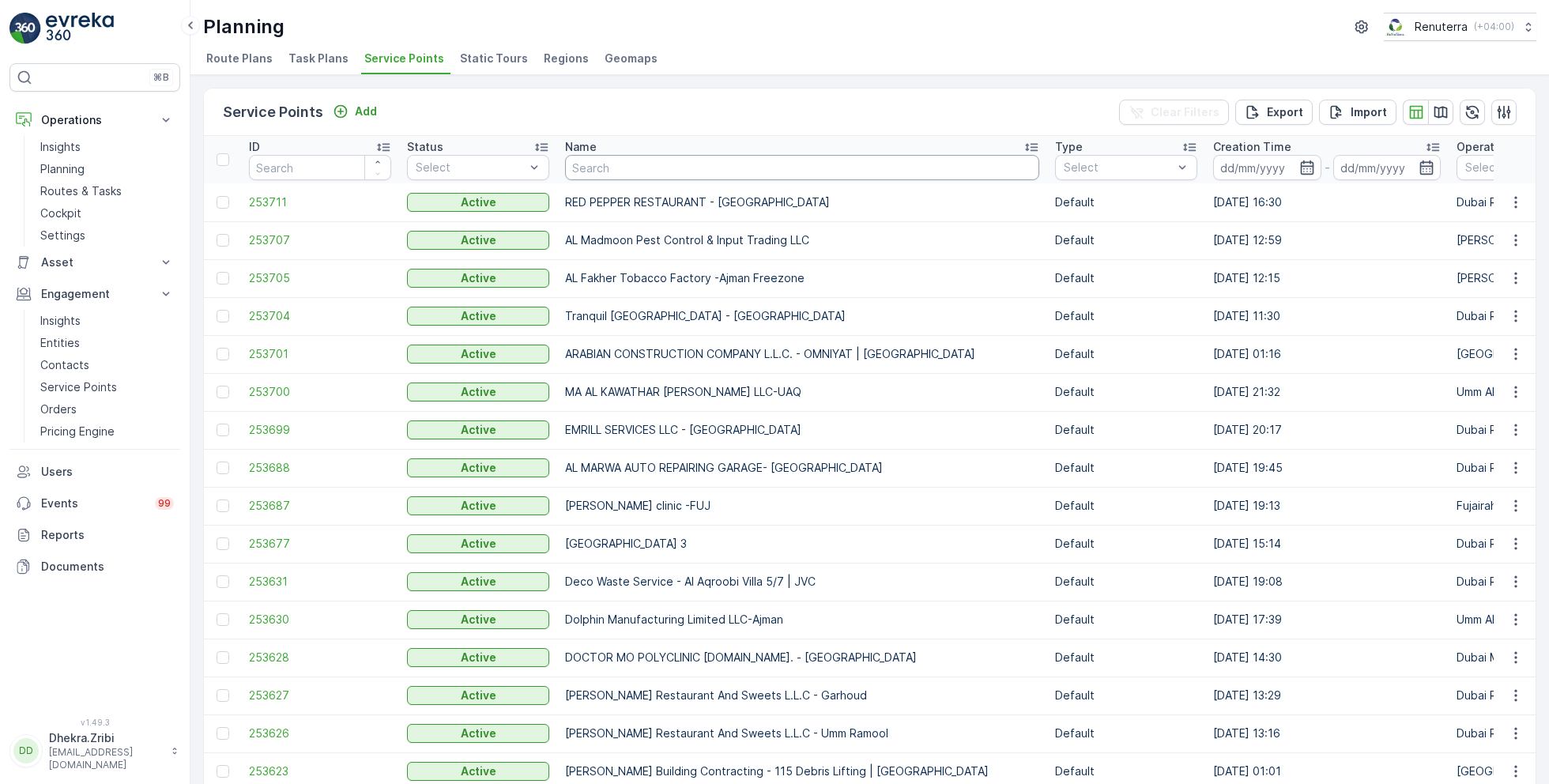
click at [639, 174] on input "text" at bounding box center [802, 168] width 474 height 25
type input "technic"
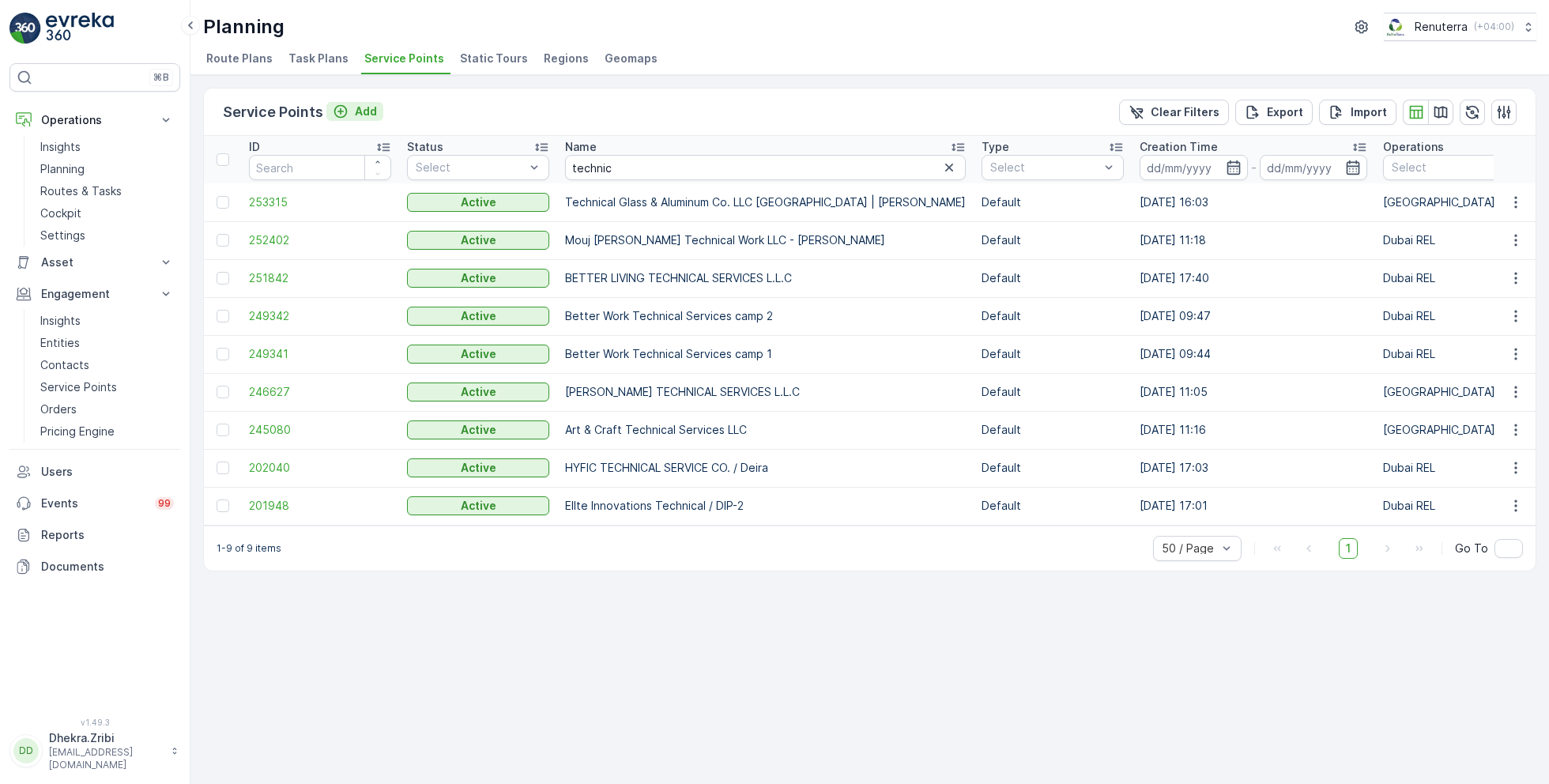
click at [365, 109] on p "Add" at bounding box center [366, 111] width 22 height 16
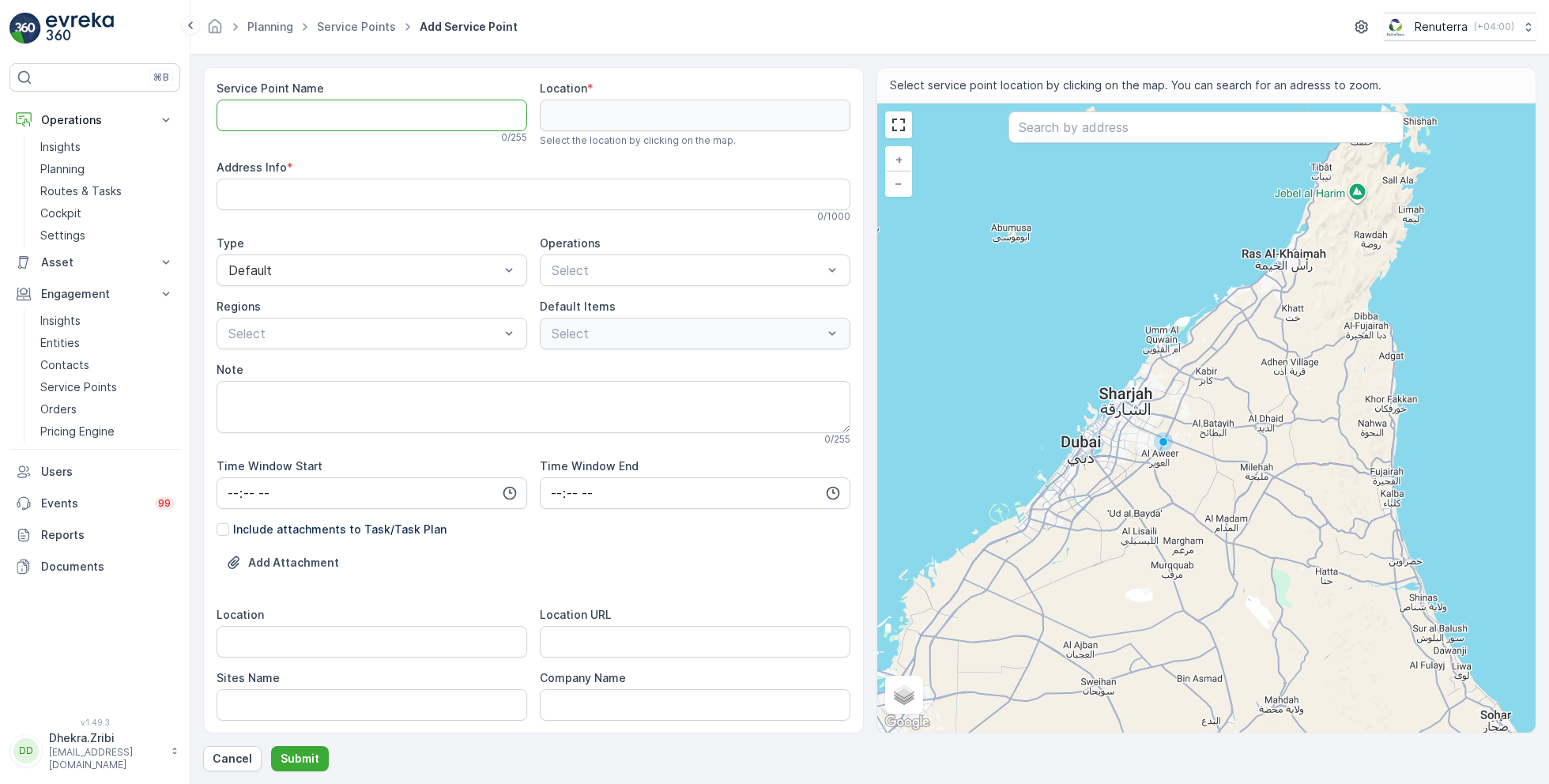
click at [437, 116] on Name "Service Point Name" at bounding box center [371, 116] width 311 height 32
paste Name "Technical Glass & Aluminium Co. LLC - Factory 1 | [PERSON_NAME]"
type Name "Technical Glass & Aluminium Co. LLC - Factory 1 | [PERSON_NAME]"
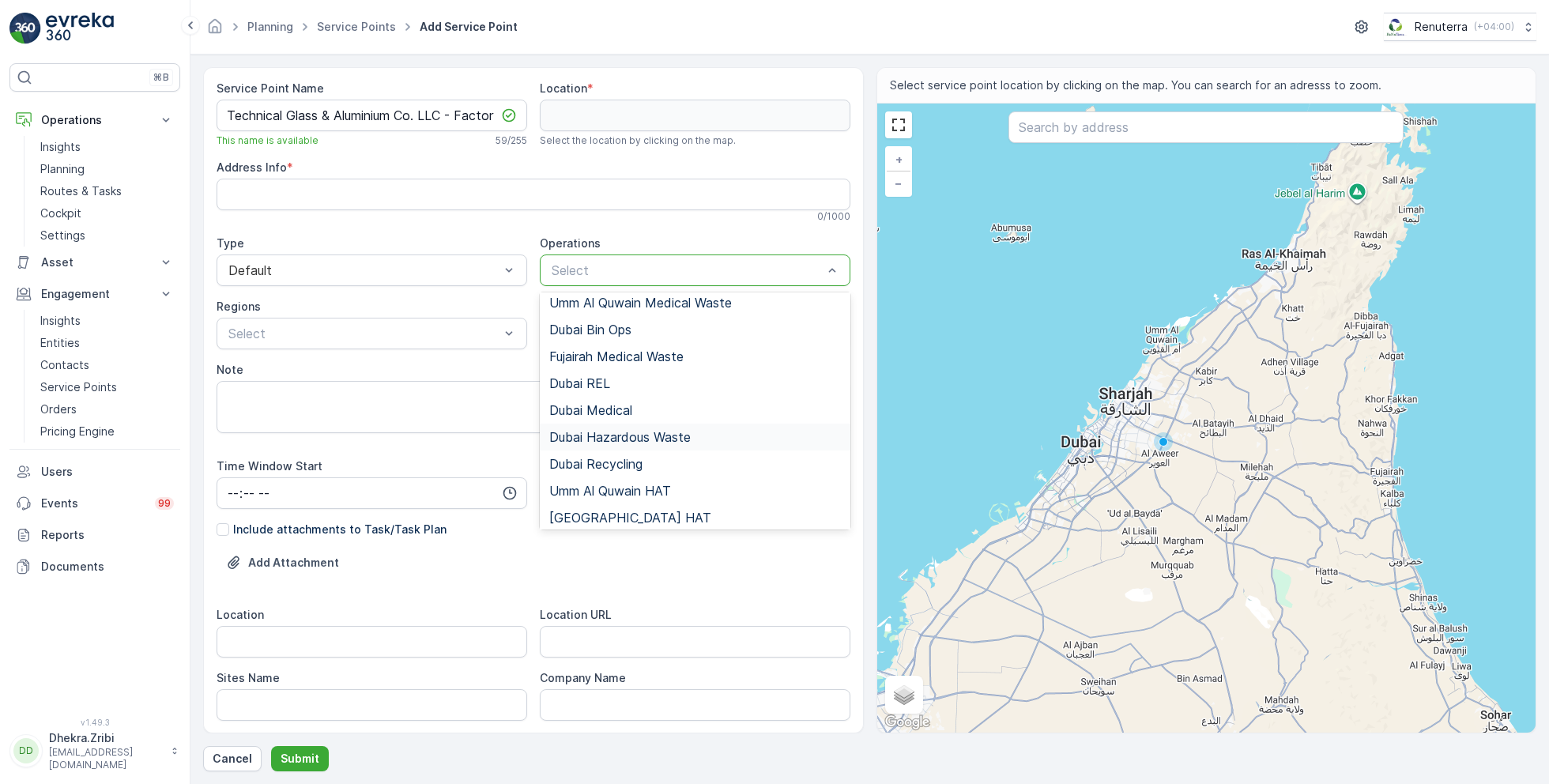
scroll to position [44, 0]
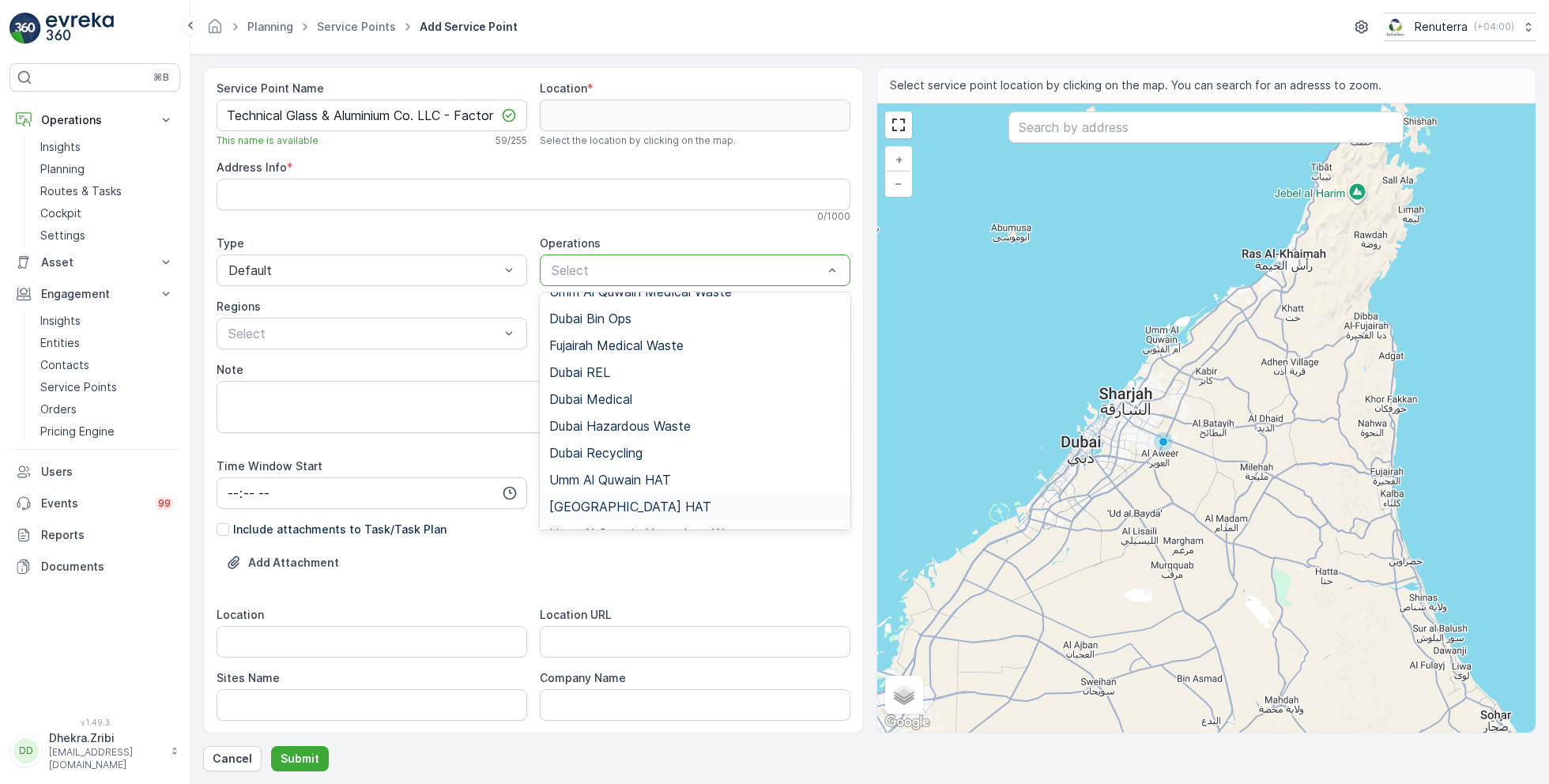
click at [609, 505] on span "[GEOGRAPHIC_DATA] HAT" at bounding box center [630, 506] width 162 height 14
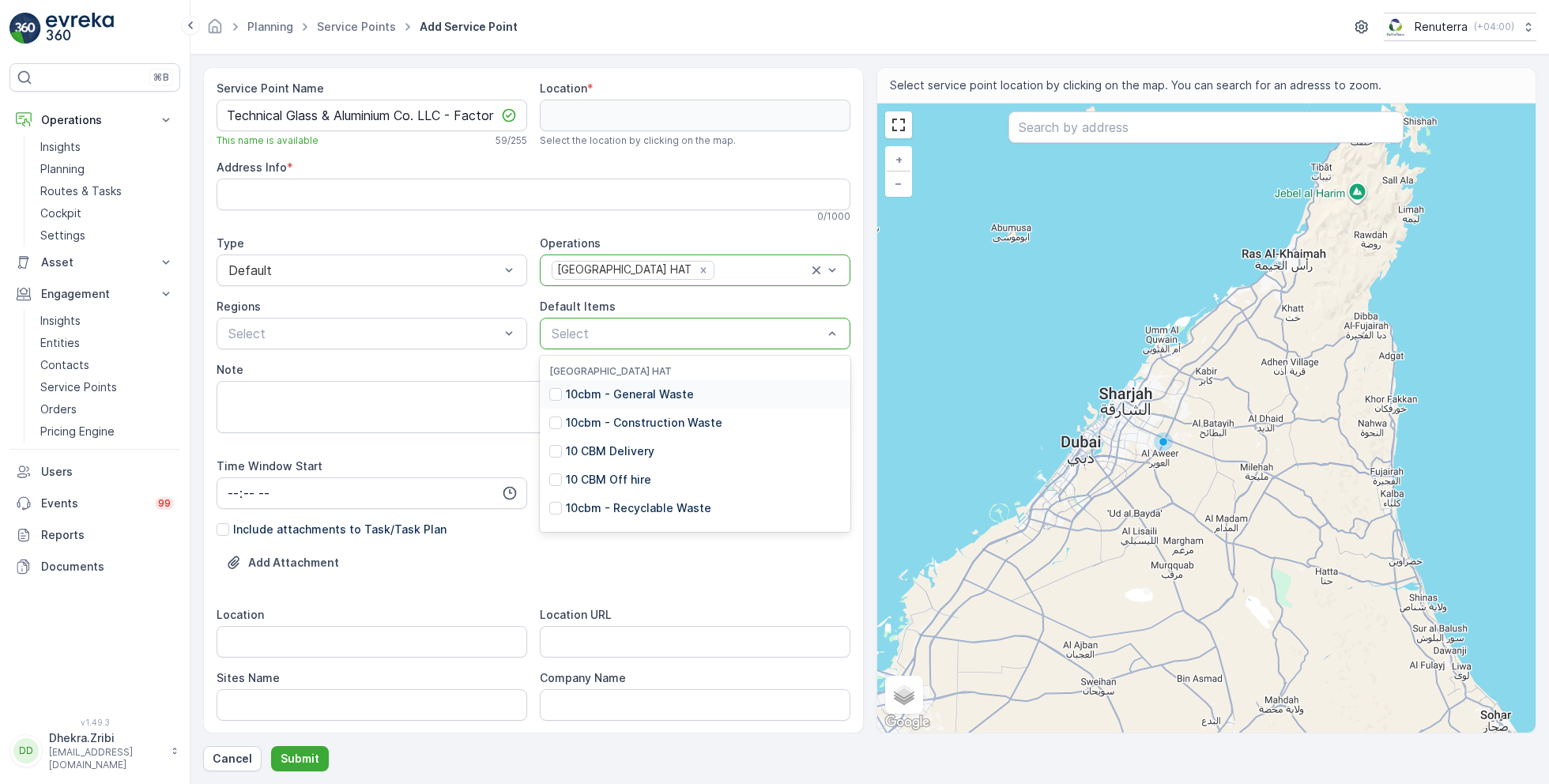
click at [621, 389] on p "10cbm - General Waste" at bounding box center [629, 394] width 128 height 16
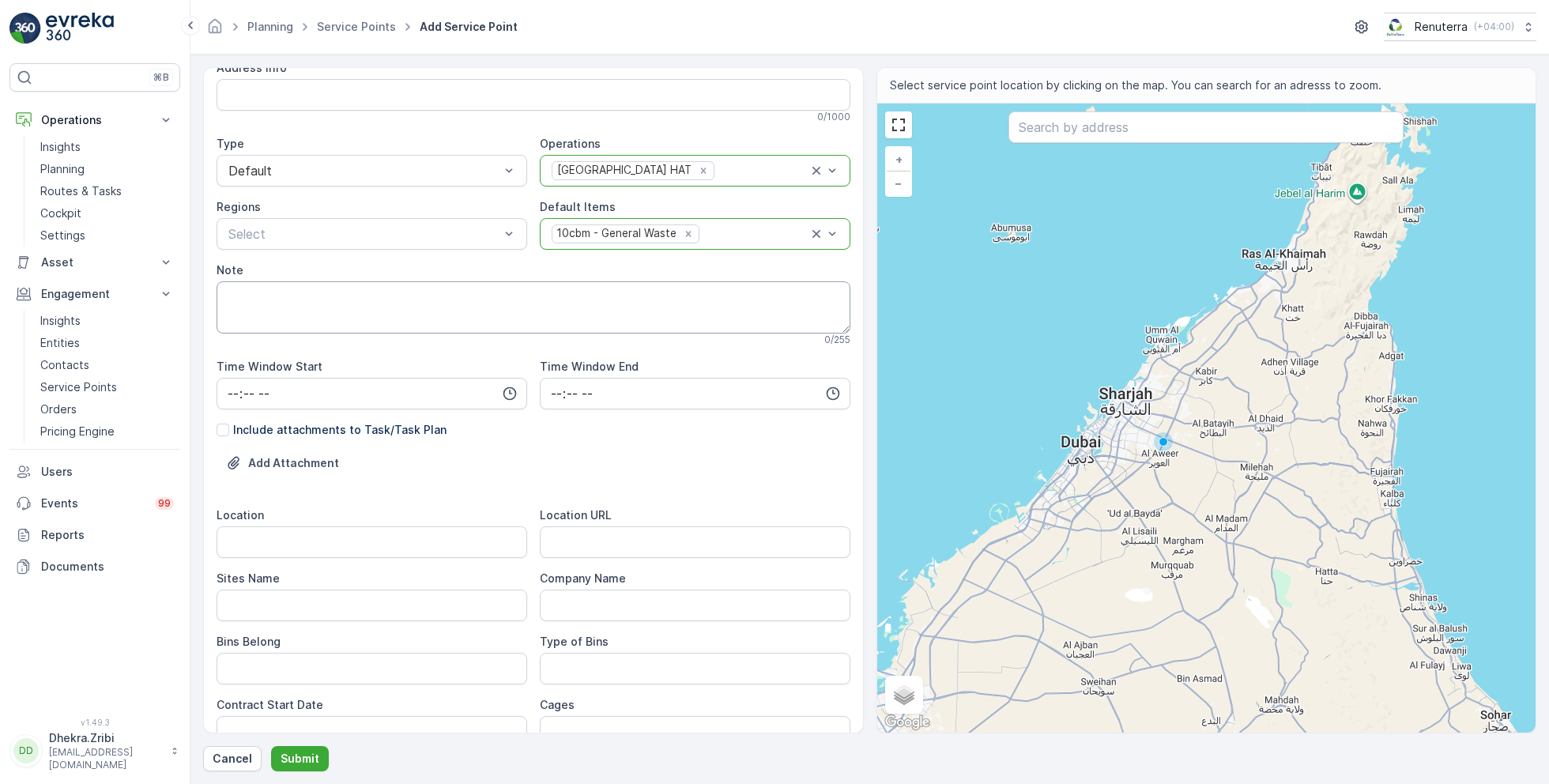
scroll to position [101, 0]
click at [370, 528] on input "Location" at bounding box center [371, 540] width 311 height 32
paste input "[PERSON_NAME]"
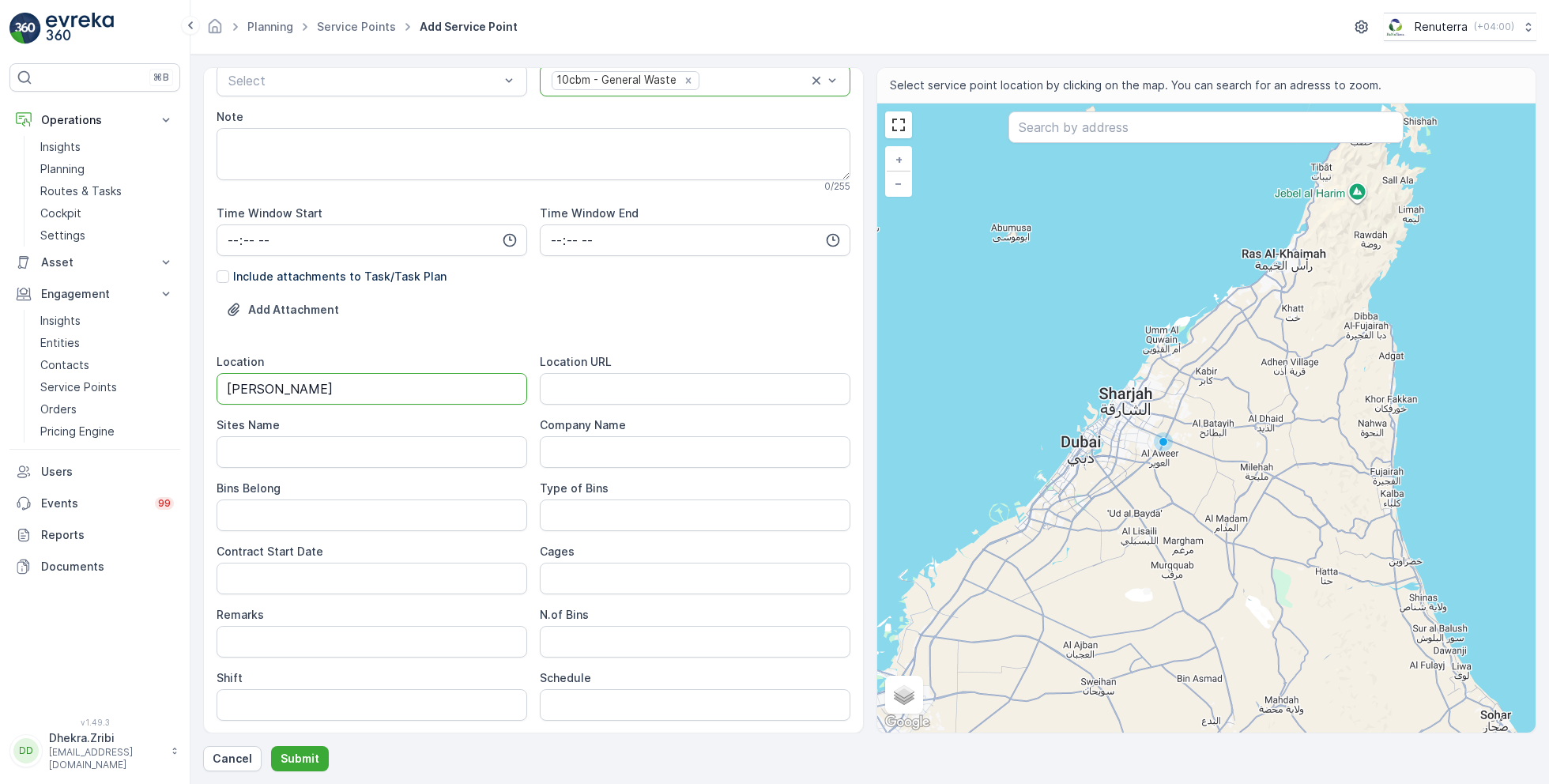
scroll to position [254, 0]
type input "[PERSON_NAME]"
click at [359, 437] on Name "Sites Name" at bounding box center [371, 451] width 311 height 32
paste Name "[PERSON_NAME]"
type Name "[PERSON_NAME]"
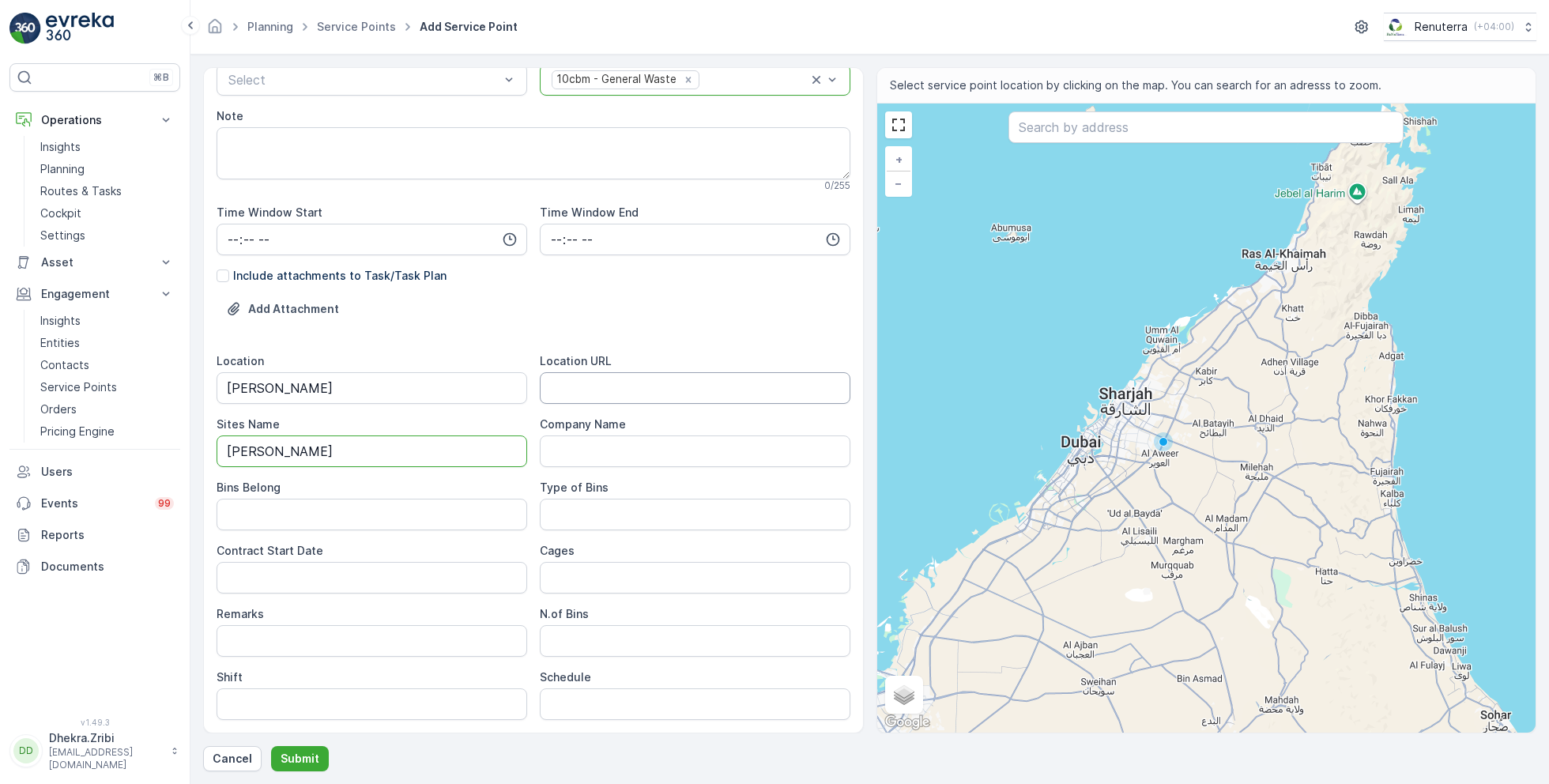
click at [577, 393] on URL "Location URL" at bounding box center [694, 388] width 311 height 32
paste URL "[URL][DOMAIN_NAME]"
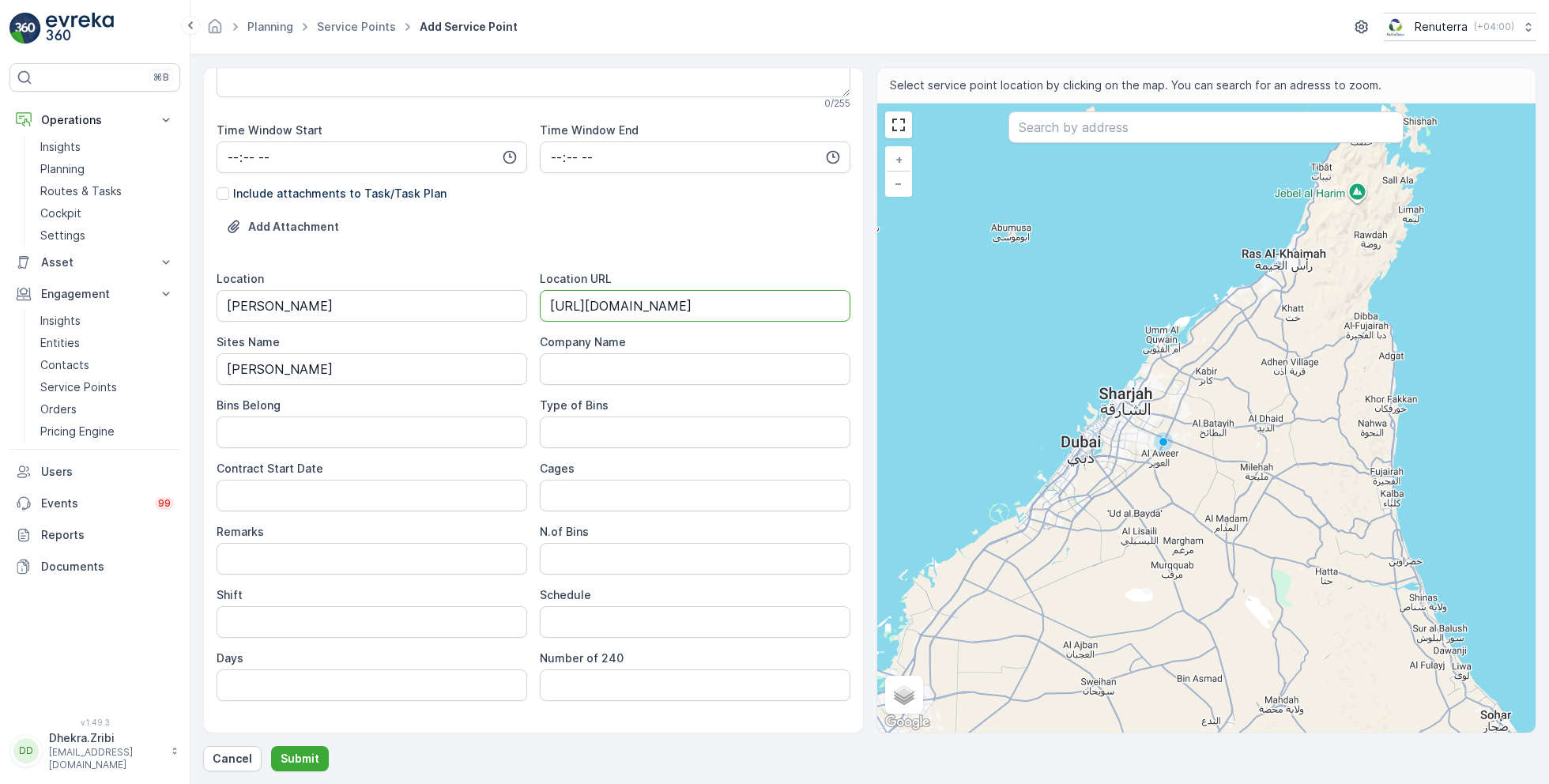
scroll to position [339, 0]
type URL "[URL][DOMAIN_NAME]"
click at [409, 429] on Belong "Bins Belong" at bounding box center [371, 429] width 311 height 32
type Belong "Service Provider"
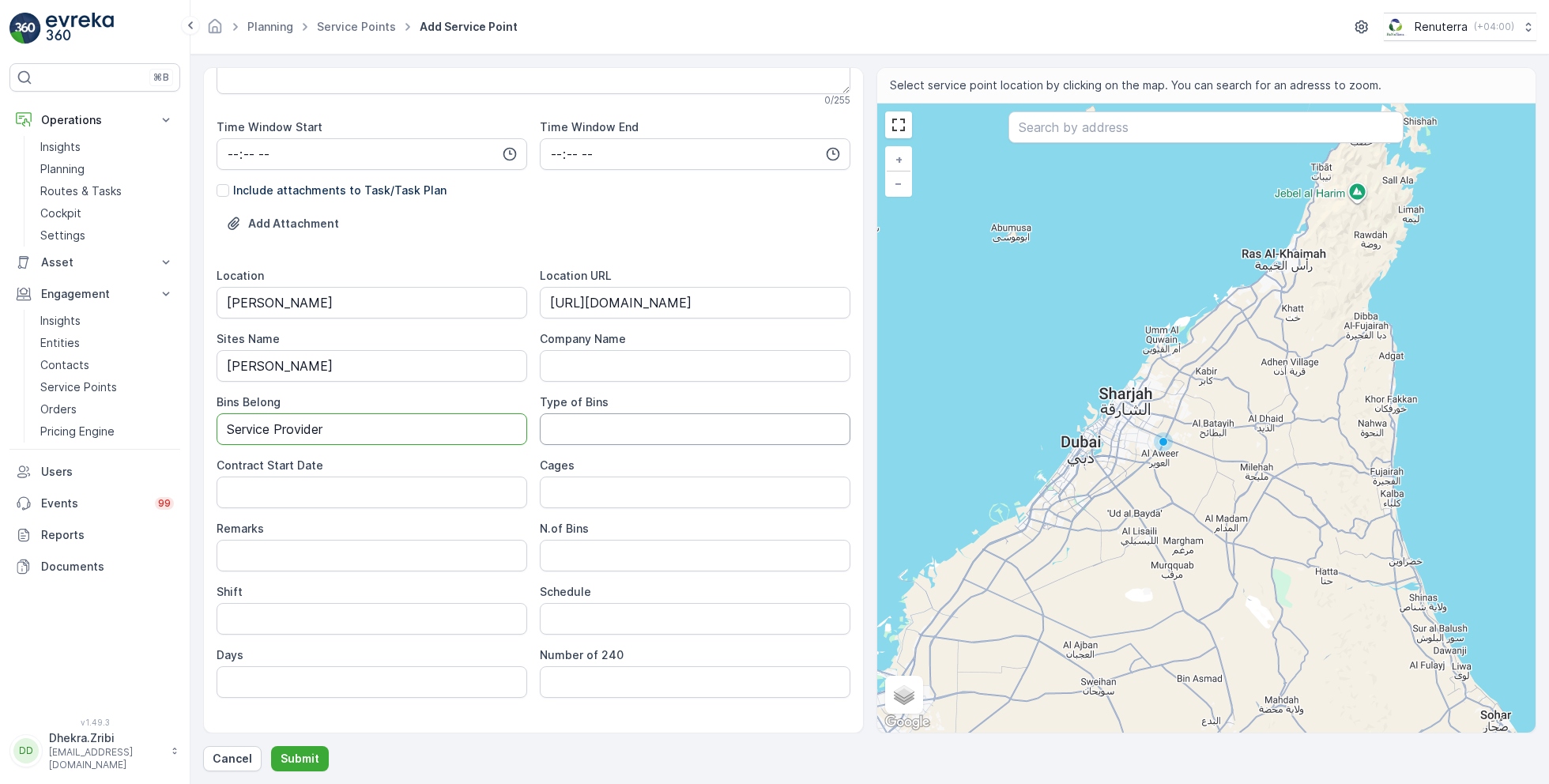
click at [591, 422] on Bins "Type of Bins" at bounding box center [694, 429] width 311 height 32
type Bins "10 CBM"
click at [404, 492] on Date "Contract Start Date" at bounding box center [371, 493] width 311 height 32
type Date "[DATE]"
click at [575, 563] on Bins "N.of Bins" at bounding box center [694, 555] width 311 height 32
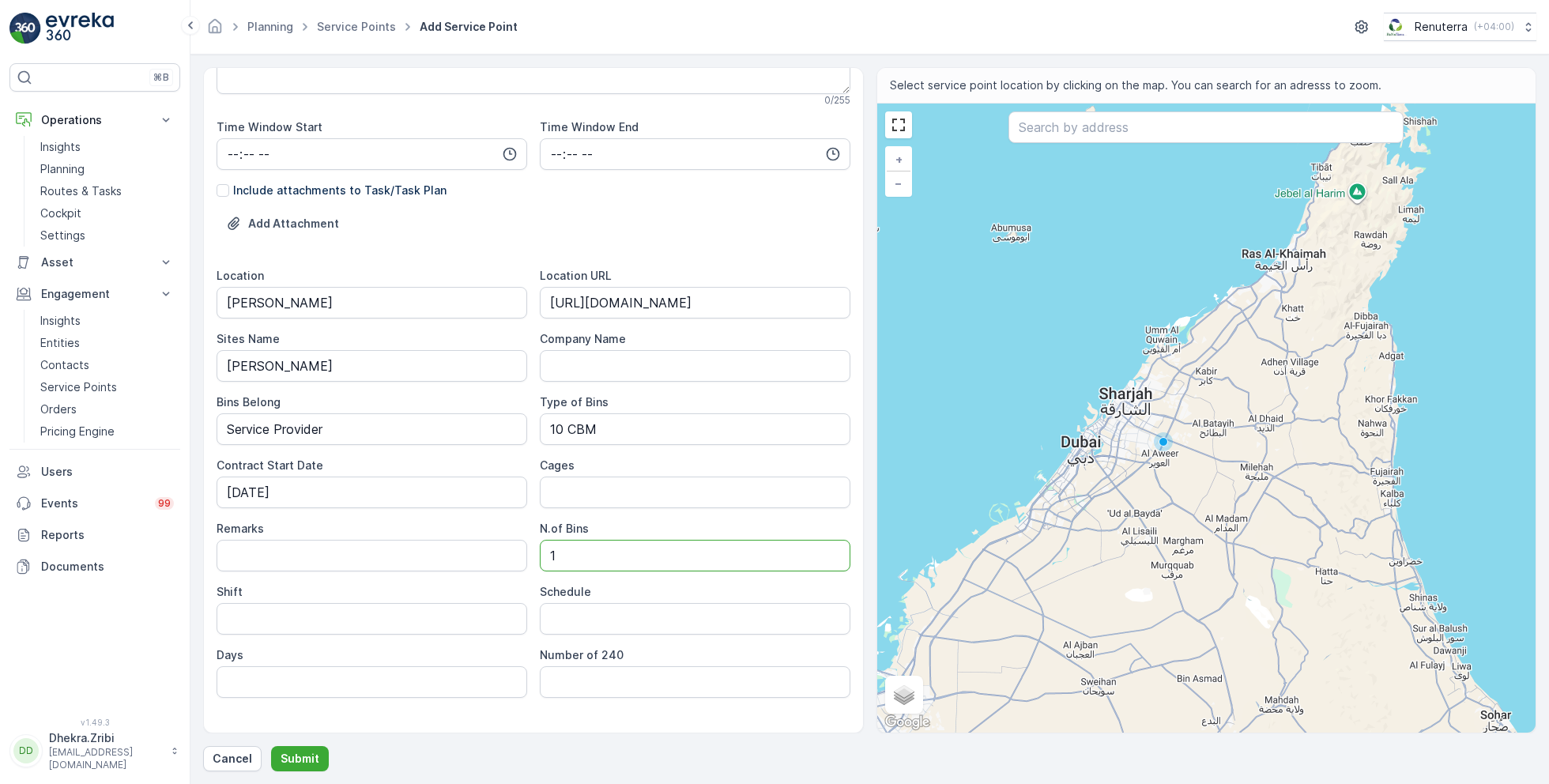
scroll to position [365, 0]
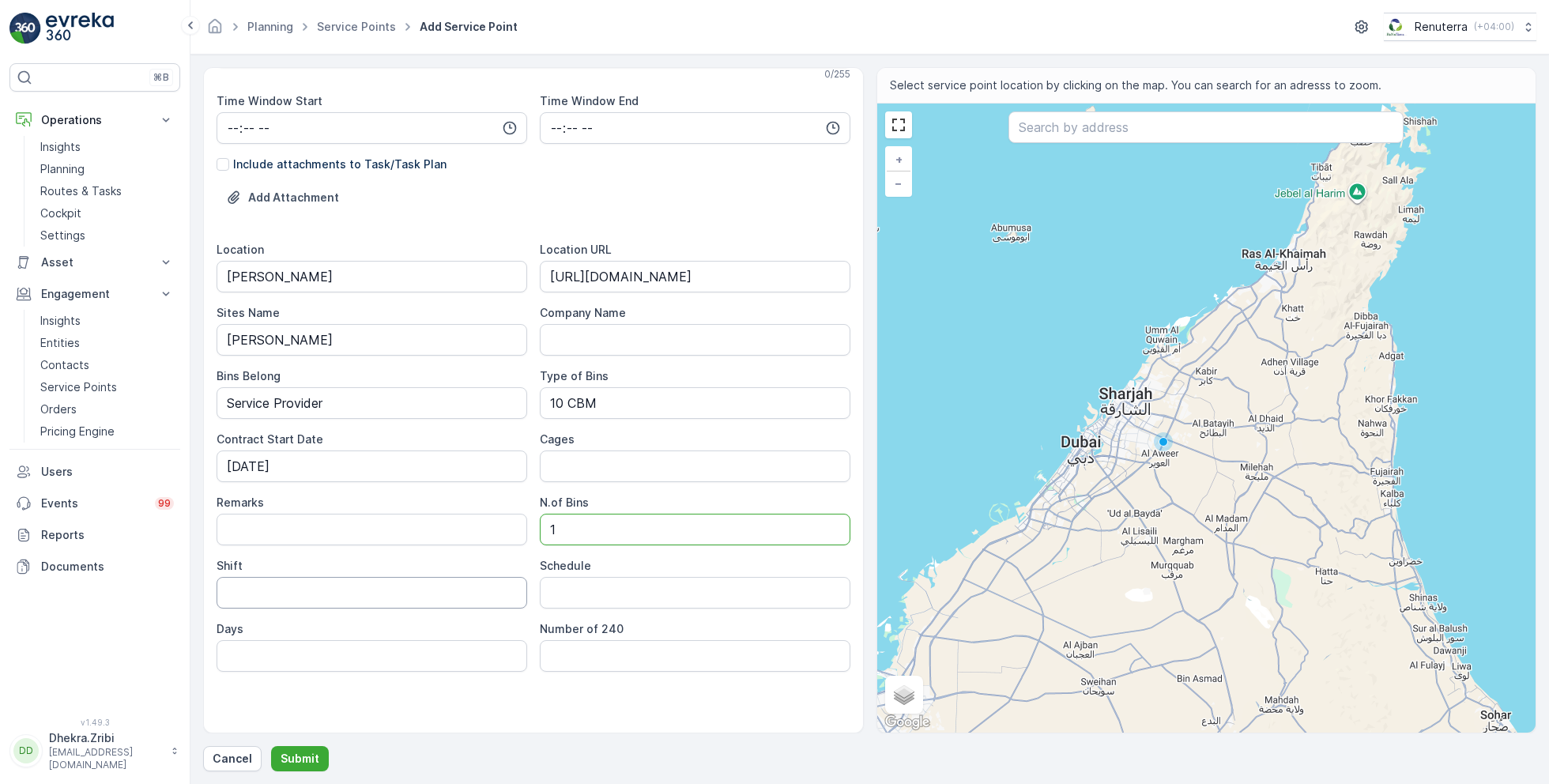
type Bins "1"
click at [441, 594] on input "Shift" at bounding box center [371, 593] width 311 height 32
type input "Day Shift"
click at [579, 592] on input "Schedule" at bounding box center [694, 593] width 311 height 32
type input "On Call basis"
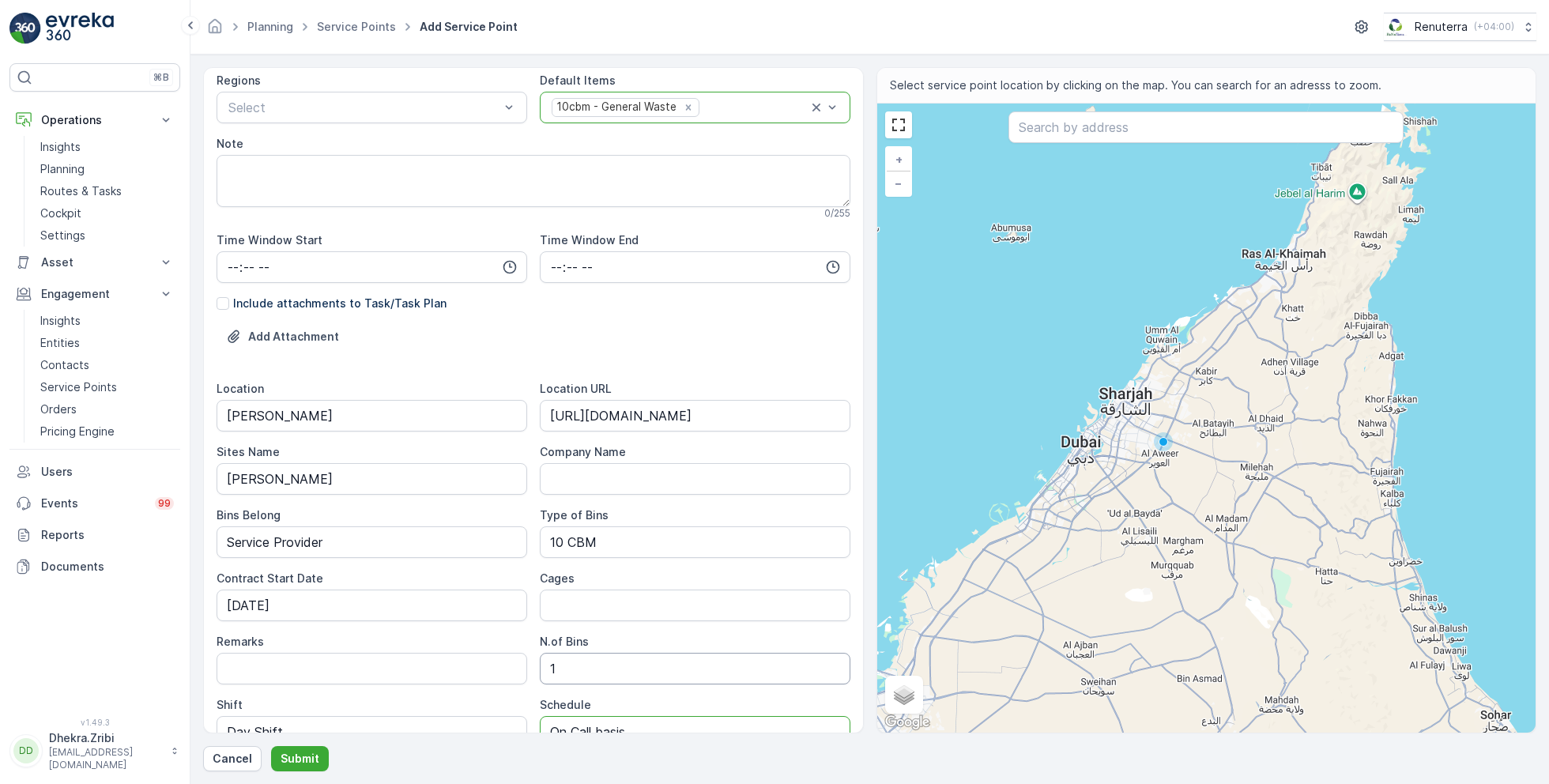
scroll to position [0, 0]
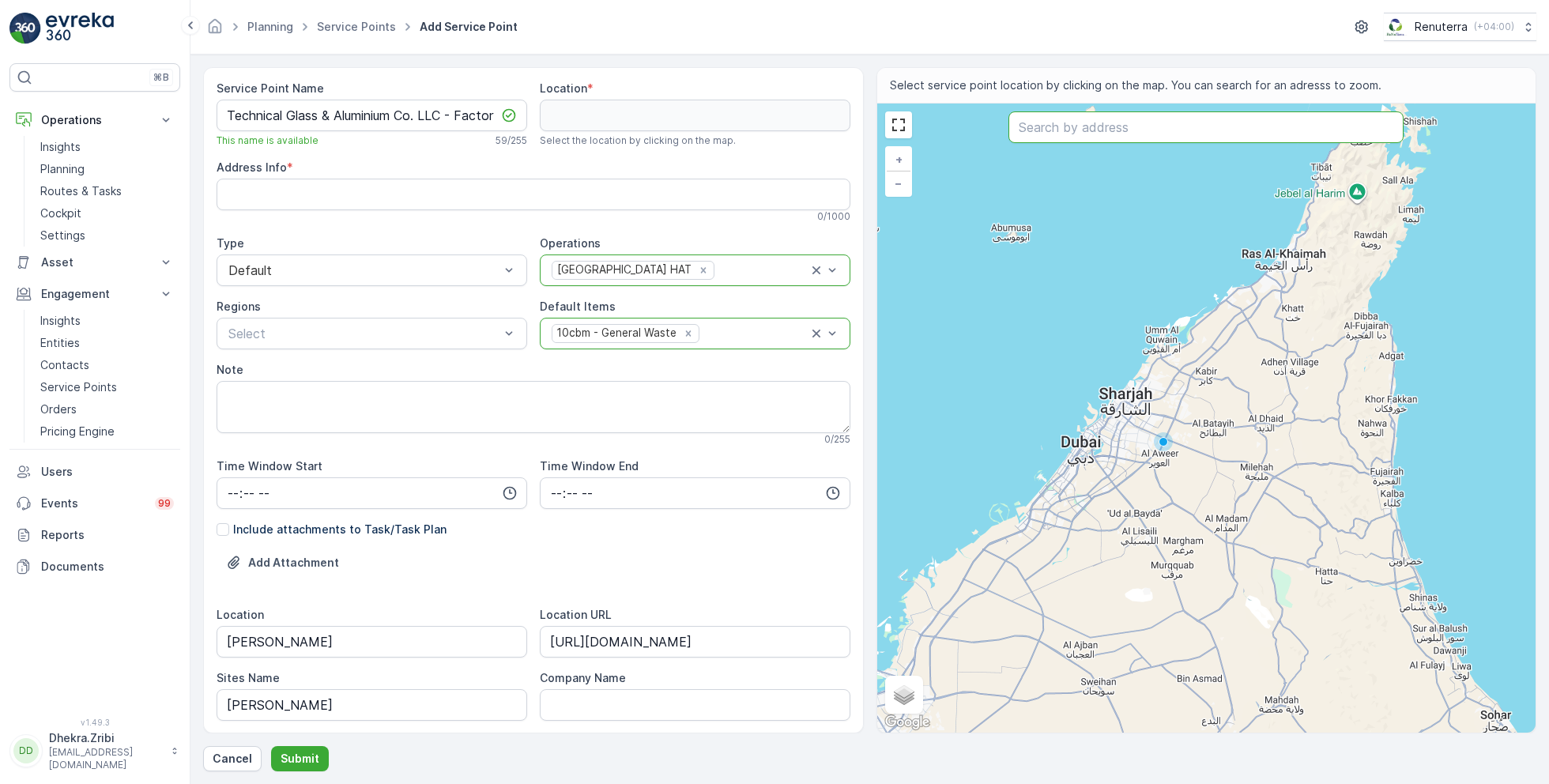
click at [1093, 121] on input "text" at bounding box center [1206, 127] width 395 height 32
paste input "Technical Glass & Aluminium Co. LLC (Main Office)"
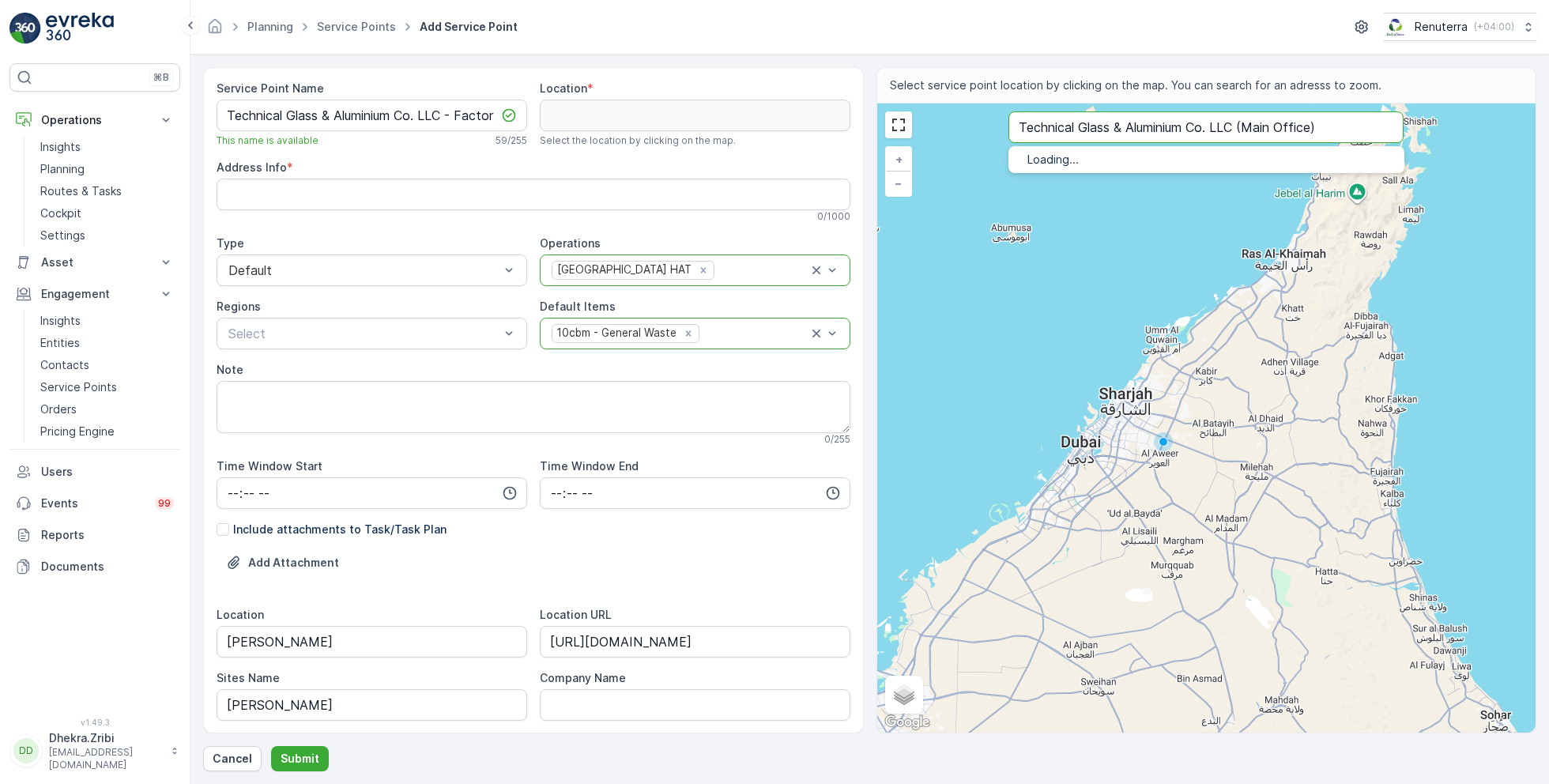
type input "Technical Glass & Aluminium Co. LLC (Main Office)"
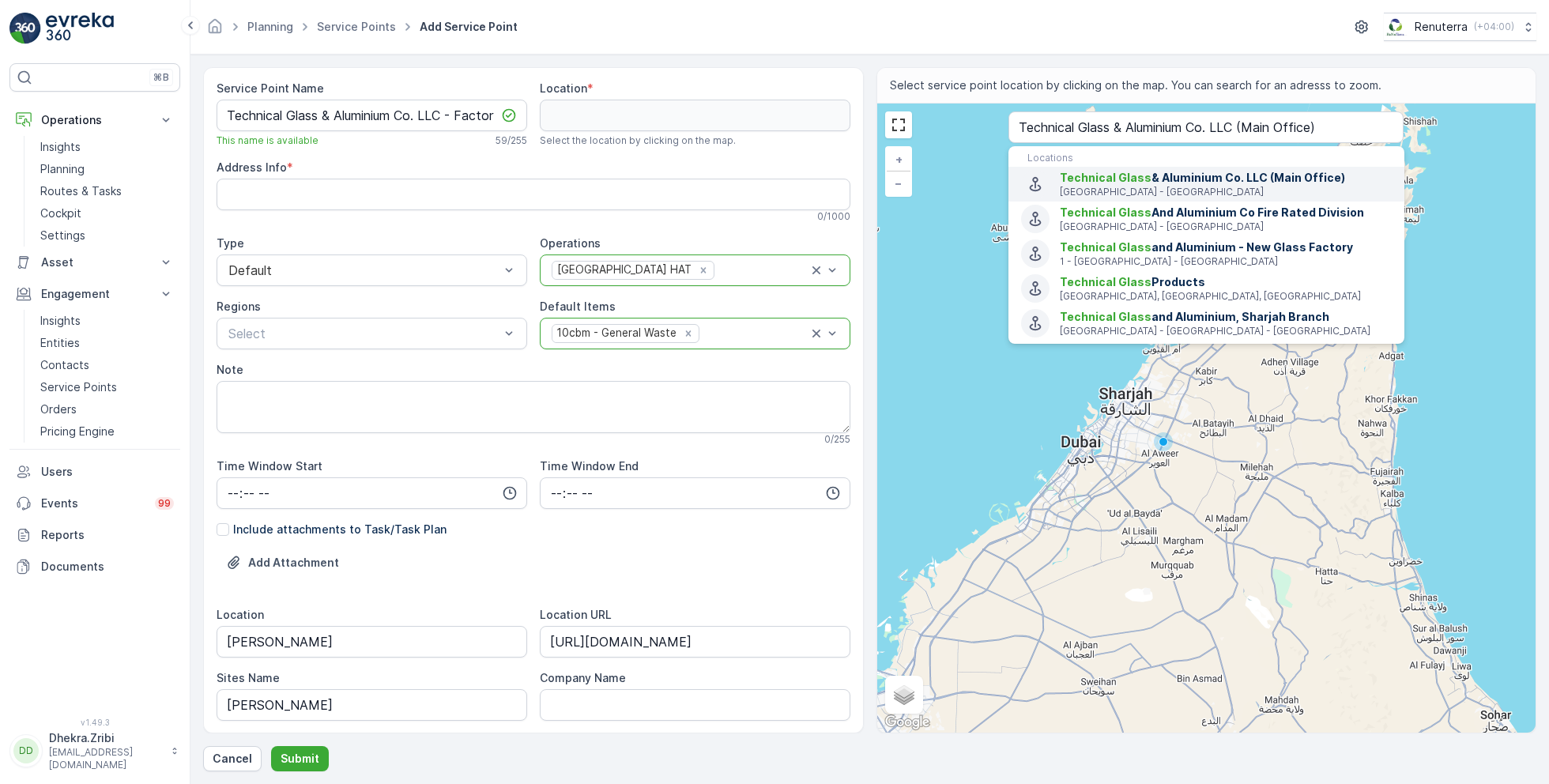
click at [1124, 181] on span "Technical Glass" at bounding box center [1105, 178] width 91 height 13
type input "50.9200835,11.5716303"
type Info "[PERSON_NAME][STREET_ADDRESS]"
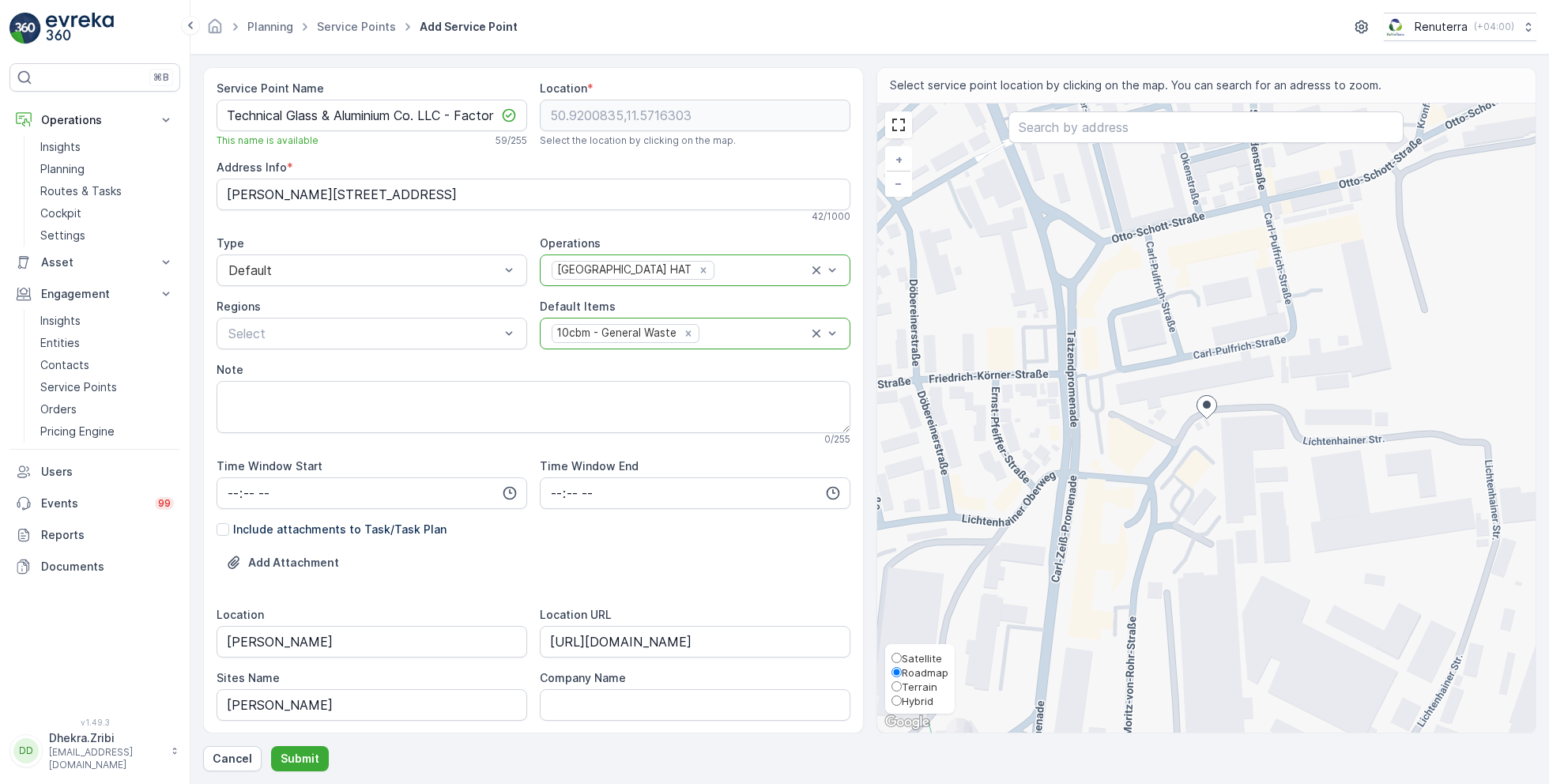
click at [922, 652] on span "Satellite" at bounding box center [922, 658] width 40 height 13
click at [901, 652] on input "Satellite" at bounding box center [896, 658] width 10 height 10
radio input "true"
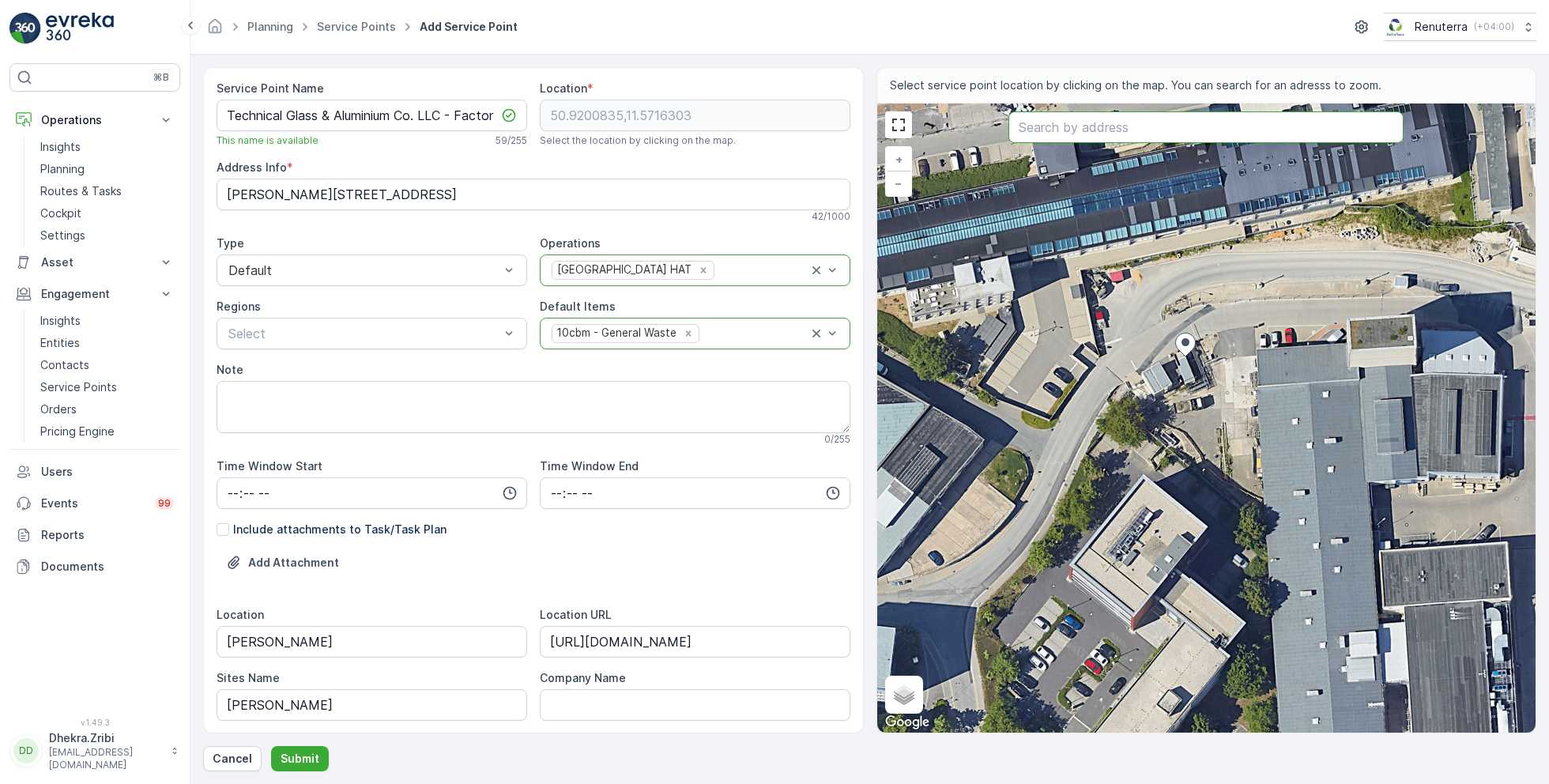
click at [1068, 126] on input "text" at bounding box center [1206, 127] width 395 height 32
paste input "Technical Glass & Aluminium Co. LLC (Main Office)"
type input "Technical Glass & Aluminium Co. LLC (Main Office)"
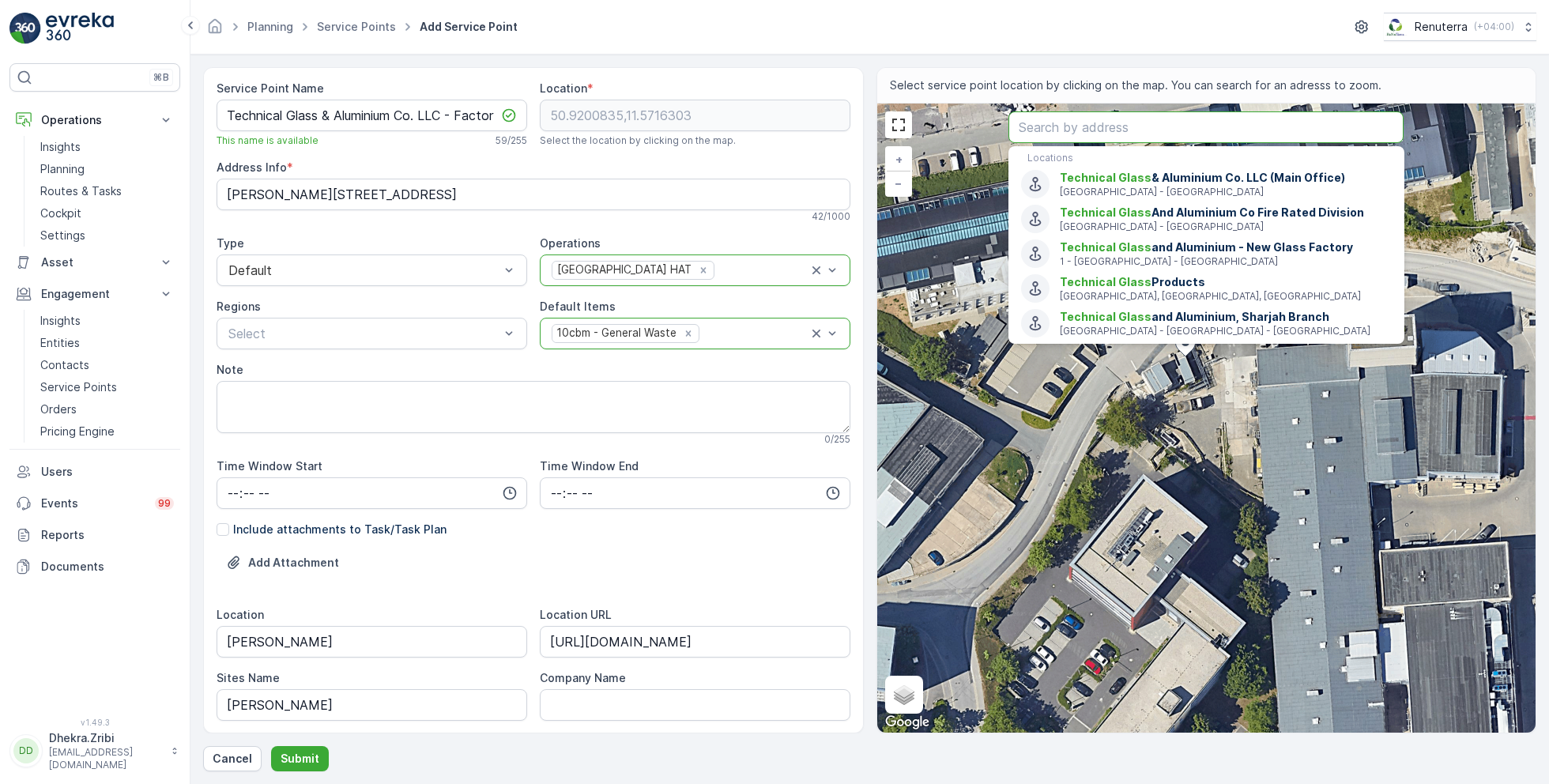
paste input "Marble Art LLC"
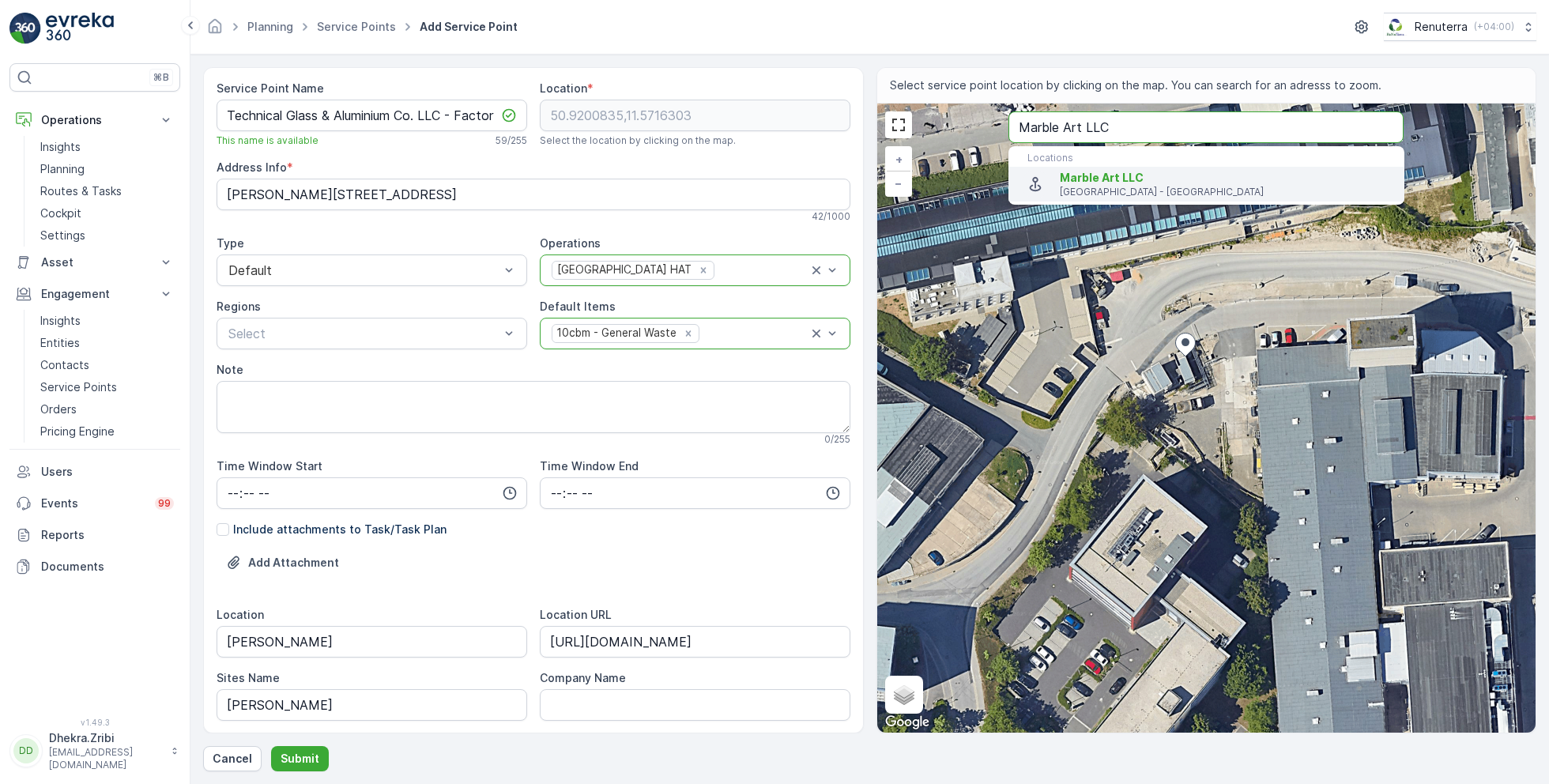
type input "Marble Art LLC"
click at [1158, 182] on span "Marble Art LLC" at bounding box center [1226, 178] width 332 height 16
type input "24.9900894,55.1021344"
type Info "X4R2+2VH - [GEOGRAPHIC_DATA] - [GEOGRAPHIC_DATA] First - [GEOGRAPHIC_DATA] - [G…"
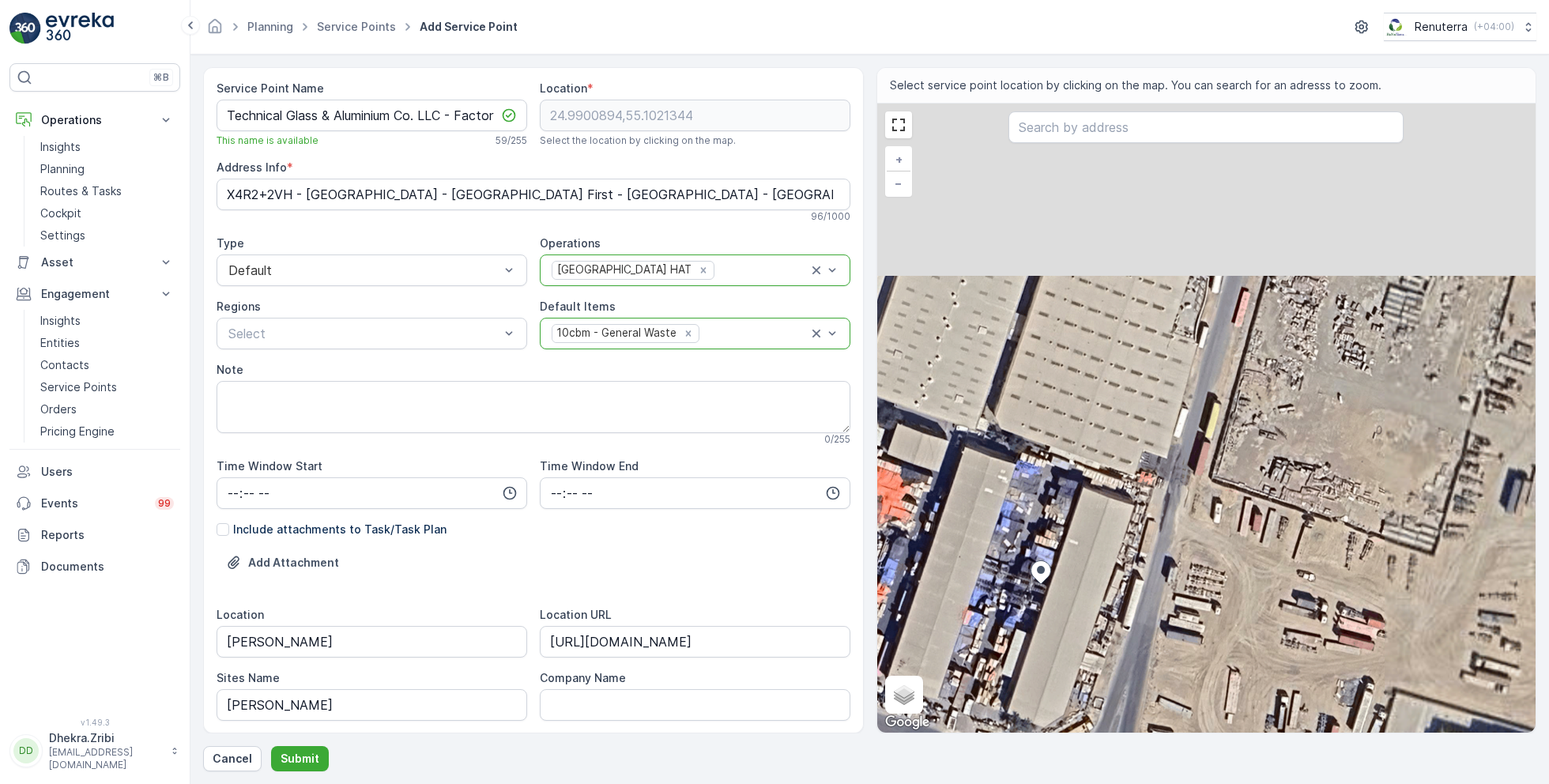
drag, startPoint x: 1316, startPoint y: 239, endPoint x: 1095, endPoint y: 428, distance: 290.8
click at [1095, 428] on div "+ − Satellite Roadmap Terrain Hybrid Leaflet Keyboard shortcuts Map Data Imager…" at bounding box center [1206, 418] width 659 height 629
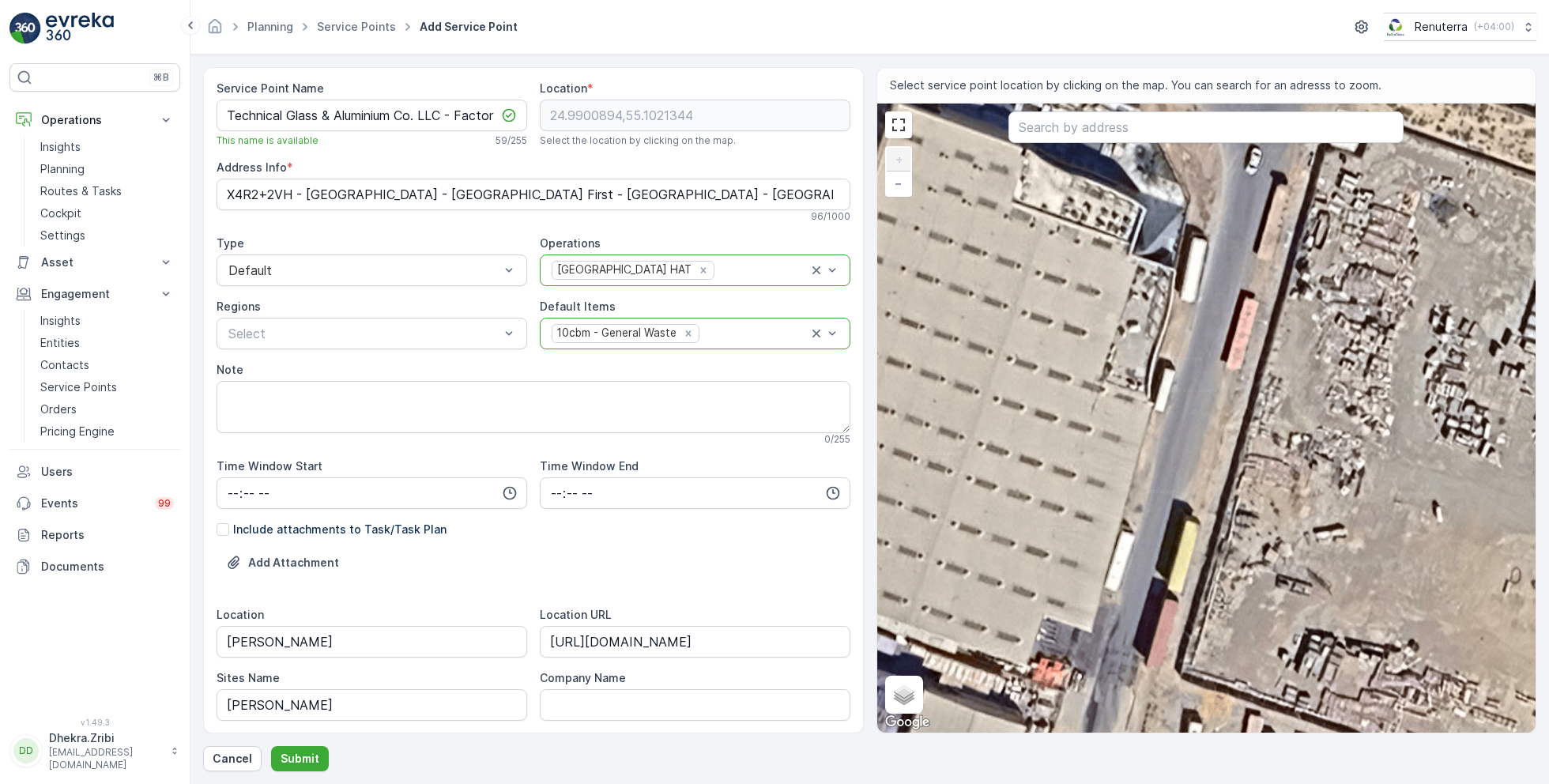
click at [1162, 302] on div "+ − Satellite Roadmap Terrain Hybrid Leaflet Keyboard shortcuts Map Data Imager…" at bounding box center [1206, 418] width 659 height 629
type input "24.990980257164722,55.10268335741454"
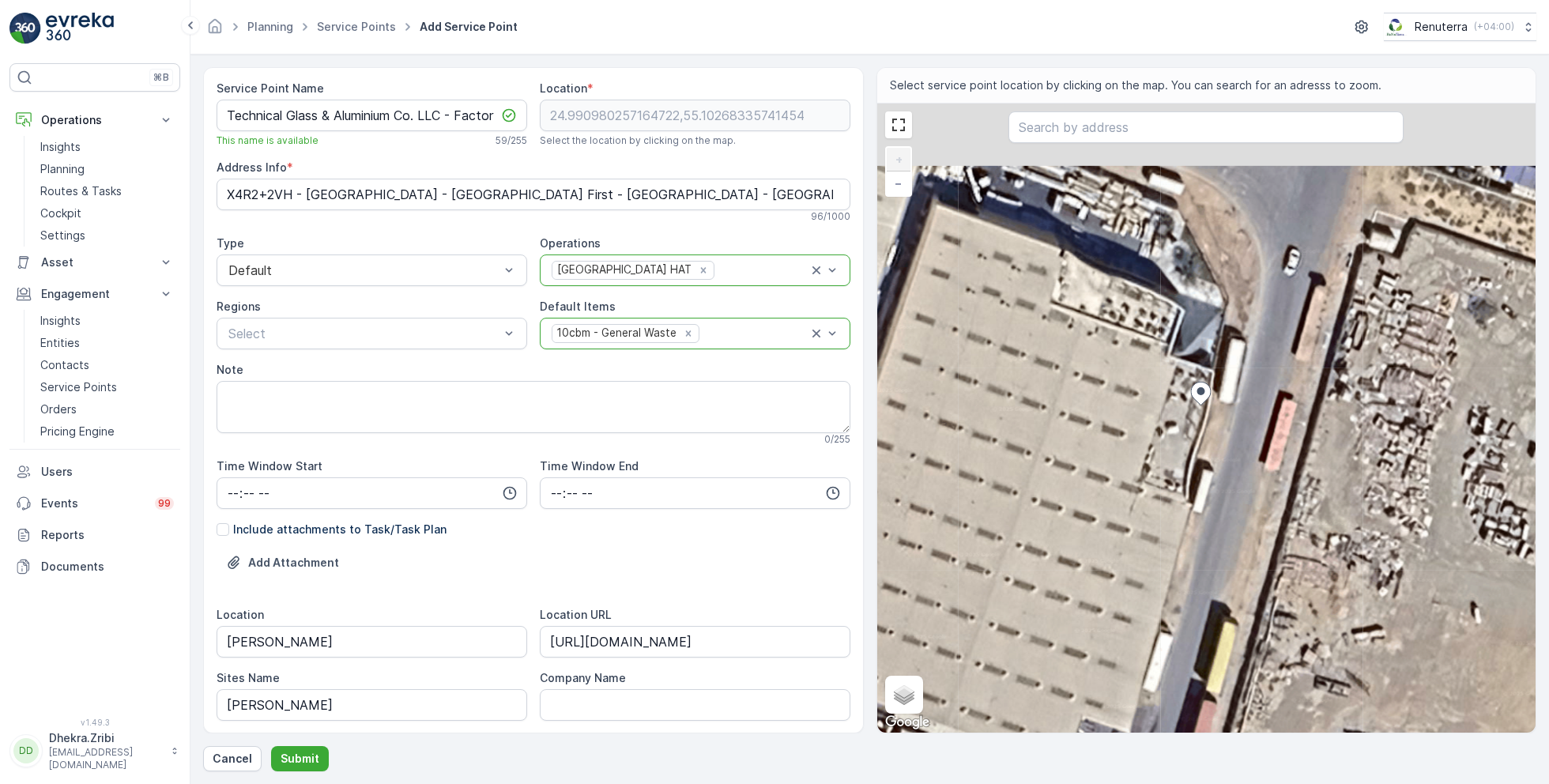
type Info "X4R2+4XR - [GEOGRAPHIC_DATA] - [GEOGRAPHIC_DATA] First - [GEOGRAPHIC_DATA] - [G…"
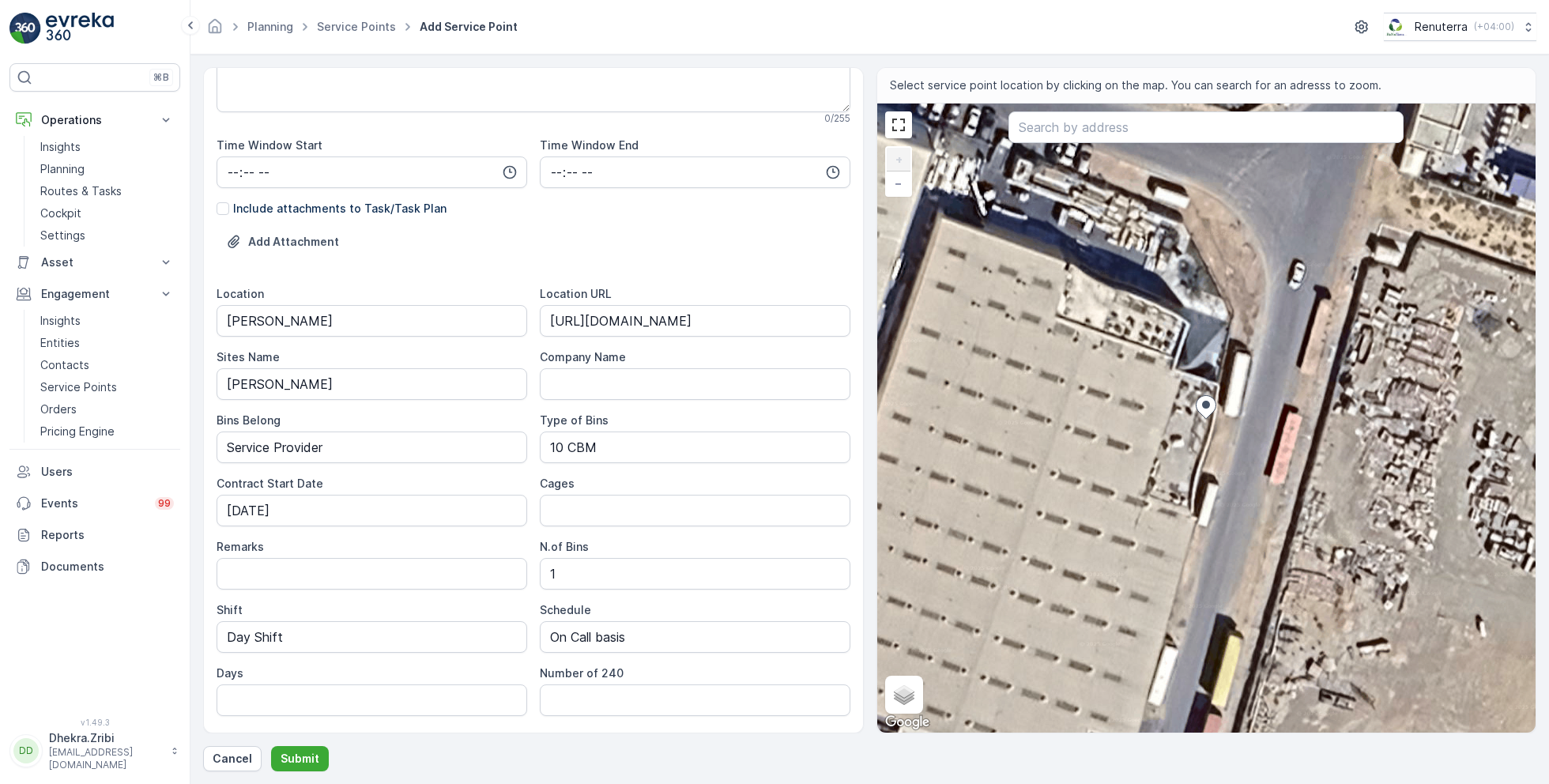
scroll to position [365, 0]
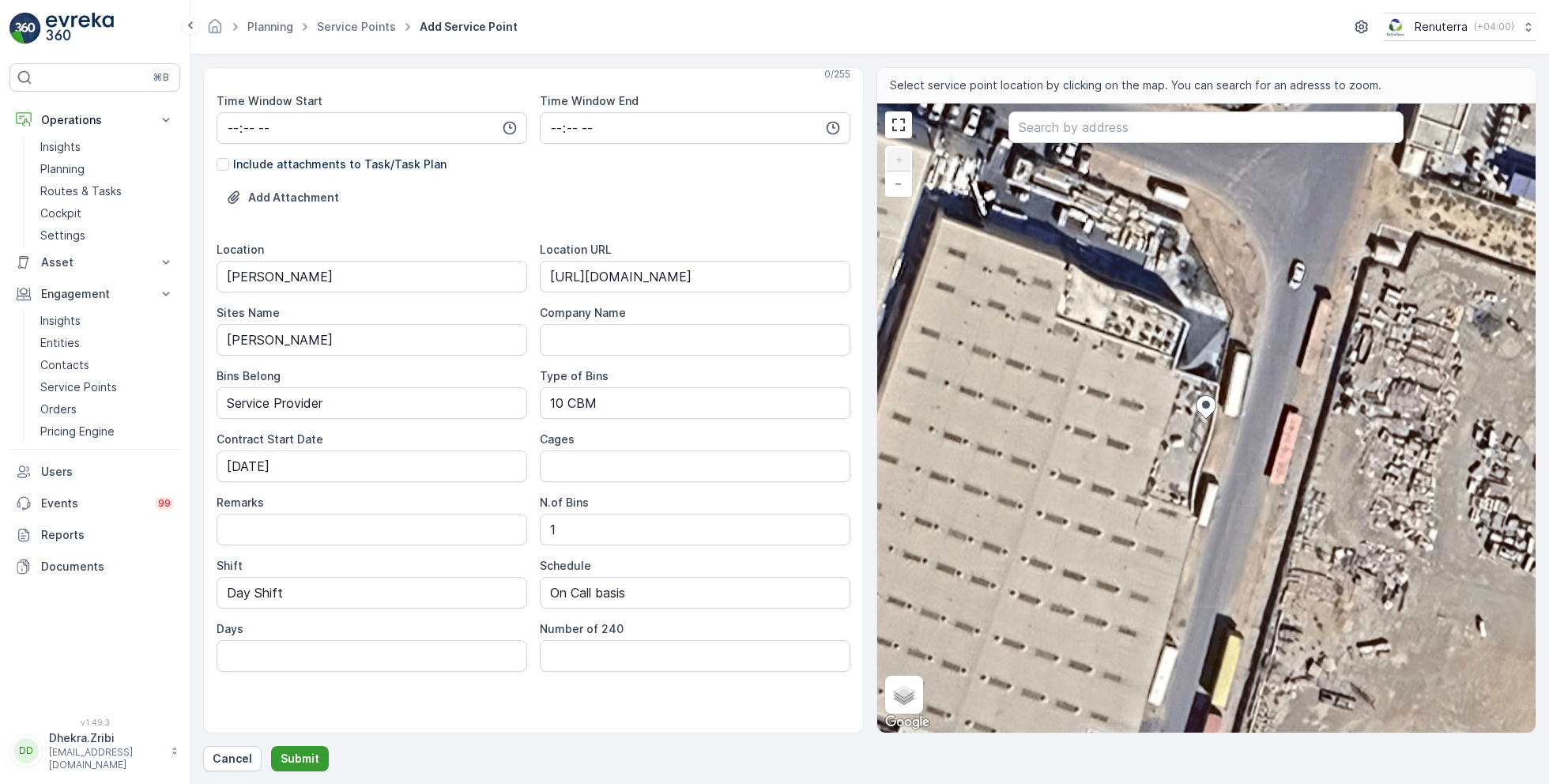
click at [298, 757] on p "Submit" at bounding box center [300, 758] width 39 height 16
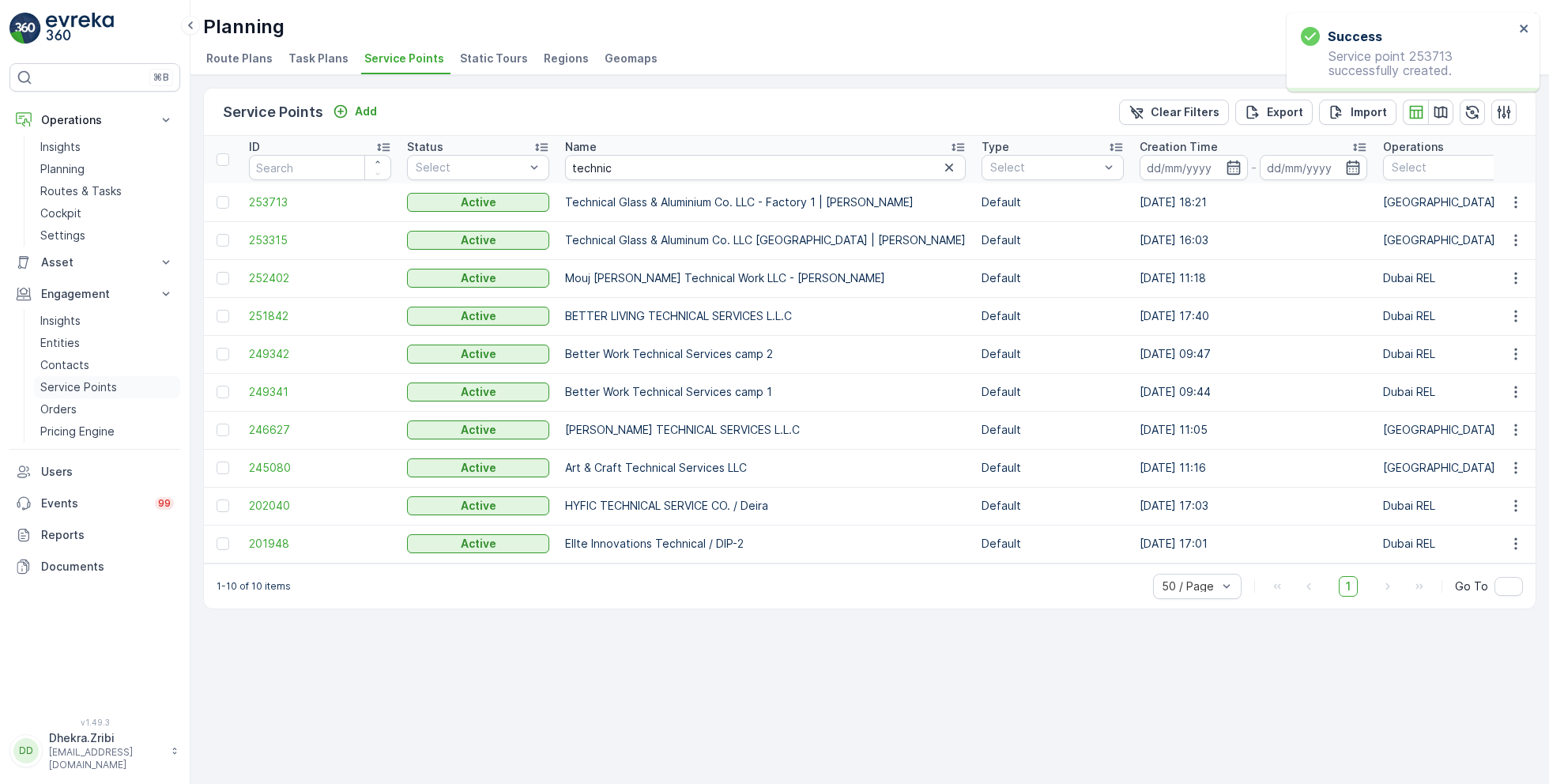
click at [95, 387] on p "Service Points" at bounding box center [78, 387] width 76 height 16
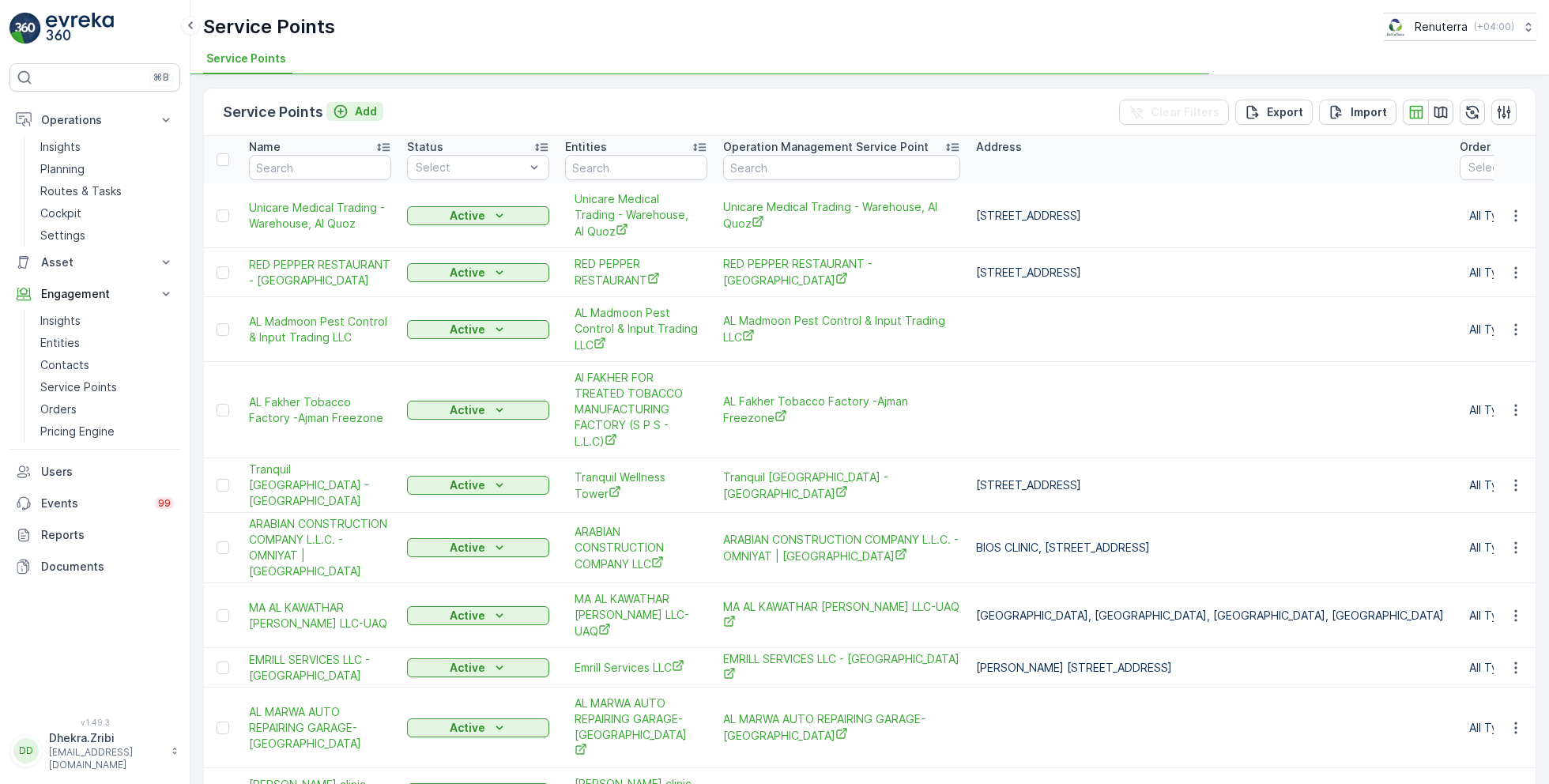
click at [356, 108] on p "Add" at bounding box center [366, 111] width 22 height 16
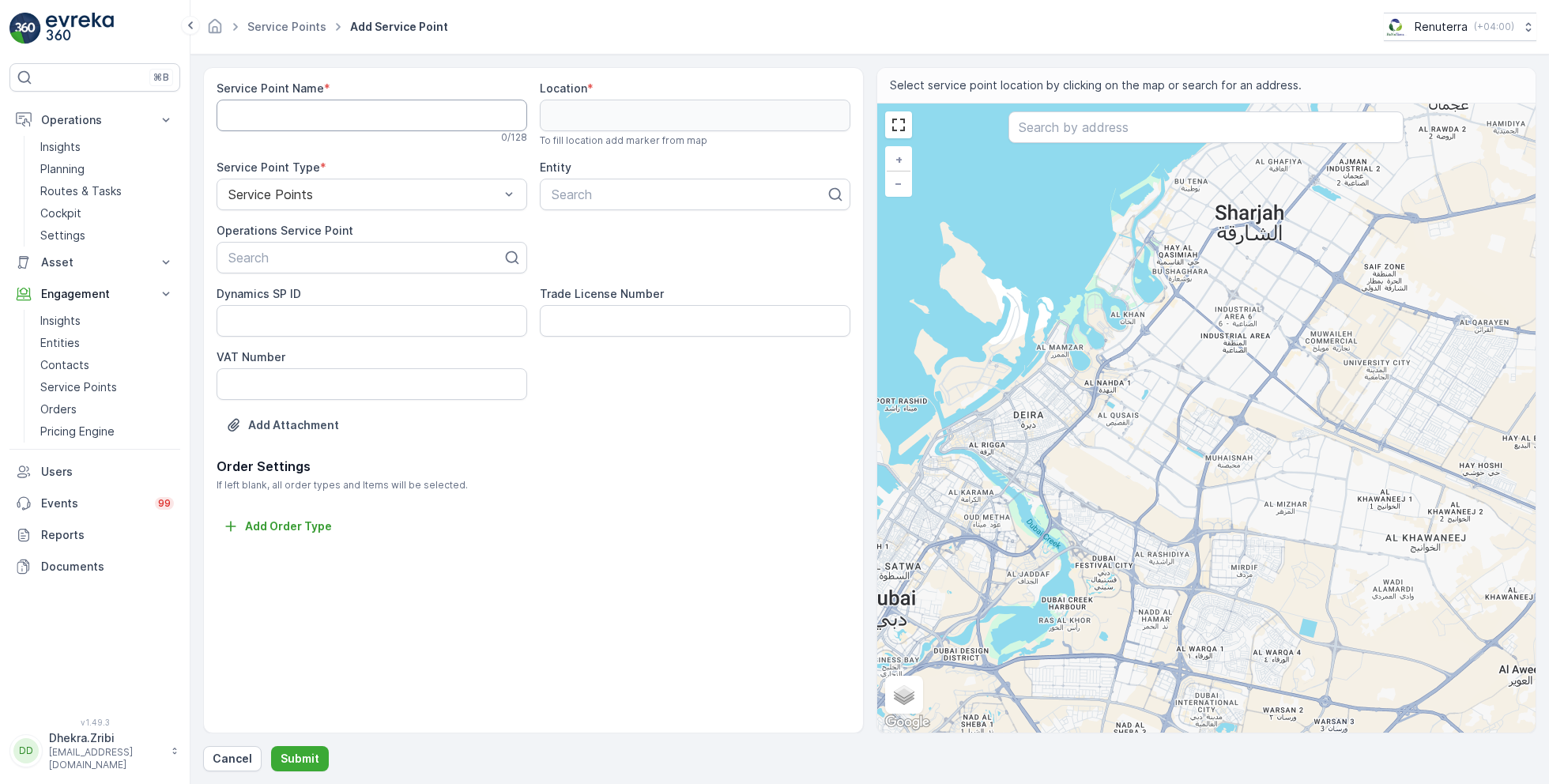
click at [420, 110] on Name "Service Point Name" at bounding box center [371, 116] width 311 height 32
paste Name "Technical Glass & Aluminium Co. LLC - Factory 1 | [PERSON_NAME]"
type Name "Technical Glass & Aluminium Co. LLC - Factory 1 | [PERSON_NAME]"
click at [358, 260] on div at bounding box center [365, 257] width 277 height 14
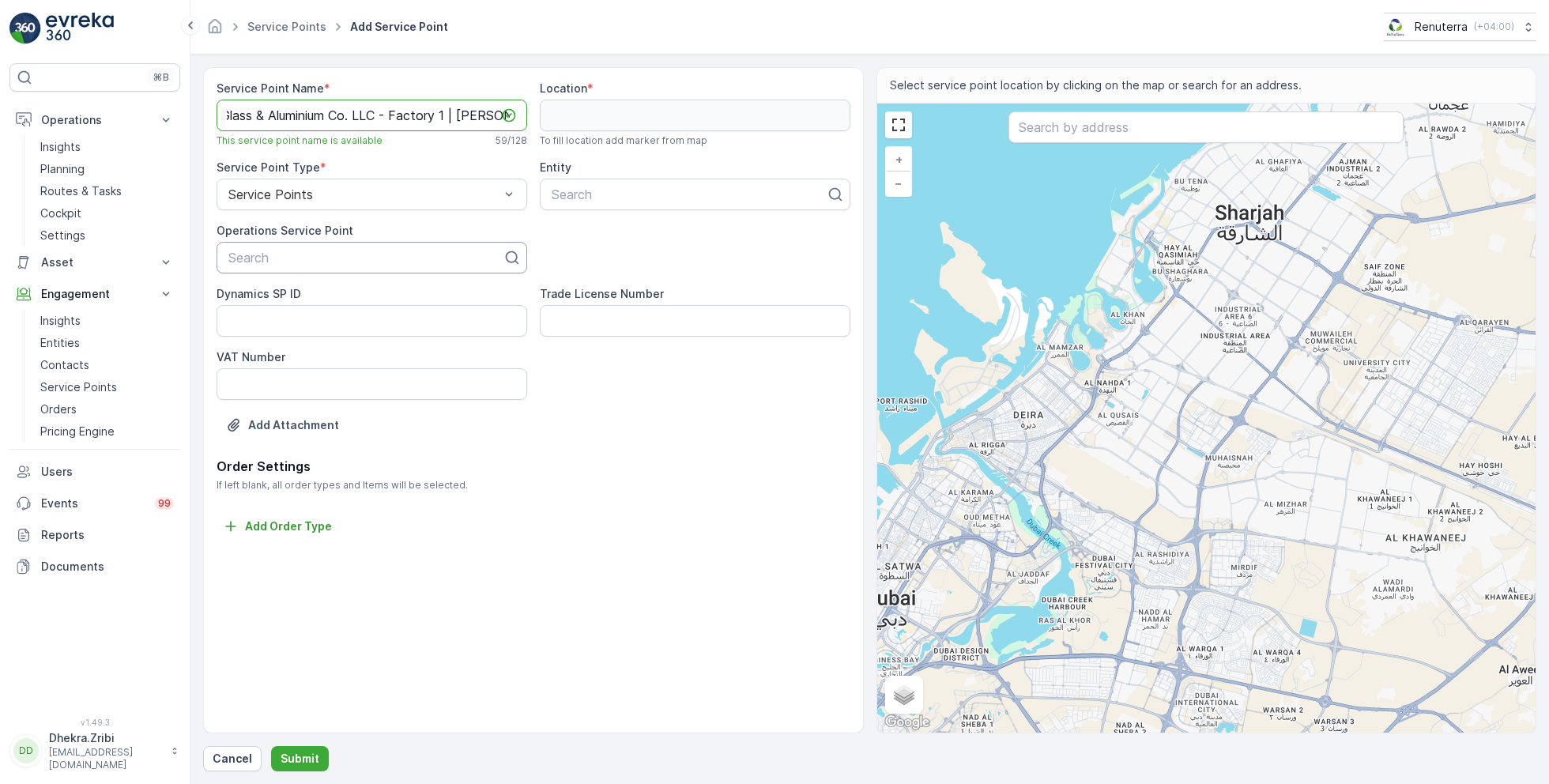
scroll to position [0, 0]
paste input "Technical Glass & Aluminium Co. LLC - Factory 1 | [PERSON_NAME]"
type input "Technical Glass & Aluminium Co. LLC - Factory 1 | [PERSON_NAME]"
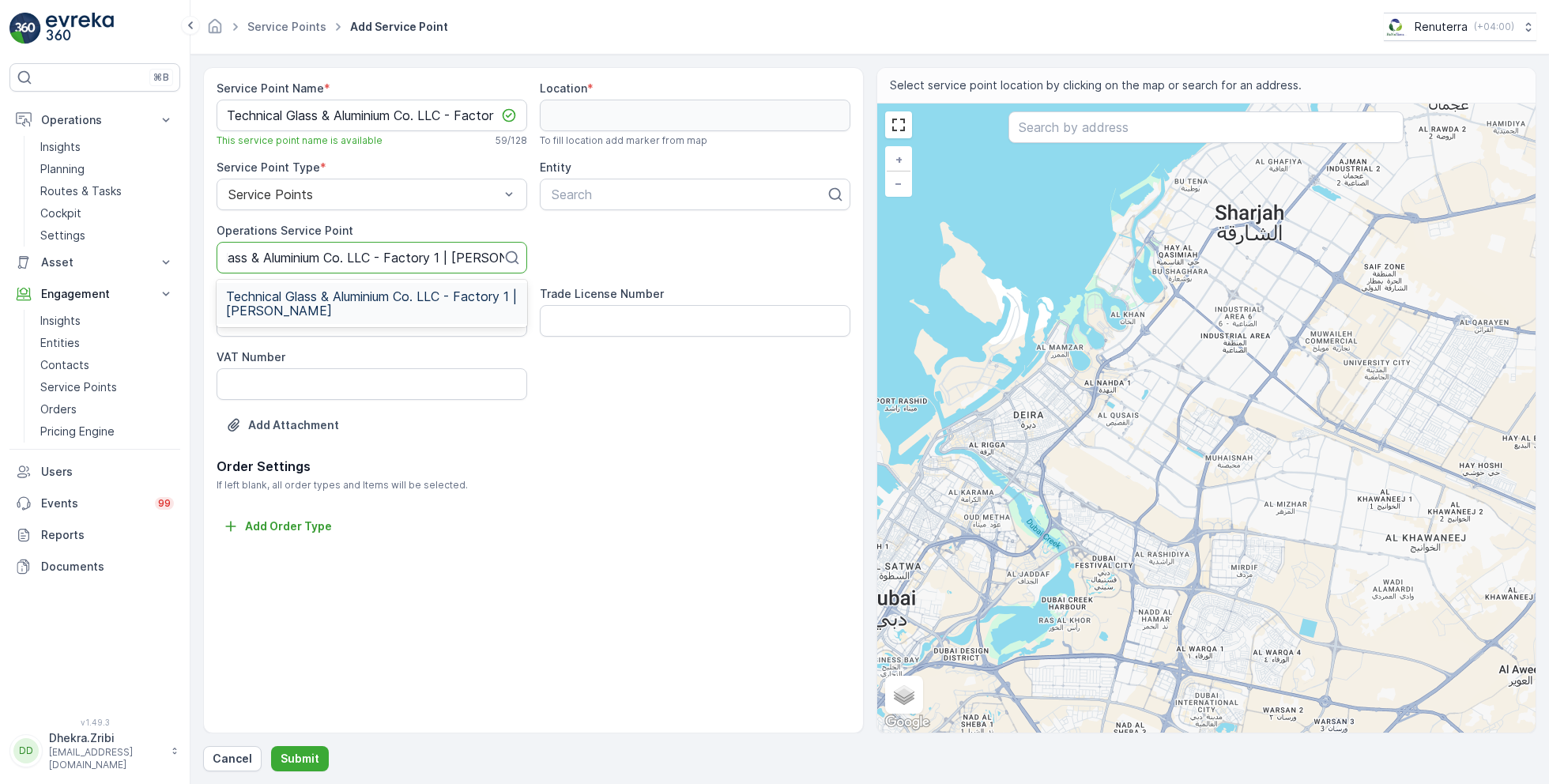
scroll to position [0, 75]
click at [358, 297] on span "Technical Glass & Aluminium Co. LLC - Factory 1 | [PERSON_NAME]" at bounding box center [372, 303] width 292 height 28
click at [689, 189] on div at bounding box center [689, 194] width 277 height 14
type input "technical"
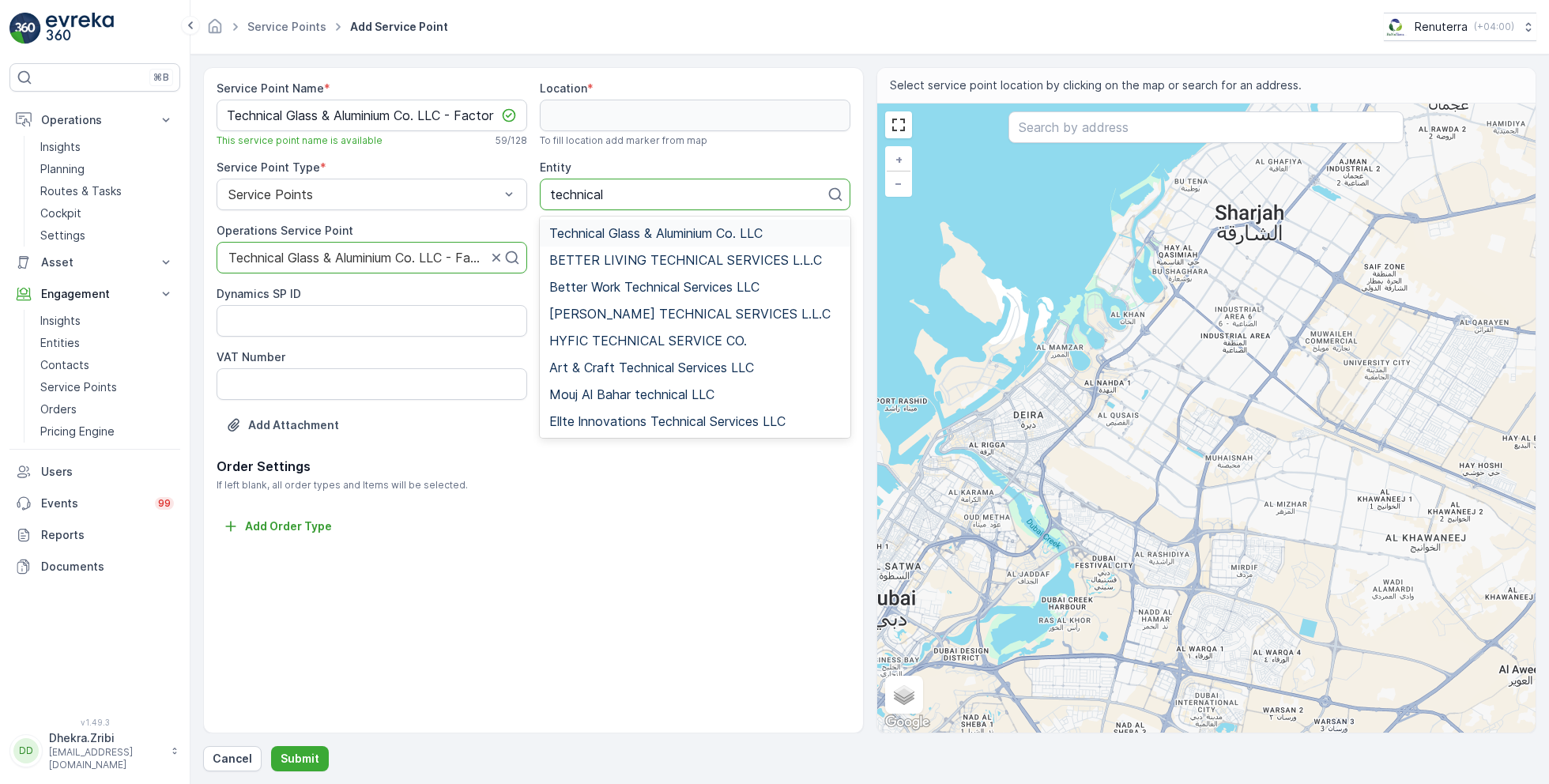
click at [705, 231] on span "Technical Glass & Aluminium Co. LLC" at bounding box center [656, 233] width 214 height 14
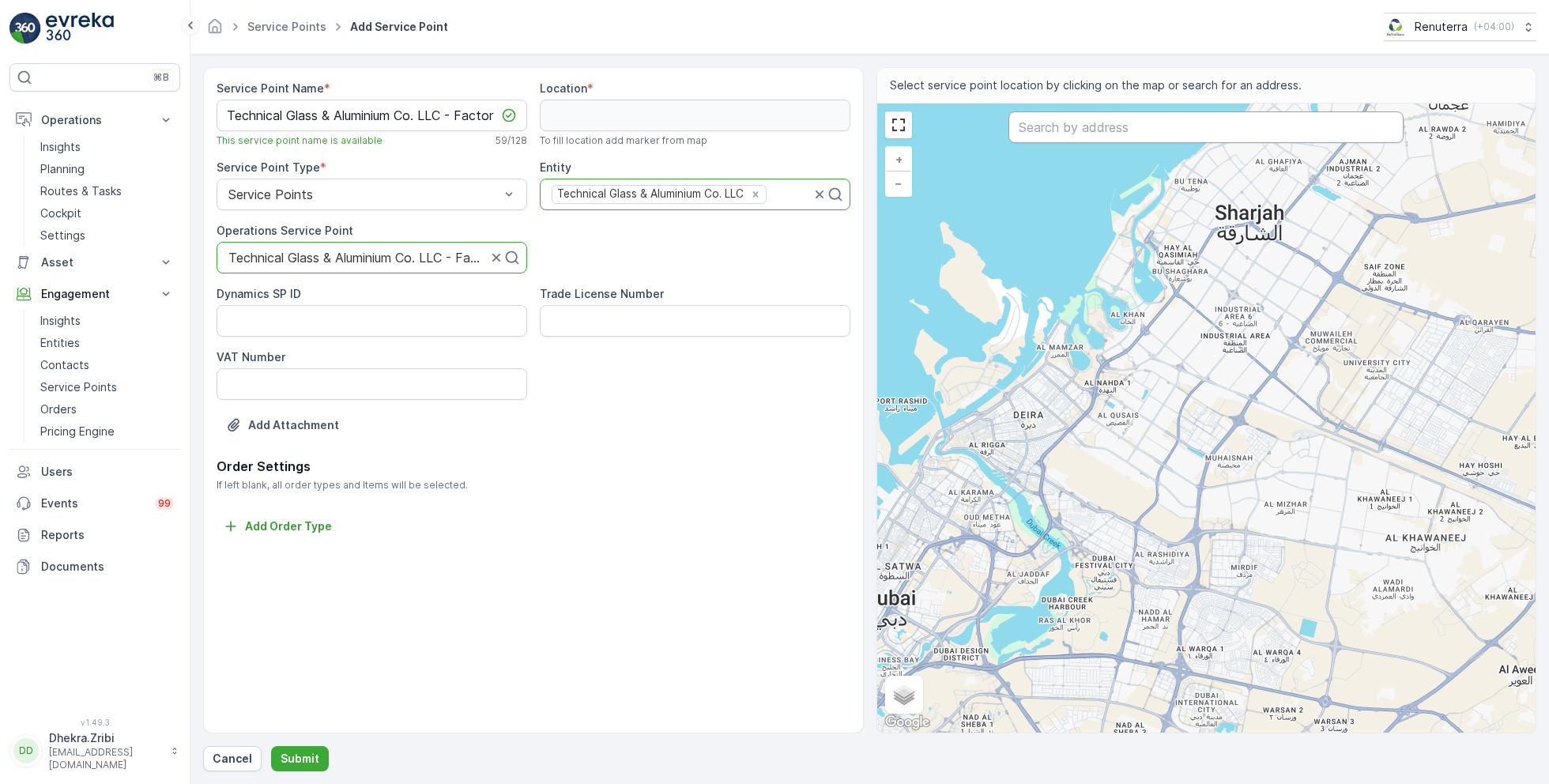
click at [1082, 132] on input "text" at bounding box center [1206, 127] width 395 height 32
paste input "Marble Art LLC"
type input "Marble Art LLC"
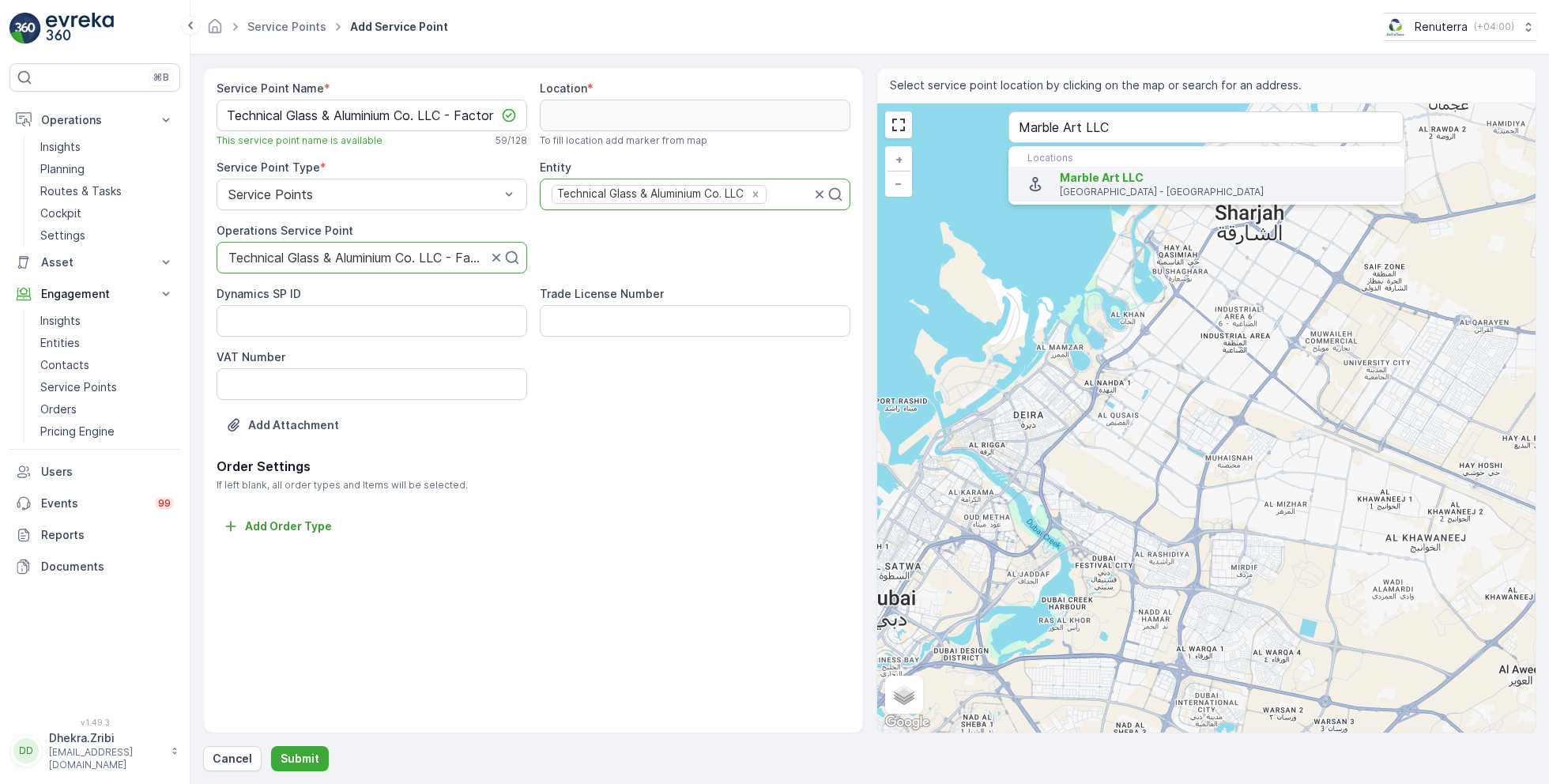
click at [1097, 174] on span "Marble Art LLC" at bounding box center [1102, 178] width 84 height 13
type input "24.9900894,55.1021344"
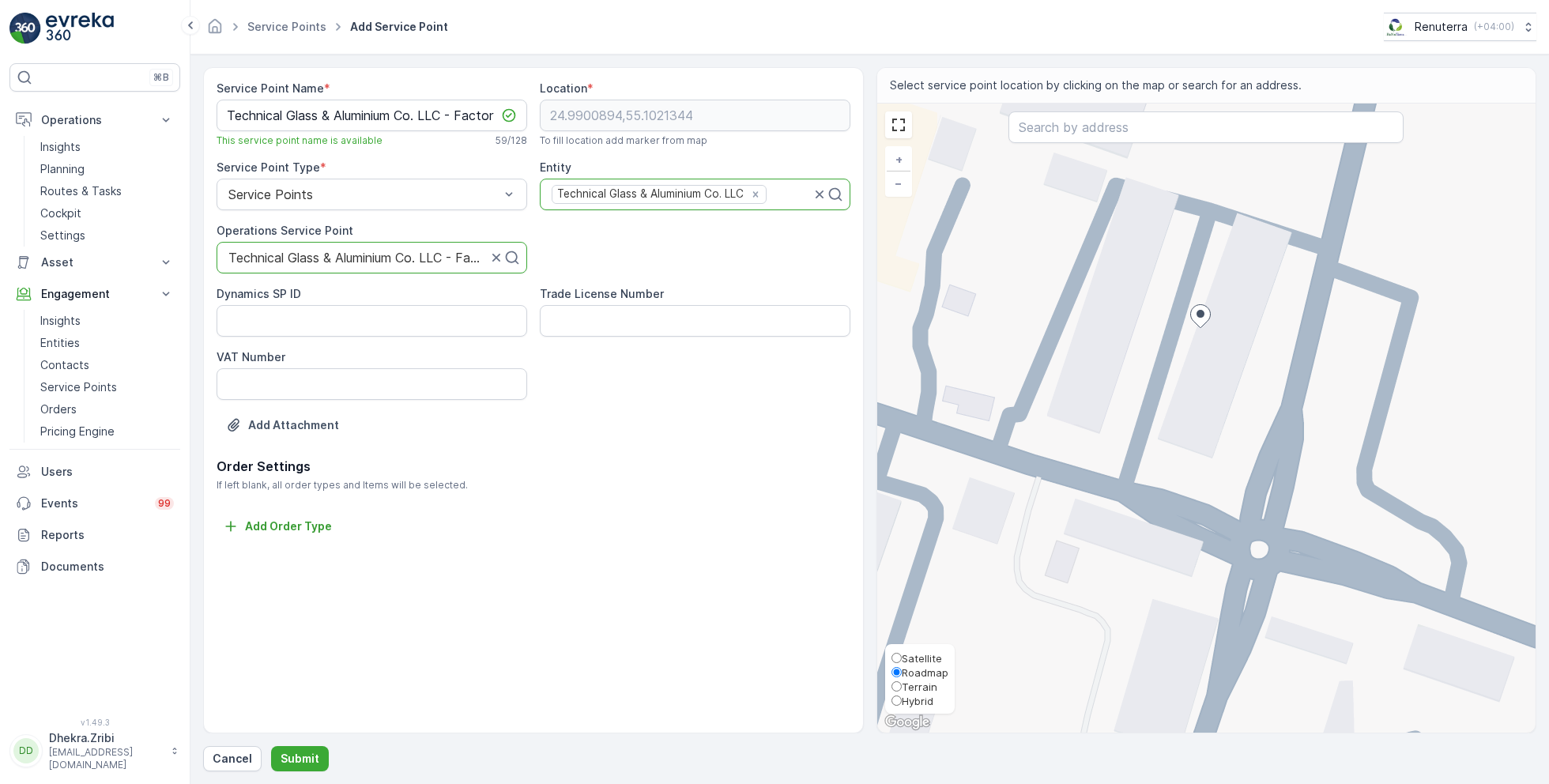
click at [915, 663] on span "Satellite" at bounding box center [922, 658] width 40 height 13
click at [901, 663] on input "Satellite" at bounding box center [896, 658] width 10 height 10
radio input "true"
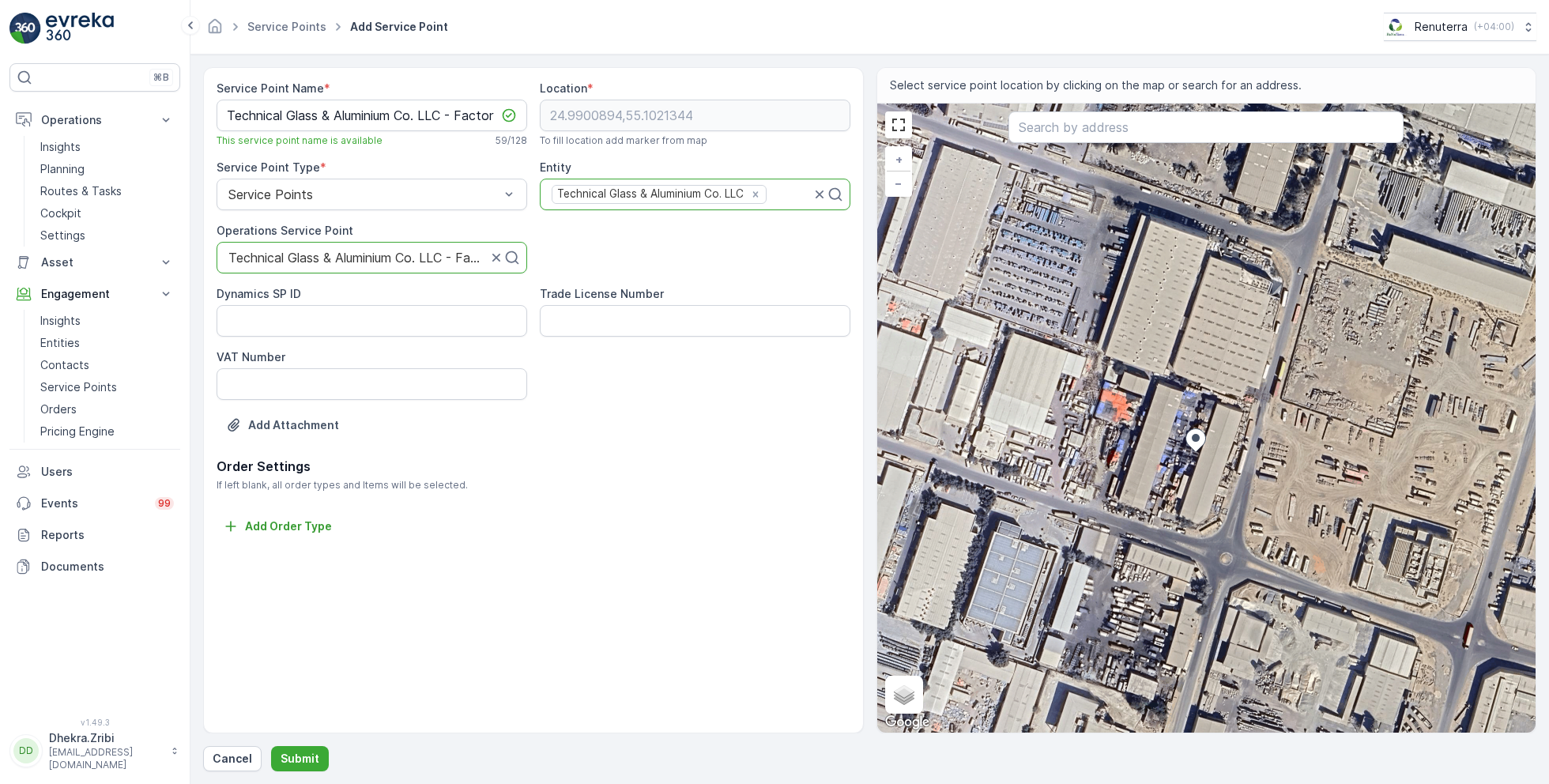
drag, startPoint x: 1319, startPoint y: 244, endPoint x: 1283, endPoint y: 359, distance: 120.5
click at [1283, 360] on div "+ − Satellite Roadmap Terrain Hybrid Leaflet Keyboard shortcuts Map Data Imager…" at bounding box center [1206, 418] width 659 height 629
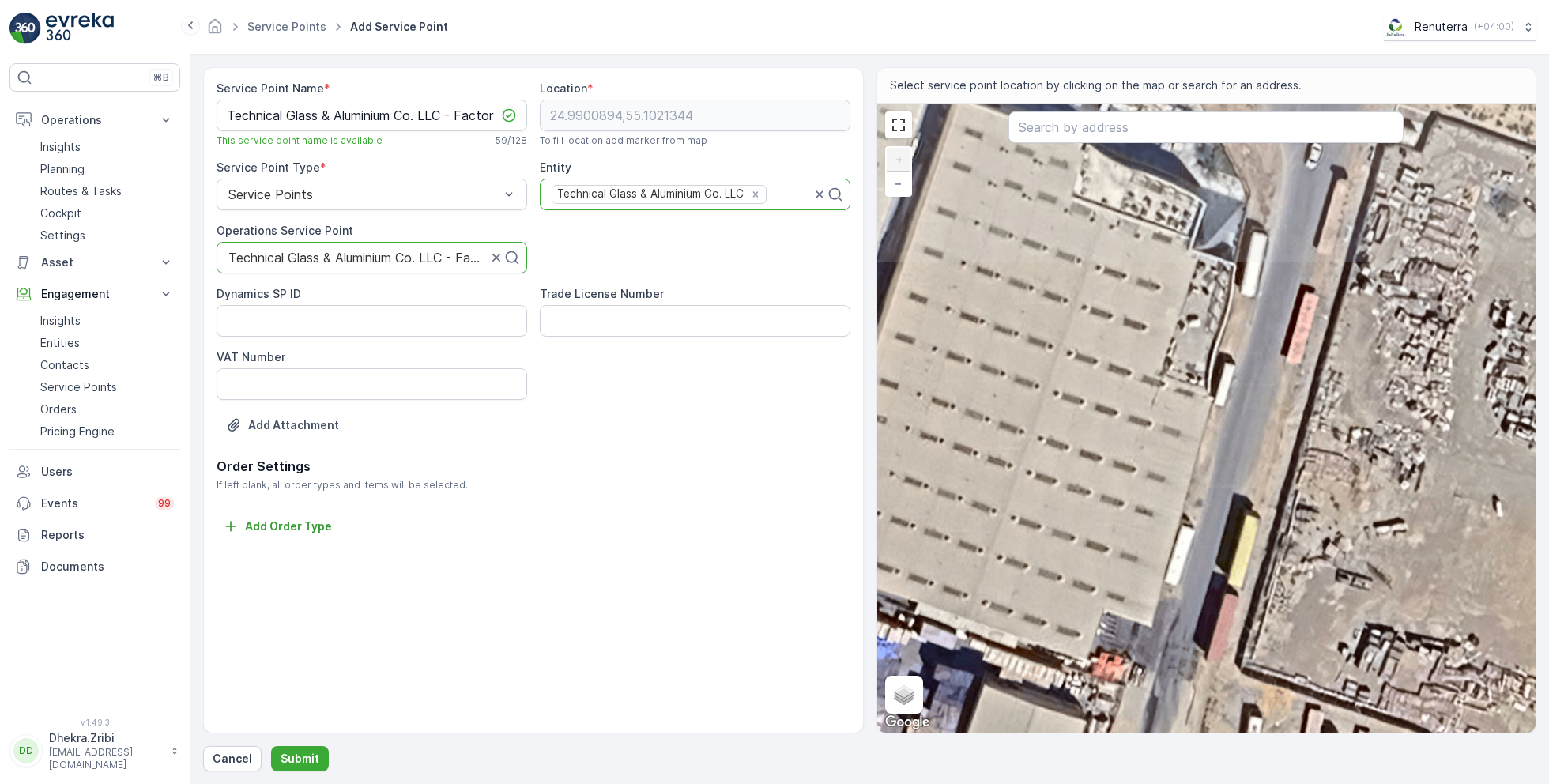
drag, startPoint x: 1293, startPoint y: 241, endPoint x: 1251, endPoint y: 438, distance: 201.4
click at [1251, 439] on div "+ − Satellite Roadmap Terrain Hybrid Leaflet Keyboard shortcuts Map Data Imager…" at bounding box center [1206, 418] width 659 height 629
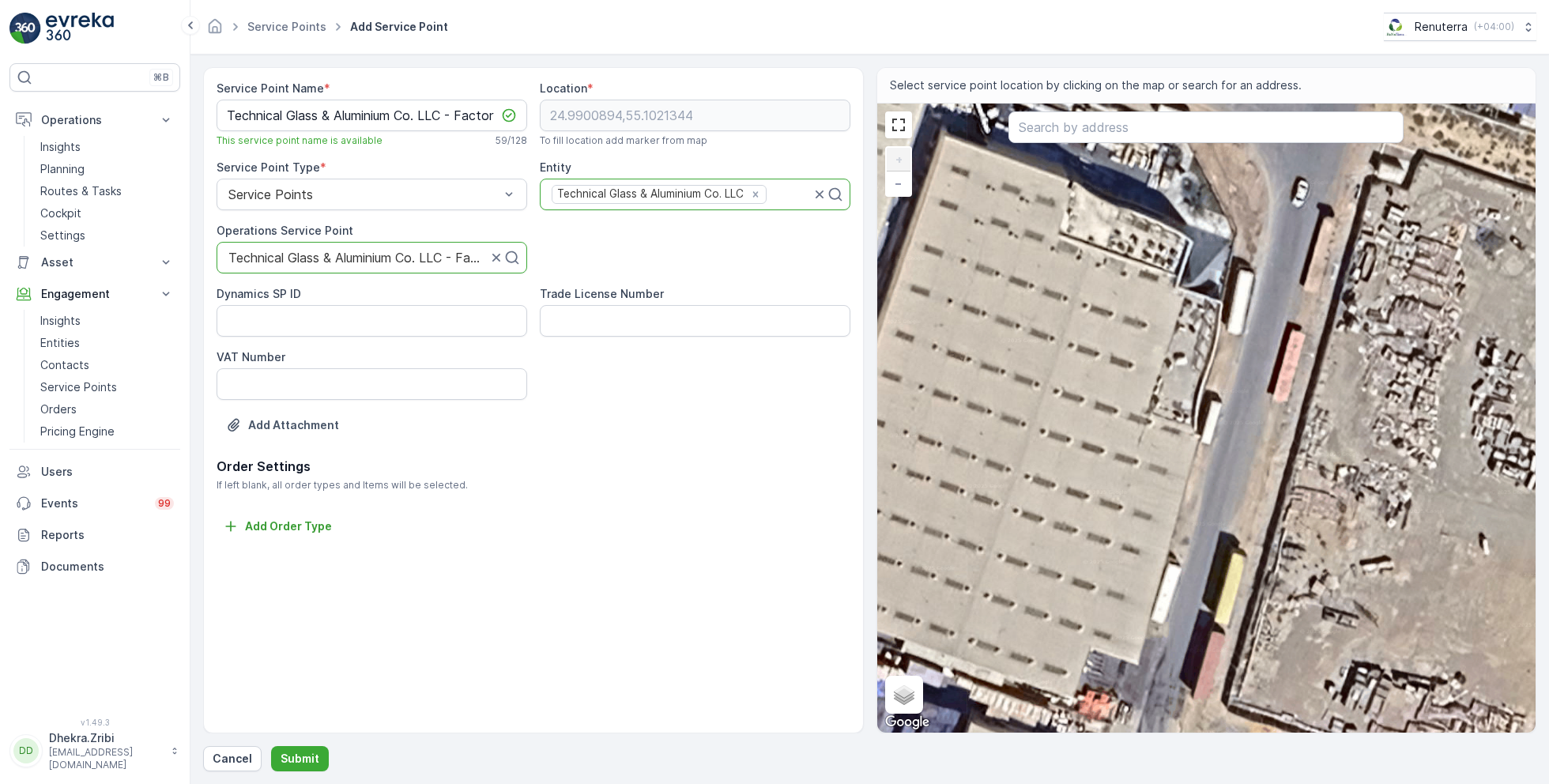
click at [1206, 336] on div "+ − Satellite Roadmap Terrain Hybrid Leaflet Keyboard shortcuts Map Data Imager…" at bounding box center [1206, 418] width 659 height 629
type input "24.990979041622037,55.102679367599215"
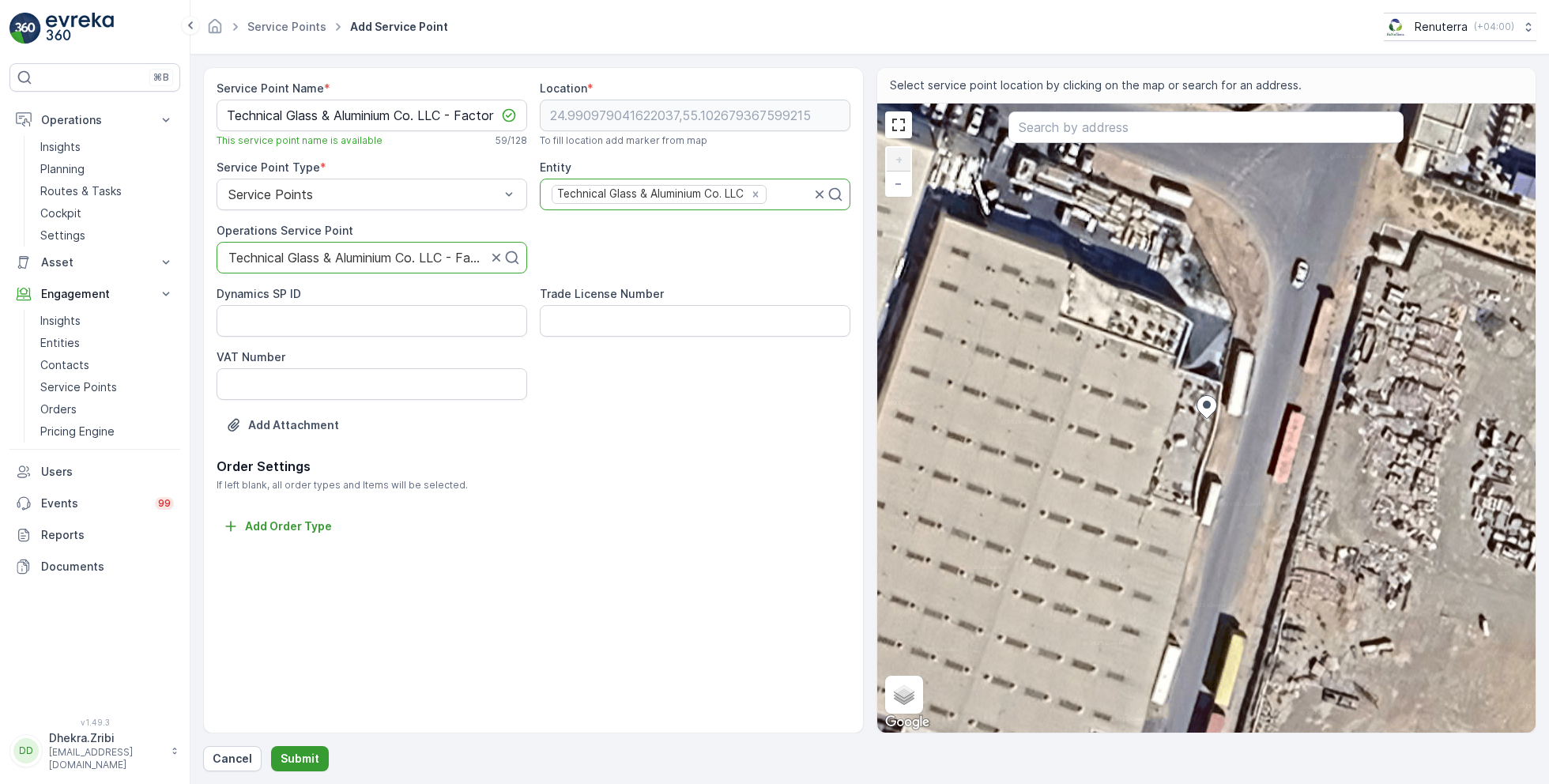
click at [304, 752] on p "Submit" at bounding box center [300, 758] width 39 height 16
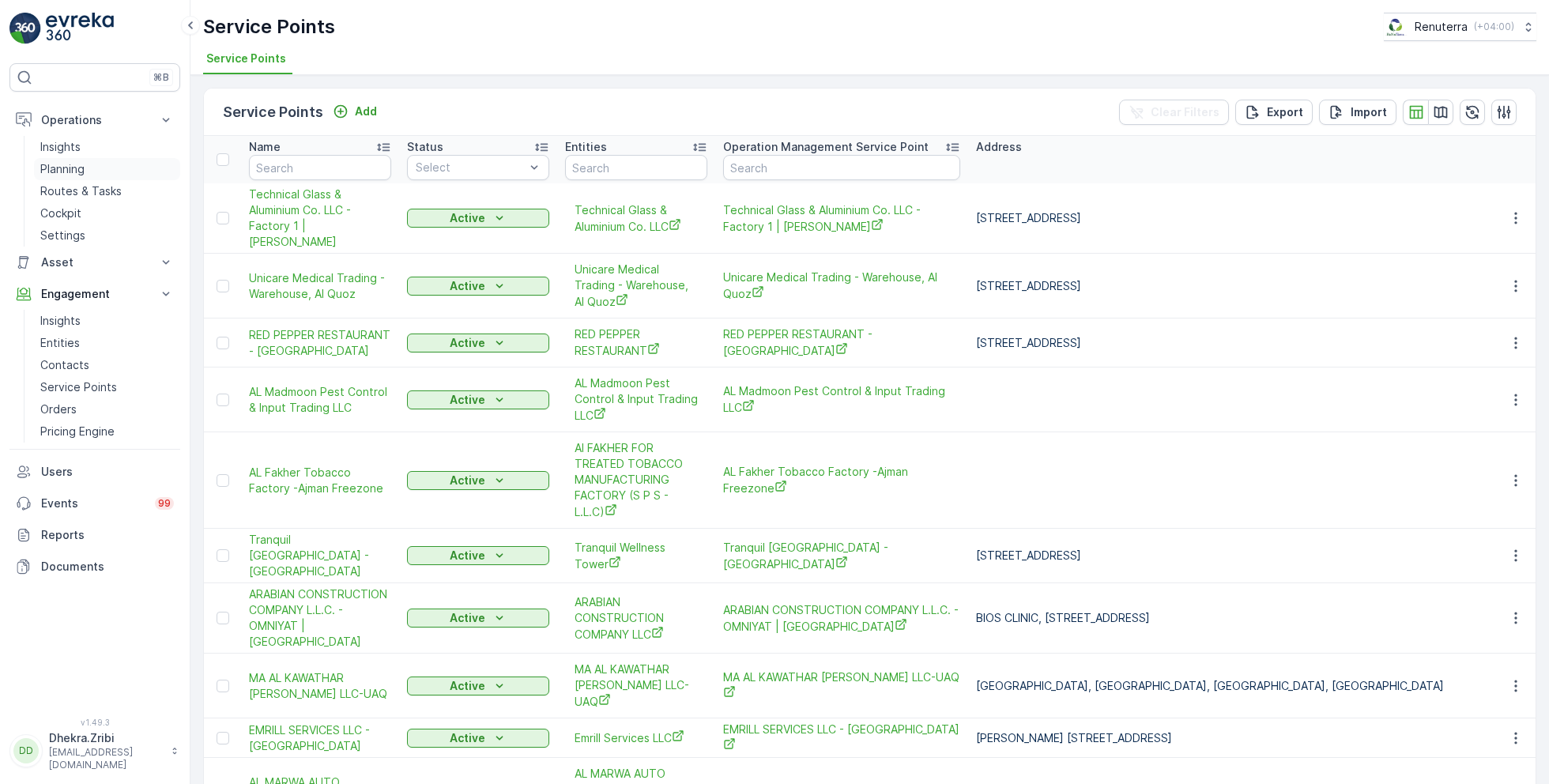
click at [81, 163] on p "Planning" at bounding box center [62, 168] width 44 height 16
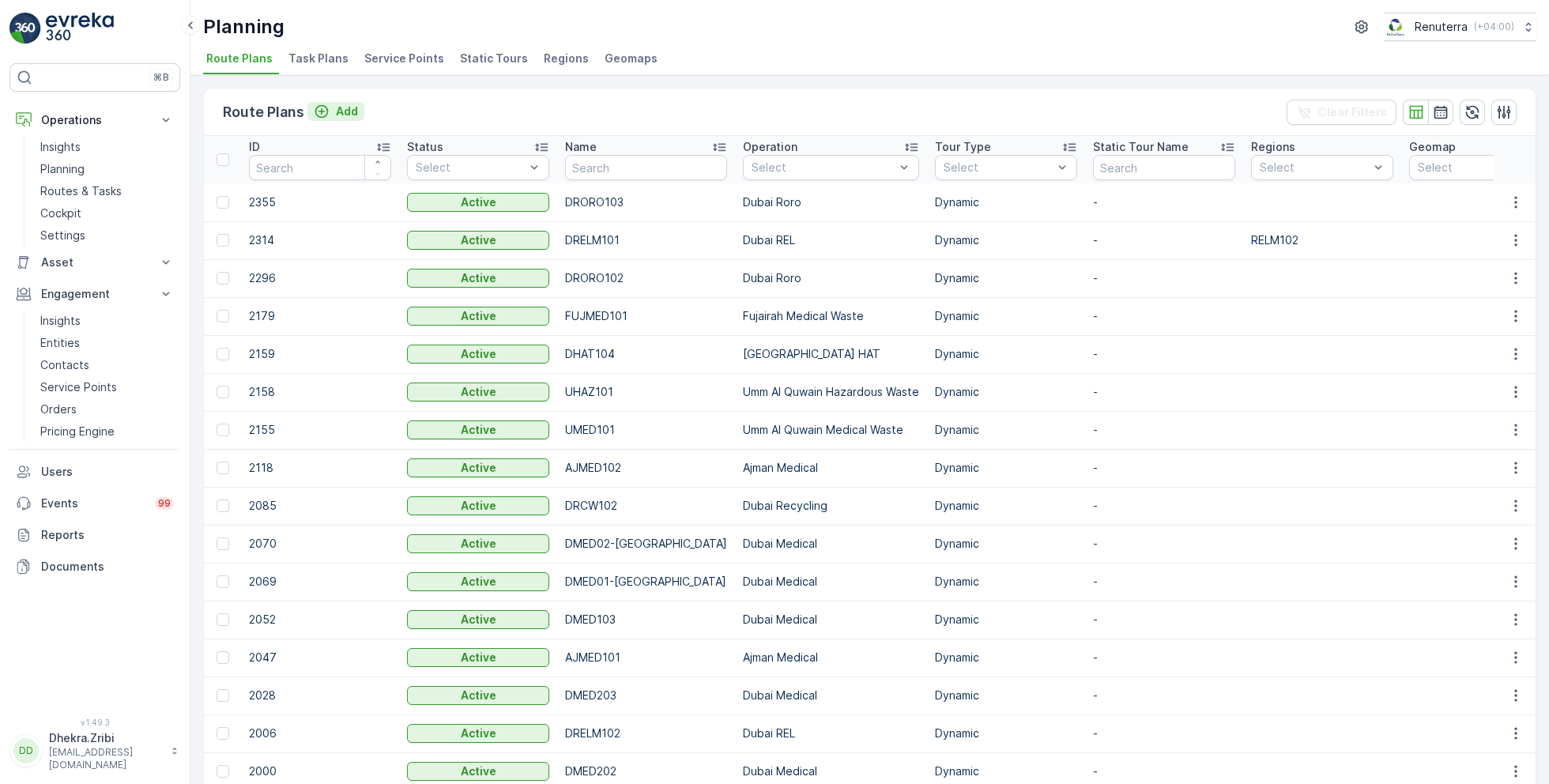
click at [346, 105] on p "Add" at bounding box center [347, 111] width 22 height 16
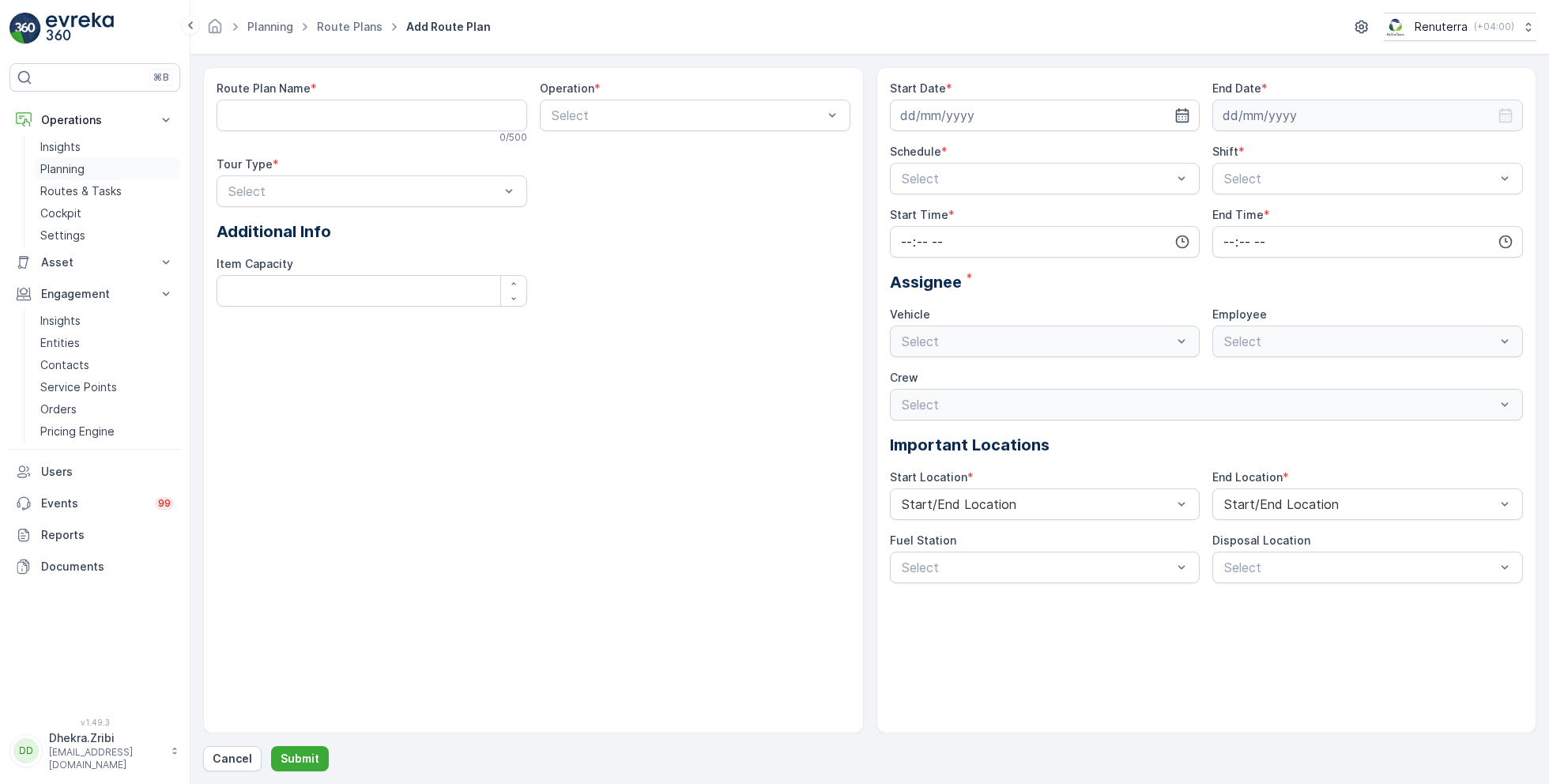
click at [85, 162] on link "Planning" at bounding box center [107, 169] width 147 height 22
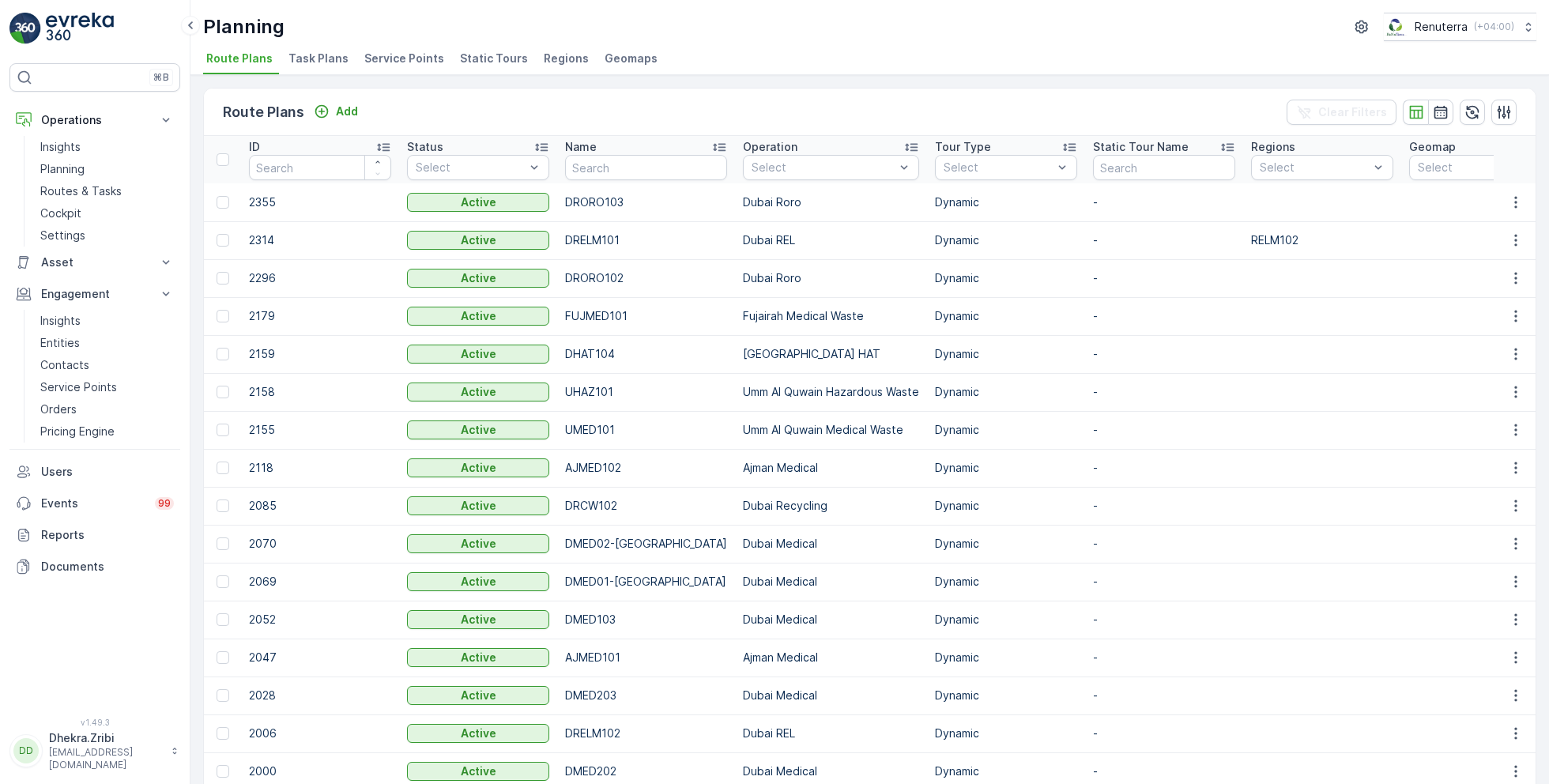
click at [409, 51] on span "Service Points" at bounding box center [404, 58] width 80 height 16
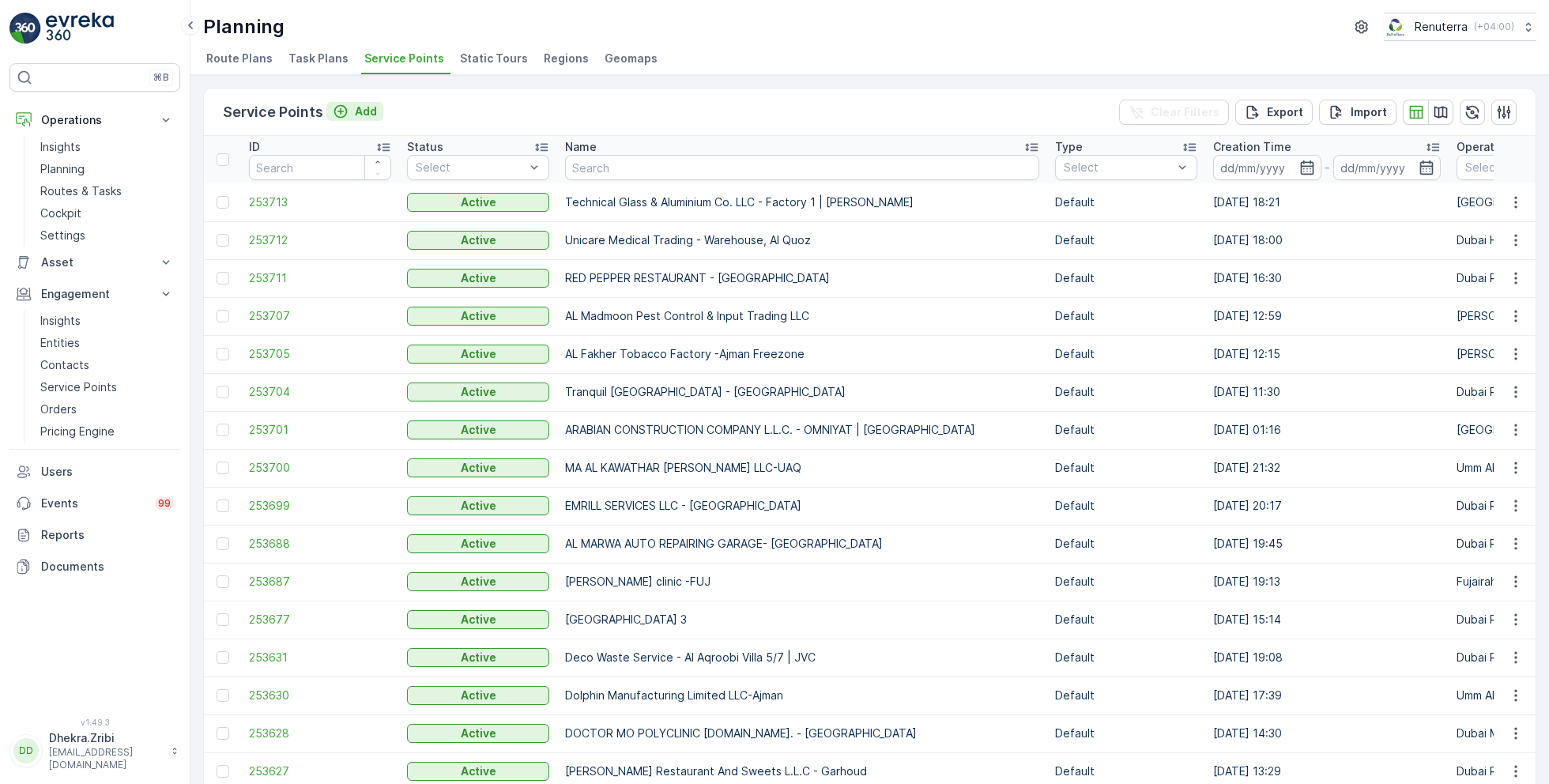
click at [363, 106] on p "Add" at bounding box center [366, 111] width 22 height 16
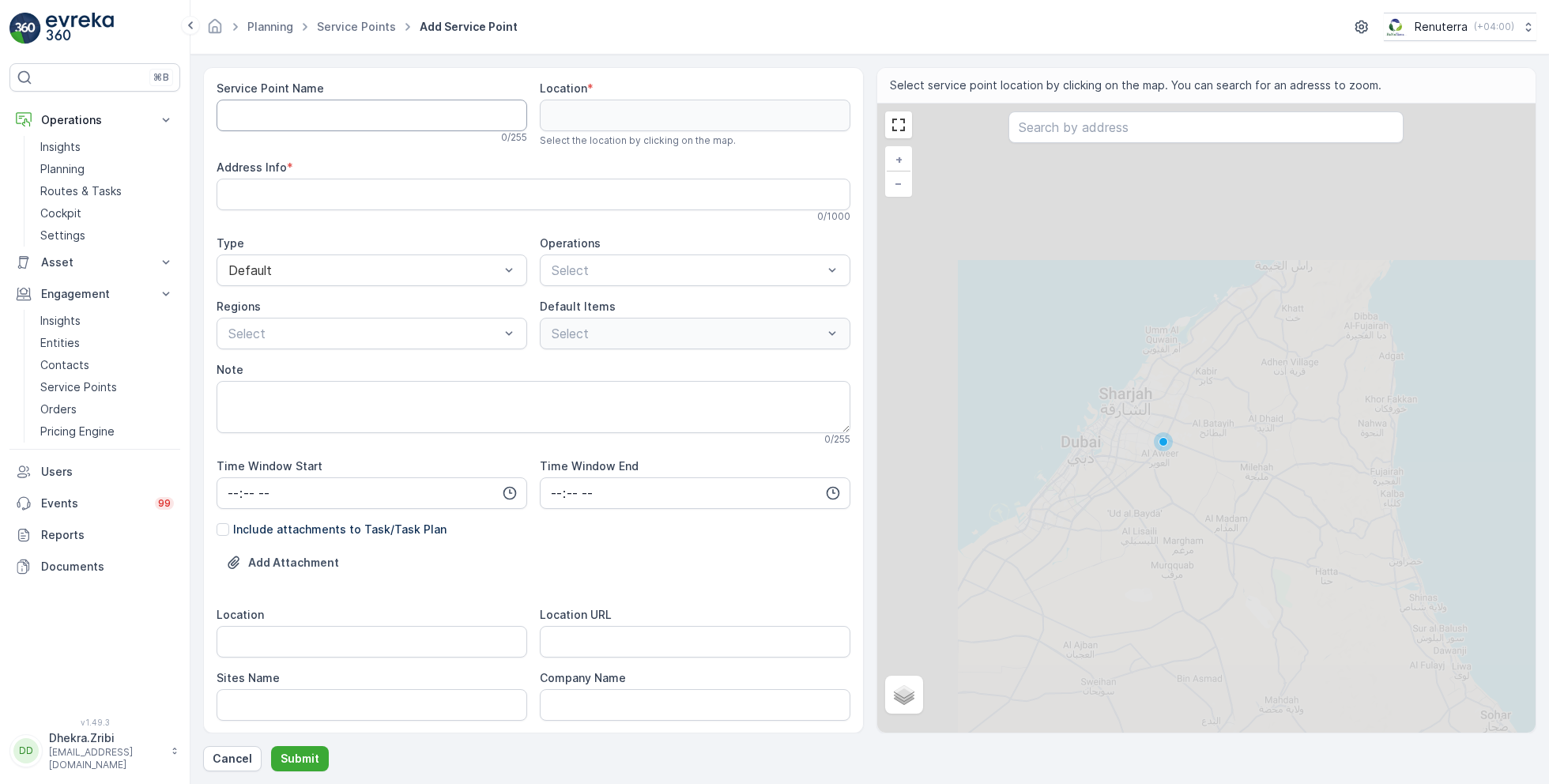
click at [327, 108] on Name "Service Point Name" at bounding box center [371, 116] width 311 height 32
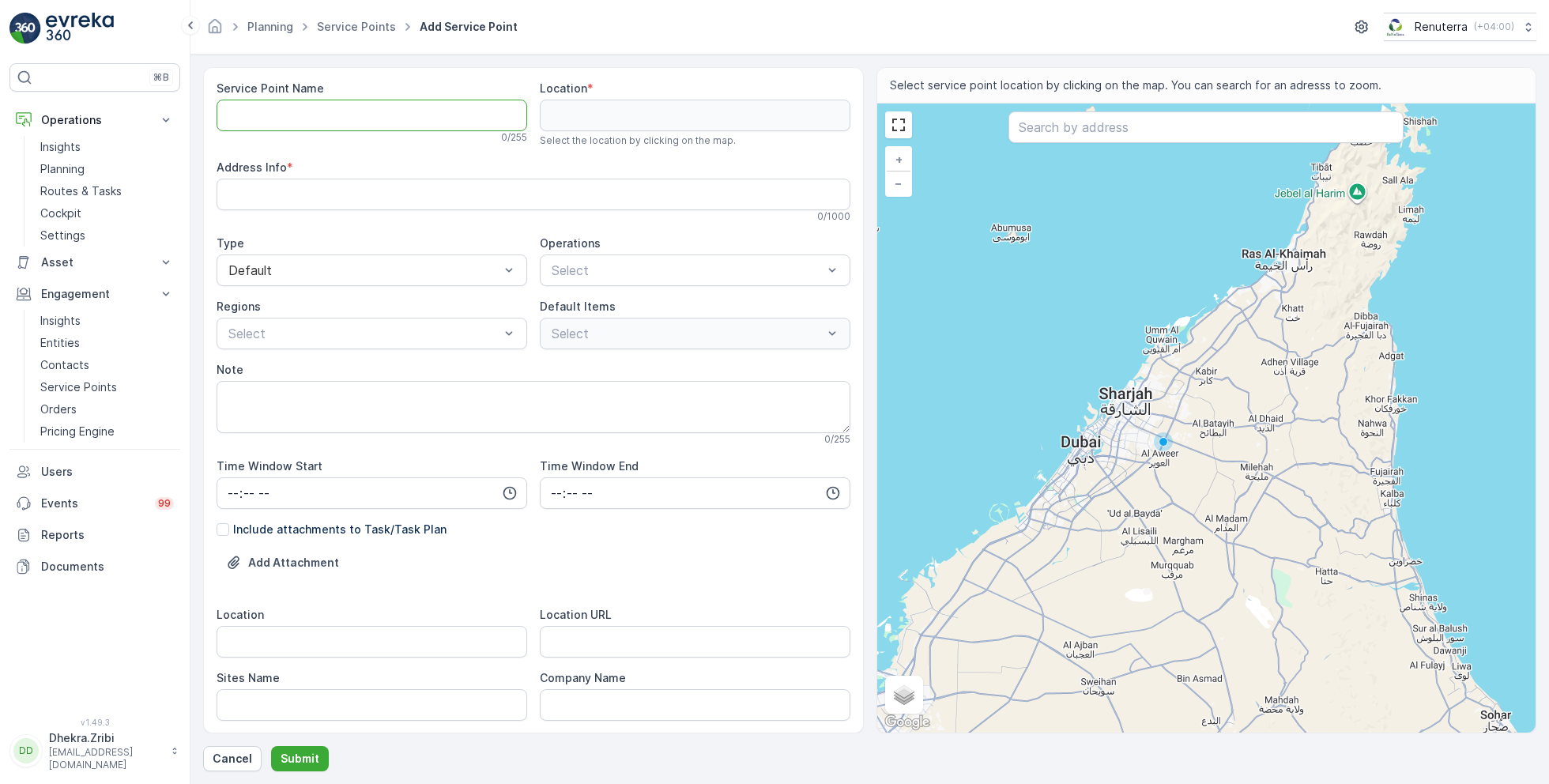
paste Name "Technical Glass & Aluminium Co. LLC - Factory 2 | [PERSON_NAME]"
type Name "Technical Glass & Aluminium Co. LLC - Factory 2 | [PERSON_NAME]"
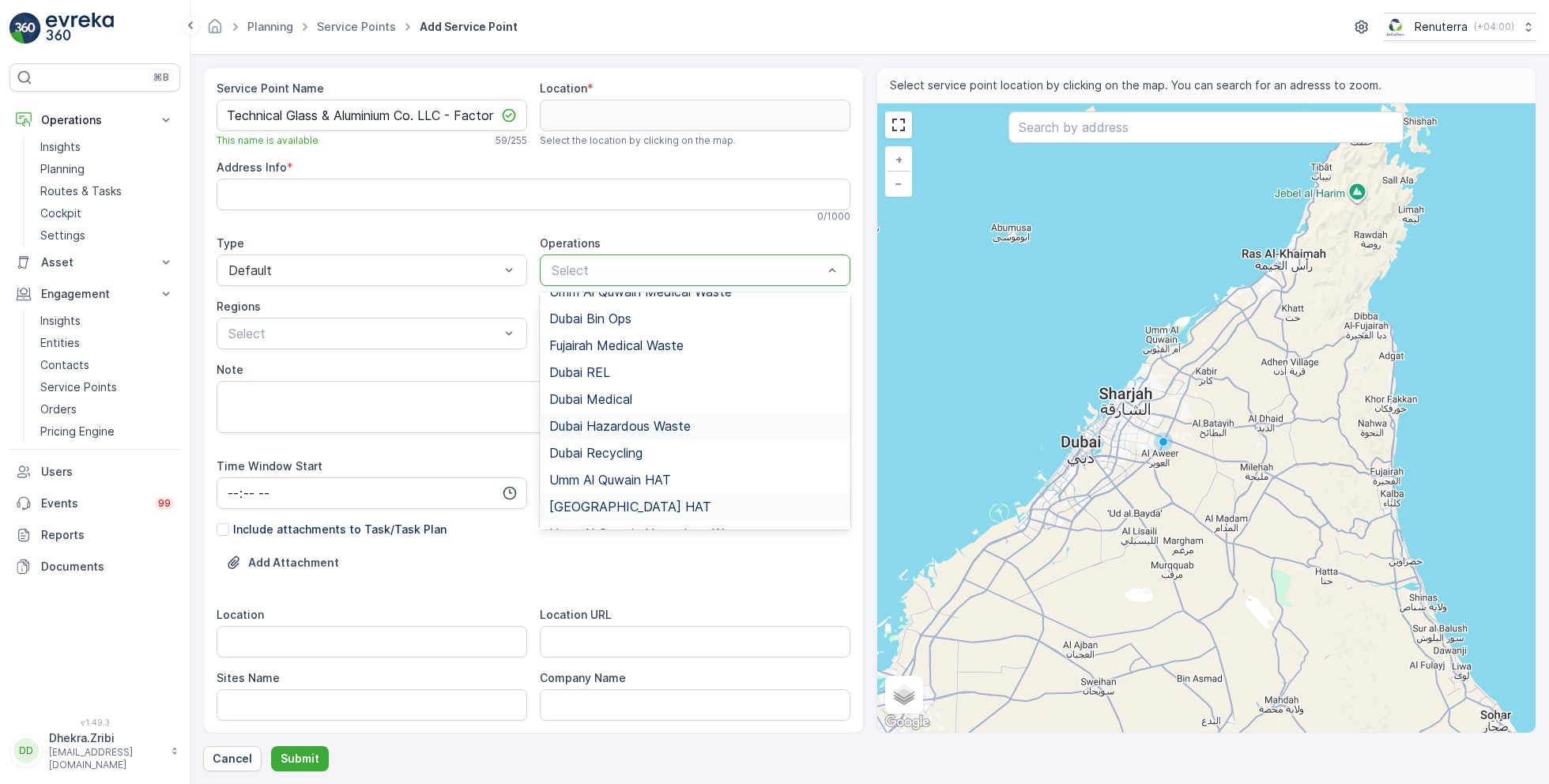
scroll to position [46, 0]
click at [608, 502] on span "[GEOGRAPHIC_DATA] HAT" at bounding box center [630, 504] width 162 height 14
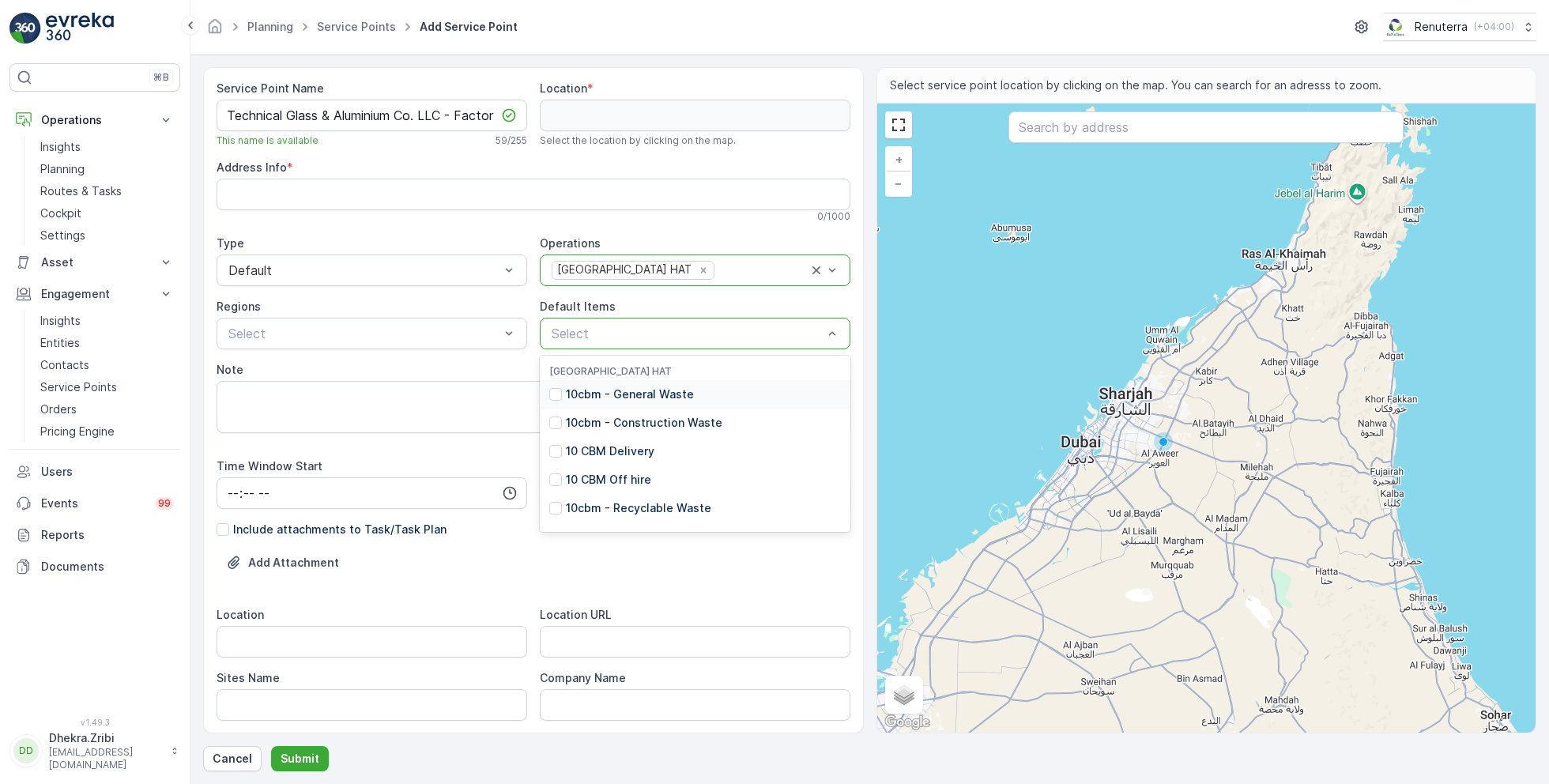
click at [611, 394] on p "10cbm - General Waste" at bounding box center [629, 394] width 128 height 16
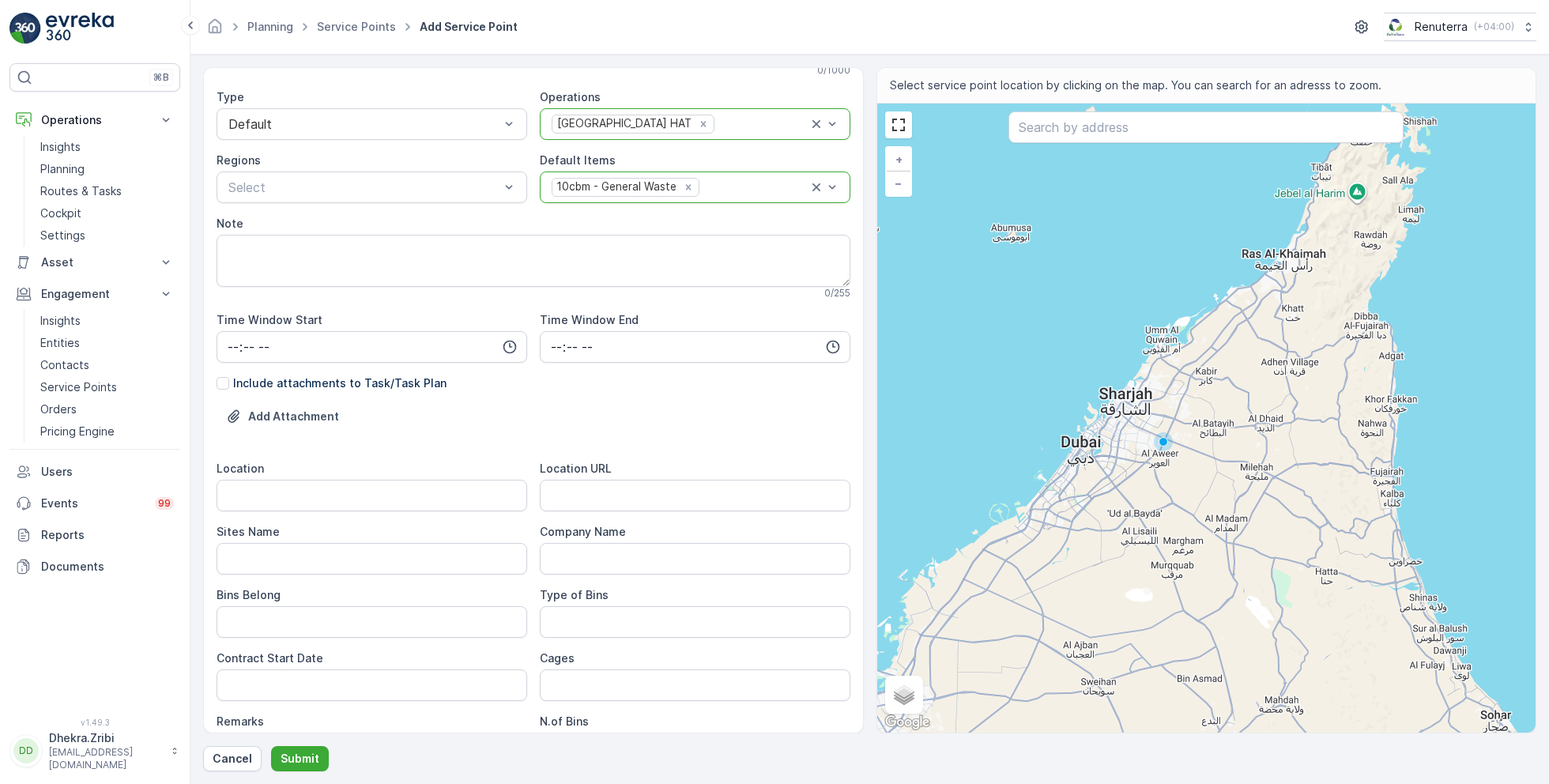
scroll to position [148, 0]
click at [275, 492] on input "Location" at bounding box center [371, 493] width 311 height 32
paste input "[PERSON_NAME]"
type input "[PERSON_NAME]"
click at [303, 558] on Name "Sites Name" at bounding box center [371, 556] width 311 height 32
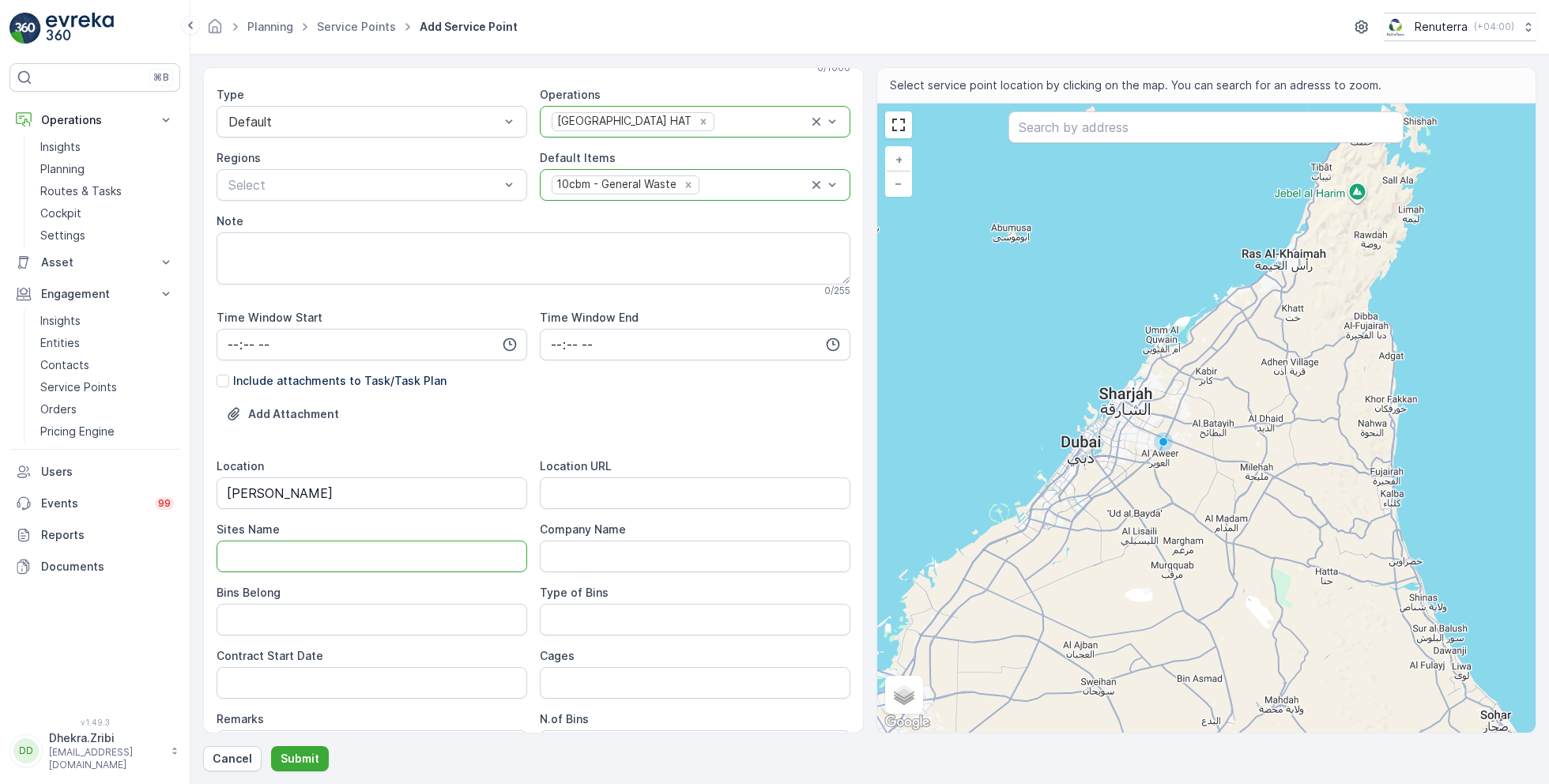
paste Name "[PERSON_NAME]"
type Name "[PERSON_NAME]"
click at [603, 494] on URL "Location URL" at bounding box center [694, 493] width 311 height 32
paste URL "[URL][DOMAIN_NAME]"
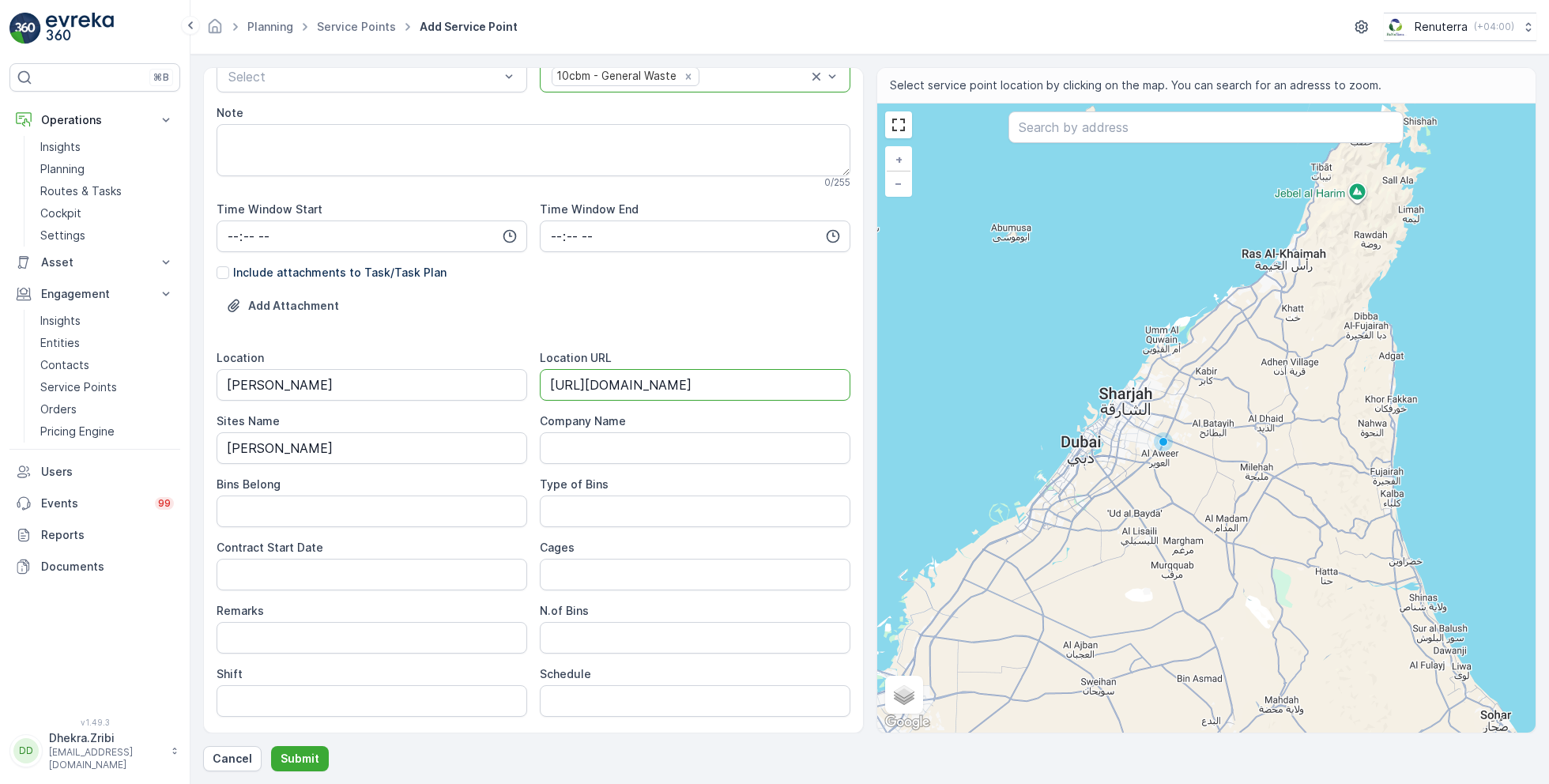
scroll to position [271, 0]
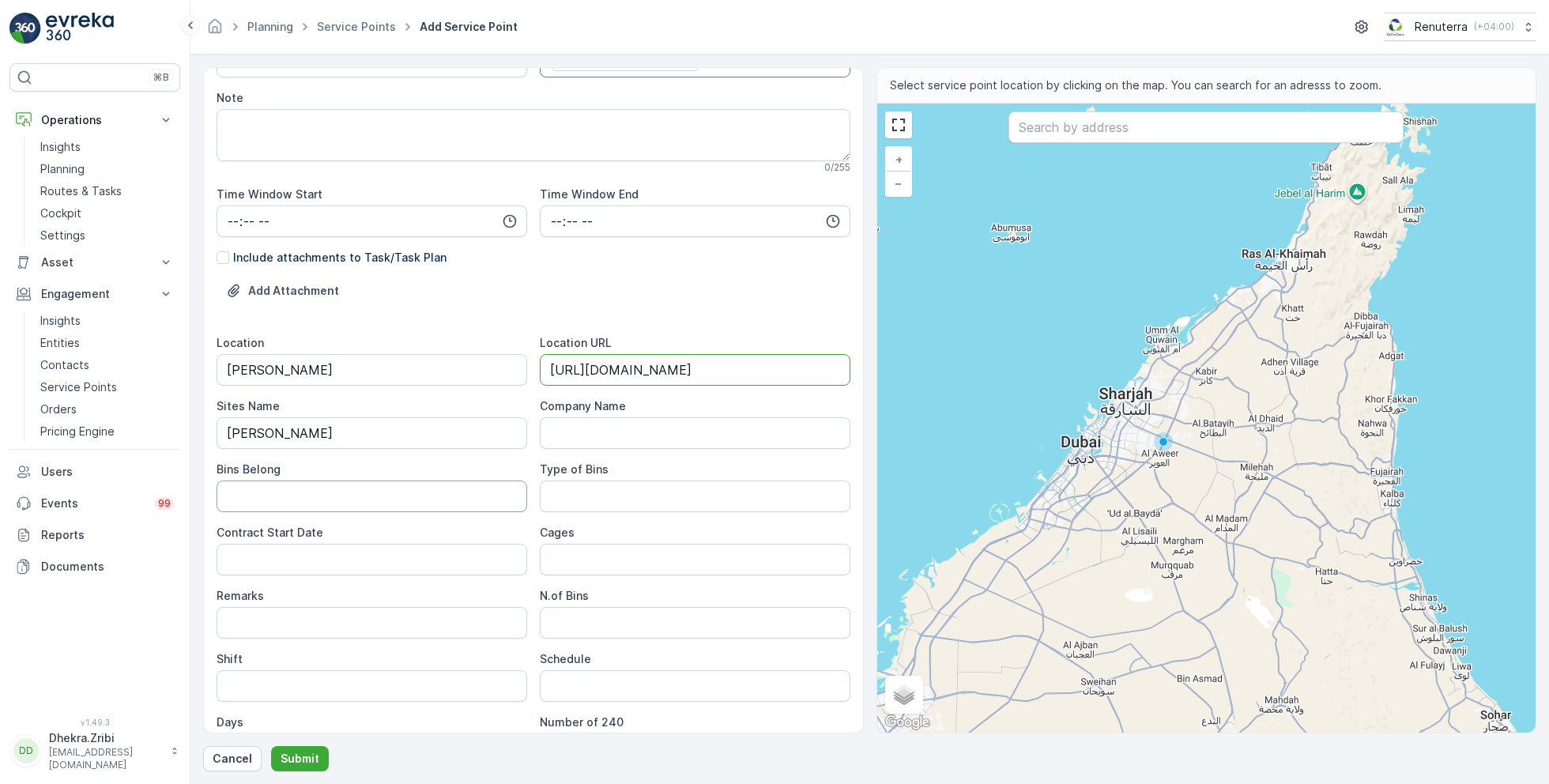
type URL "[URL][DOMAIN_NAME]"
click at [386, 493] on Belong "Bins Belong" at bounding box center [371, 496] width 311 height 32
type Belong "Service Provider"
click at [590, 488] on Bins "Type of Bins" at bounding box center [694, 496] width 311 height 32
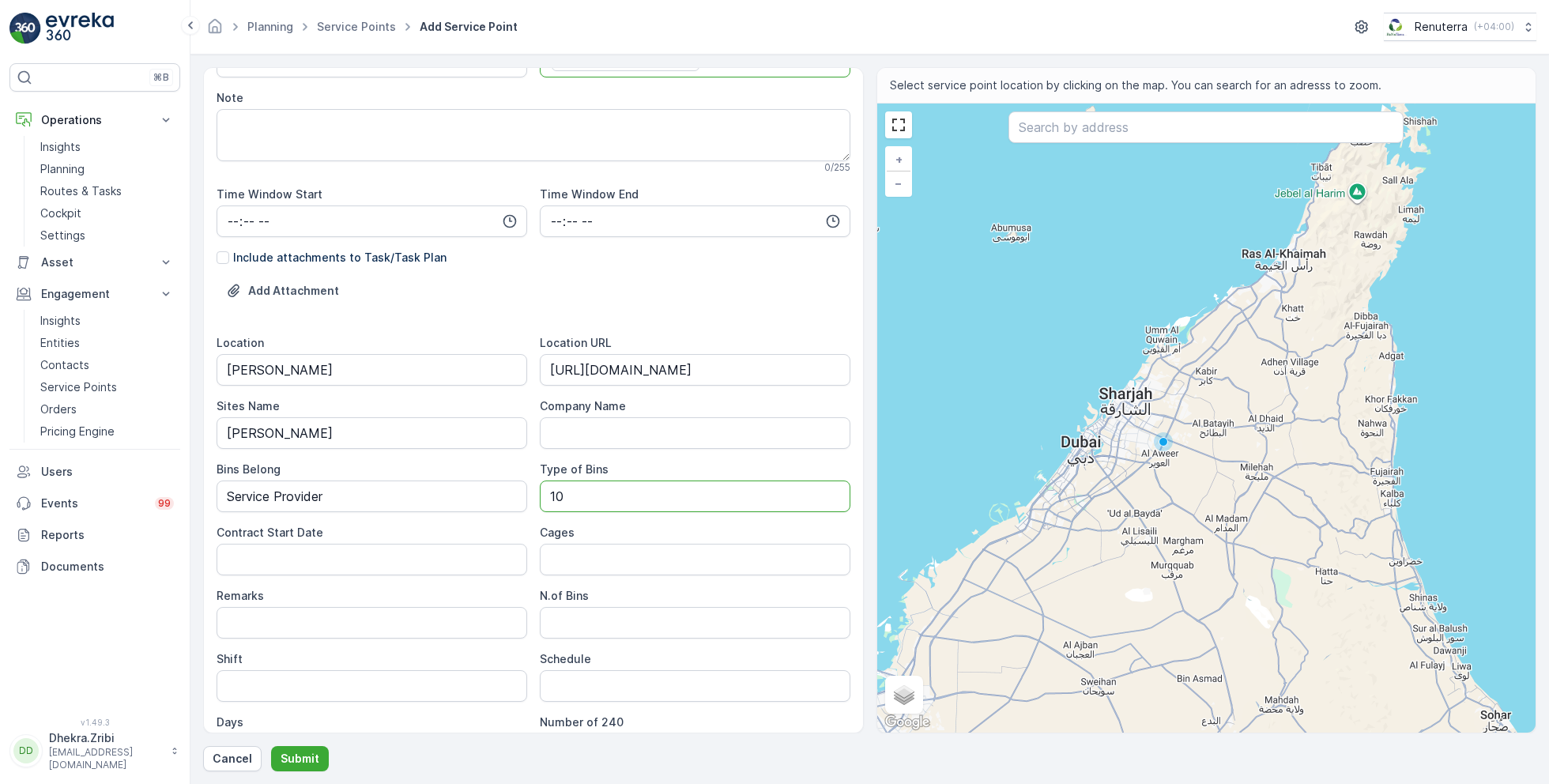
type Bins "10 CBM"
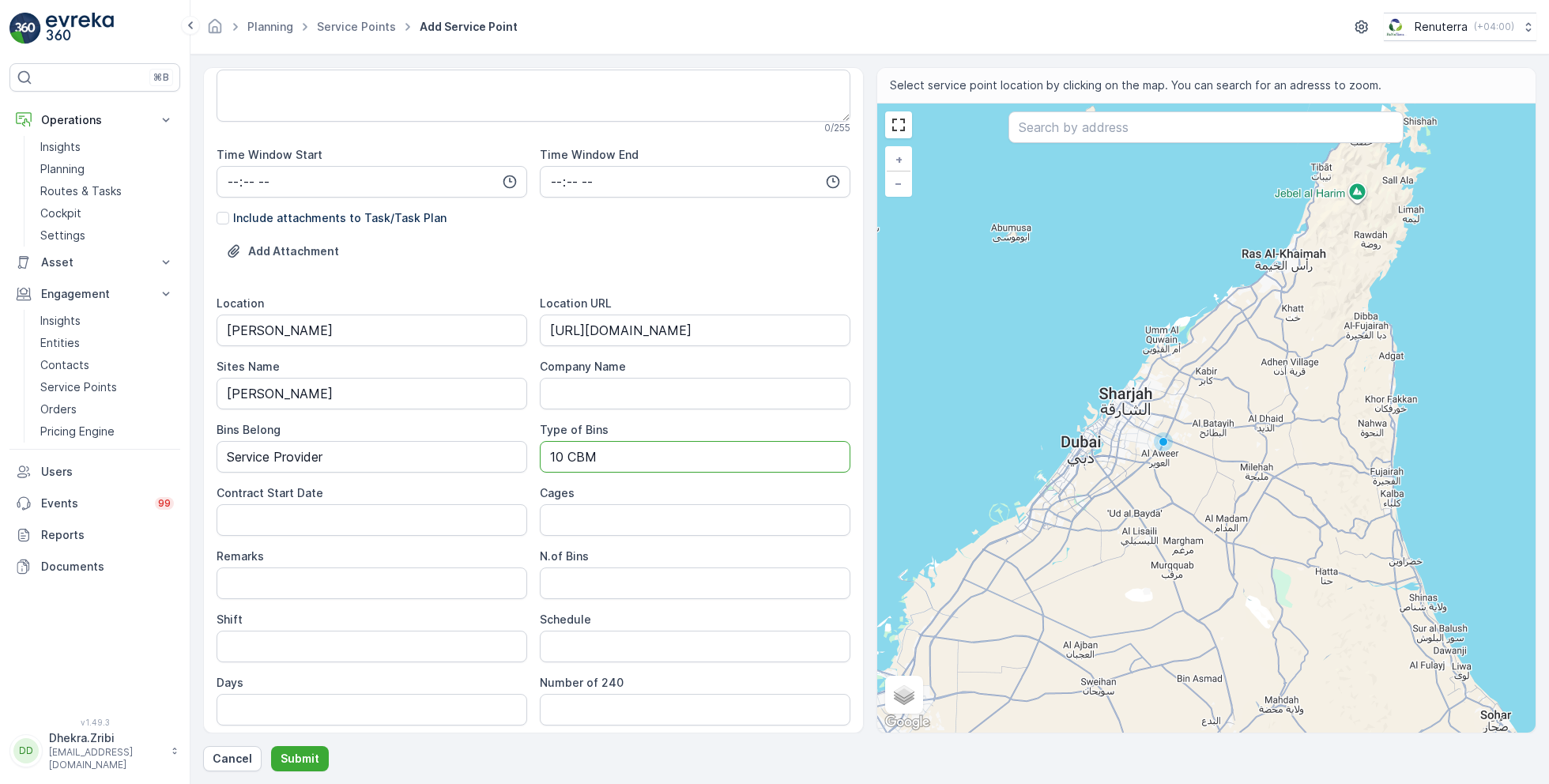
scroll to position [365, 0]
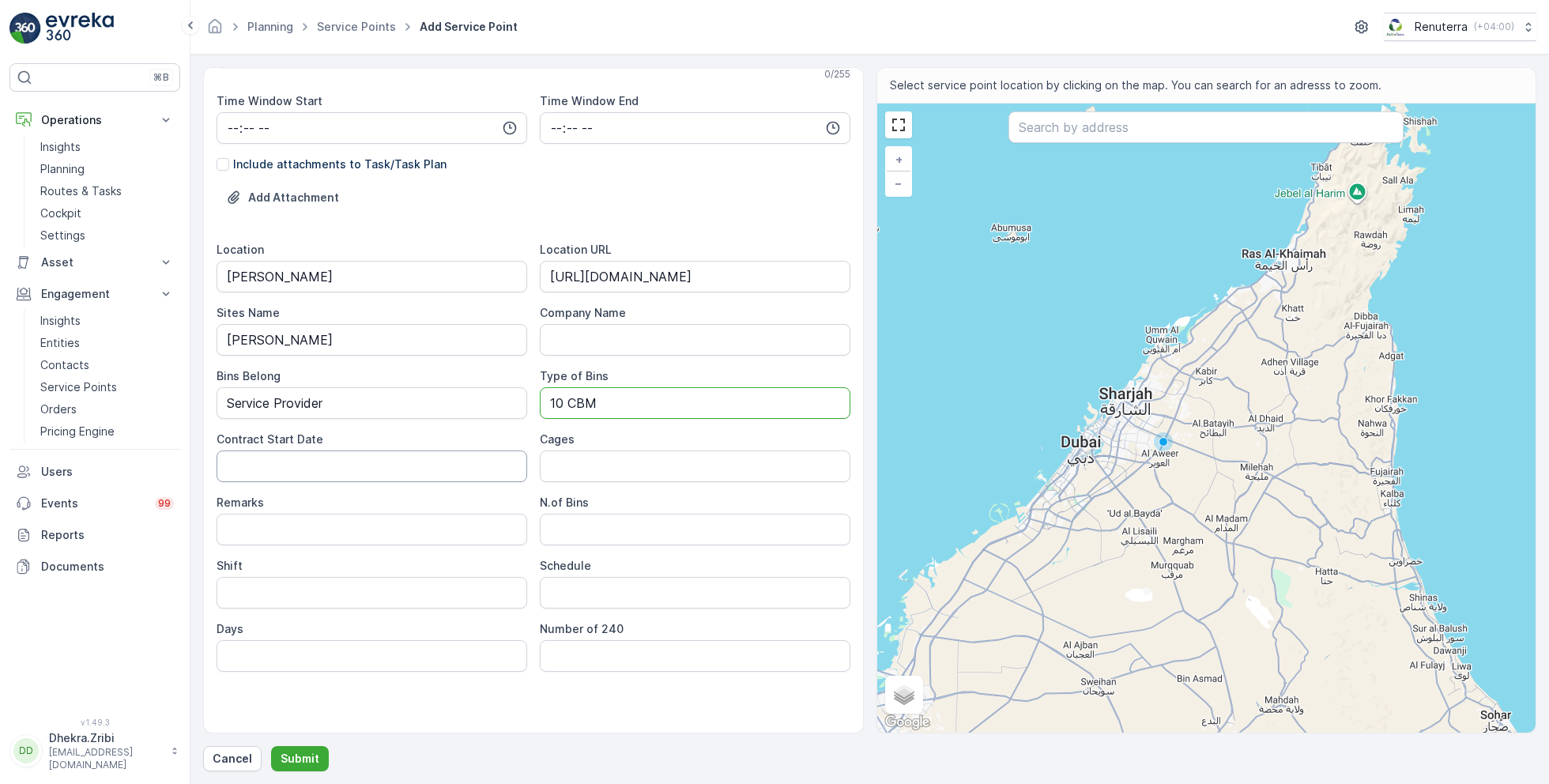
click at [436, 462] on Date "Contract Start Date" at bounding box center [371, 467] width 311 height 32
type Date "[DATE]"
click at [572, 527] on Bins "N.of Bins" at bounding box center [694, 529] width 311 height 32
type Bins "1"
click at [355, 591] on input "Shift" at bounding box center [371, 593] width 311 height 32
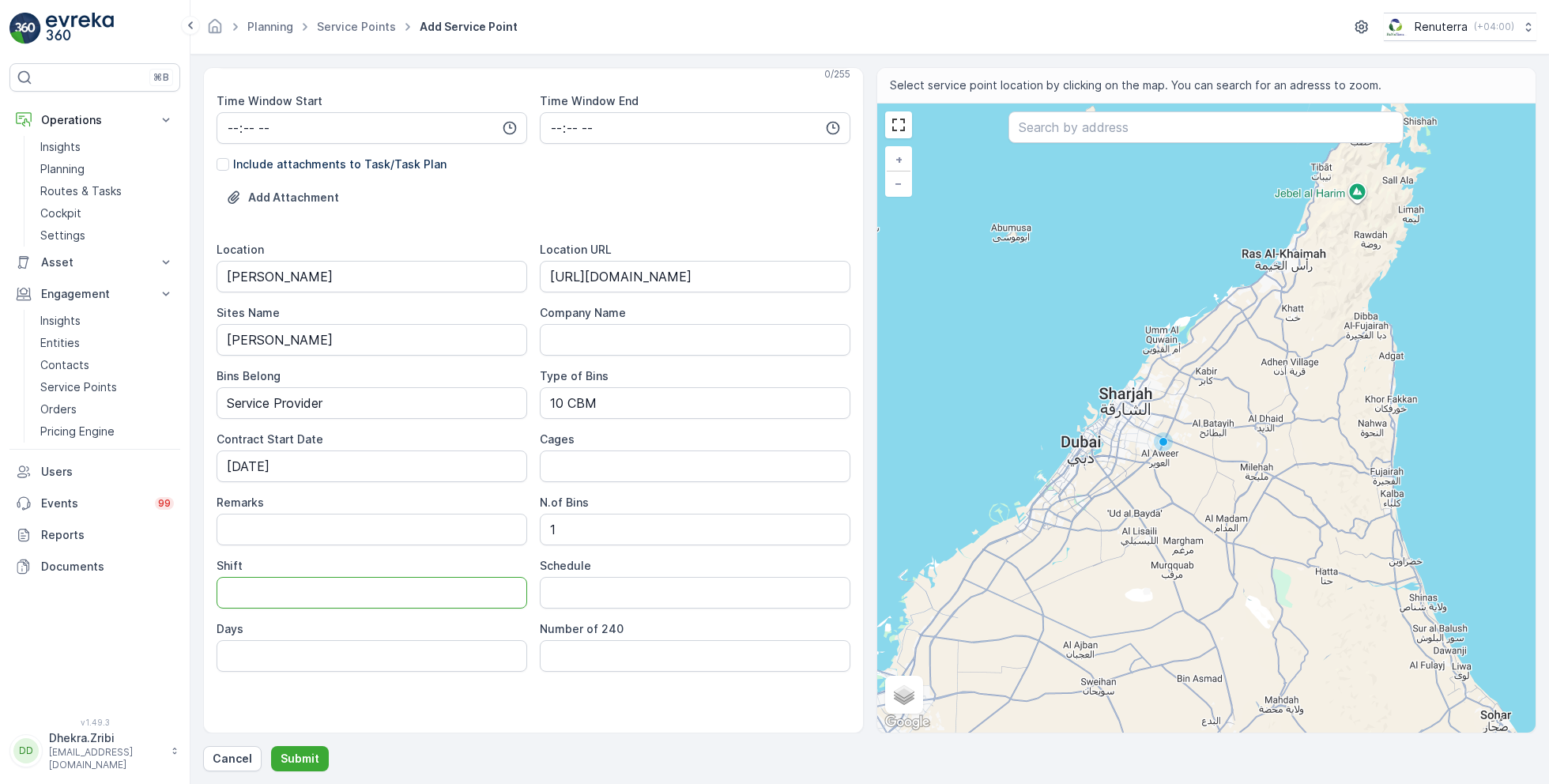
type input "Day Shift"
click at [571, 599] on input "Schedule" at bounding box center [694, 593] width 311 height 32
type input "On Call basis"
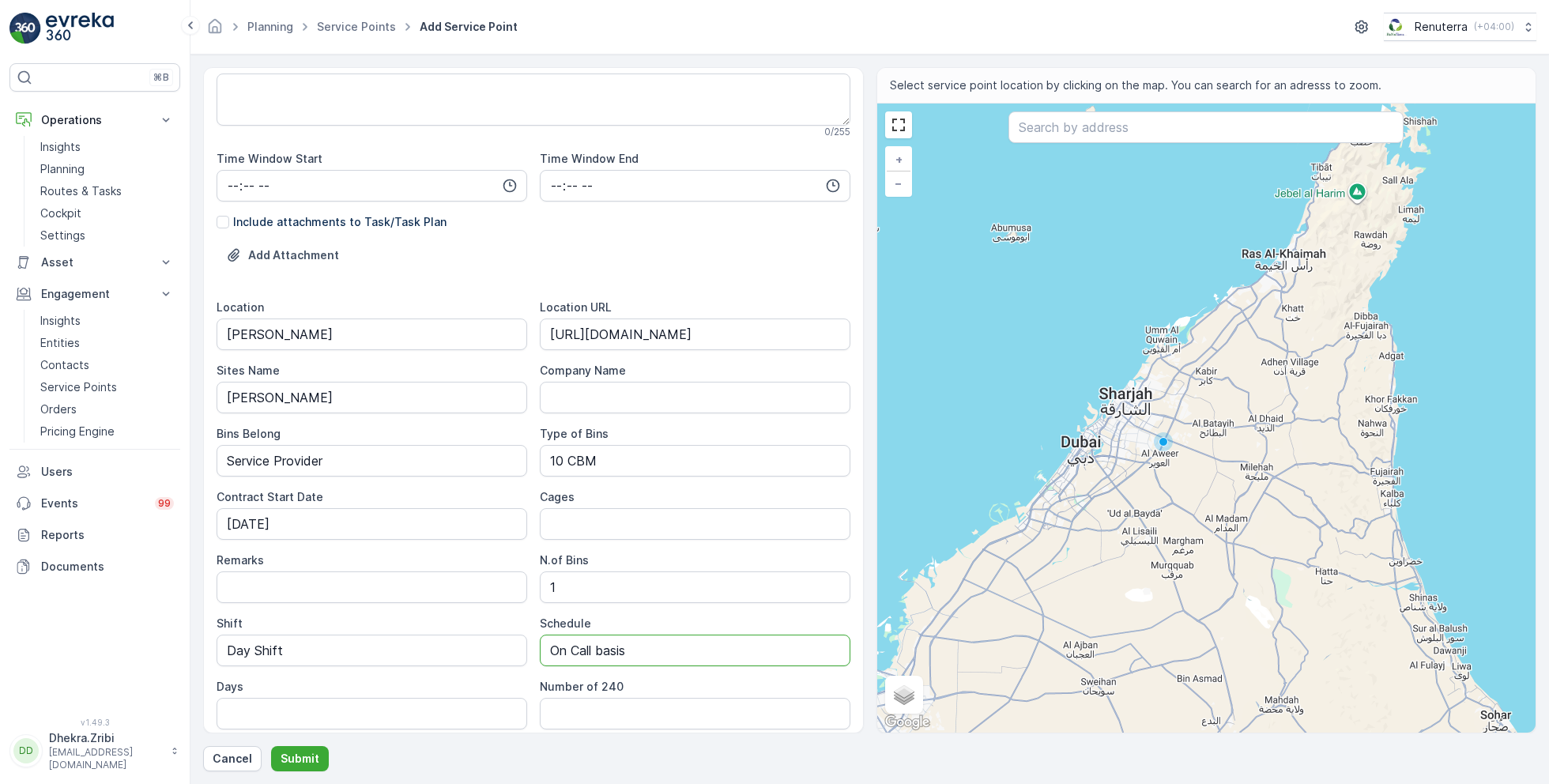
scroll to position [0, 0]
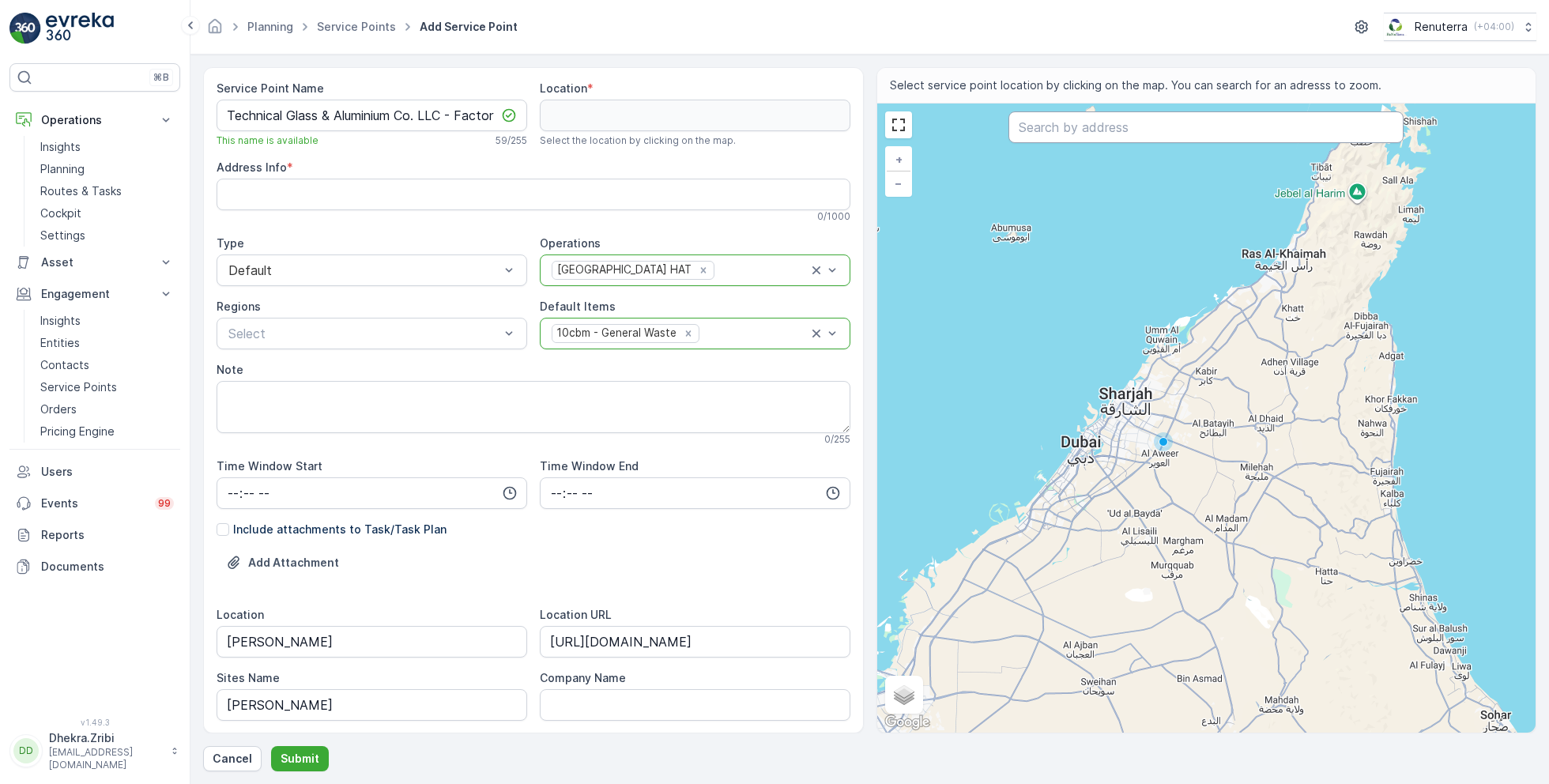
click at [1050, 121] on input "text" at bounding box center [1206, 127] width 395 height 32
paste input "[URL][DOMAIN_NAME]"
type input "[URL][DOMAIN_NAME]"
paste input "TGAC-Factory 2"
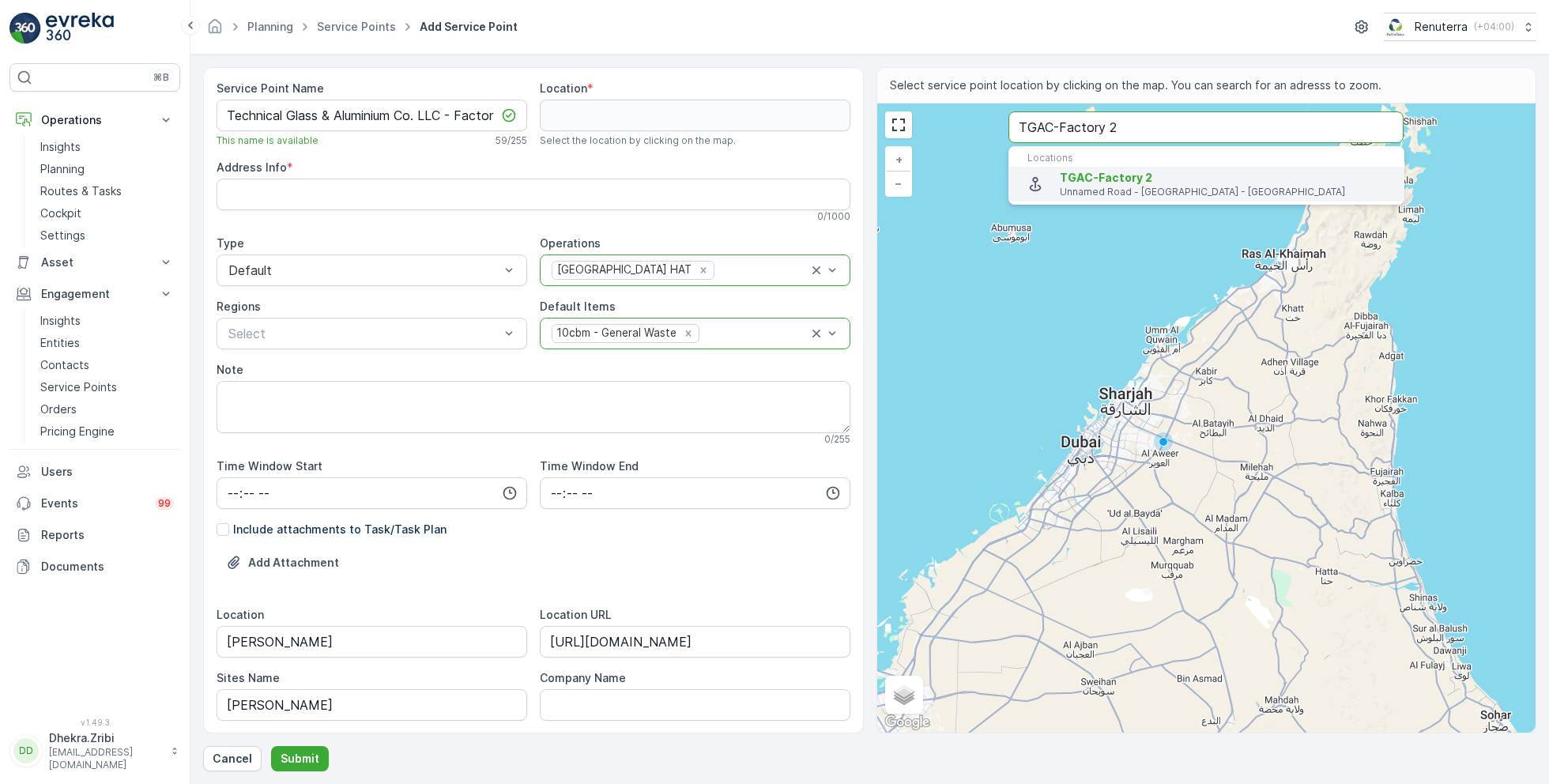
type input "TGAC-Factory 2"
click at [1098, 177] on span "TGAC-Factory 2" at bounding box center [1106, 178] width 92 height 13
type input "25.0049746,55.12452"
type Info "Unnamed Road - [GEOGRAPHIC_DATA] - [GEOGRAPHIC_DATA] First - [GEOGRAPHIC_DATA] …"
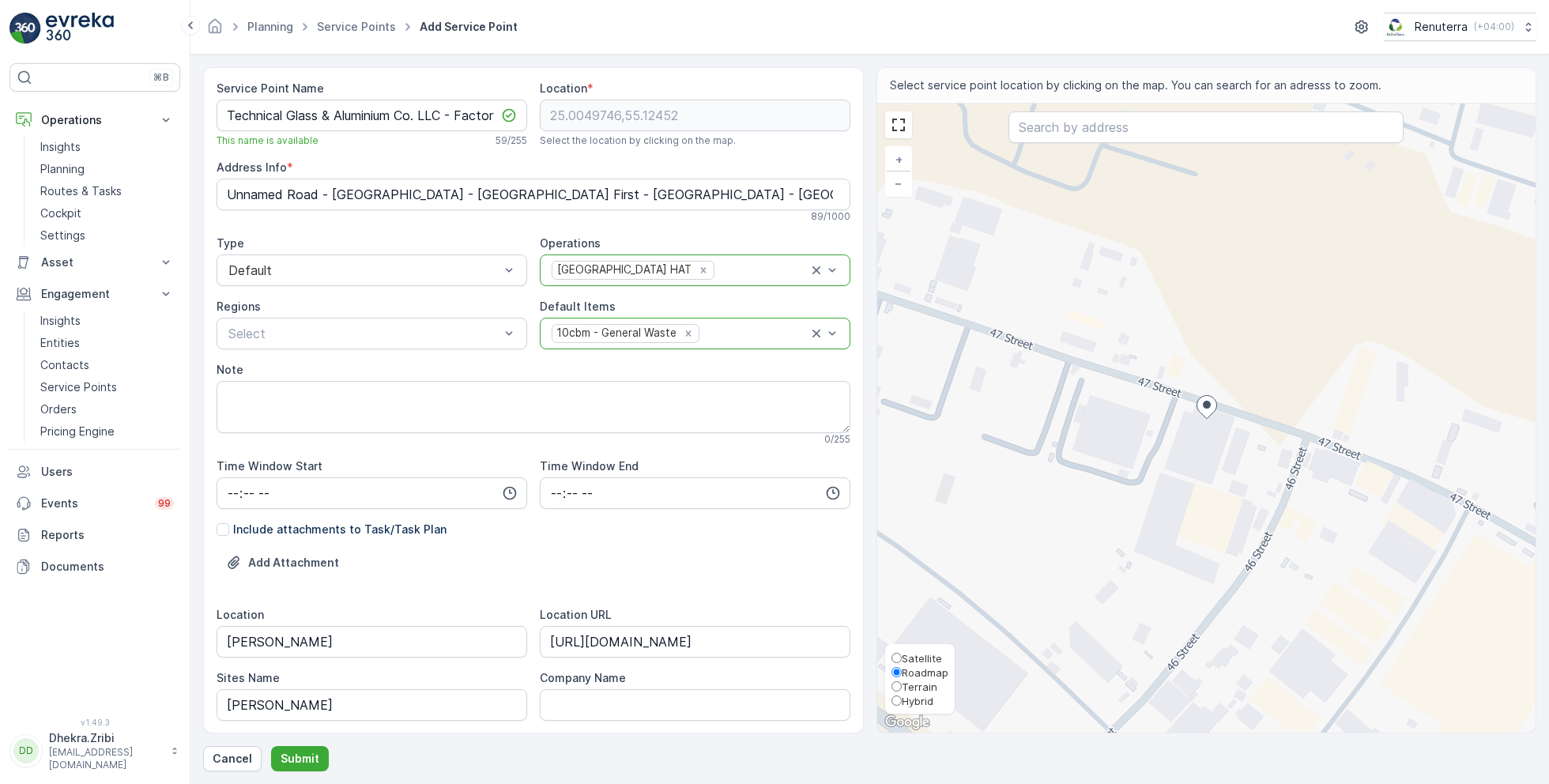
click at [922, 653] on span "Satellite" at bounding box center [922, 658] width 40 height 13
click at [901, 653] on input "Satellite" at bounding box center [896, 658] width 10 height 10
radio input "true"
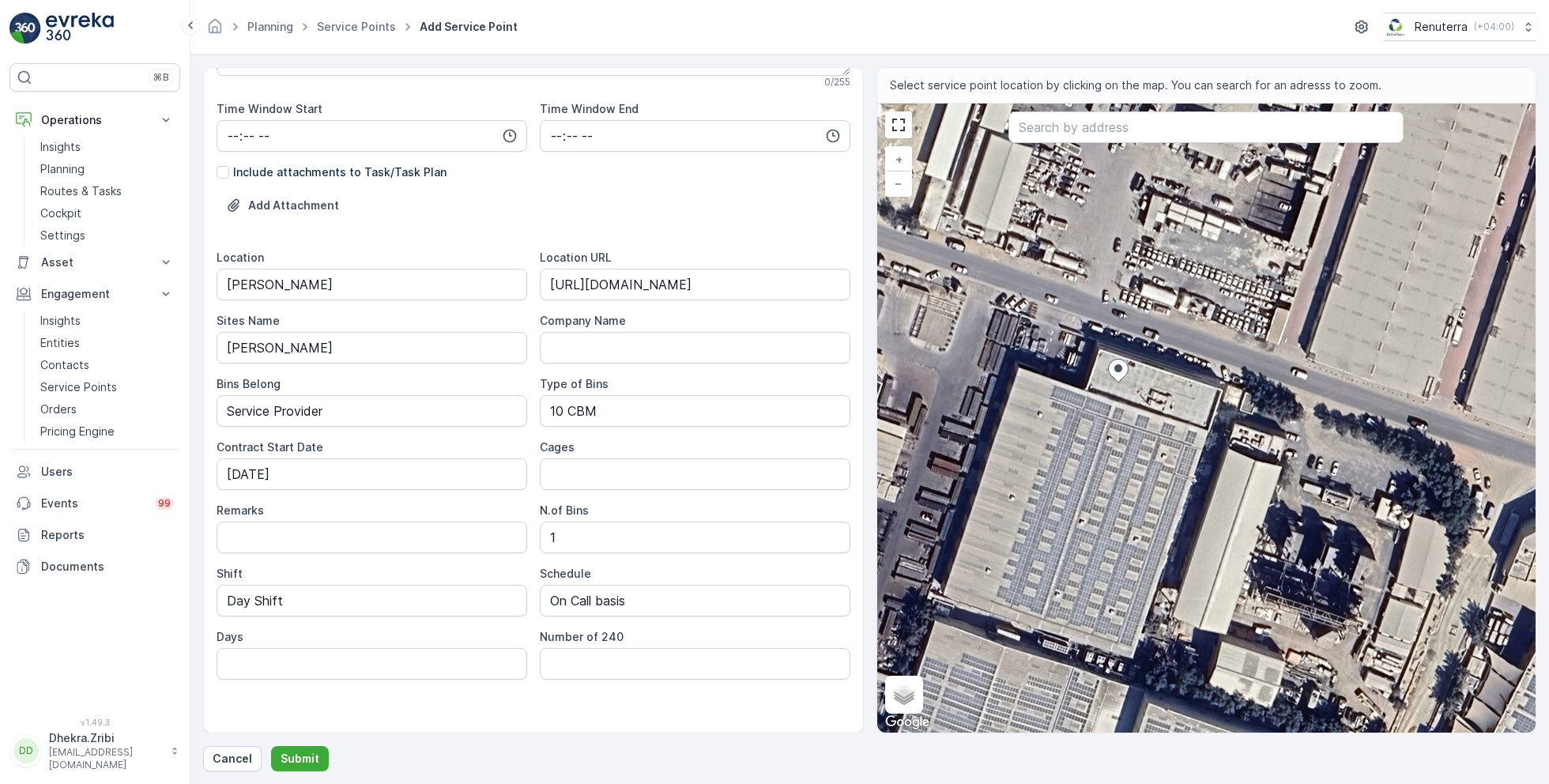
scroll to position [365, 0]
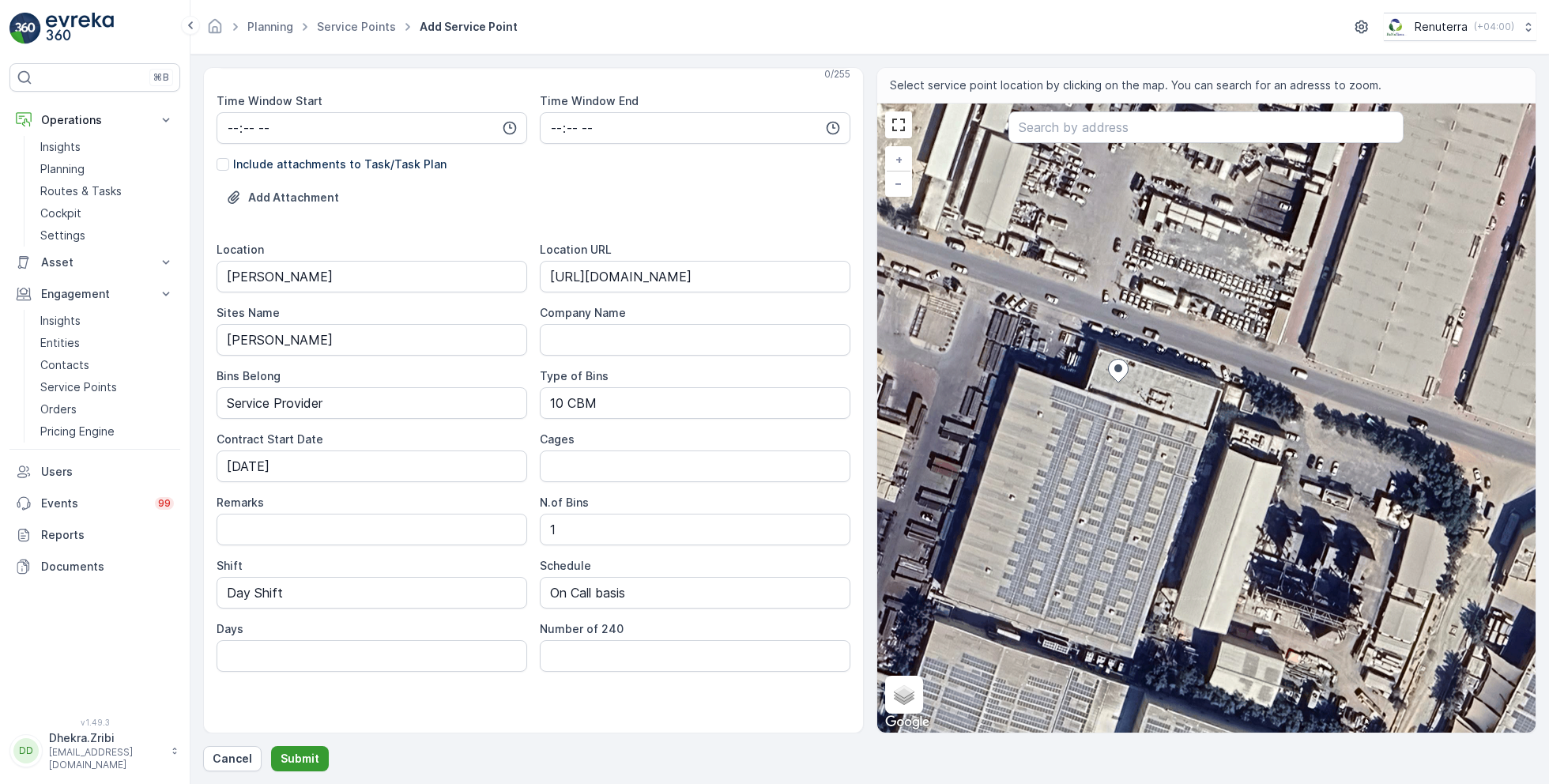
click at [297, 760] on p "Submit" at bounding box center [300, 758] width 39 height 16
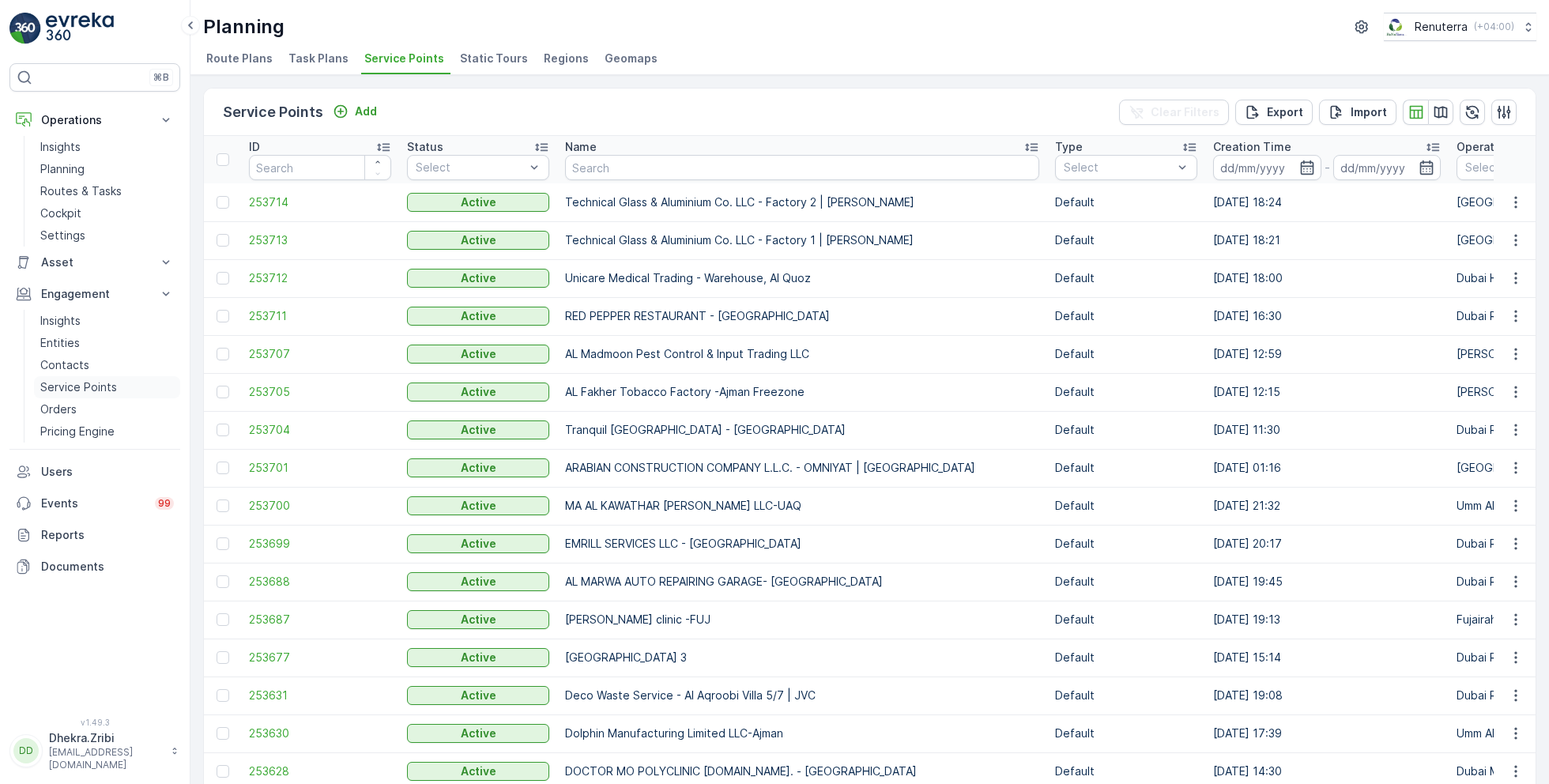
click at [95, 385] on p "Service Points" at bounding box center [78, 387] width 76 height 16
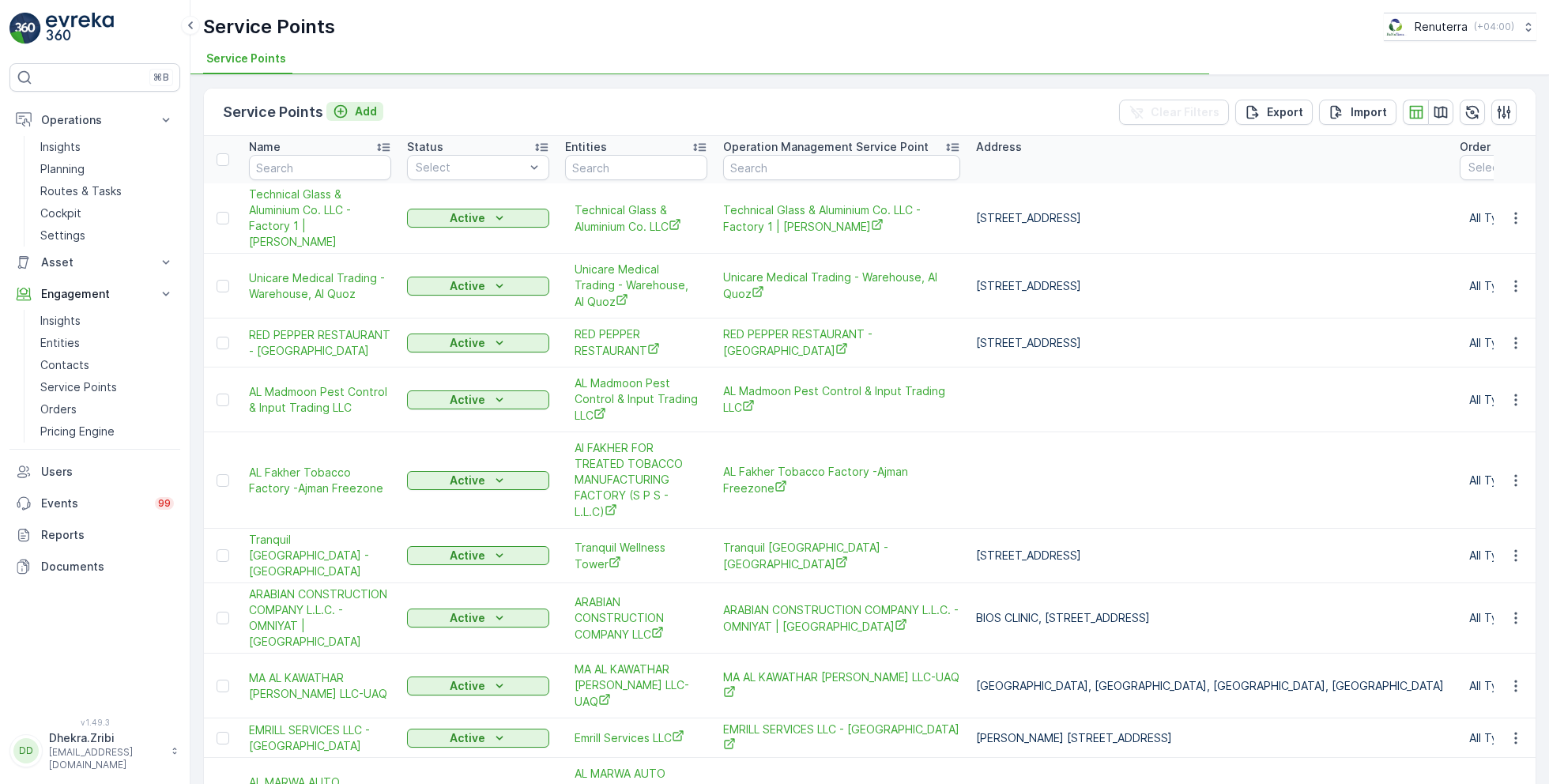
click at [362, 109] on p "Add" at bounding box center [366, 111] width 22 height 16
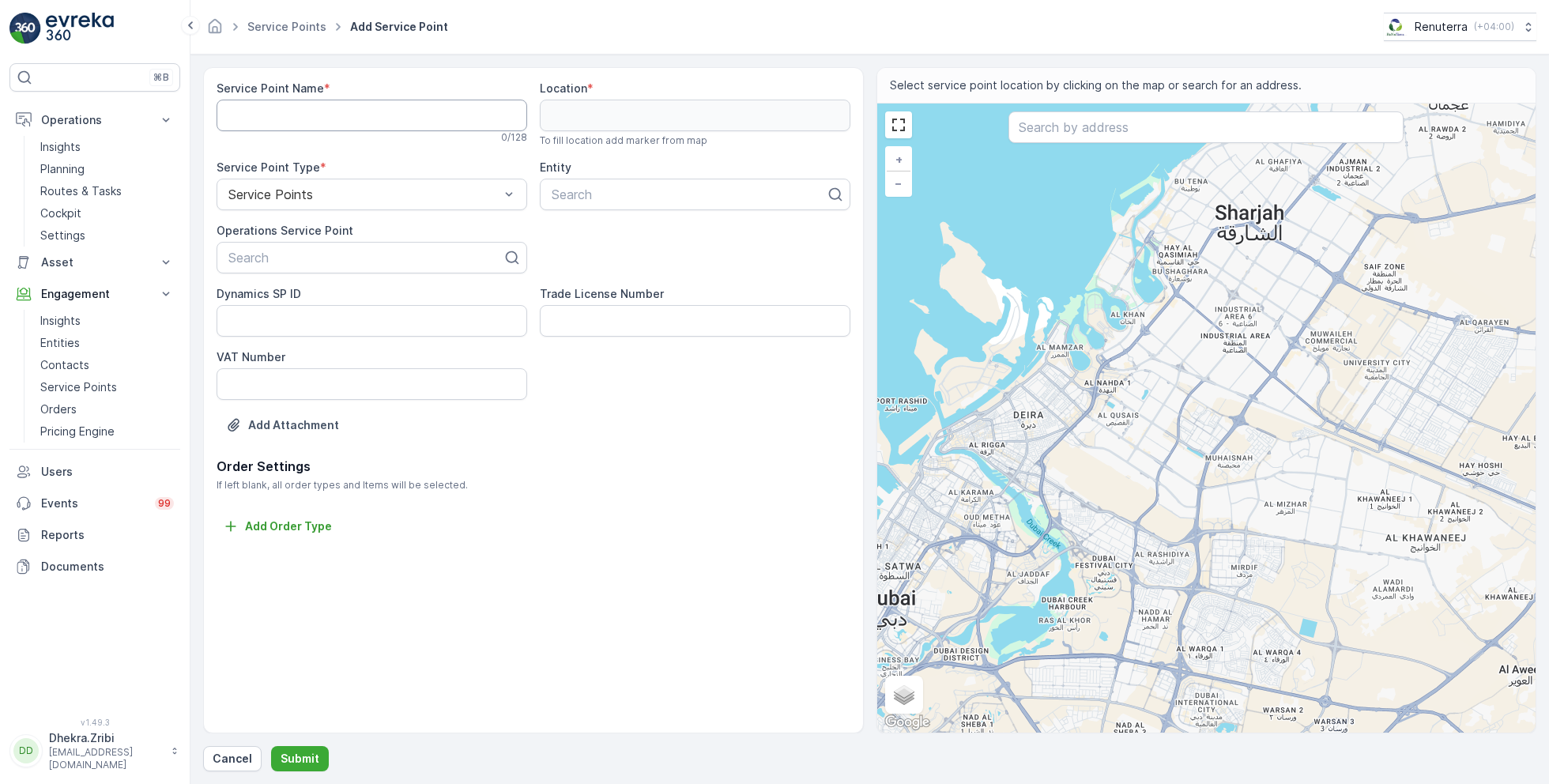
click at [371, 121] on Name "Service Point Name" at bounding box center [371, 116] width 311 height 32
paste Name "Technical Glass & Aluminium Co. LLC - Factory 2 | [PERSON_NAME]"
type Name "Technical Glass & Aluminium Co. LLC - Factory 2 | [PERSON_NAME]"
click at [316, 252] on div at bounding box center [365, 257] width 277 height 14
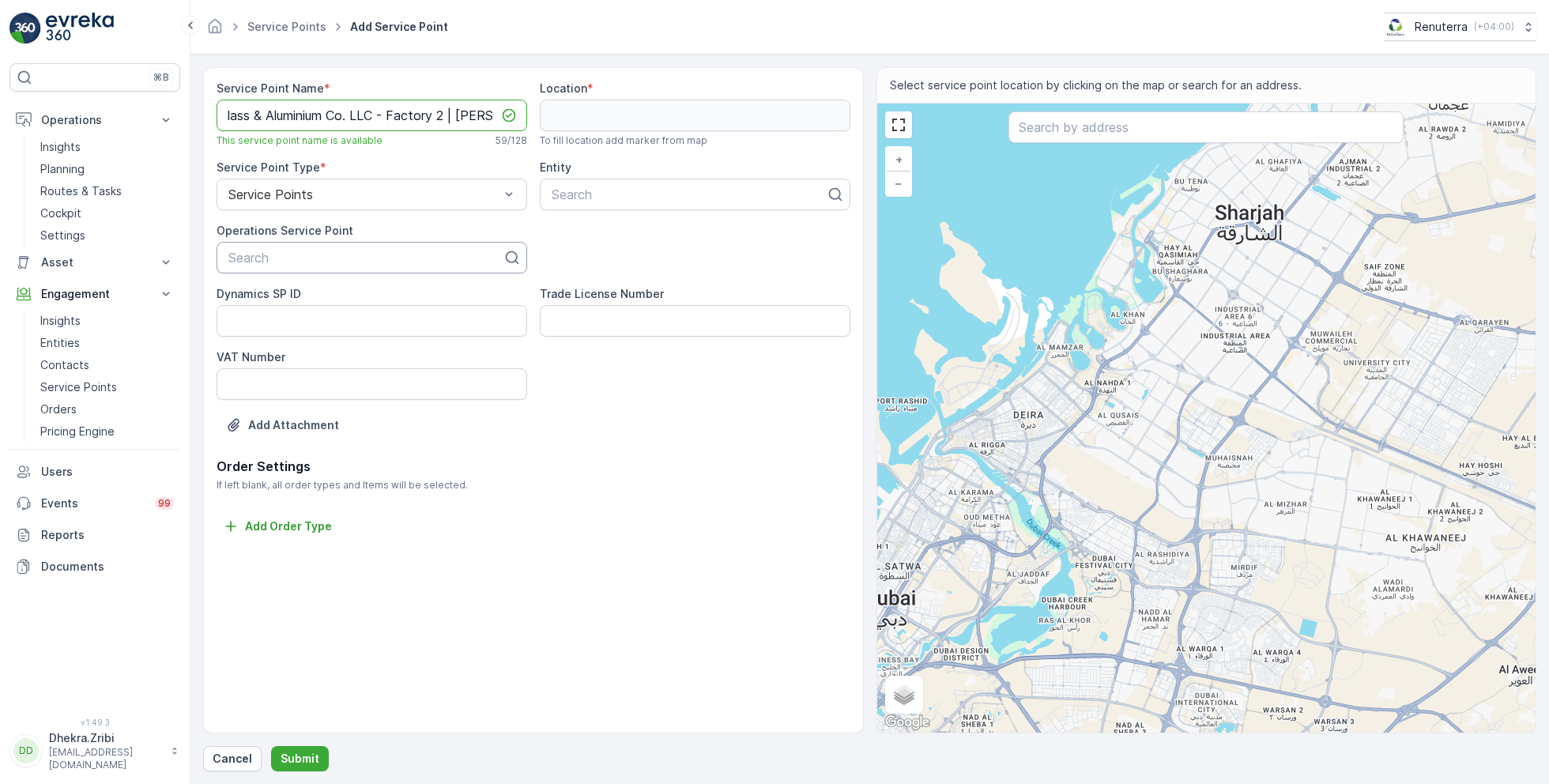
scroll to position [0, 0]
paste input "Technical Glass & Aluminium Co. LLC - Factory 2 | [PERSON_NAME]"
type input "Technical Glass & Aluminium Co. LLC - Factory 2 | [PERSON_NAME]"
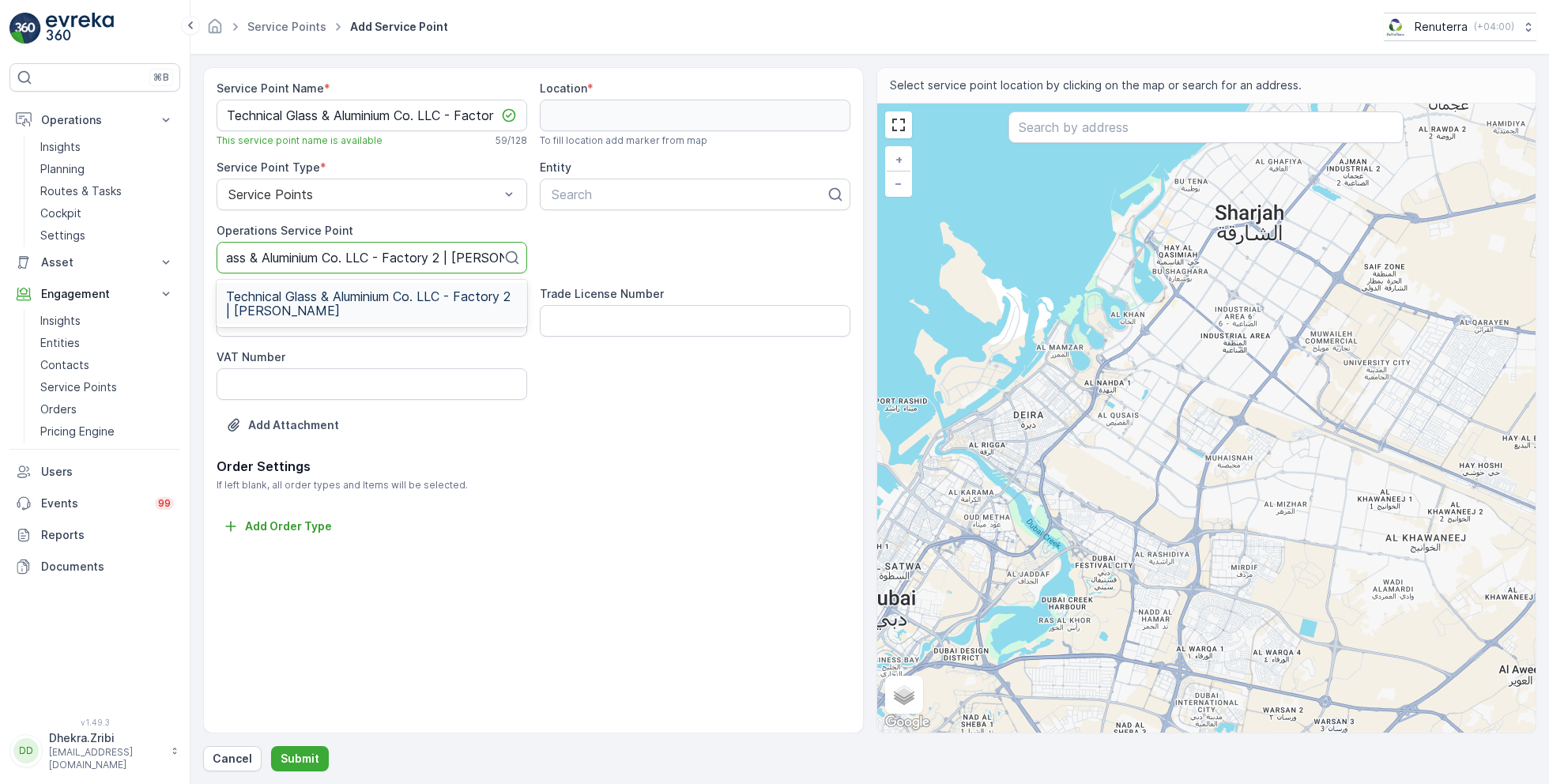
scroll to position [0, 76]
click at [356, 302] on span "Technical Glass & Aluminium Co. LLC - Factory 2 | [PERSON_NAME]" at bounding box center [372, 303] width 292 height 28
click at [667, 199] on div at bounding box center [689, 194] width 277 height 14
type input "t"
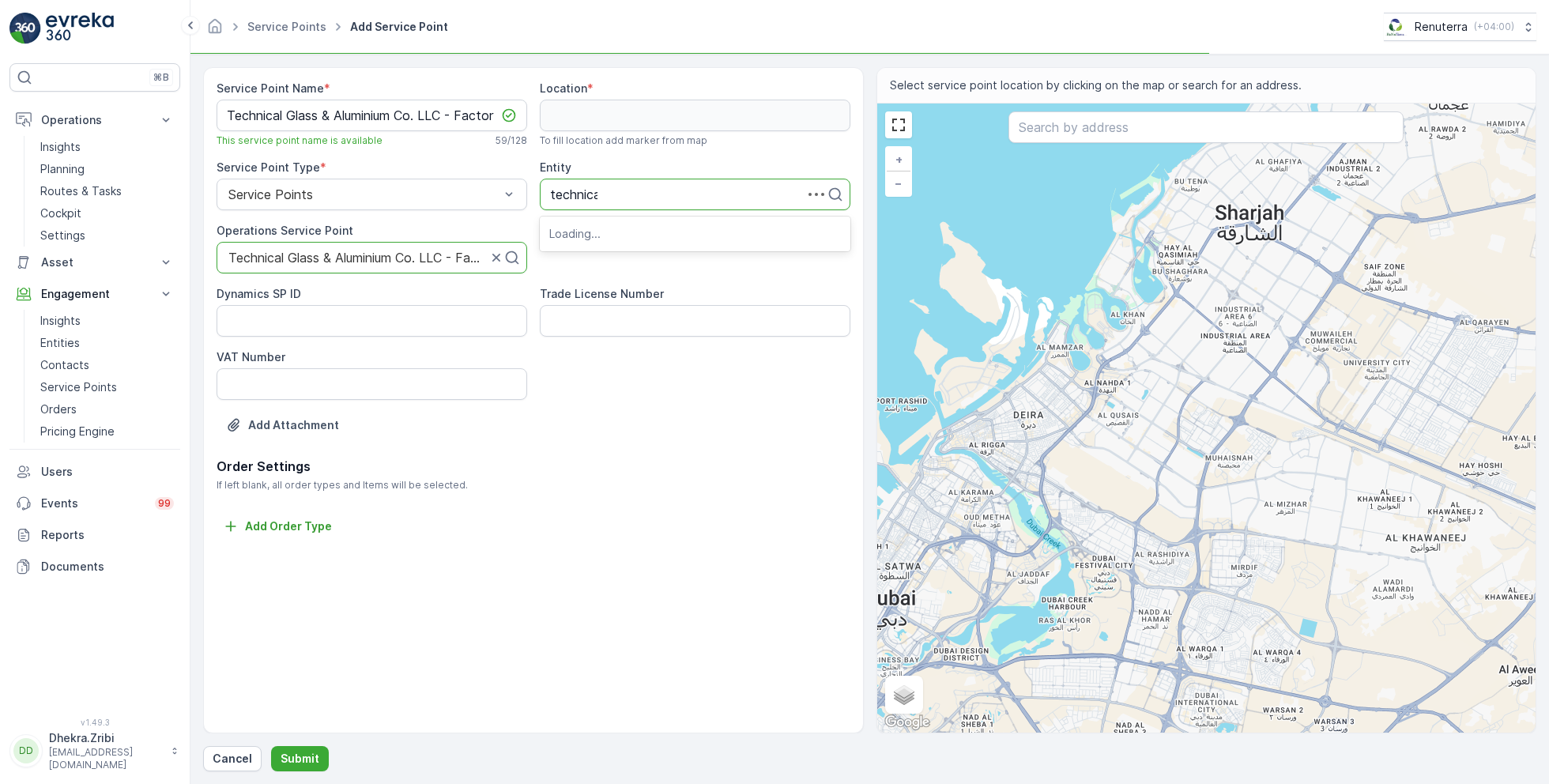
type input "technical"
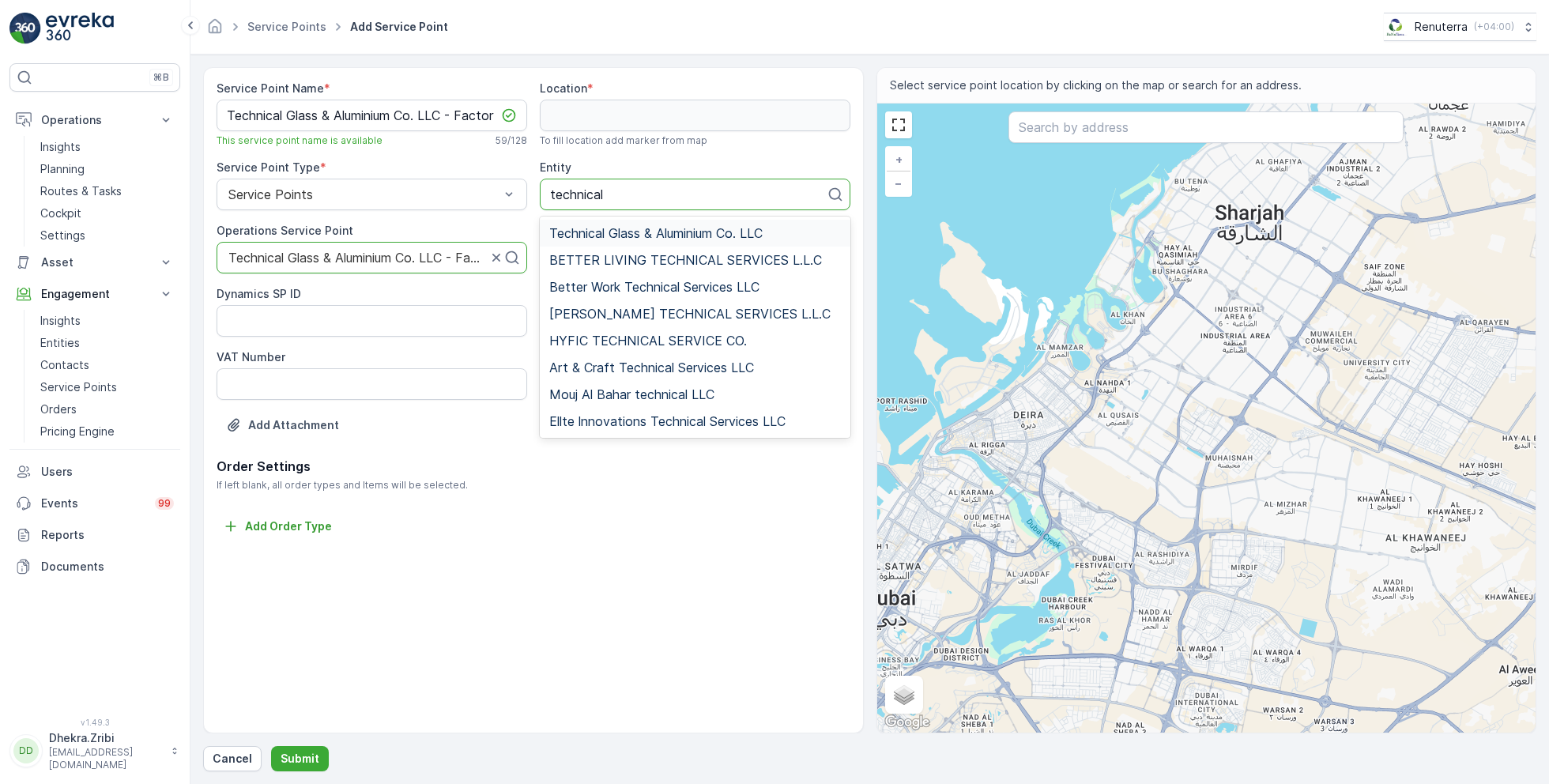
click at [654, 234] on span "Technical Glass & Aluminium Co. LLC" at bounding box center [656, 233] width 214 height 14
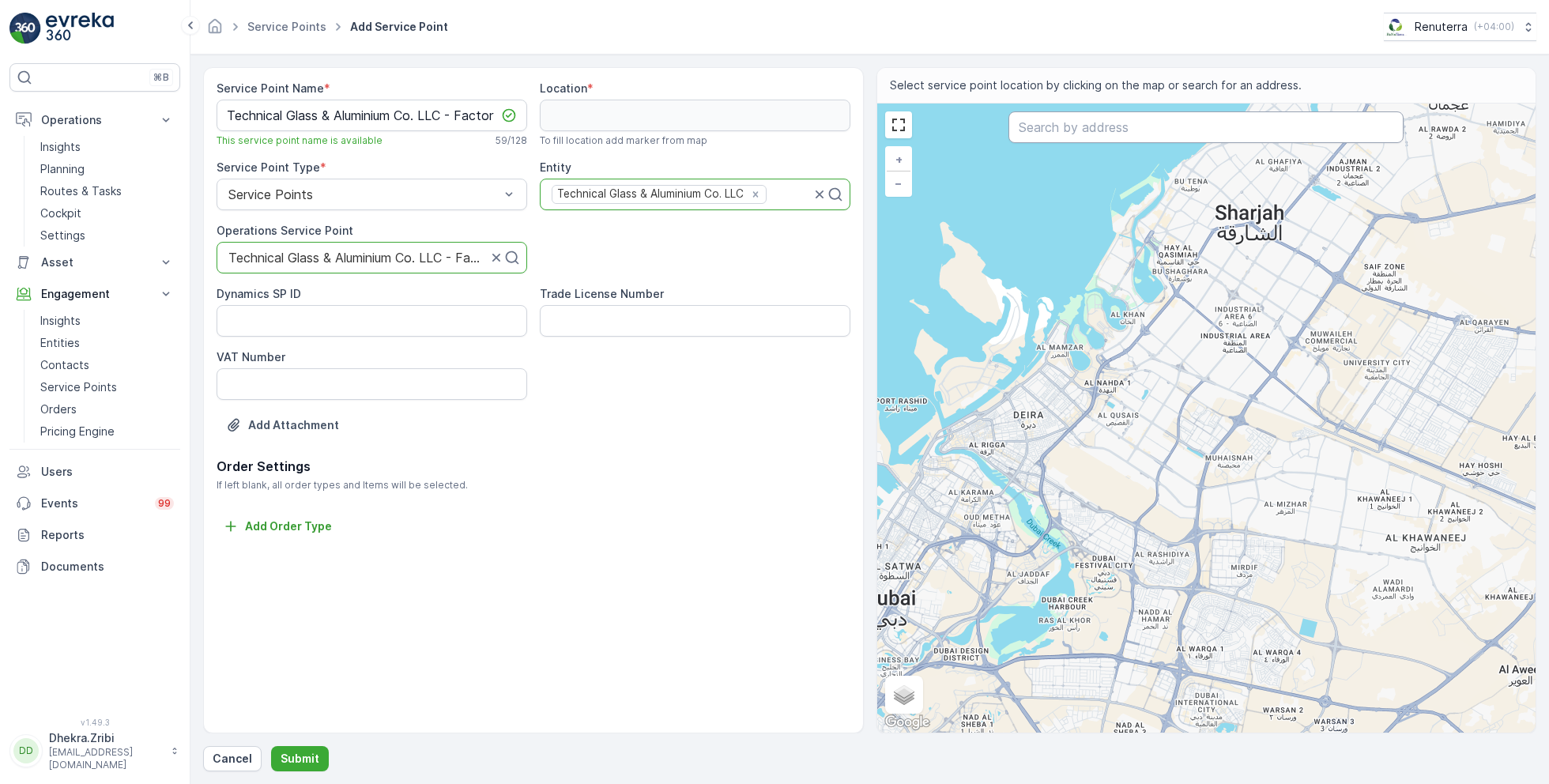
click at [1077, 122] on input "text" at bounding box center [1206, 127] width 395 height 32
paste input "TGAC-Factory 2"
type input "TGAC-Factory 2"
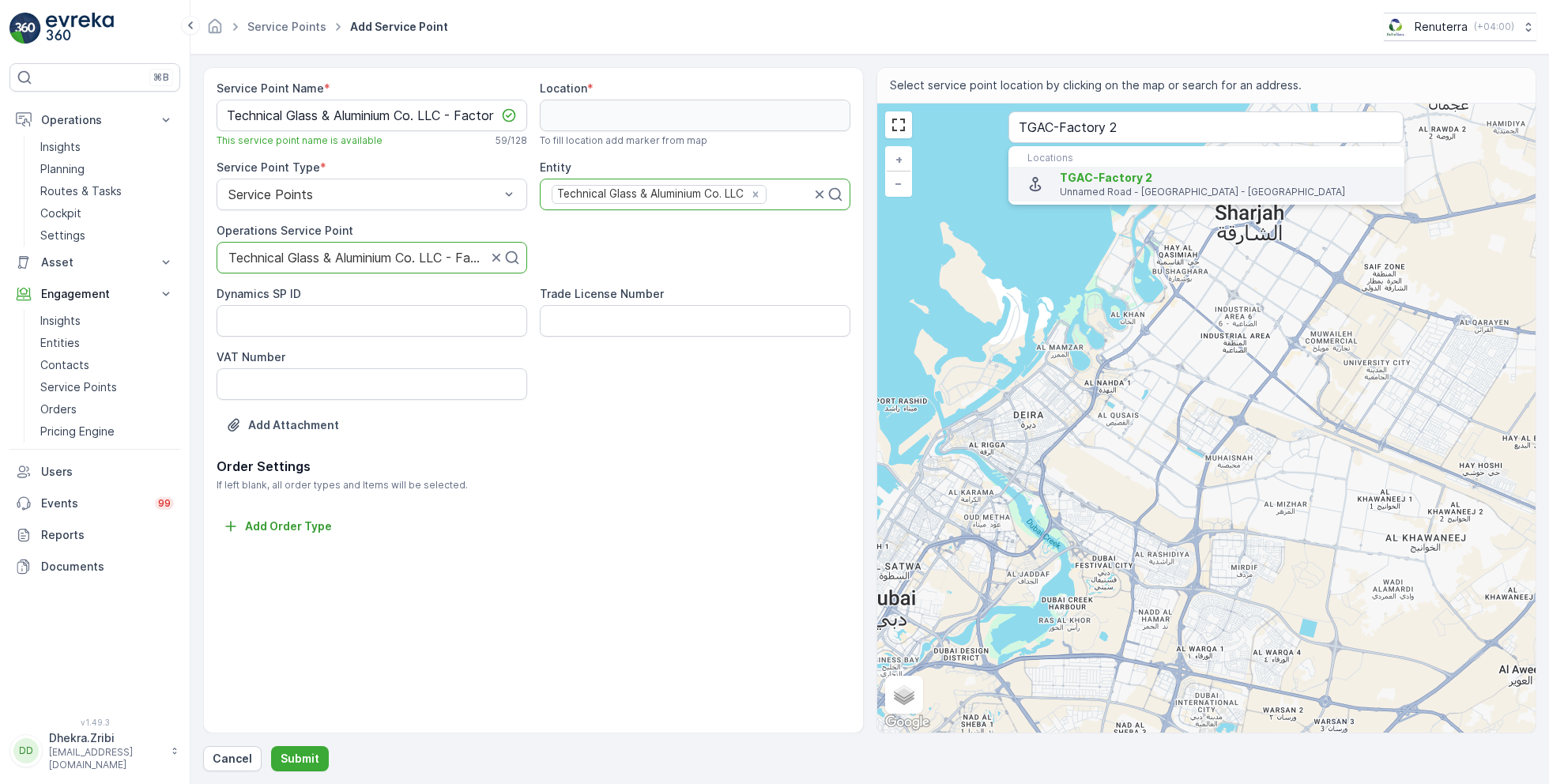
click at [1125, 173] on span "TGAC-Factory 2" at bounding box center [1106, 178] width 92 height 13
type input "25.0049746,55.12452"
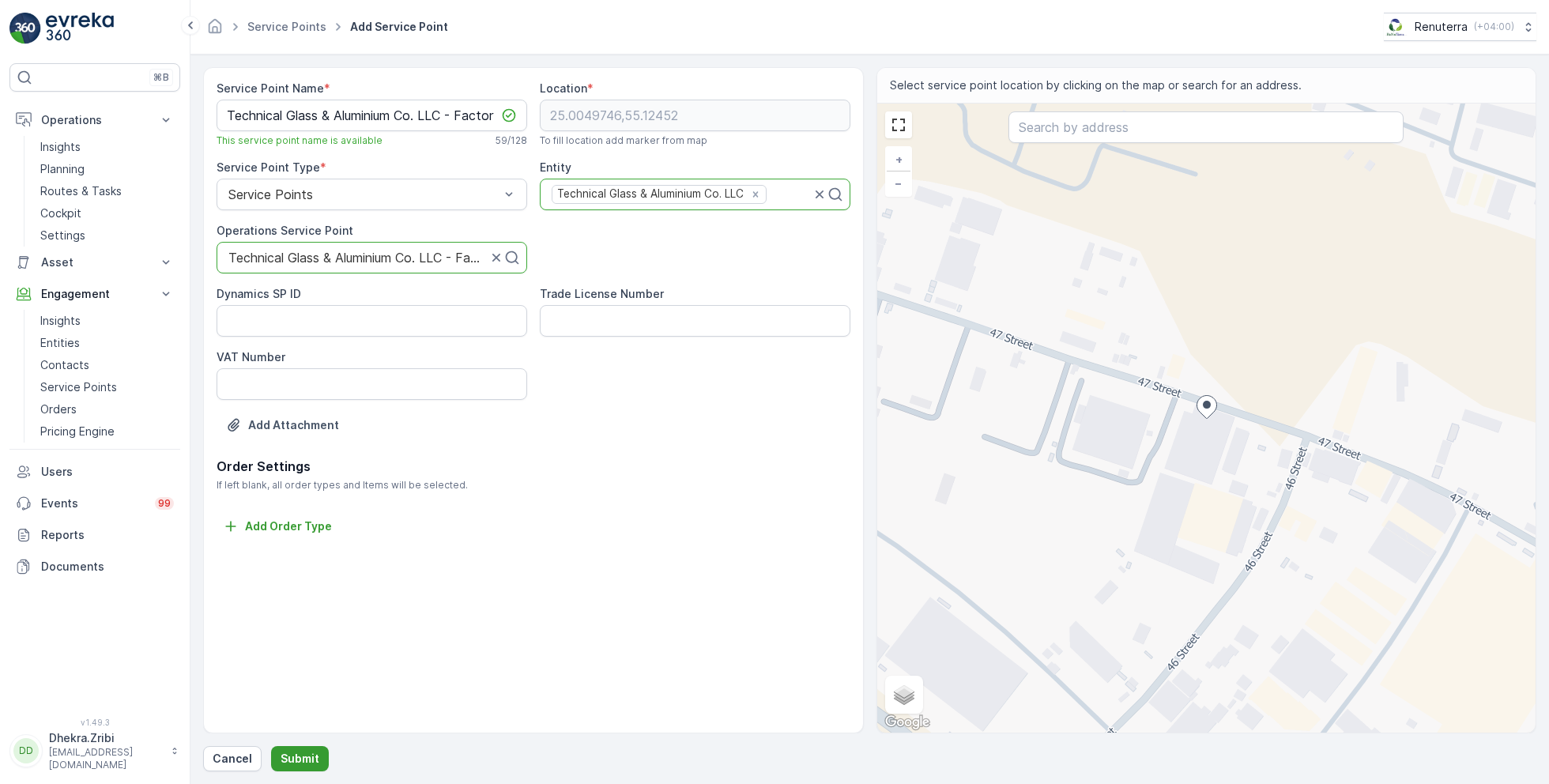
click at [302, 754] on p "Submit" at bounding box center [300, 758] width 39 height 16
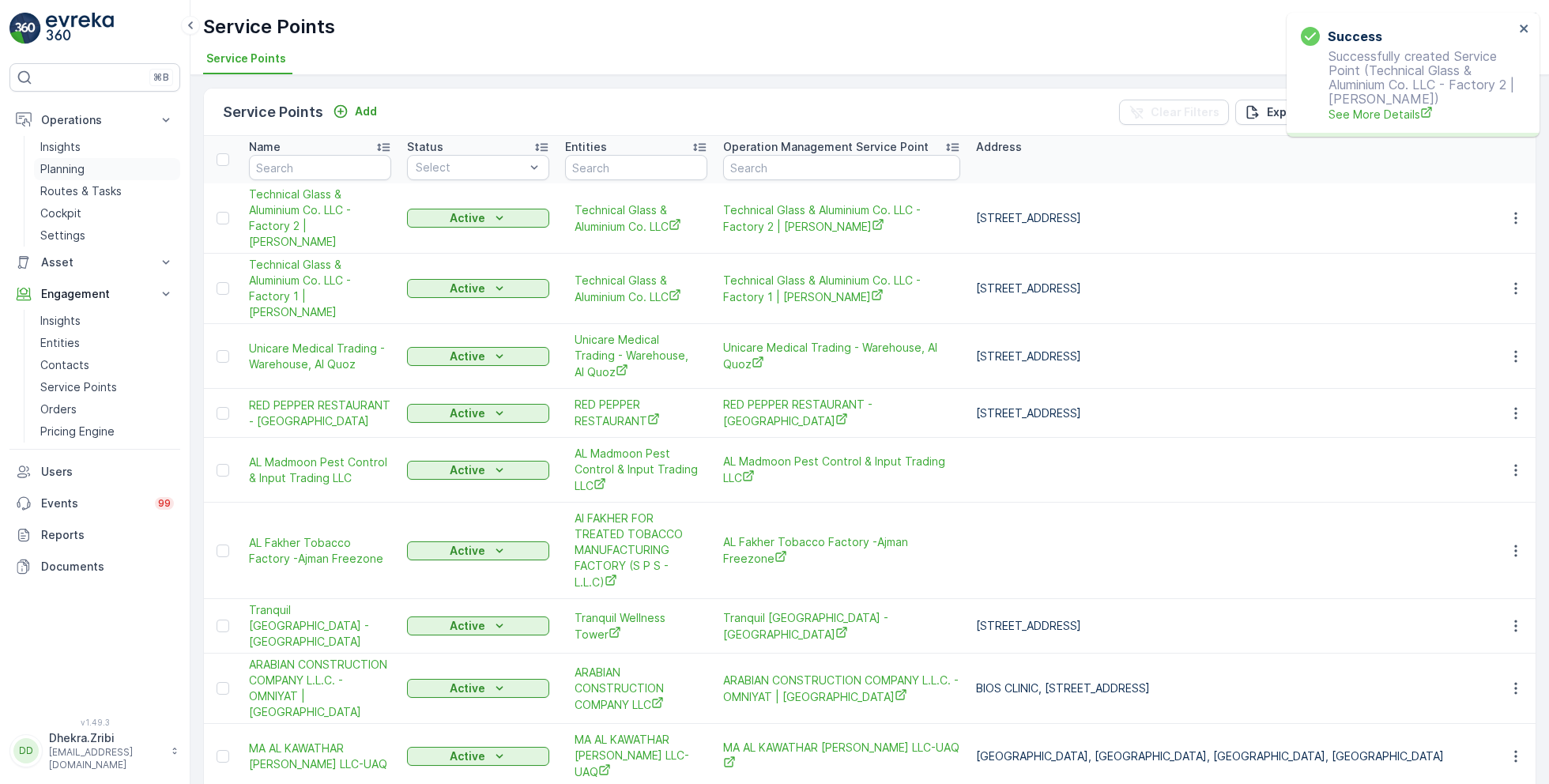
click at [77, 168] on p "Planning" at bounding box center [62, 168] width 44 height 16
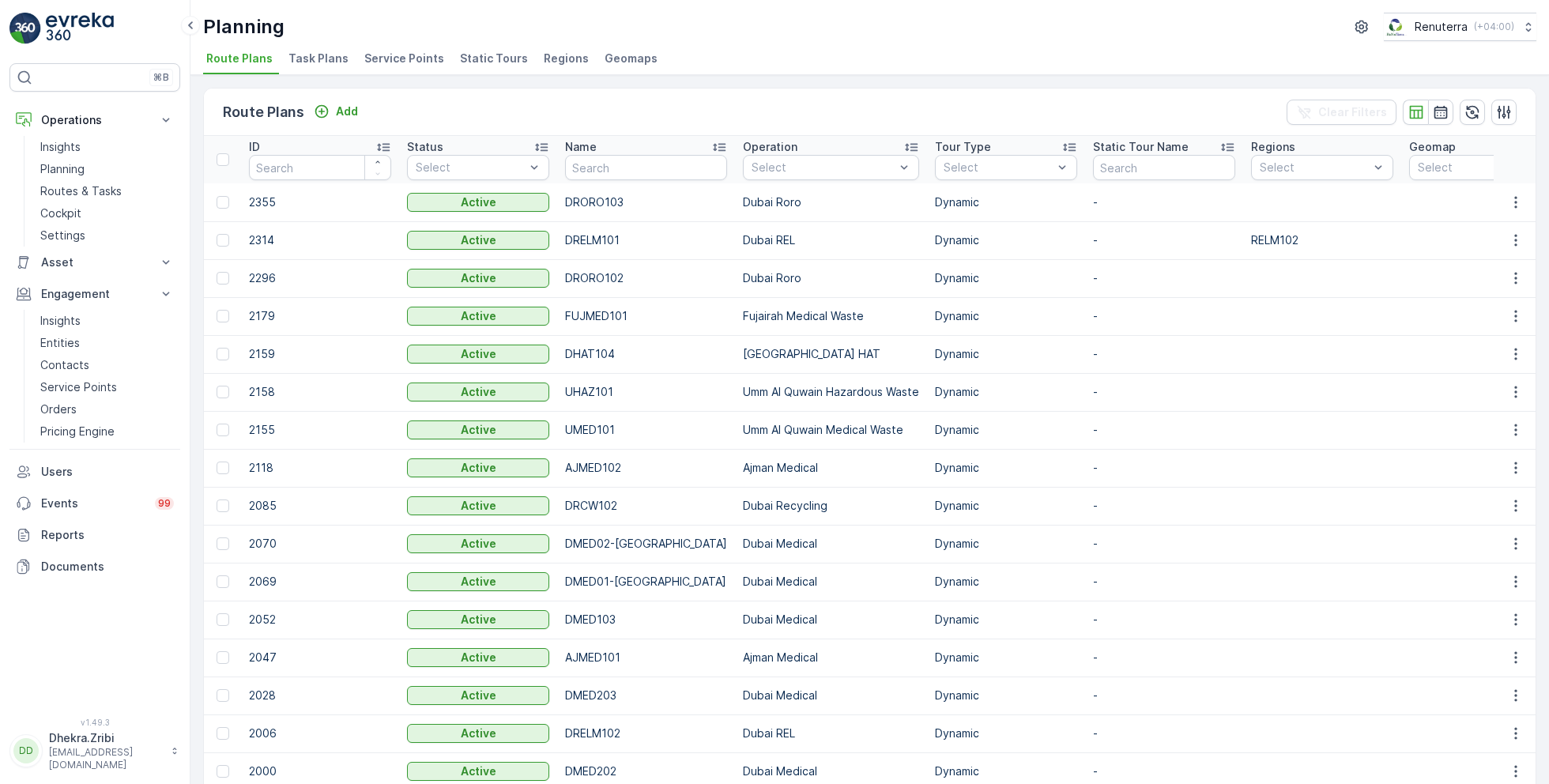
click at [404, 55] on span "Service Points" at bounding box center [404, 58] width 80 height 16
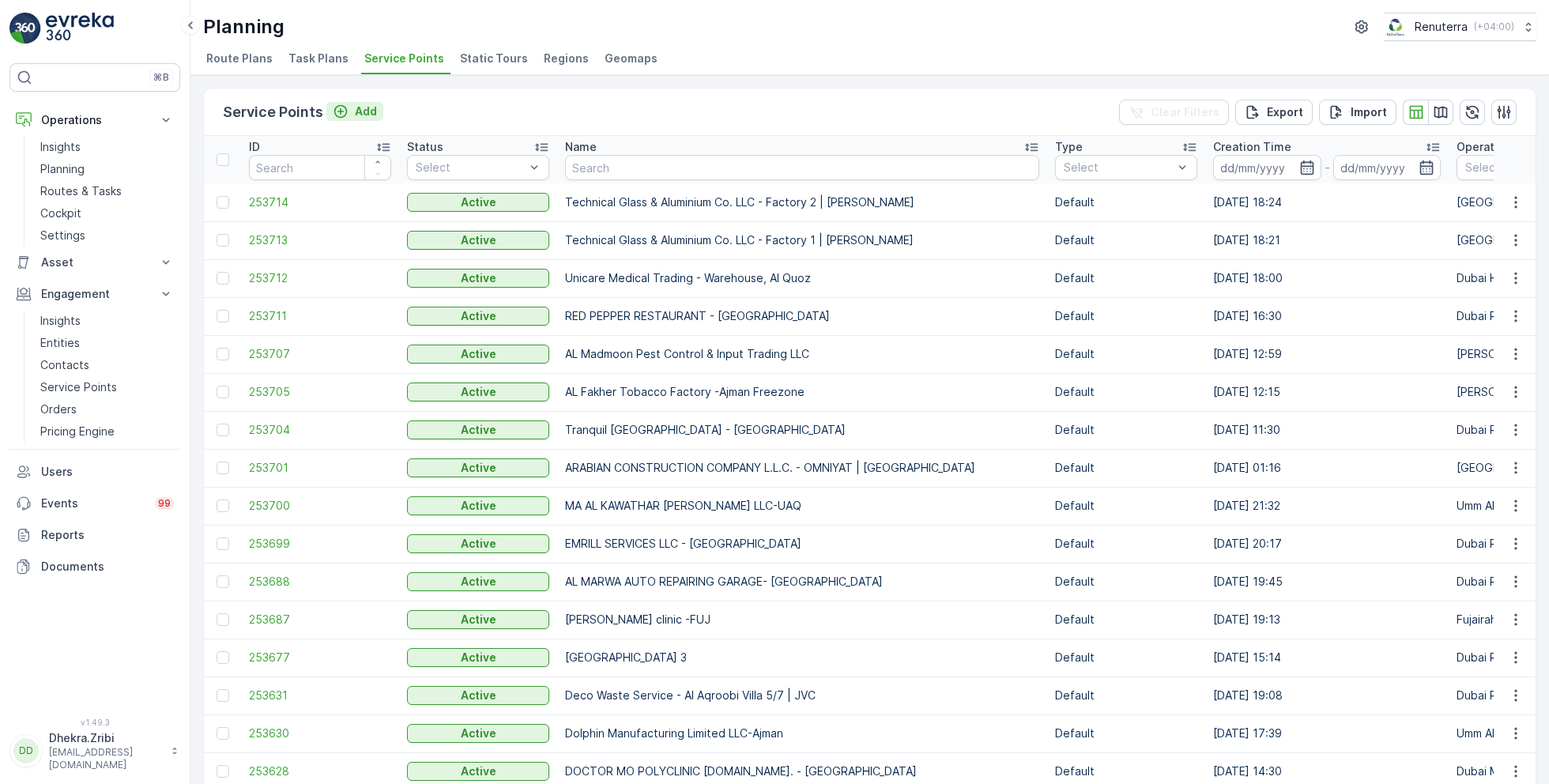
click at [351, 110] on div "Add" at bounding box center [354, 111] width 44 height 16
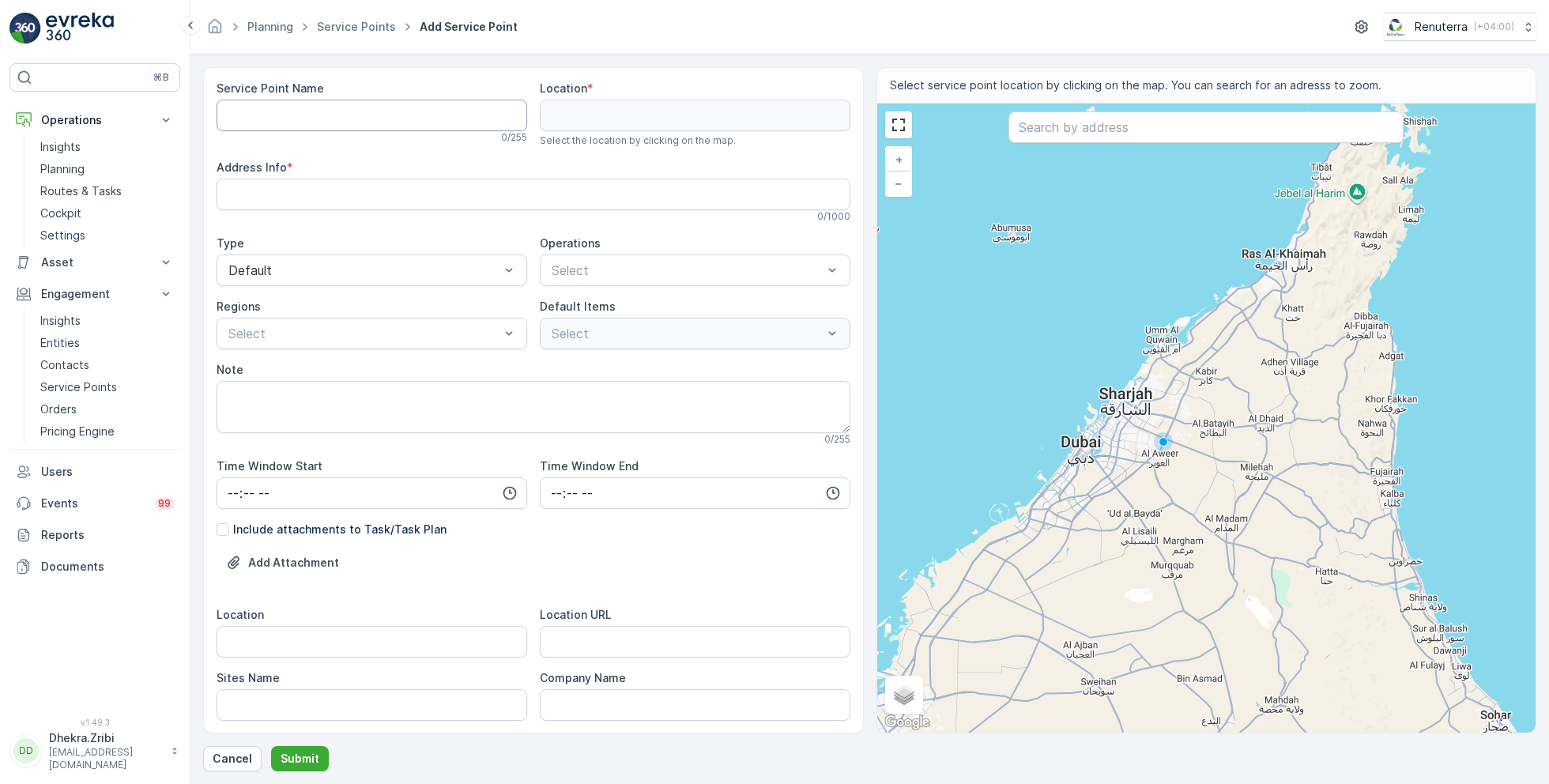
click at [392, 111] on Name "Service Point Name" at bounding box center [371, 116] width 311 height 32
paste Name "Gulf Metal Foundry LLC - Al Quoz Factory"
type Name "Gulf Metal Foundry LLC - Al Quoz Factory"
click at [559, 284] on div "Select" at bounding box center [694, 271] width 311 height 32
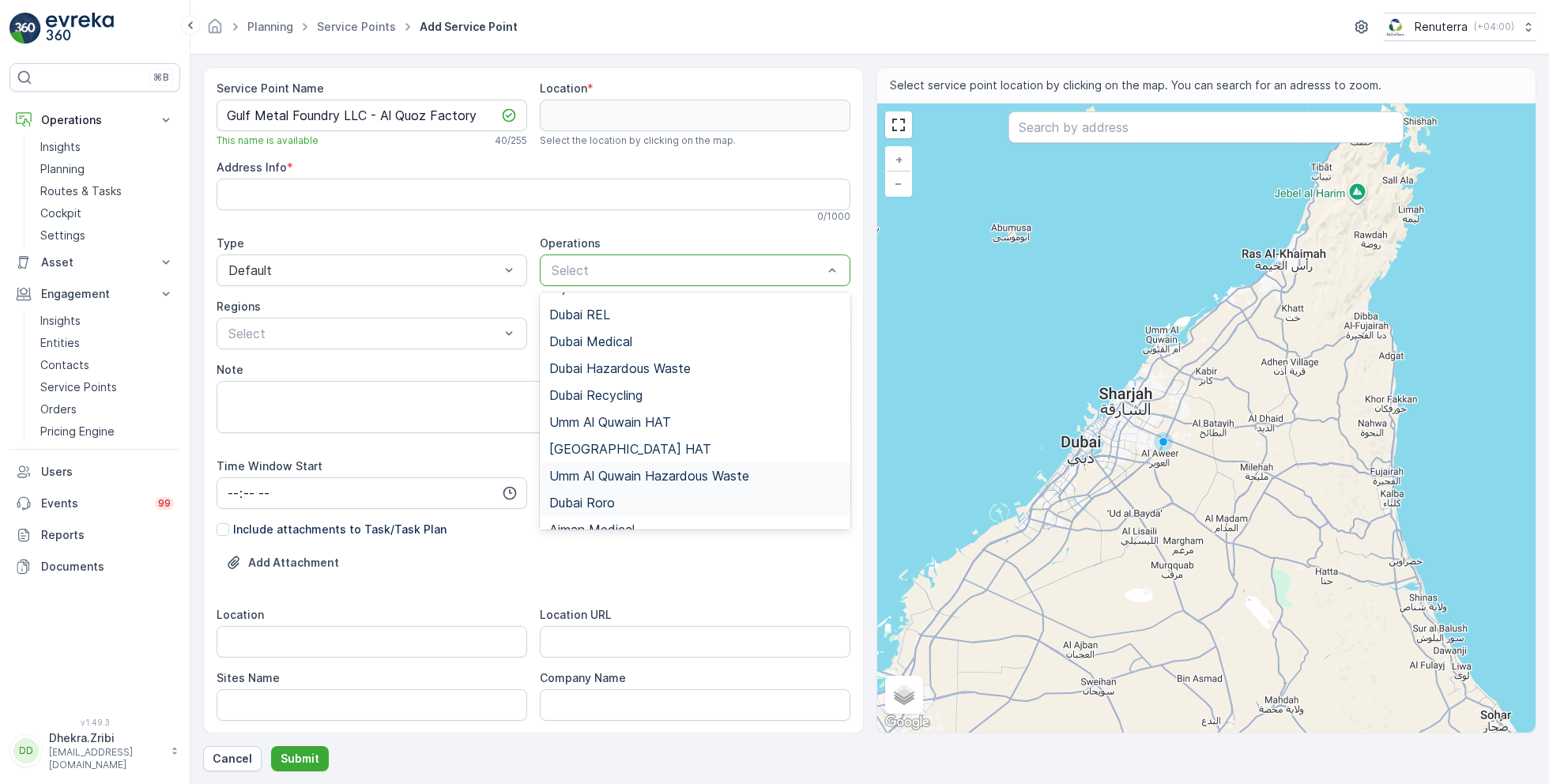
scroll to position [105, 0]
click at [596, 497] on span "Dubai Roro" at bounding box center [582, 500] width 65 height 14
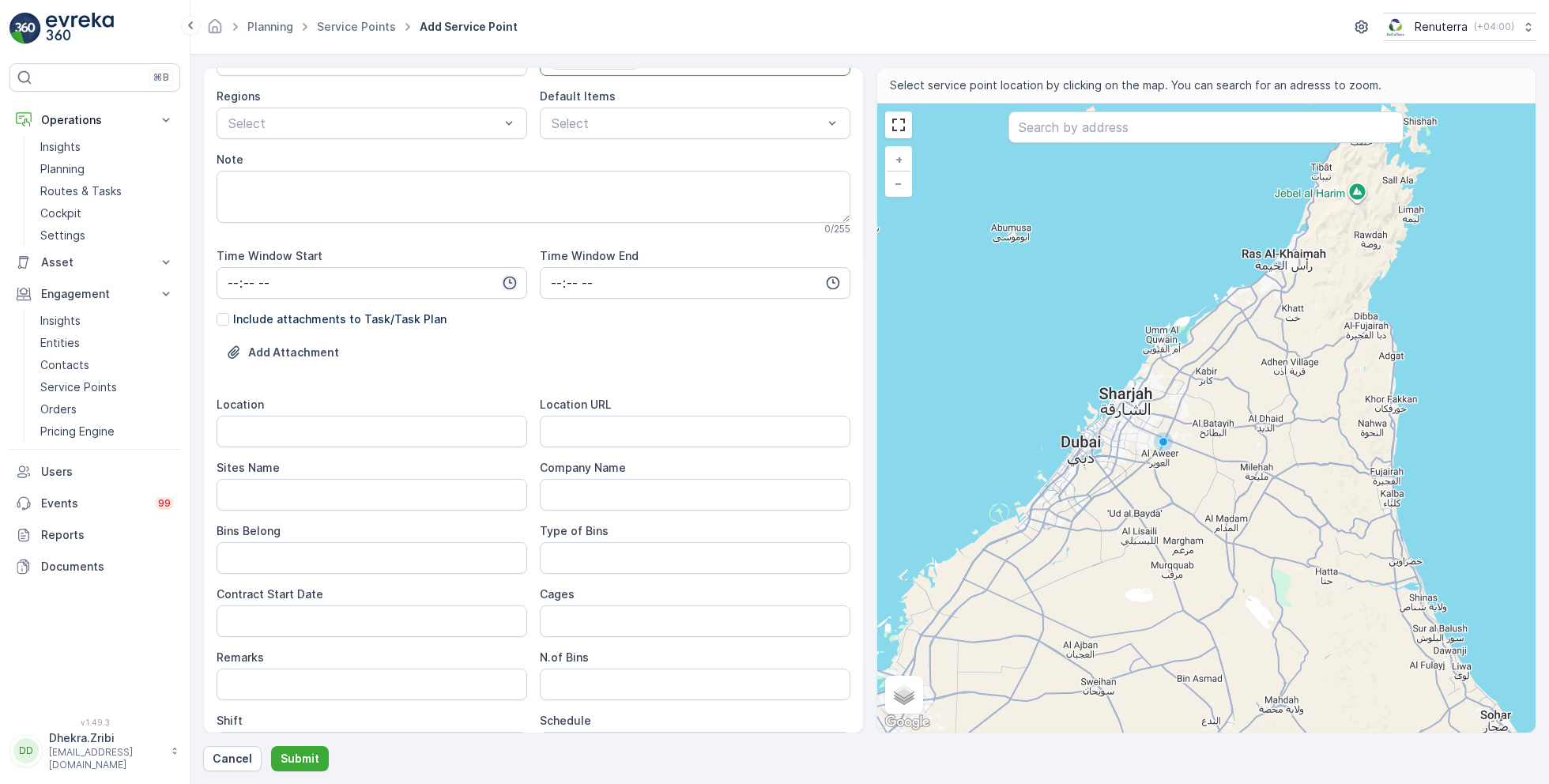
scroll to position [212, 0]
click at [364, 426] on input "Location" at bounding box center [371, 430] width 311 height 32
paste input "Al Quoz 2"
type input "Al Quoz 2"
click at [327, 495] on Name "Sites Name" at bounding box center [371, 493] width 311 height 32
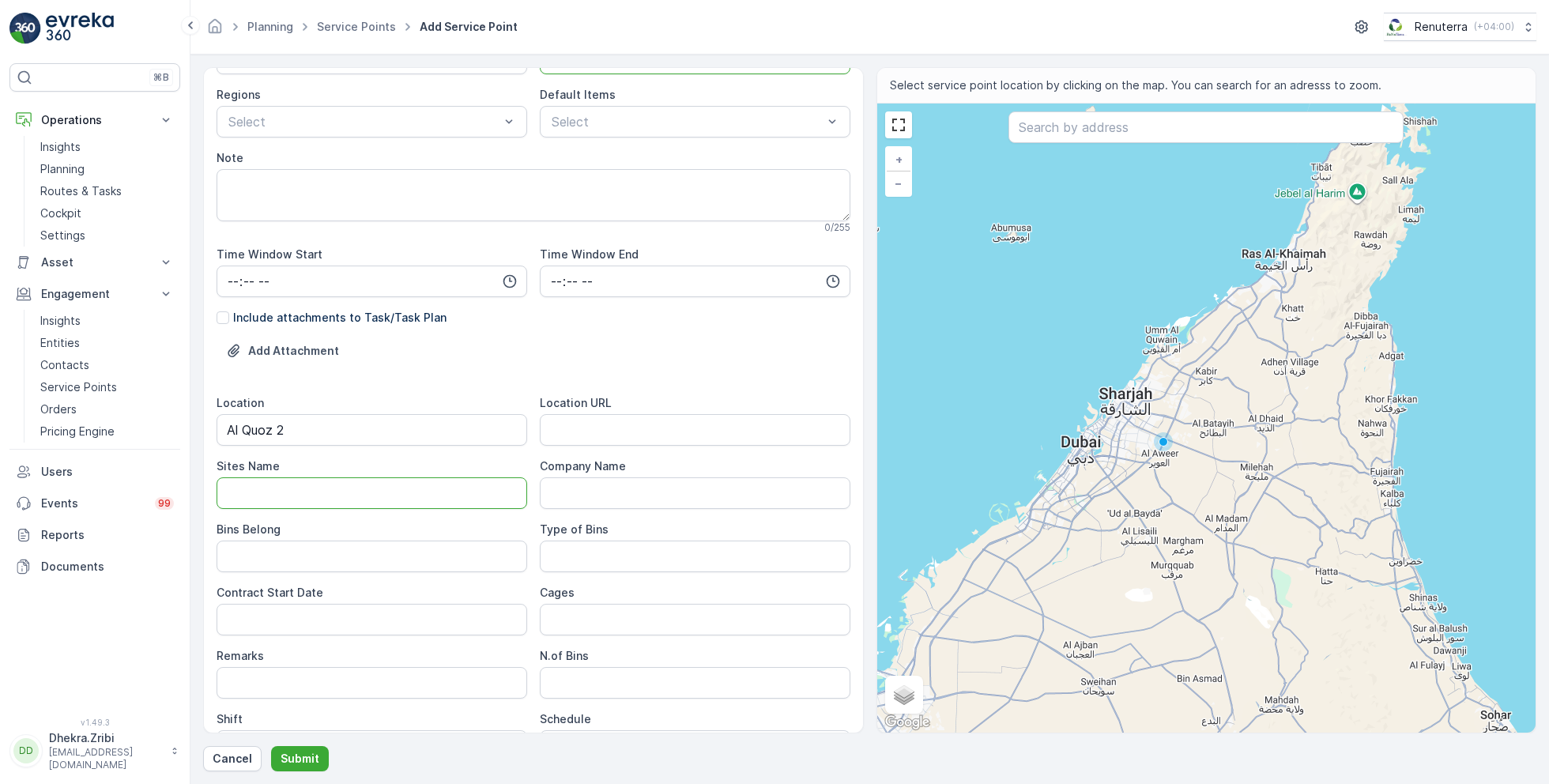
paste Name "Al Quoz 2"
type Name "Al Quoz 2"
click at [566, 432] on URL "Location URL" at bounding box center [694, 430] width 311 height 32
paste URL "[URL][DOMAIN_NAME]"
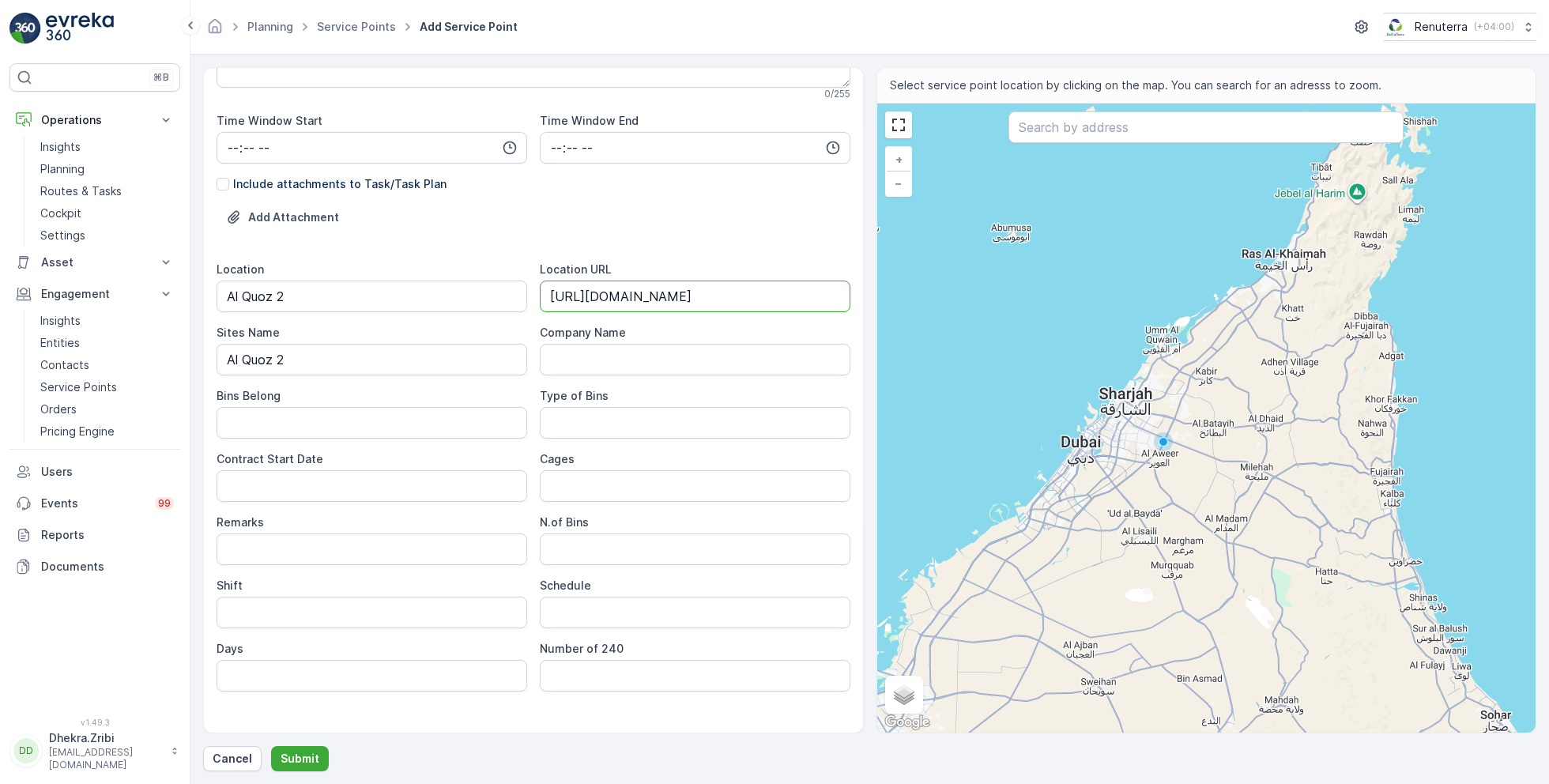
scroll to position [365, 0]
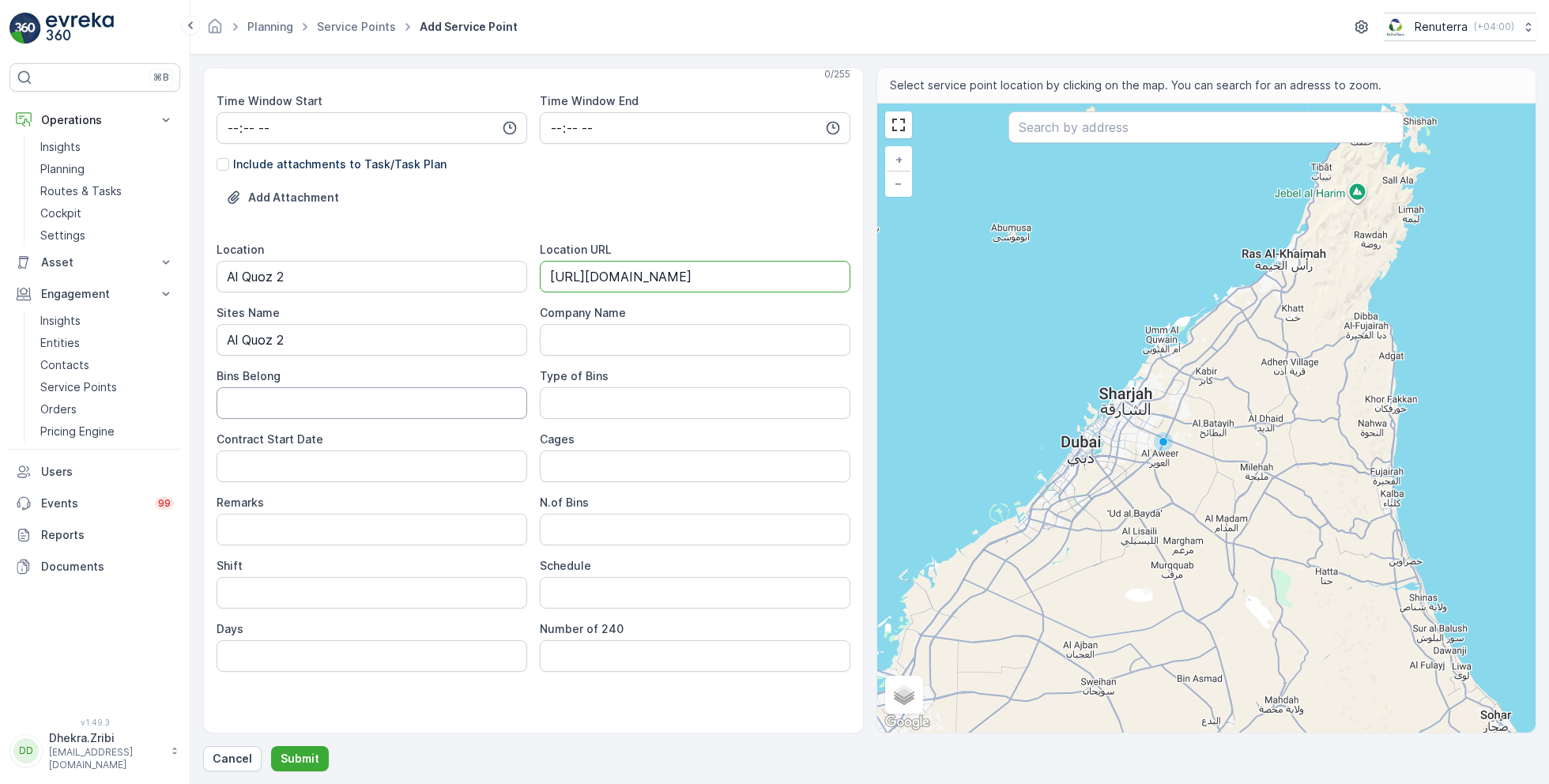
type URL "[URL][DOMAIN_NAME]"
click at [383, 398] on Belong "Bins Belong" at bounding box center [371, 403] width 311 height 32
type Belong "Service Provider"
click at [563, 408] on Bins "Type of Bins" at bounding box center [694, 403] width 311 height 32
type Bins "20 CBM"
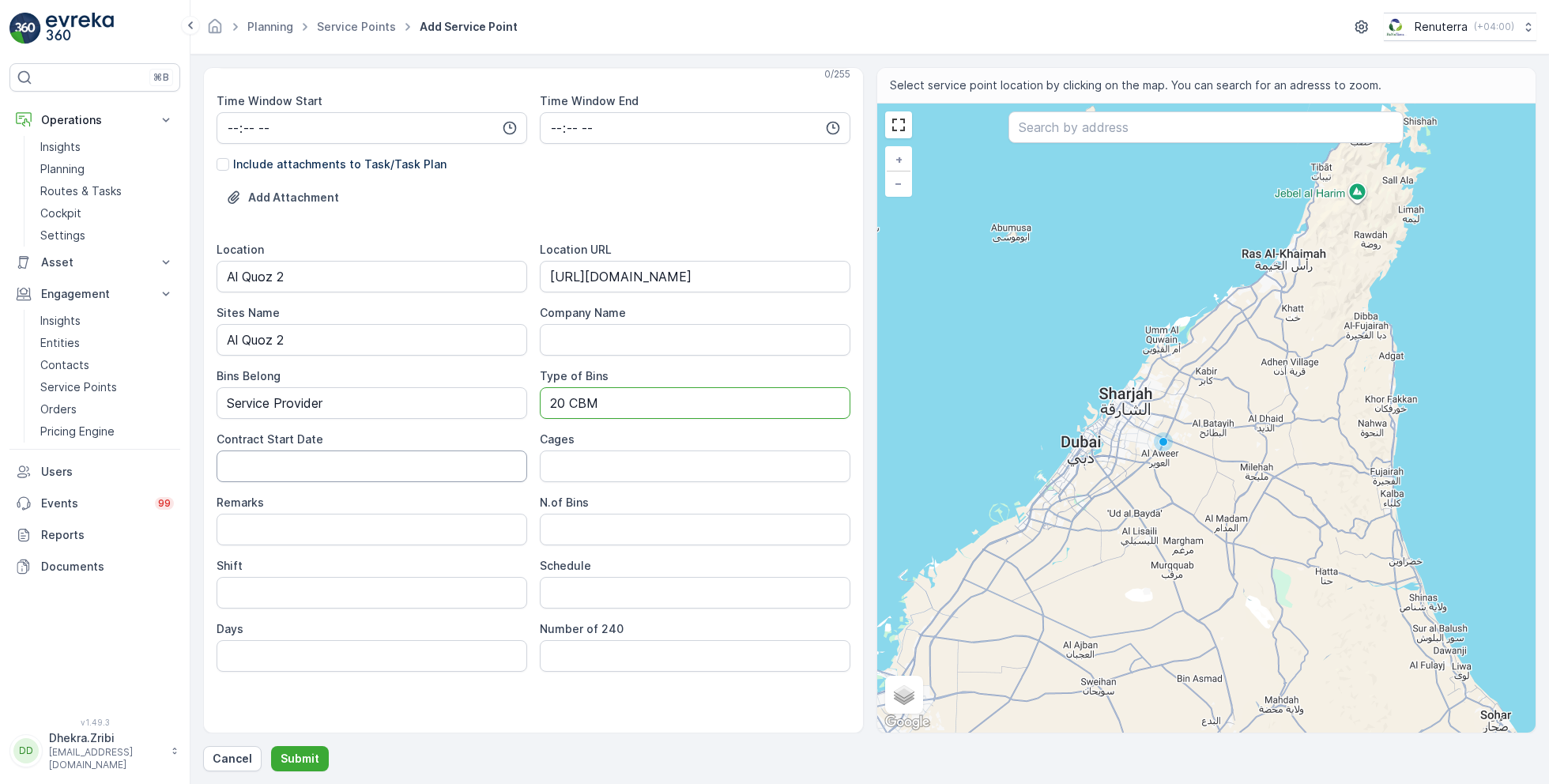
click at [461, 472] on Date "Contract Start Date" at bounding box center [371, 467] width 311 height 32
type Date "[DATE]"
click at [597, 528] on Bins "N.of Bins" at bounding box center [694, 529] width 311 height 32
type Bins "1"
click at [565, 589] on input "Schedule" at bounding box center [694, 593] width 311 height 32
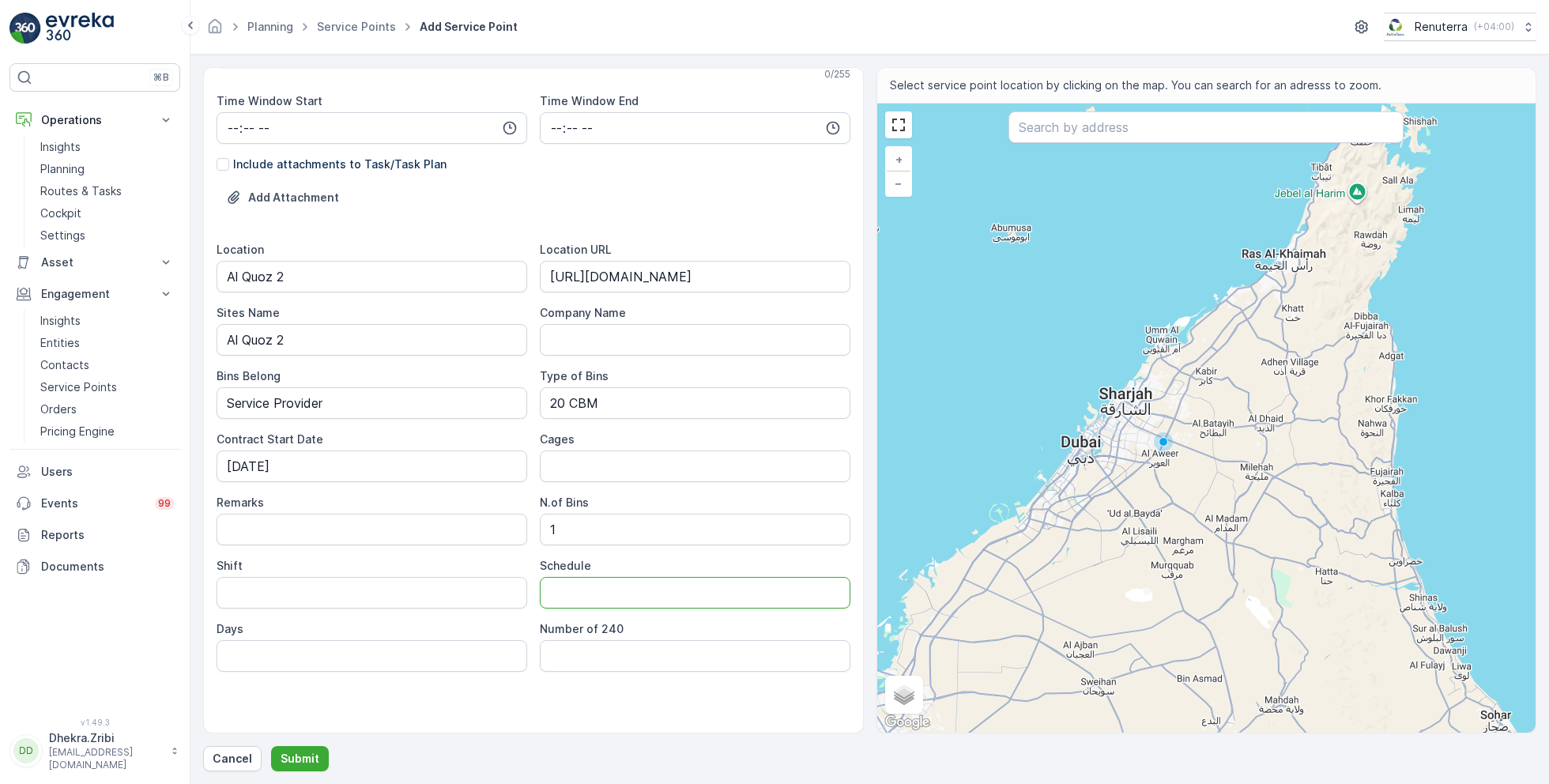
type input "On Call basis"
click at [383, 592] on input "Shift" at bounding box center [371, 593] width 311 height 32
type input "Day Shift"
click at [1077, 128] on input "text" at bounding box center [1206, 127] width 395 height 32
paste input "Gulf Metal Foundry"
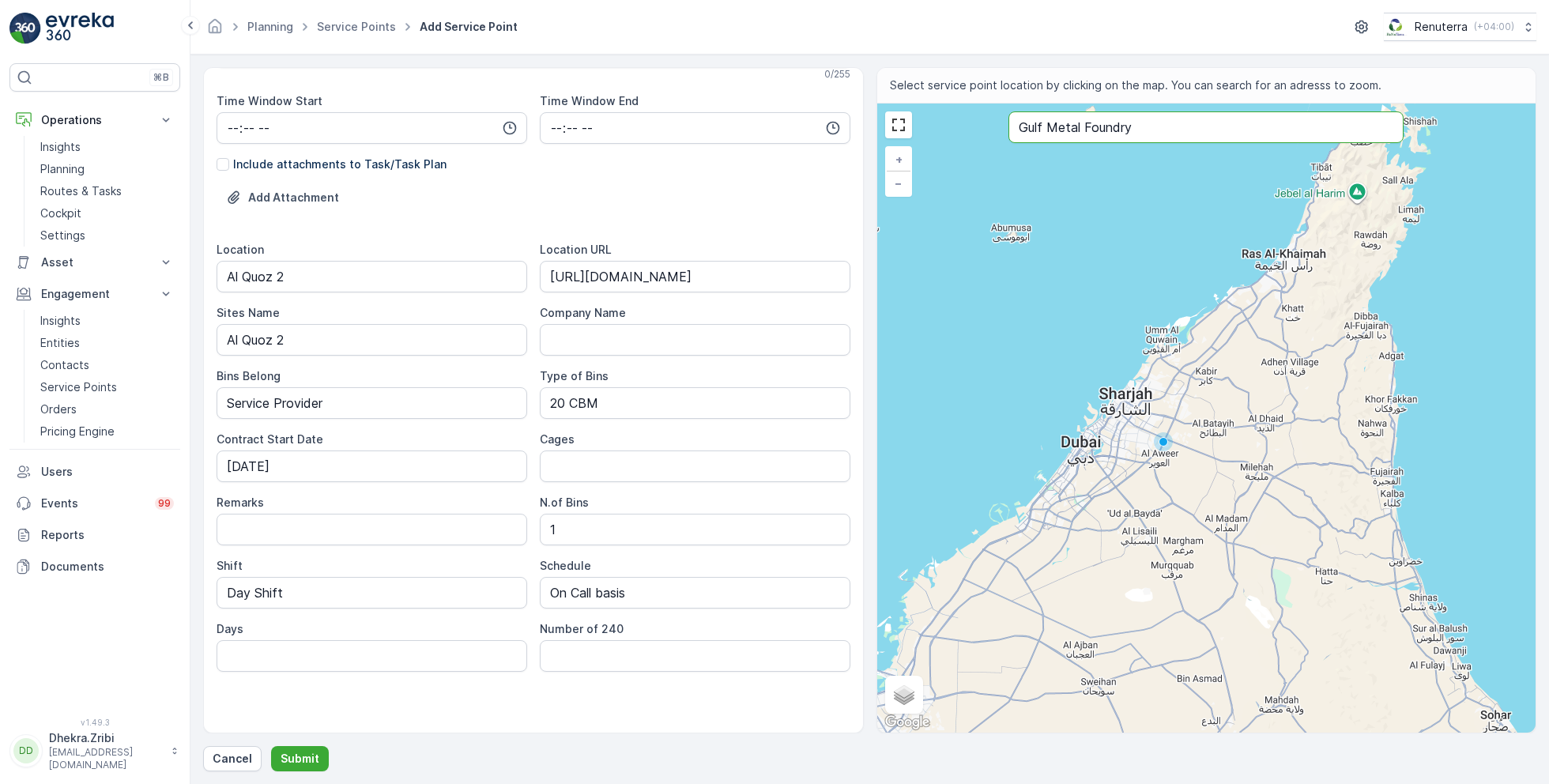
type input "Gulf Metal Foundry"
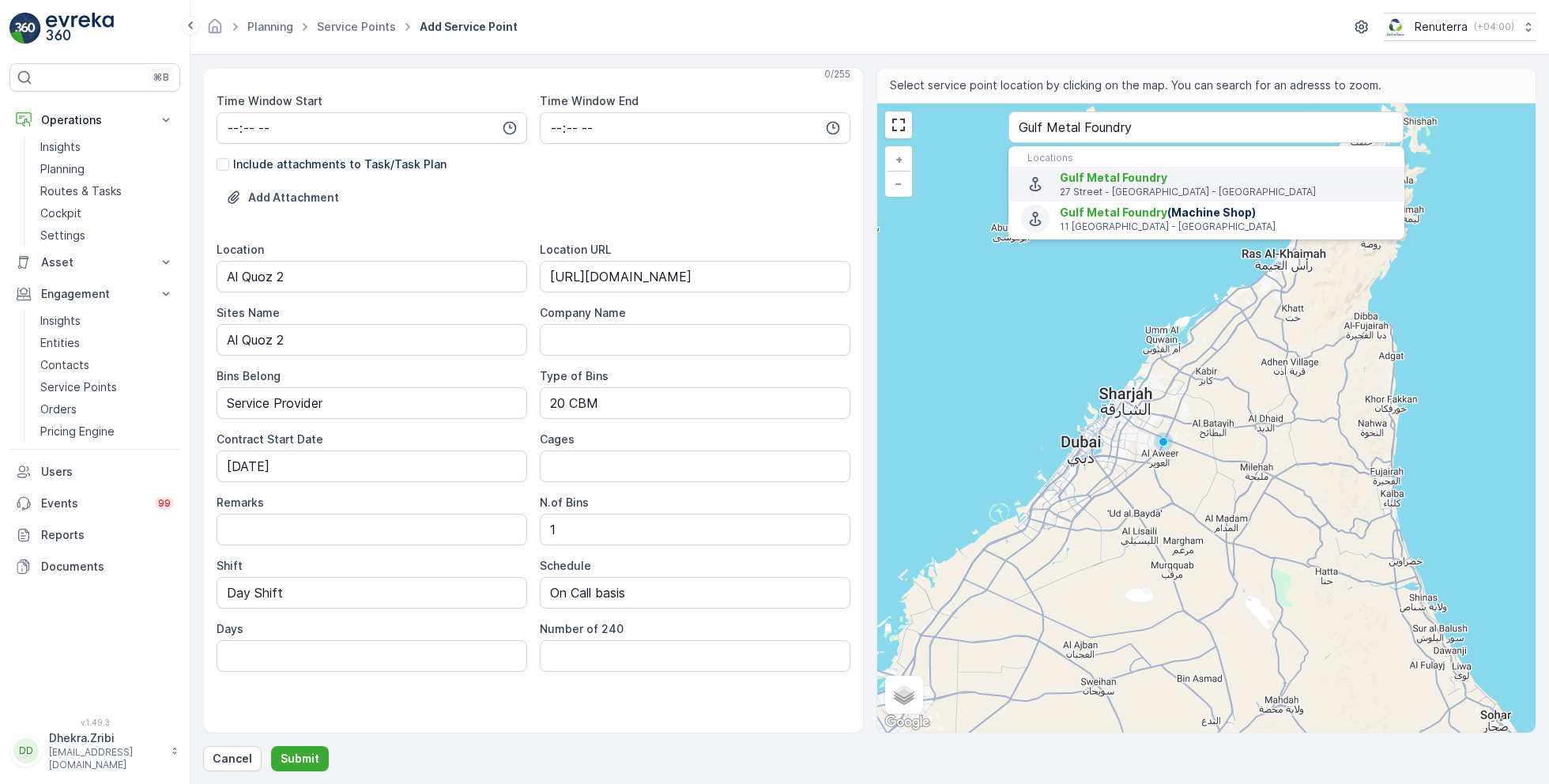
click at [1142, 179] on span "Gulf Metal Foundry" at bounding box center [1113, 178] width 107 height 13
type input "25.1314033,55.24274690000001"
type Info "2 27 Street - Al Quoz - Al Quoz Industrial Area 2 - [GEOGRAPHIC_DATA] - [GEOGRA…"
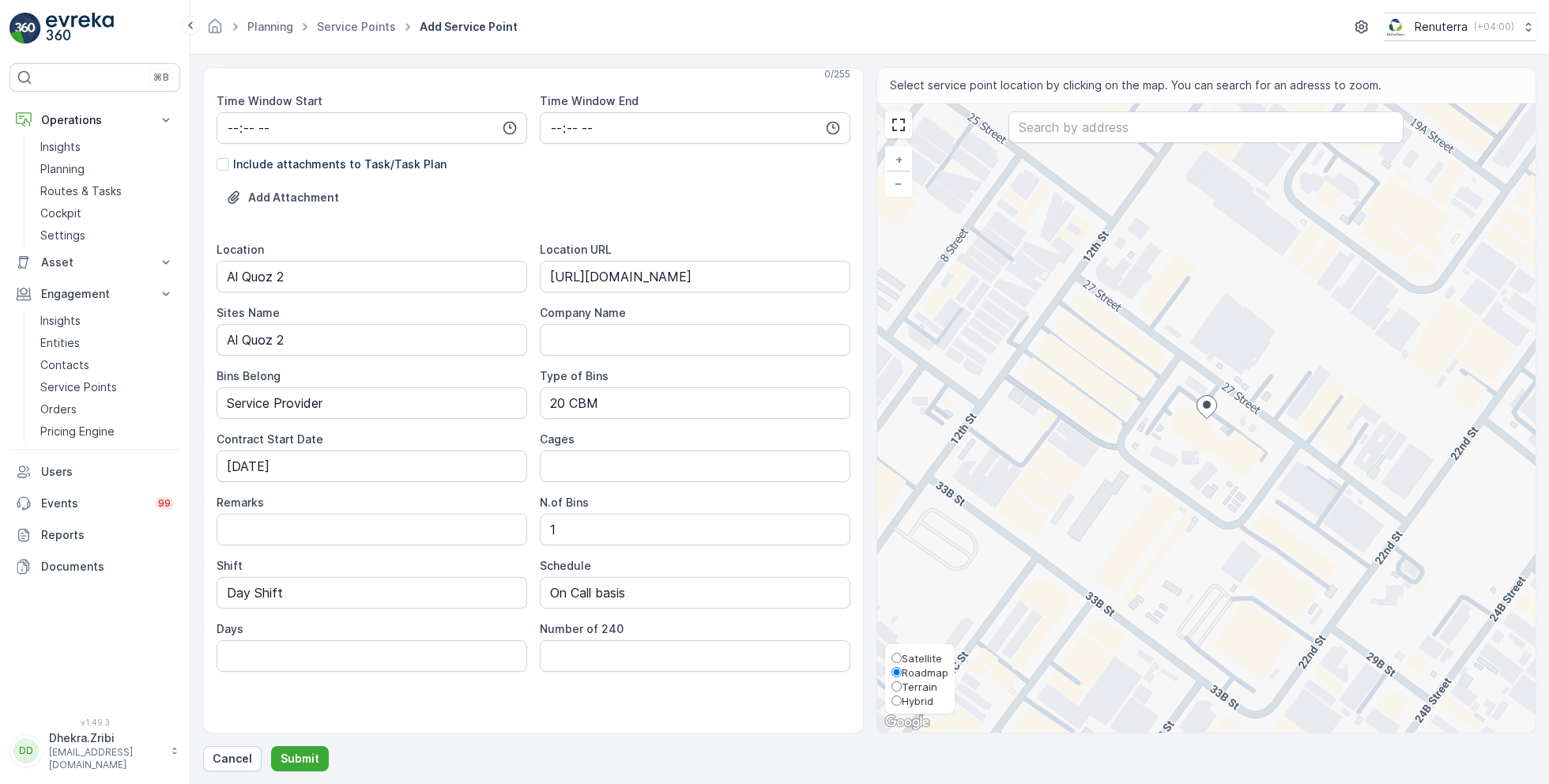
click at [918, 659] on span "Satellite" at bounding box center [922, 658] width 40 height 13
click at [901, 659] on input "Satellite" at bounding box center [896, 658] width 10 height 10
radio input "true"
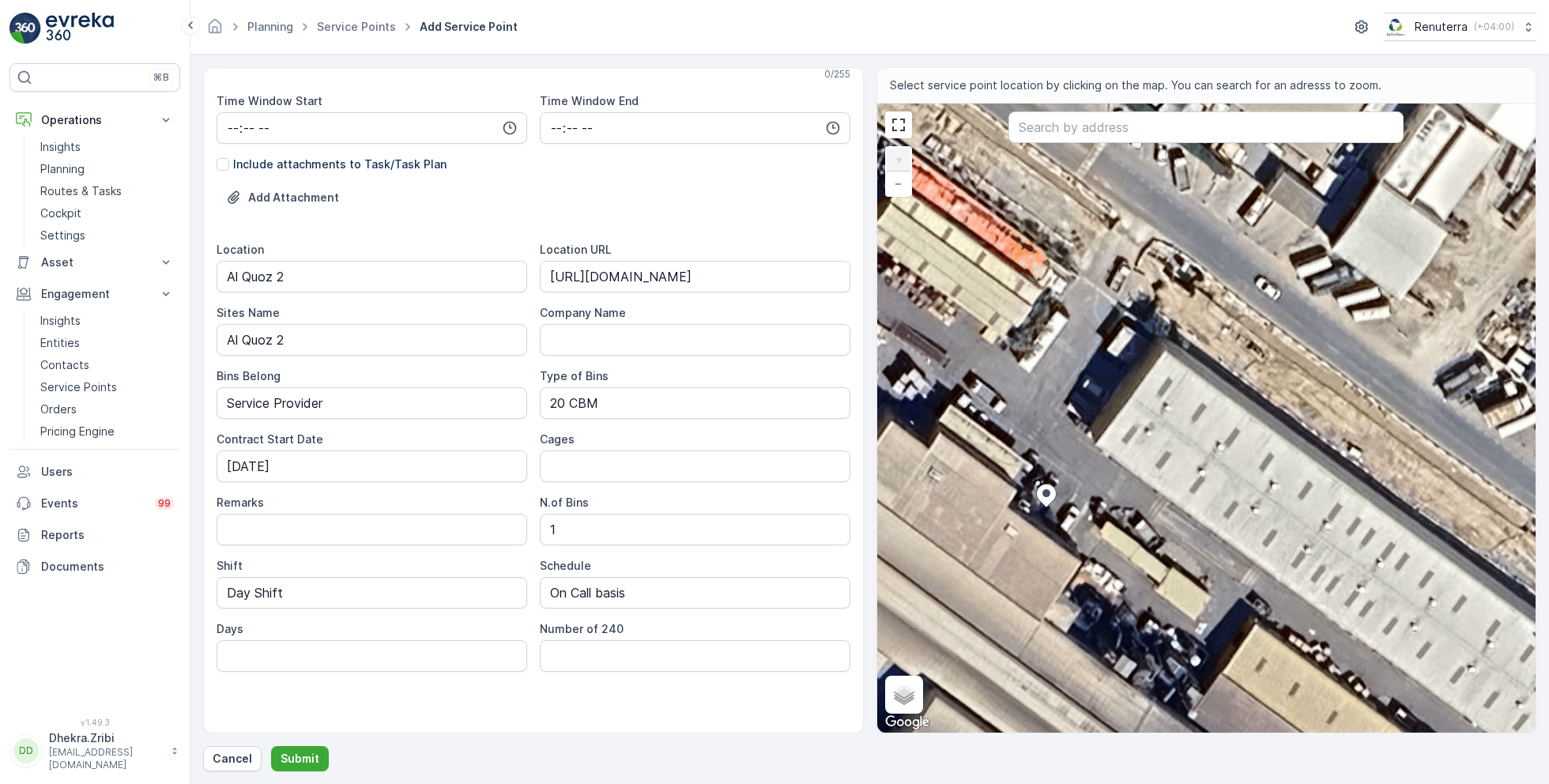
drag, startPoint x: 1095, startPoint y: 261, endPoint x: 1110, endPoint y: 444, distance: 183.6
click at [1110, 443] on div "+ − Satellite Roadmap Terrain Hybrid Leaflet Keyboard shortcuts Map Data Imager…" at bounding box center [1206, 418] width 659 height 629
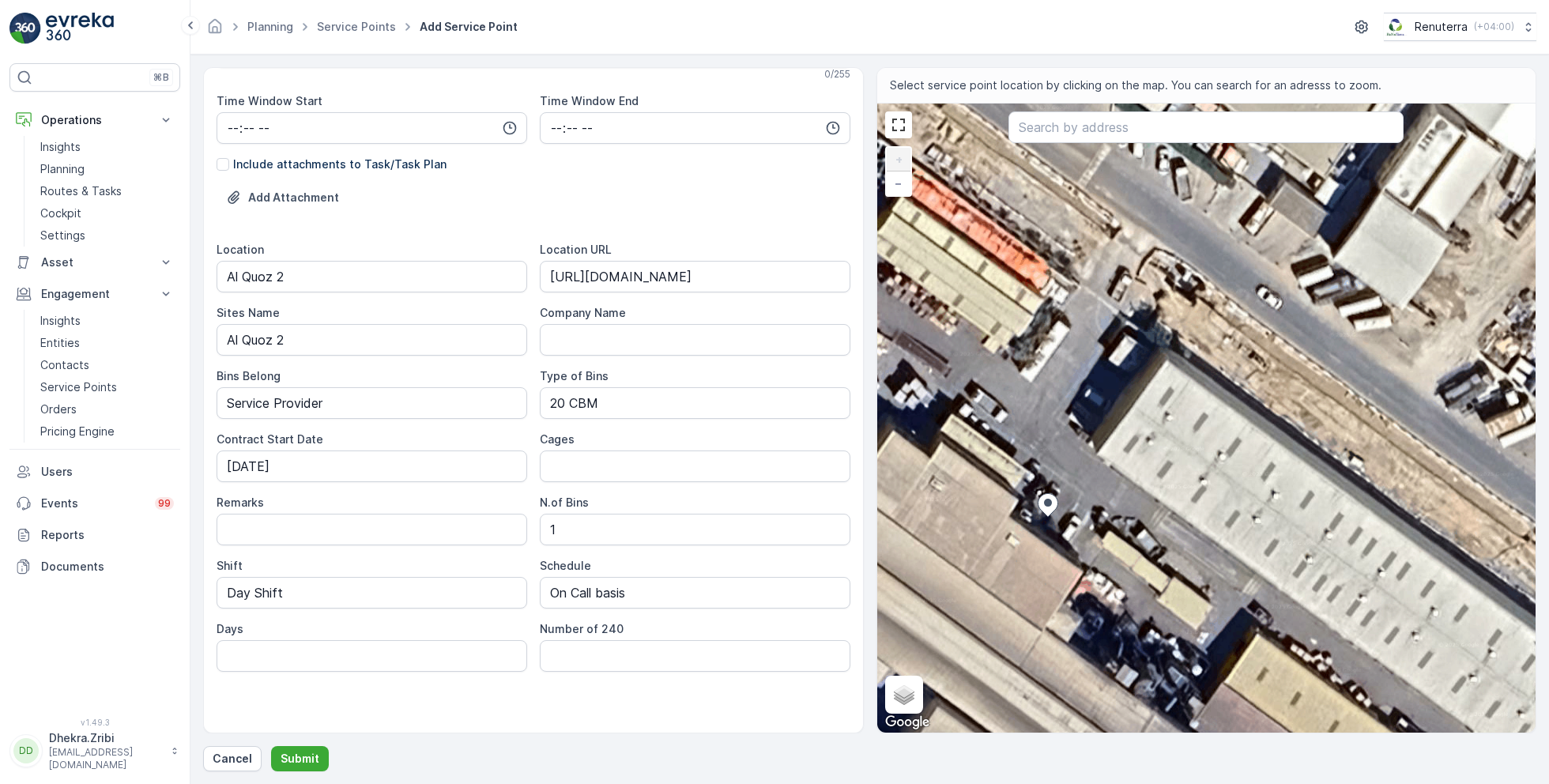
click at [1082, 303] on div "+ − Satellite Roadmap Terrain Hybrid Leaflet Keyboard shortcuts Map Data Imager…" at bounding box center [1206, 418] width 659 height 629
type input "25.131728600525417,55.24280742260509"
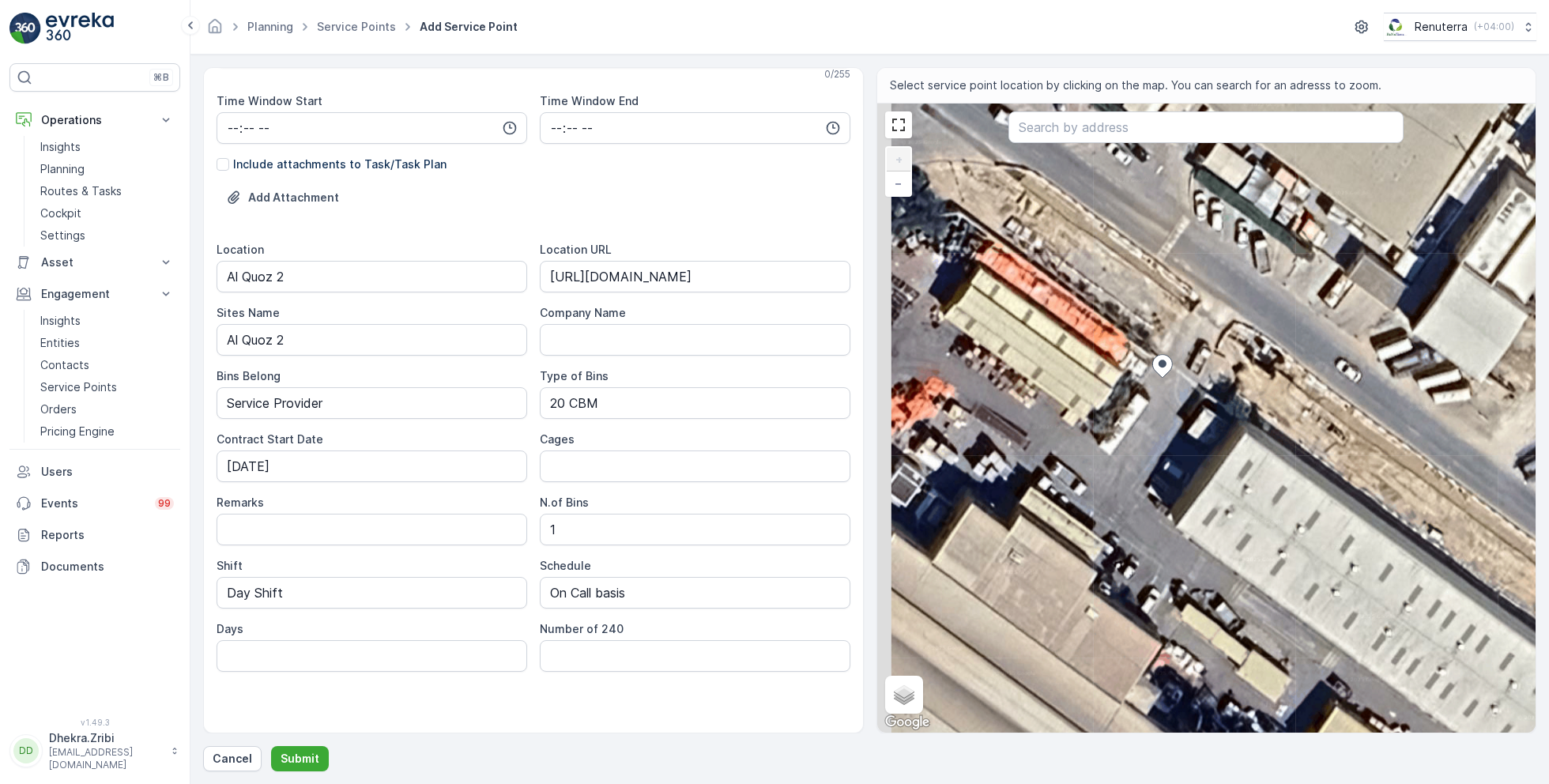
type Info "[STREET_ADDRESS]"
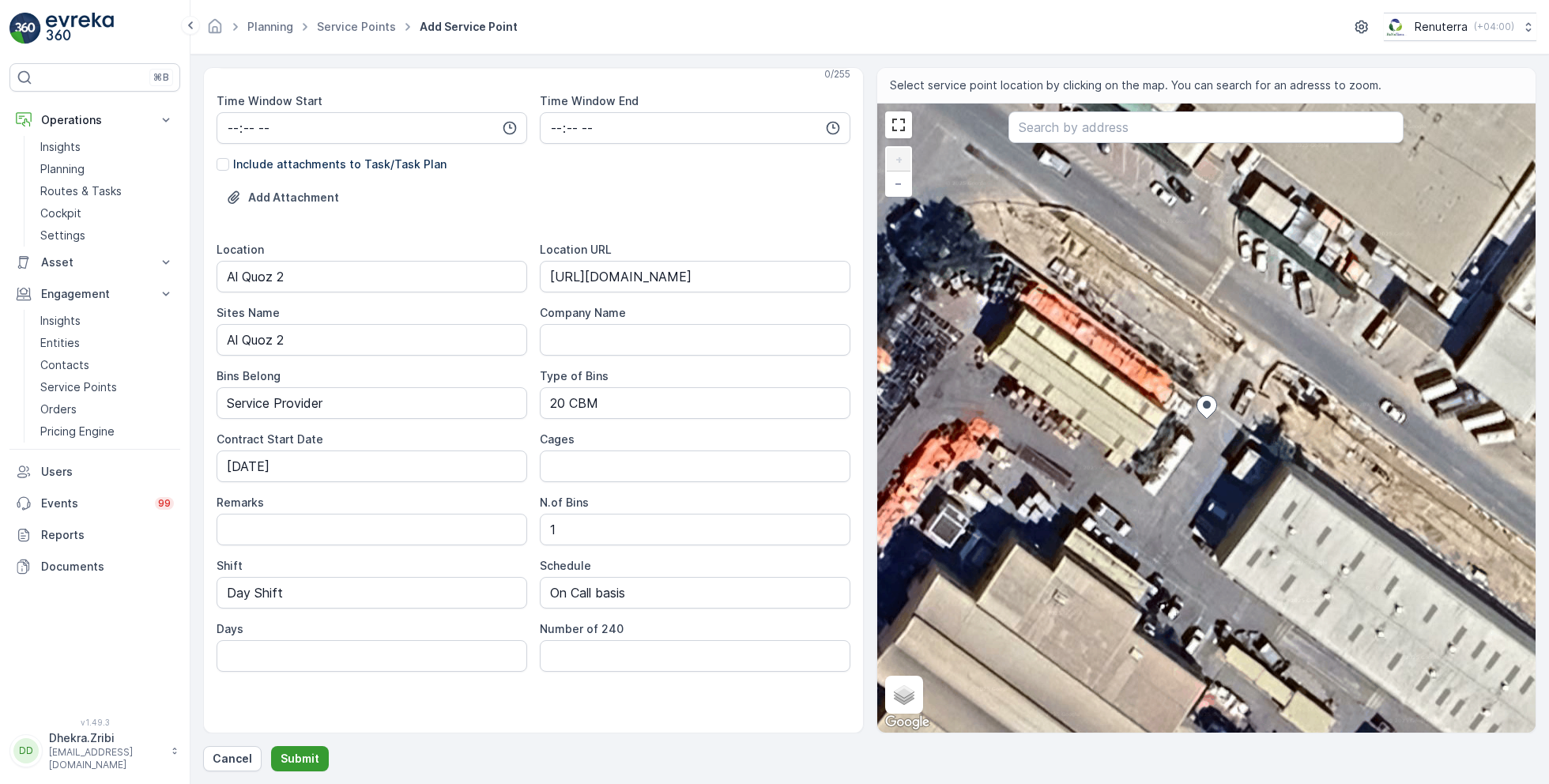
click at [307, 753] on p "Submit" at bounding box center [300, 758] width 39 height 16
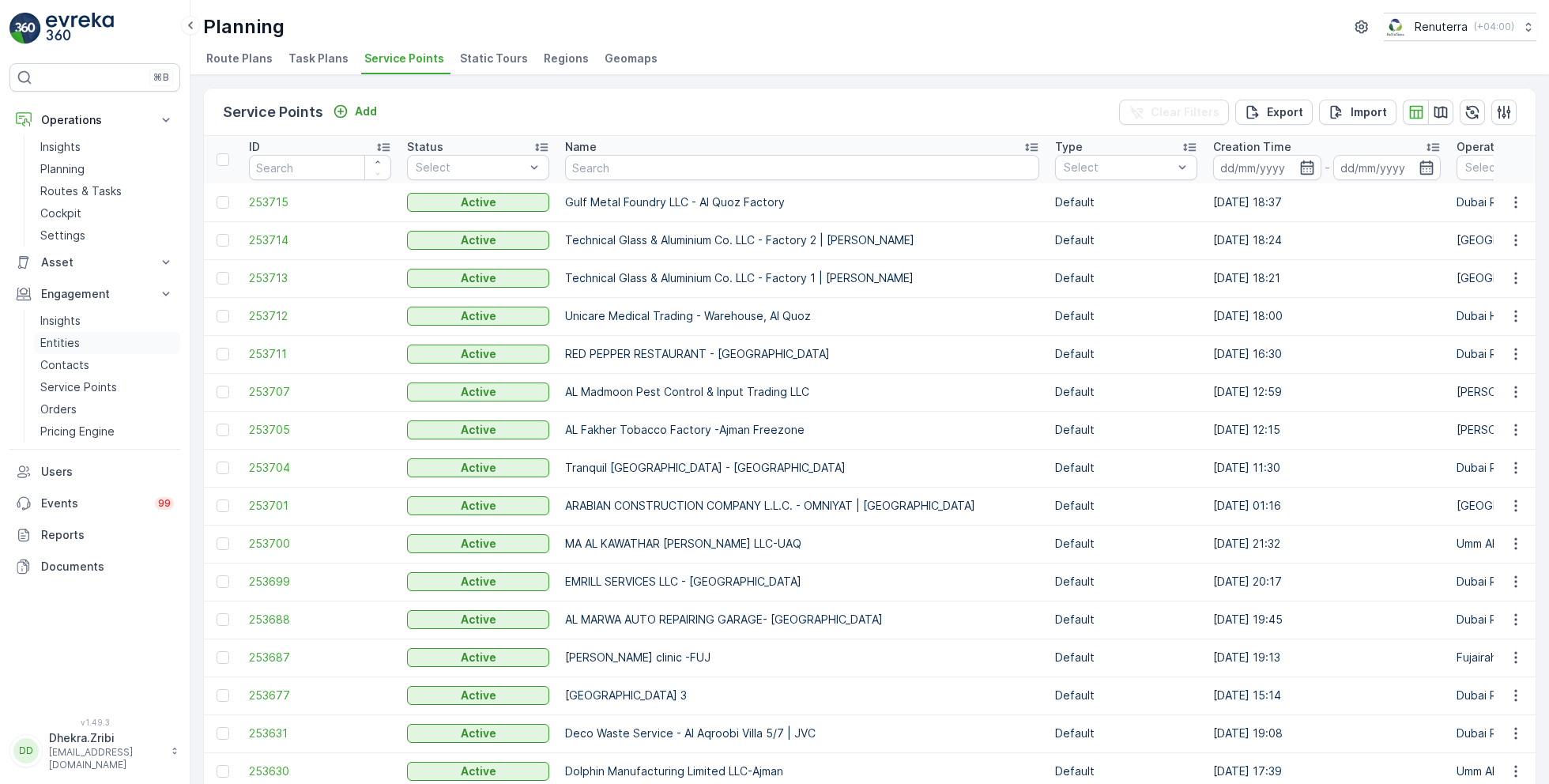
click at [83, 339] on link "Entities" at bounding box center [107, 343] width 147 height 22
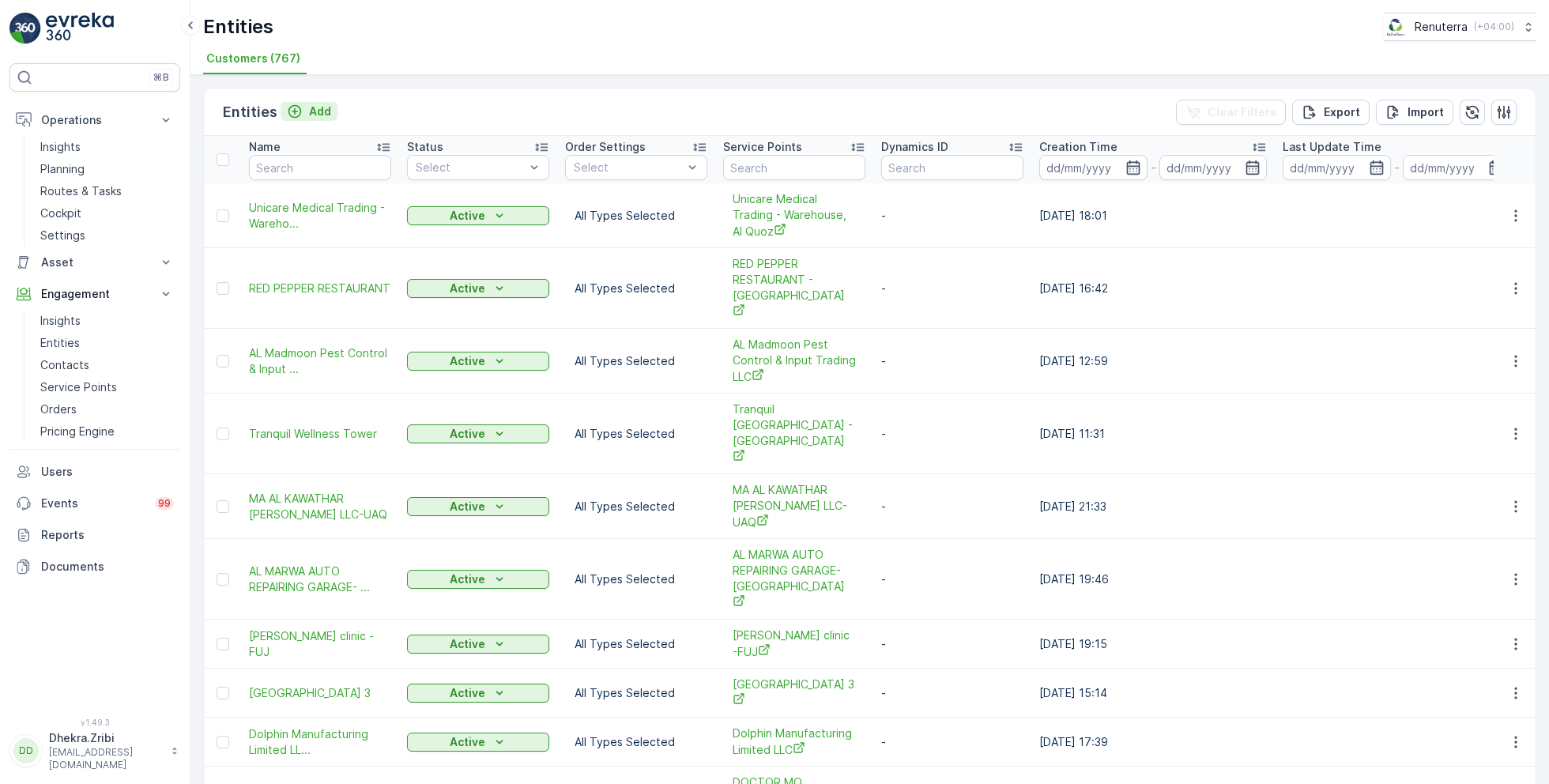
click at [319, 113] on p "Add" at bounding box center [320, 111] width 22 height 16
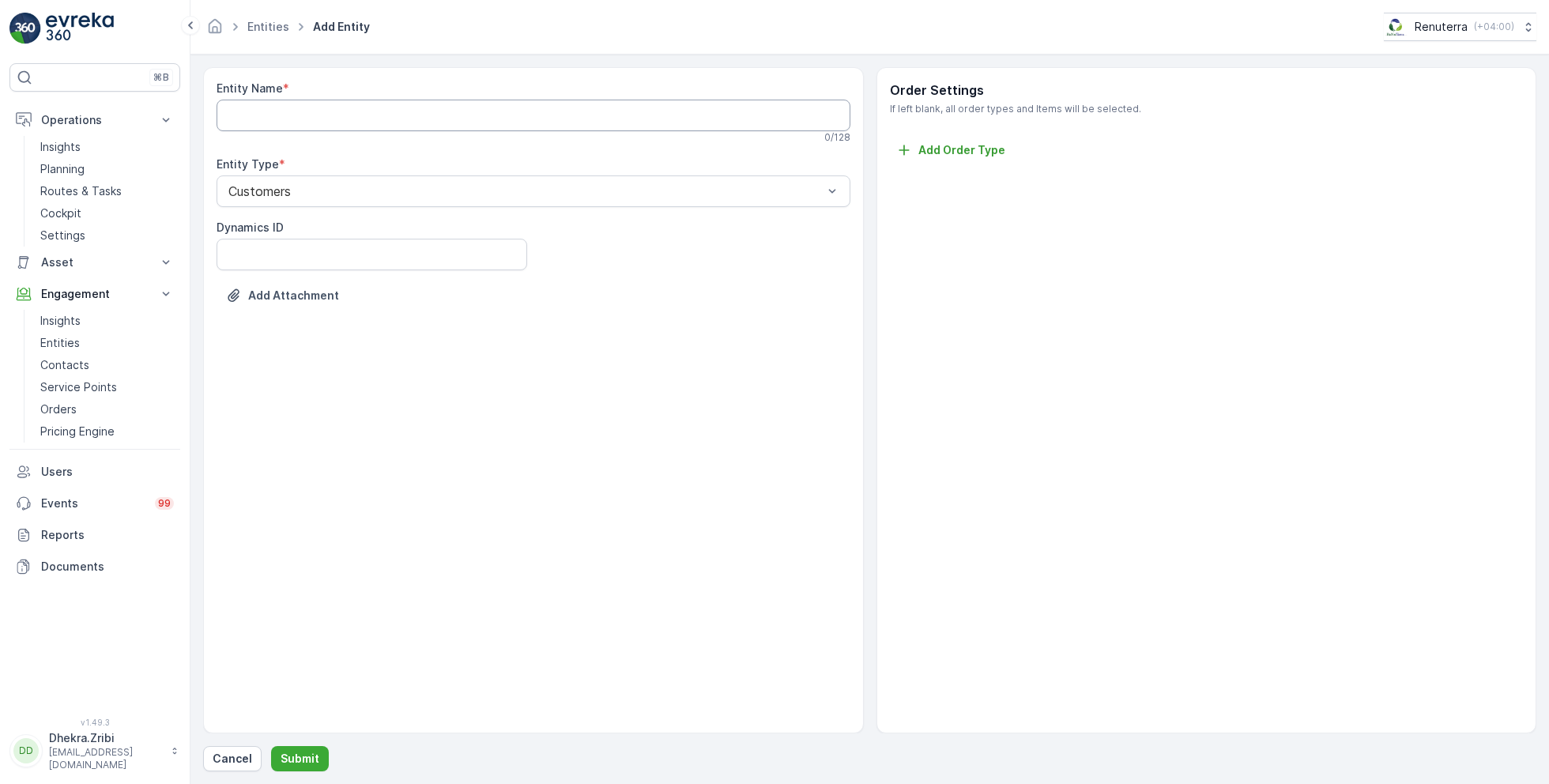
click at [425, 112] on Name "Entity Name" at bounding box center [533, 116] width 633 height 32
paste Name "Gulf Metal Foundry LLC - Al Quoz Factory"
type Name "Gulf Metal Foundry LLC"
click at [295, 756] on p "Submit" at bounding box center [300, 758] width 39 height 16
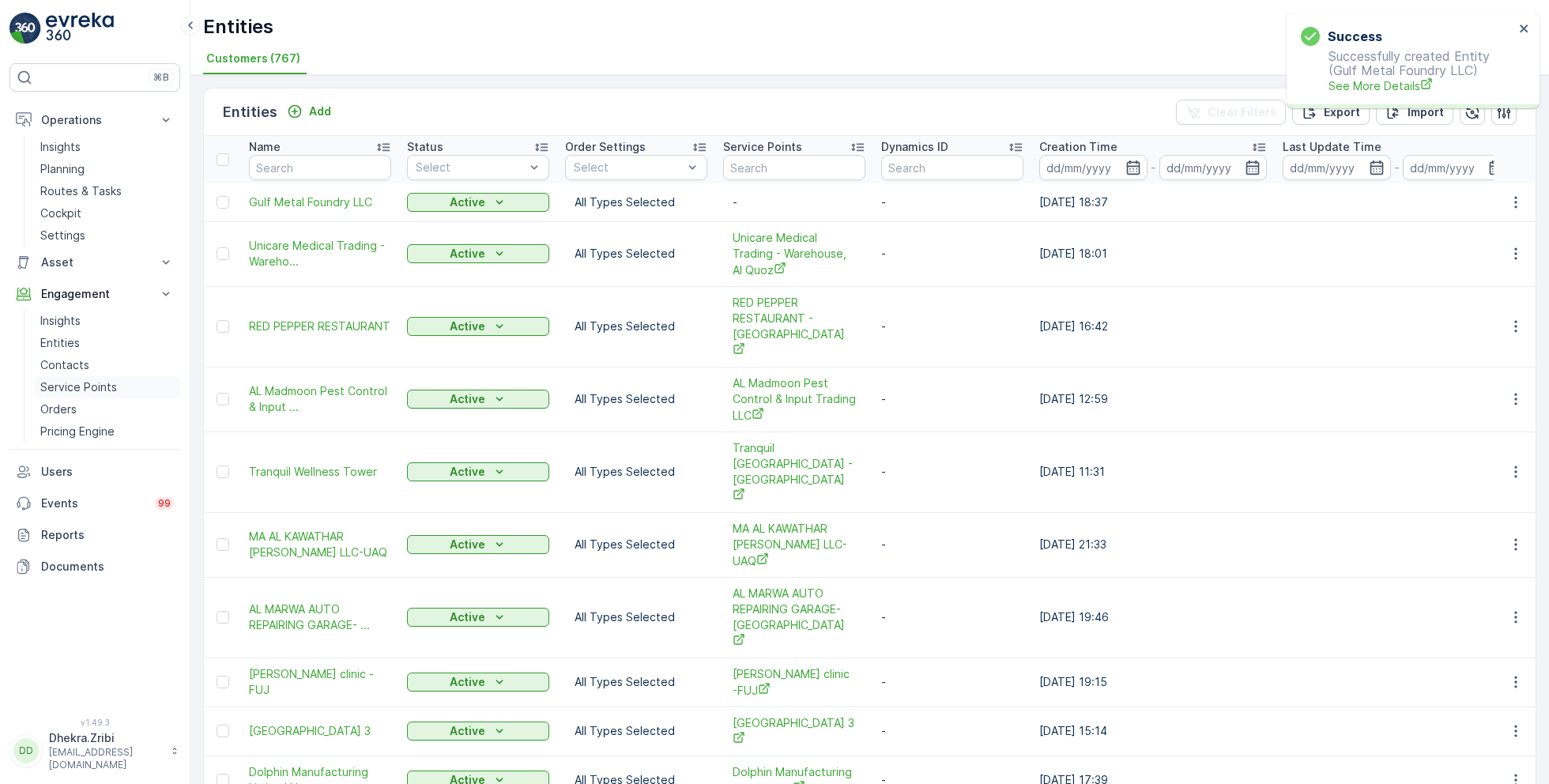
click at [105, 384] on p "Service Points" at bounding box center [78, 387] width 76 height 16
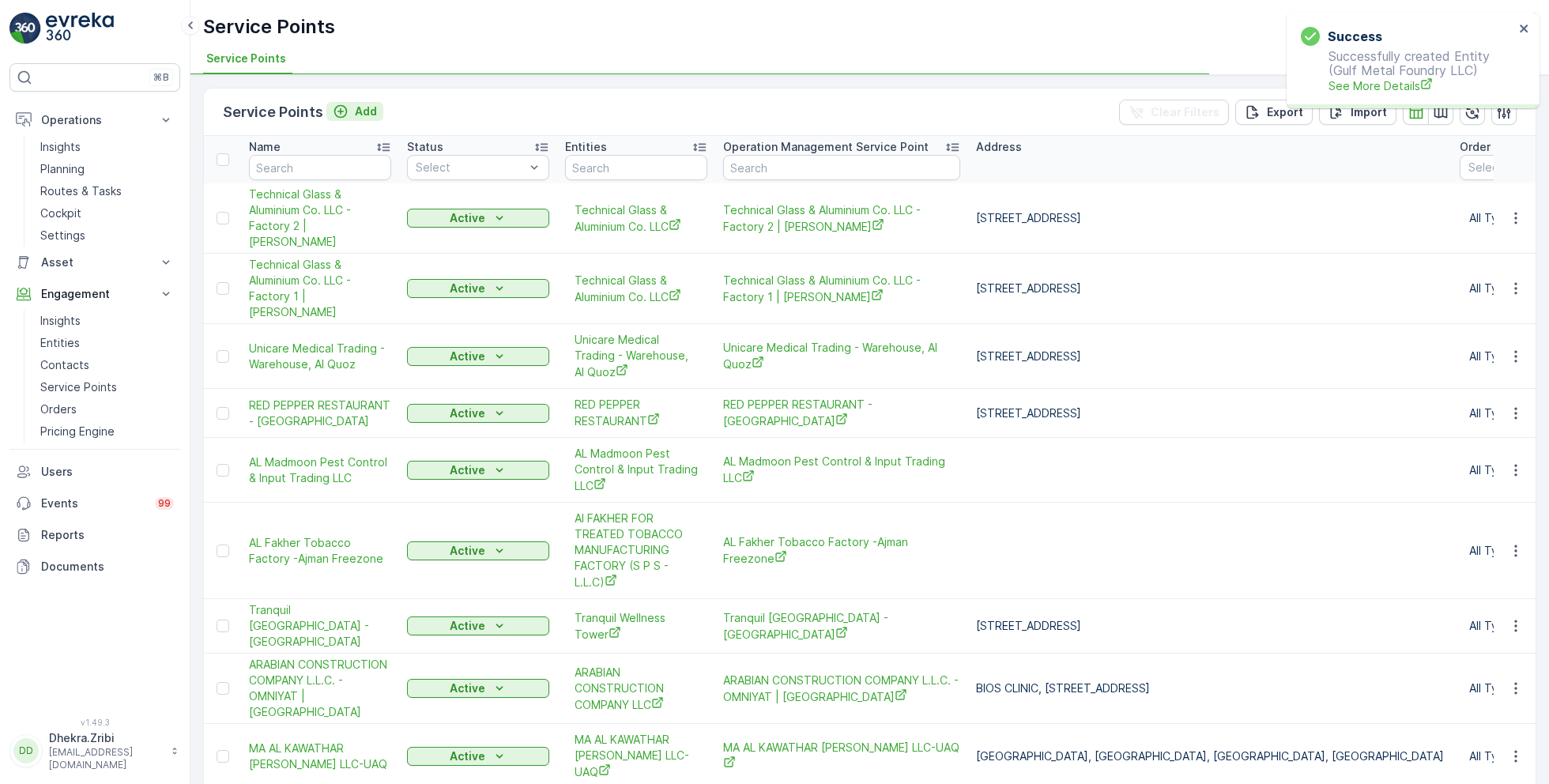
click at [374, 118] on p "Add" at bounding box center [366, 111] width 22 height 16
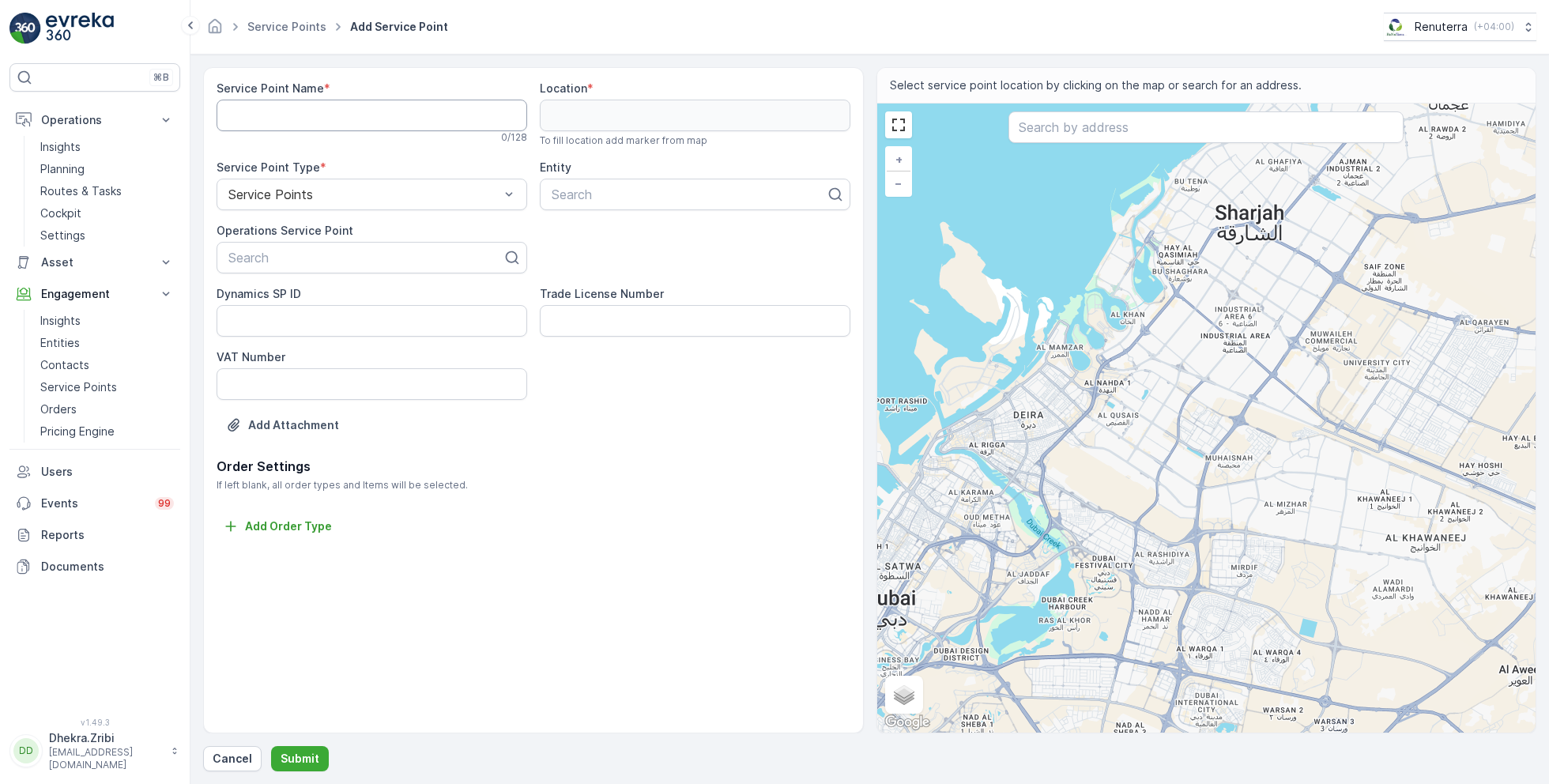
click at [328, 118] on Name "Service Point Name" at bounding box center [371, 116] width 311 height 32
paste Name "Gulf Metal Foundry LLC - Al Quoz Factory"
type Name "Gulf Metal Foundry LLC - Al Quoz Factory"
click at [318, 258] on div at bounding box center [365, 257] width 277 height 14
paste input "Gulf Metal Foundry LLC - Al Quoz Factory"
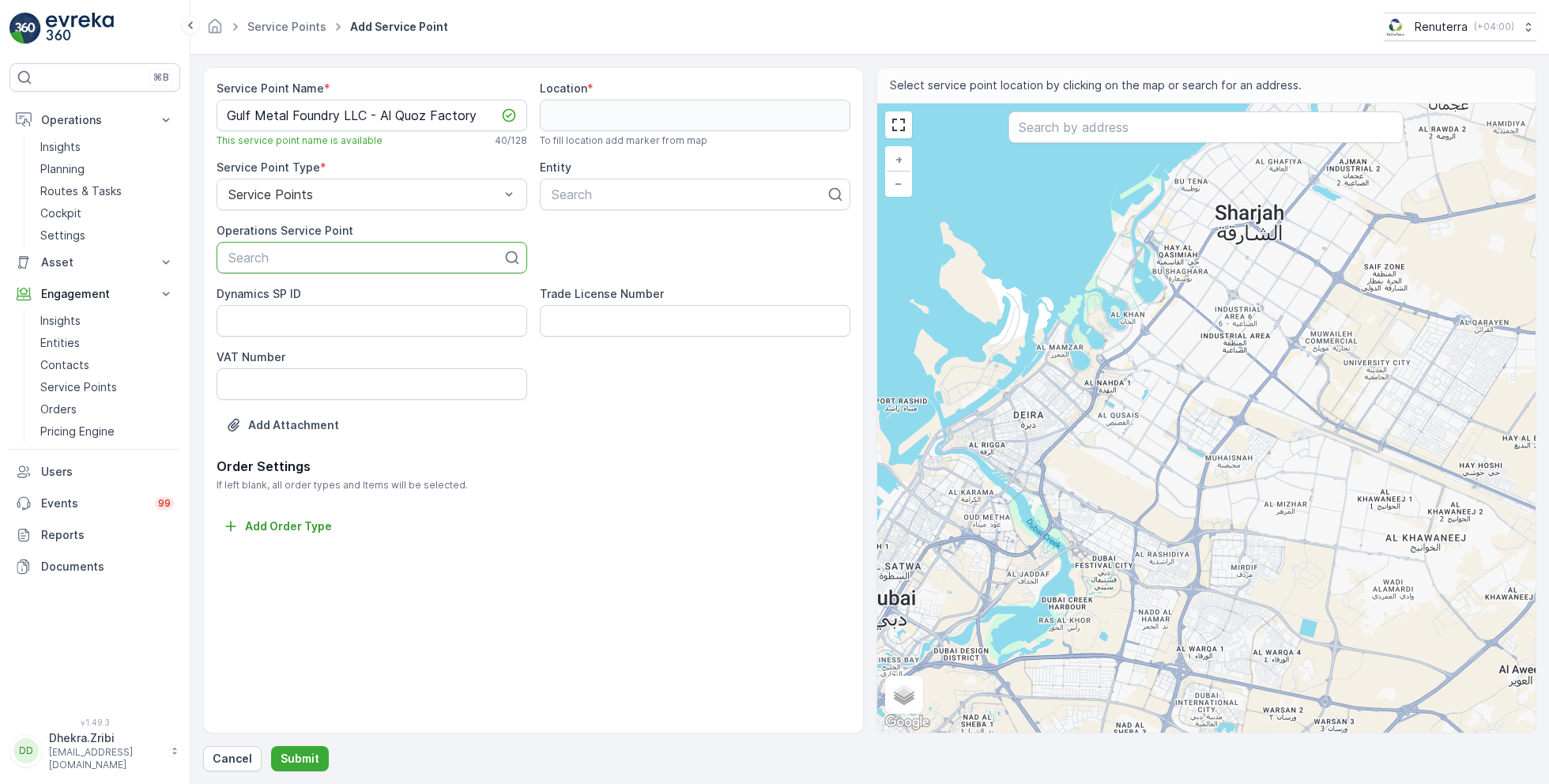
type input "Gulf Metal Foundry LLC - Al Quoz Factory"
click at [359, 299] on span "Gulf Metal Foundry LLC - Al Quoz Factory" at bounding box center [351, 296] width 250 height 14
click at [641, 198] on div at bounding box center [689, 194] width 277 height 14
type input "gulf metal"
click at [708, 233] on div "Gulf Metal Foundry LLC" at bounding box center [695, 233] width 292 height 14
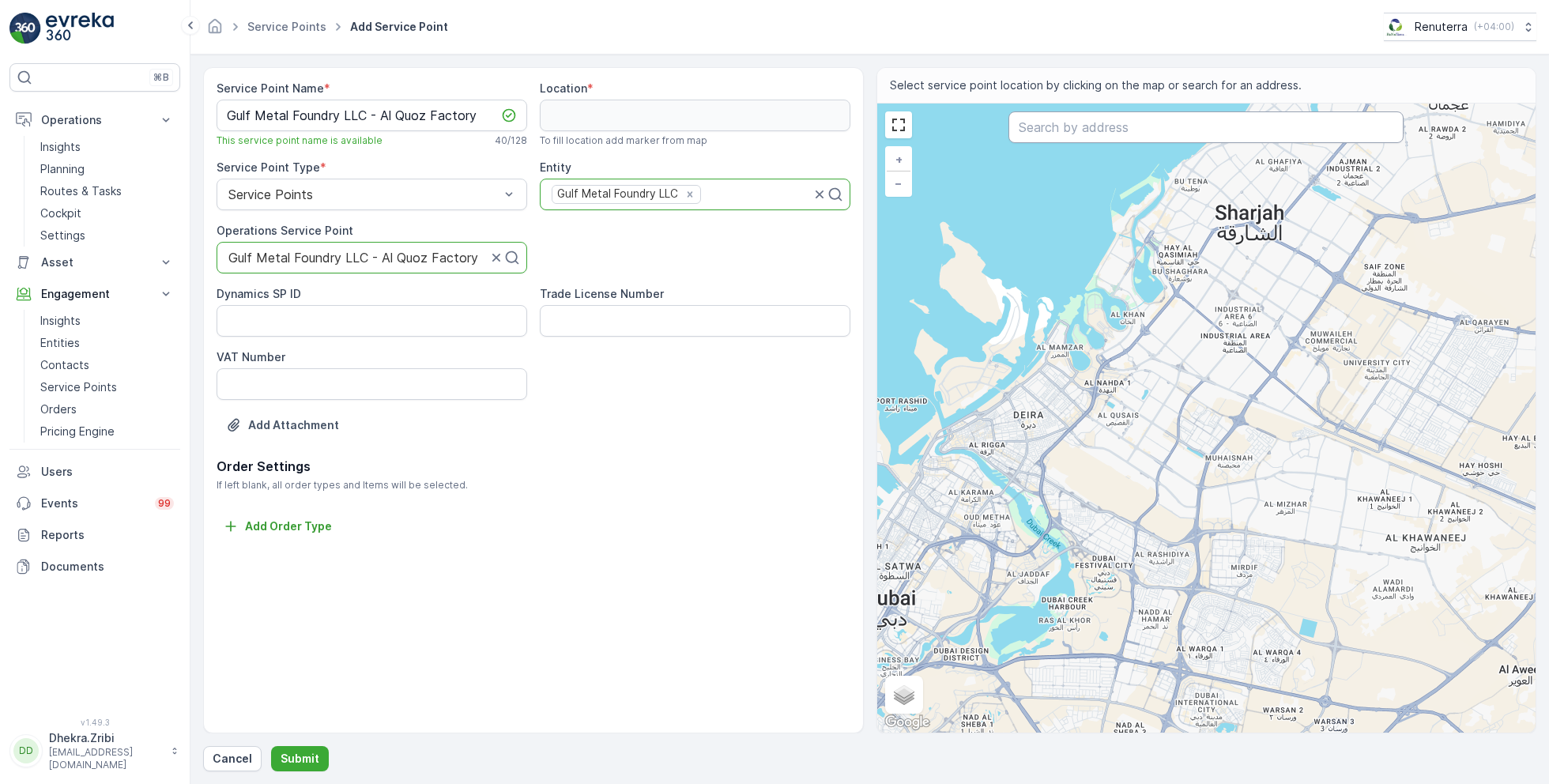
click at [1093, 121] on input "text" at bounding box center [1206, 127] width 395 height 32
paste input "Gulf Metal Foundry"
type input "Gulf Metal Foundry"
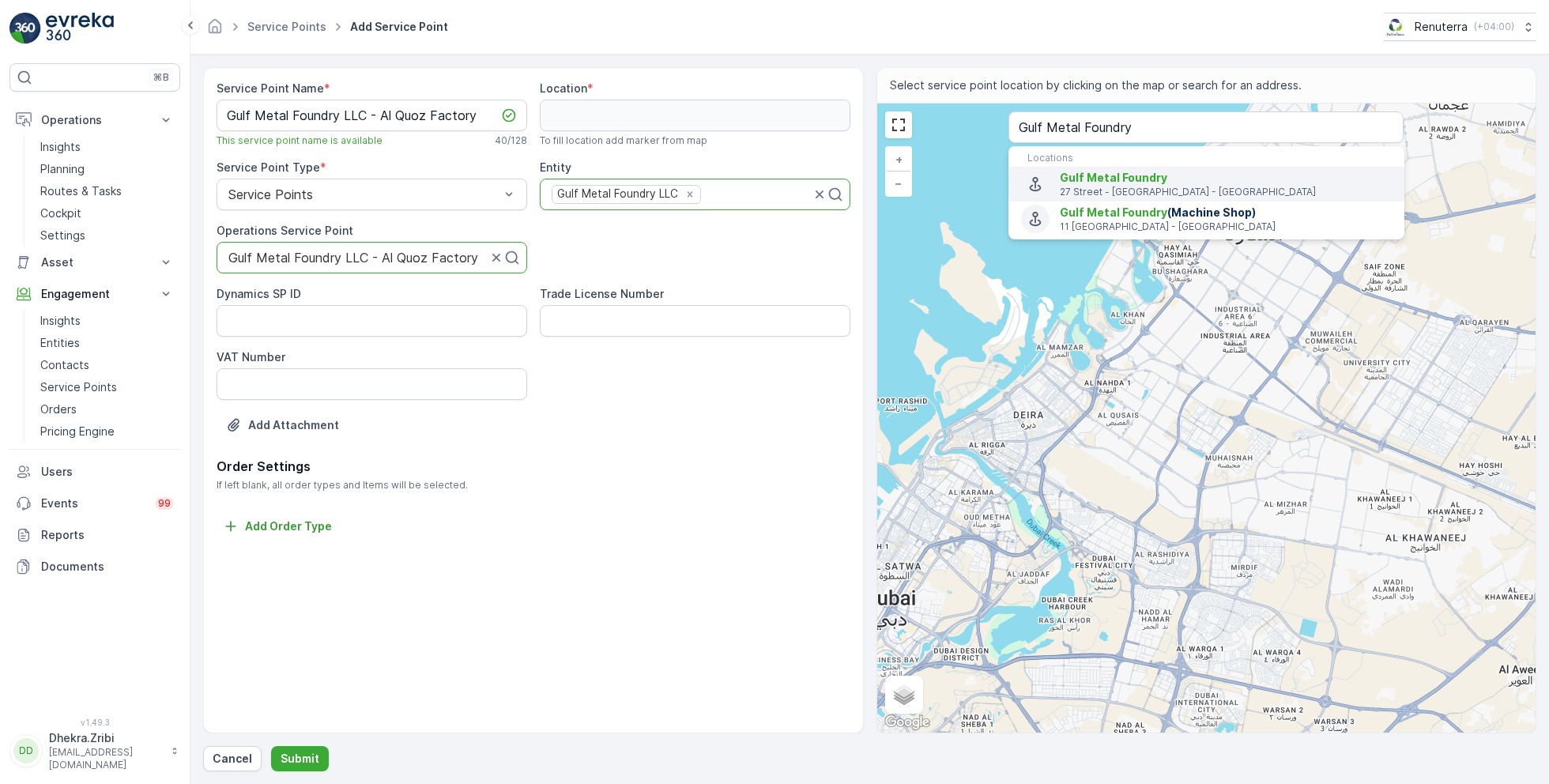
click at [1119, 179] on span "Gulf Metal Foundry" at bounding box center [1113, 178] width 107 height 13
type input "25.1314033,55.24274690000001"
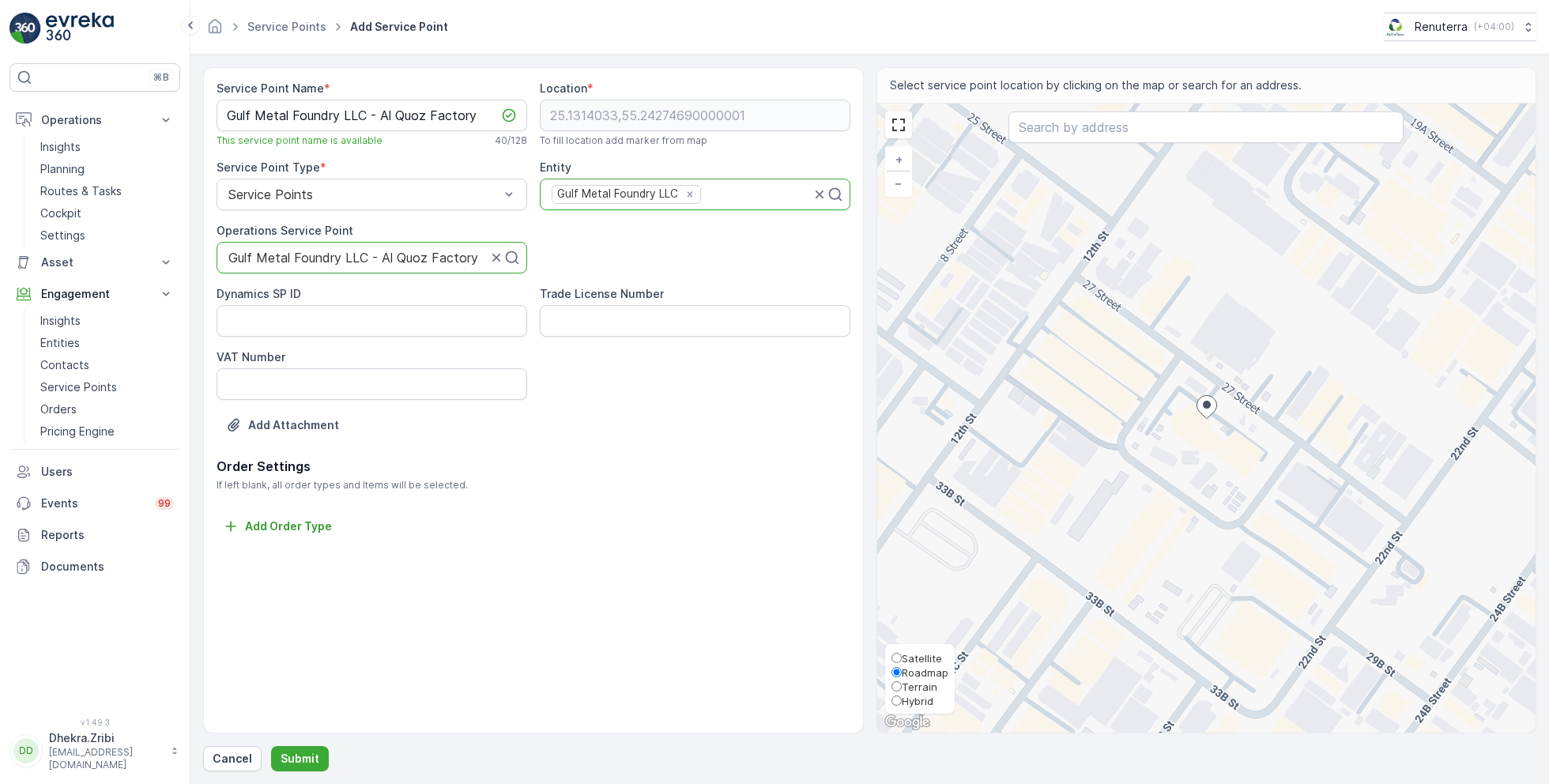
click at [918, 661] on span "Satellite" at bounding box center [922, 658] width 40 height 13
click at [901, 661] on input "Satellite" at bounding box center [896, 658] width 10 height 10
radio input "true"
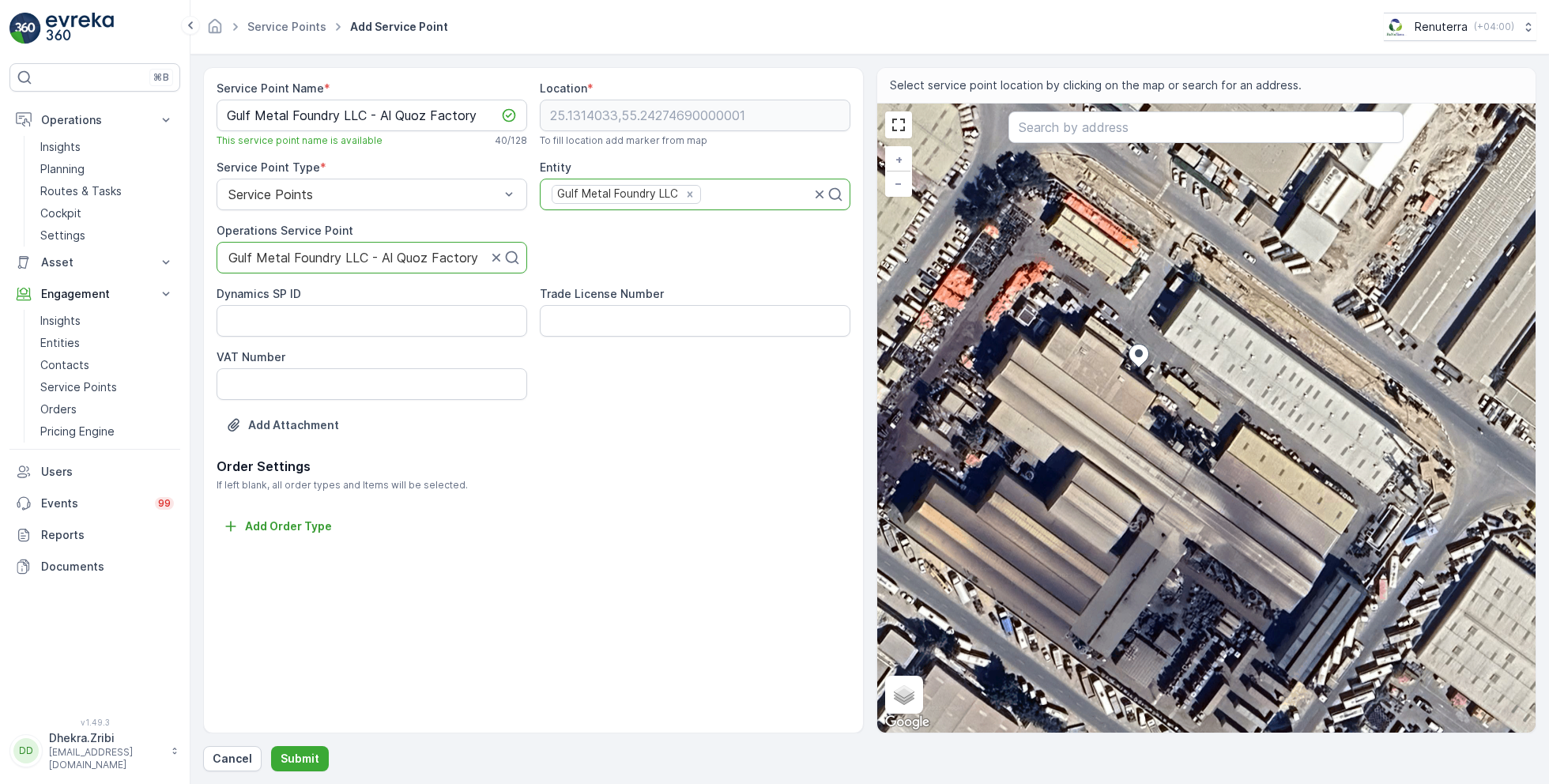
click at [1154, 260] on div "+ − Satellite Roadmap Terrain Hybrid Leaflet Keyboard shortcuts Map Data Imager…" at bounding box center [1206, 418] width 659 height 629
type input "25.131726576959128,55.24280037531903"
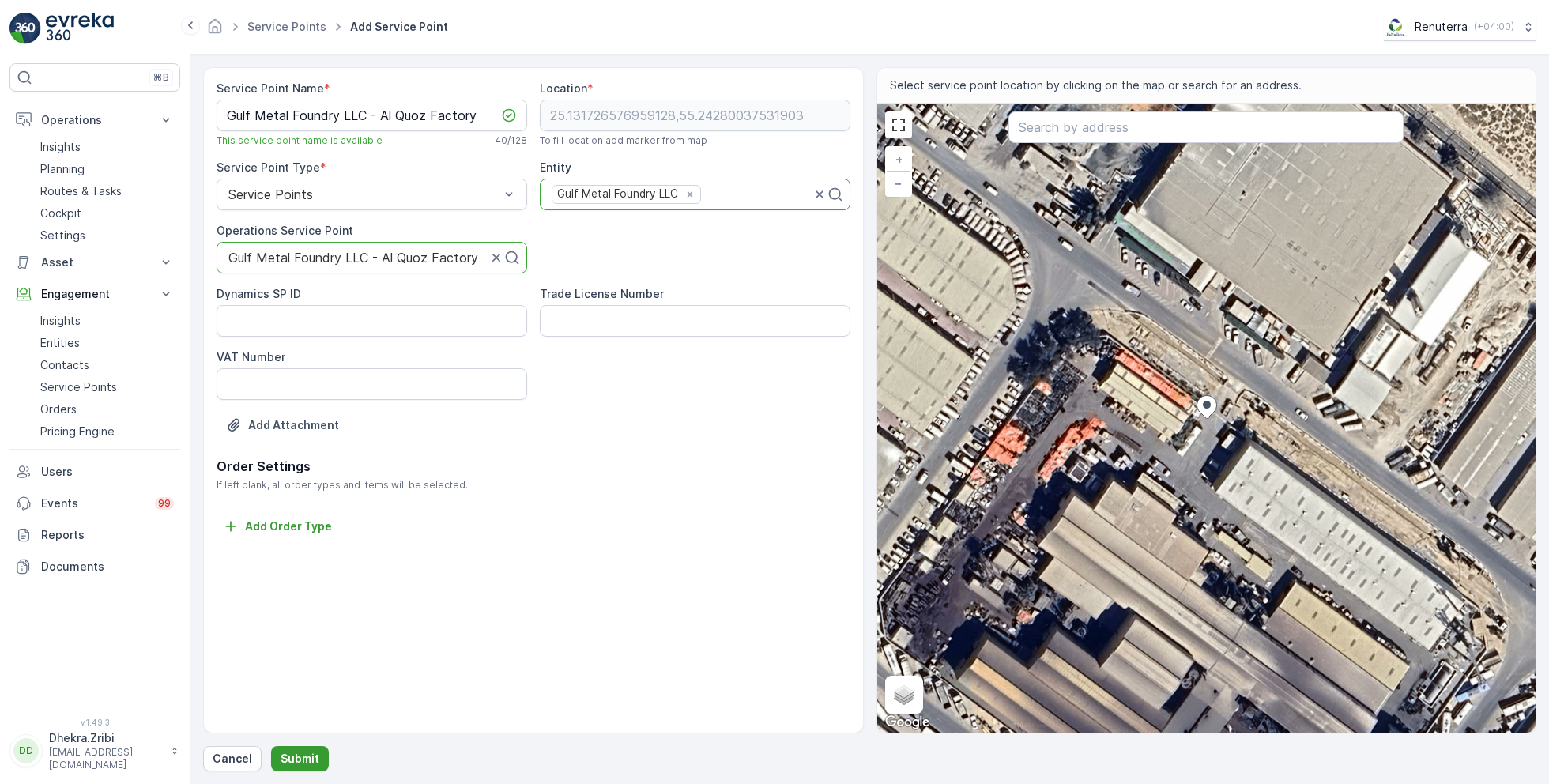
click at [287, 750] on p "Submit" at bounding box center [300, 758] width 39 height 16
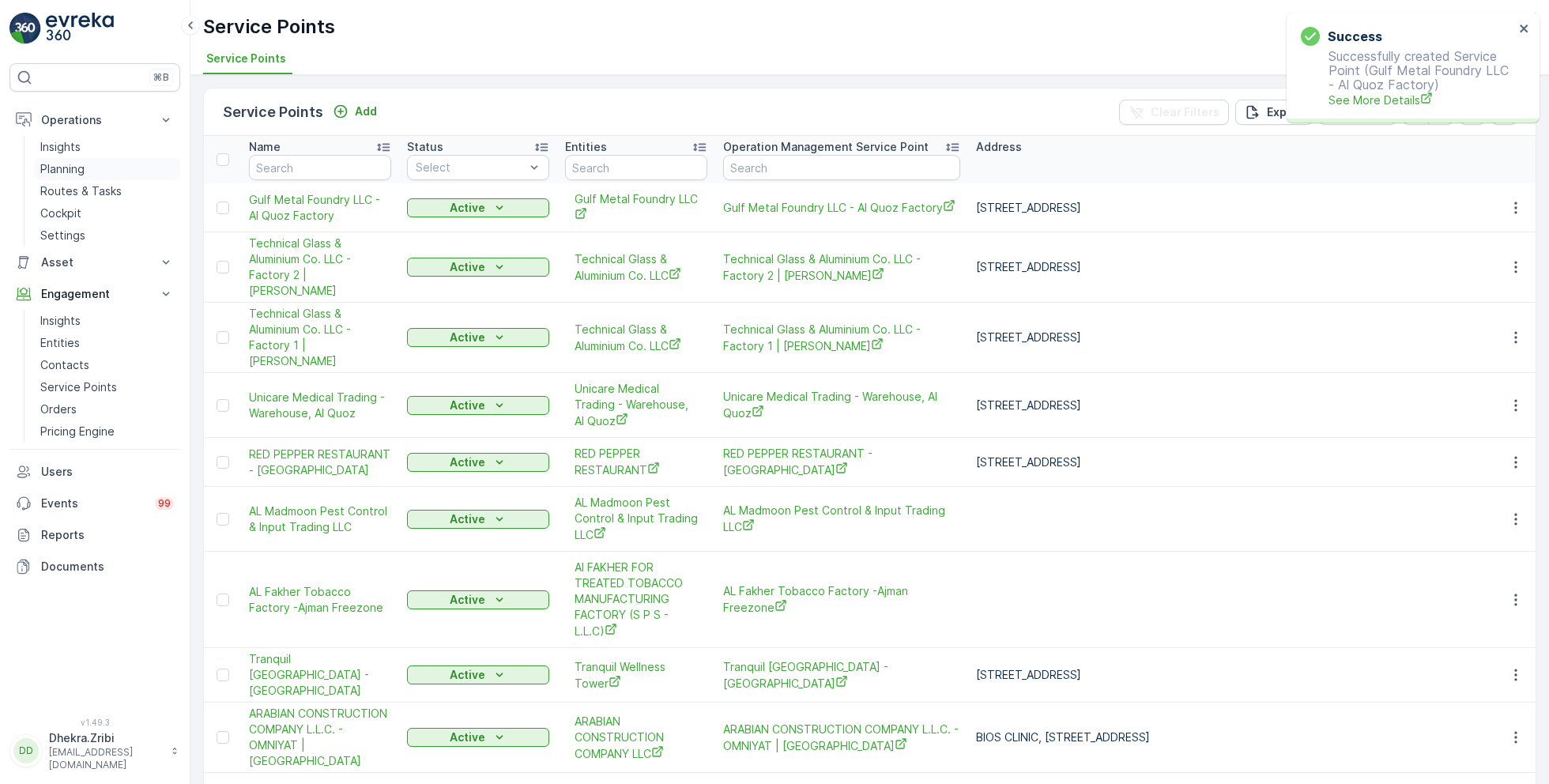
click at [77, 165] on p "Planning" at bounding box center [62, 168] width 44 height 16
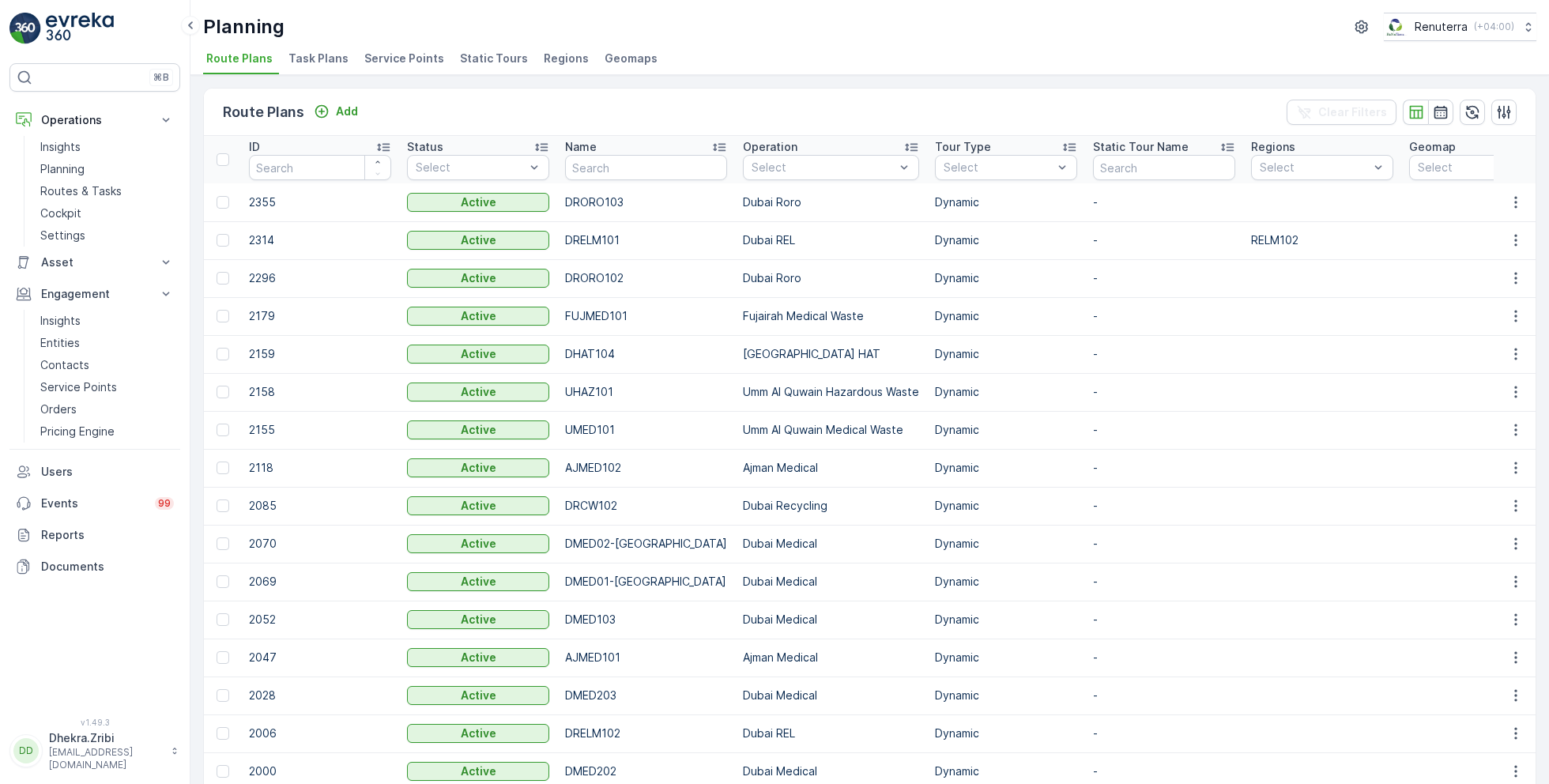
click at [402, 57] on span "Service Points" at bounding box center [404, 58] width 80 height 16
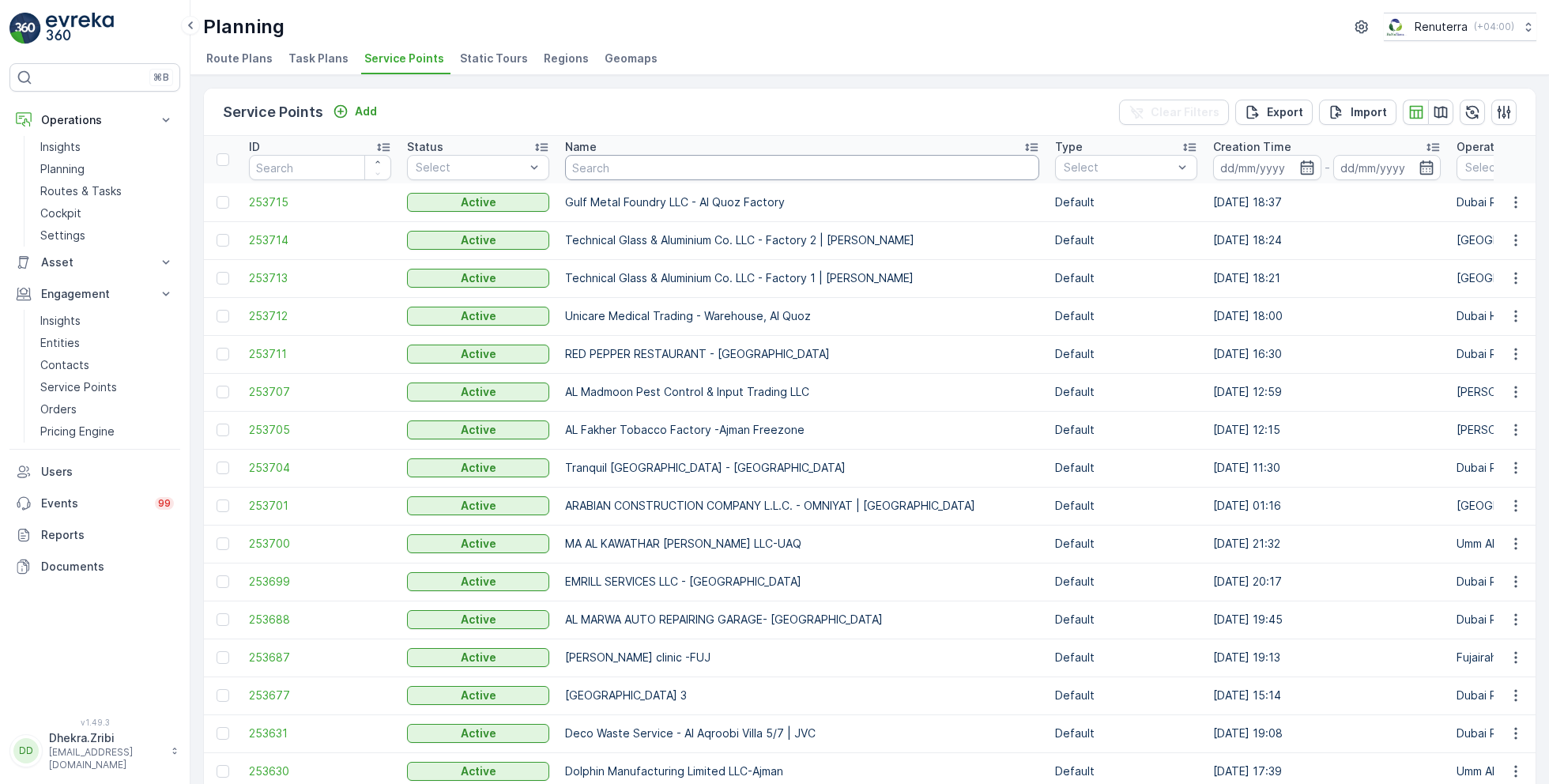
click at [644, 170] on input "text" at bounding box center [802, 168] width 474 height 25
type input "[PERSON_NAME]"
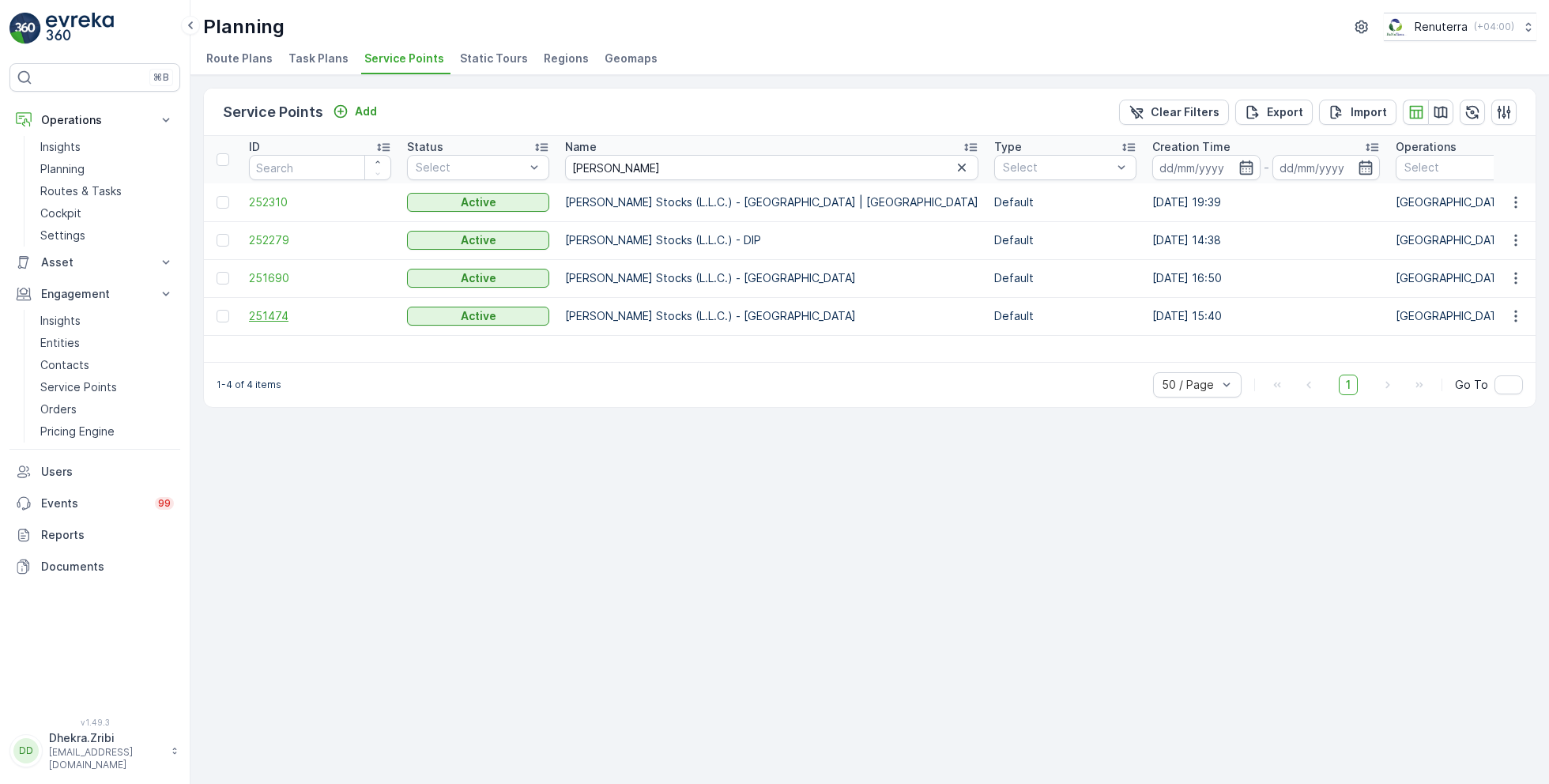
click at [274, 312] on span "251474" at bounding box center [320, 316] width 142 height 16
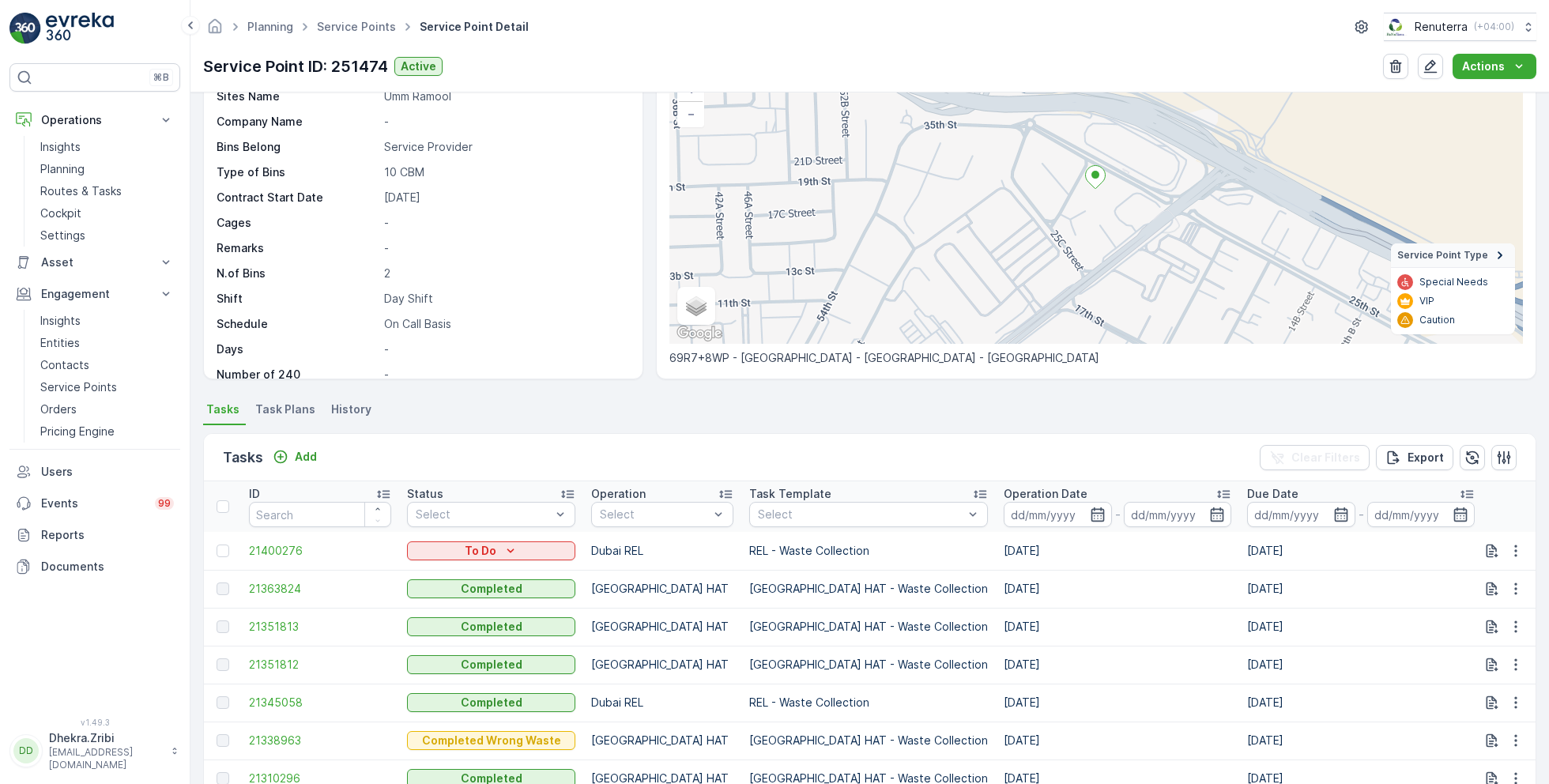
scroll to position [232, 0]
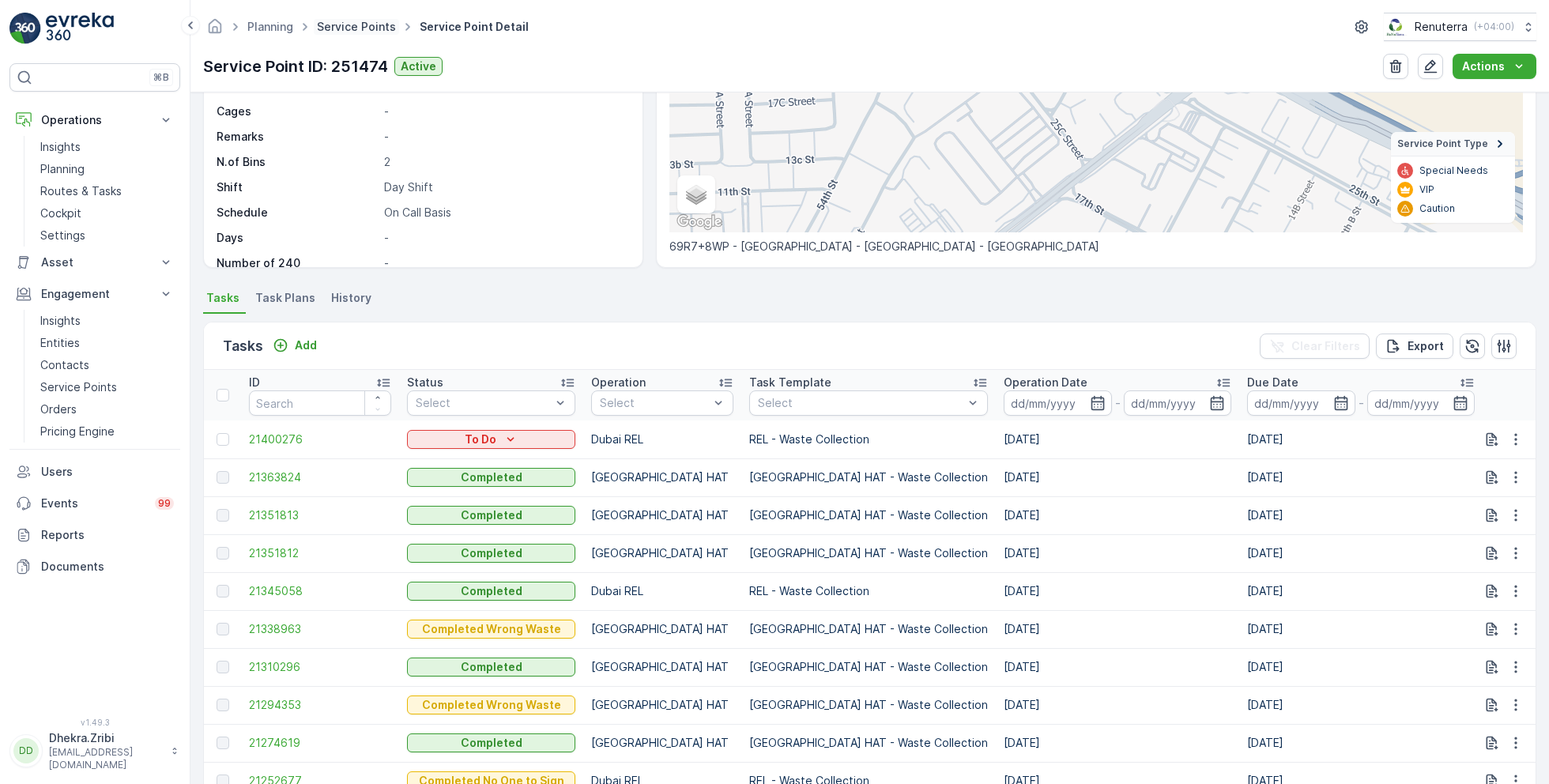
click at [343, 23] on link "Service Points" at bounding box center [356, 27] width 79 height 13
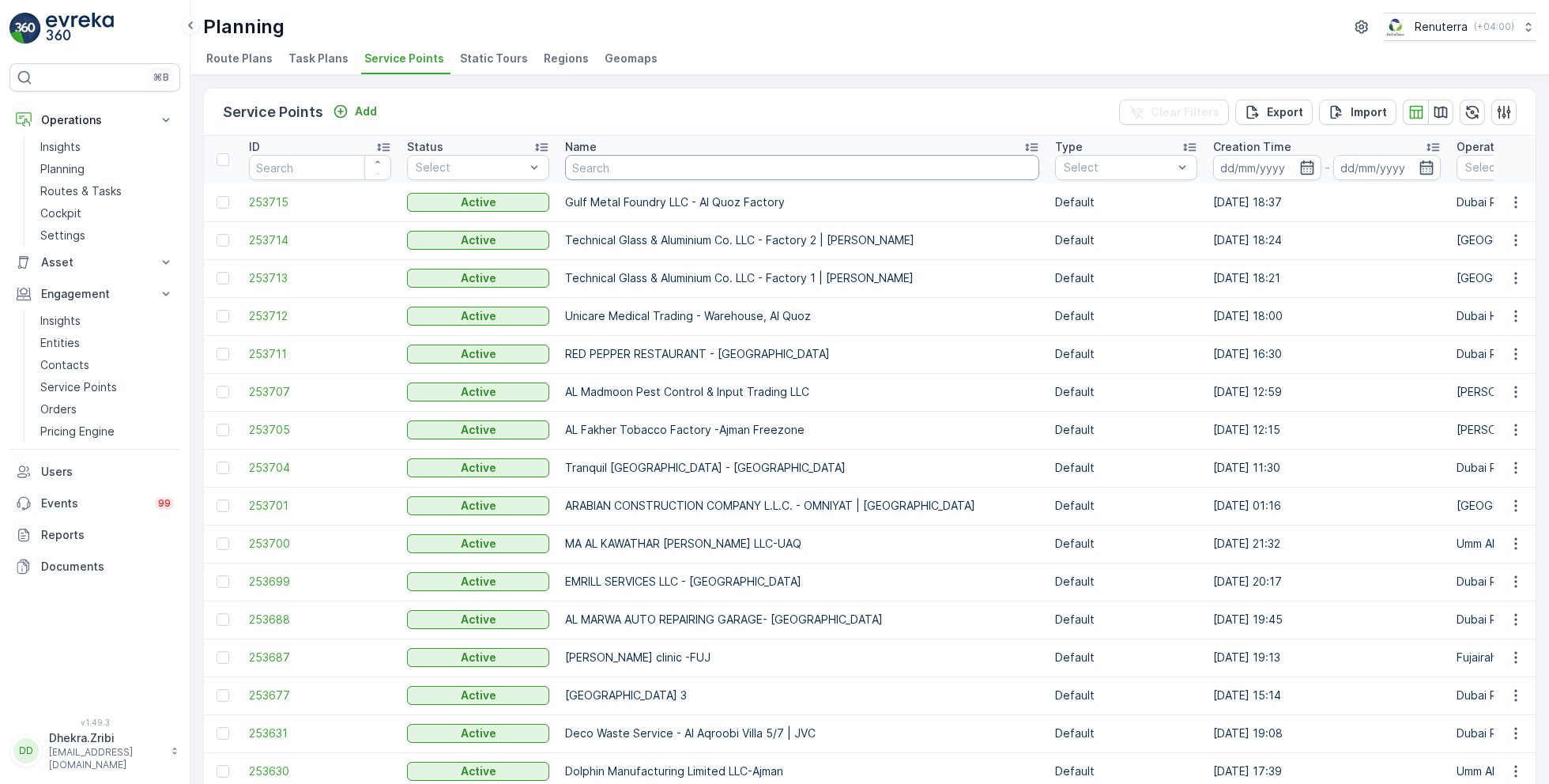
click at [712, 170] on input "text" at bounding box center [802, 168] width 474 height 25
type input "italian"
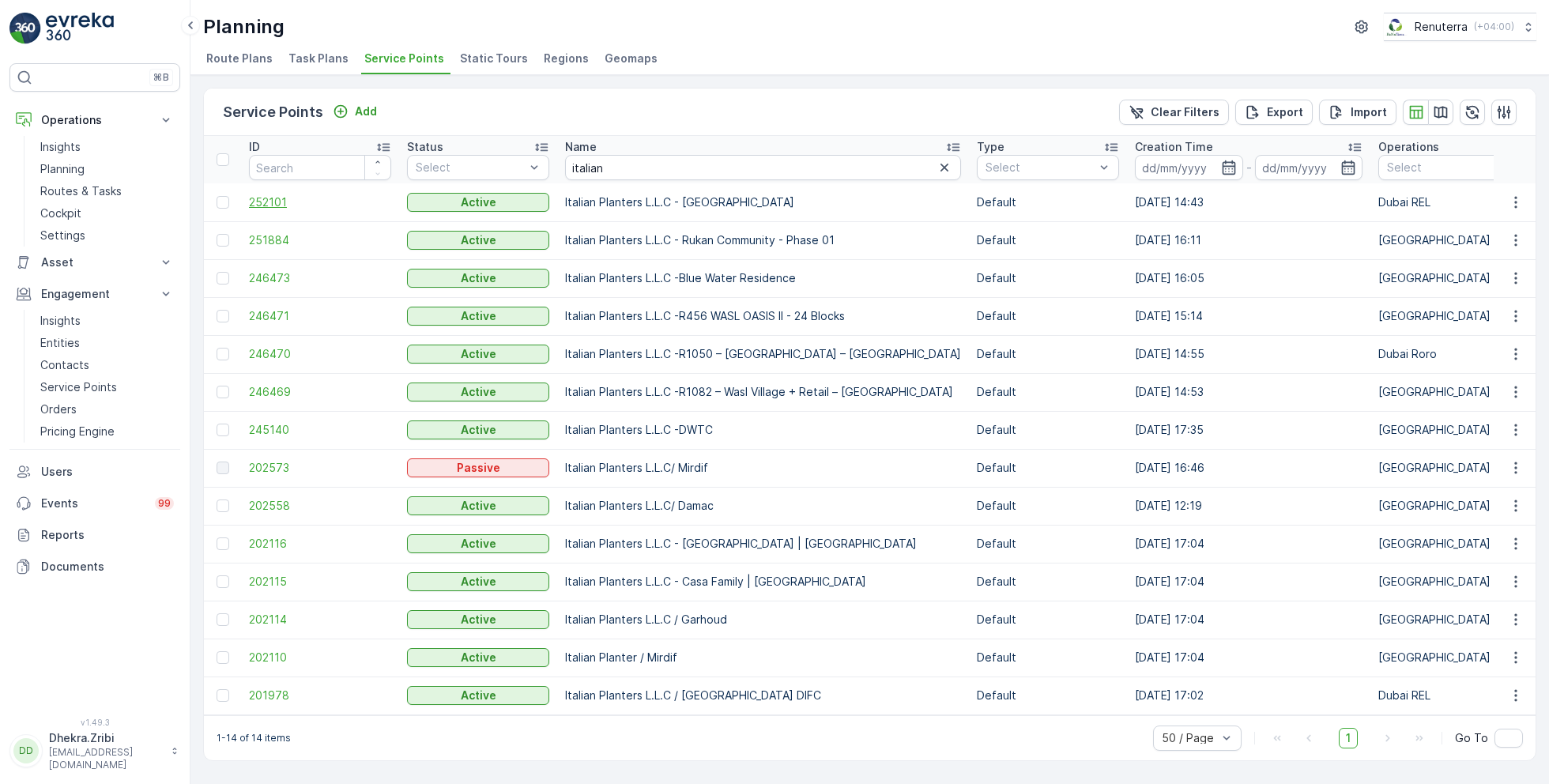
click at [263, 202] on span "252101" at bounding box center [320, 202] width 142 height 16
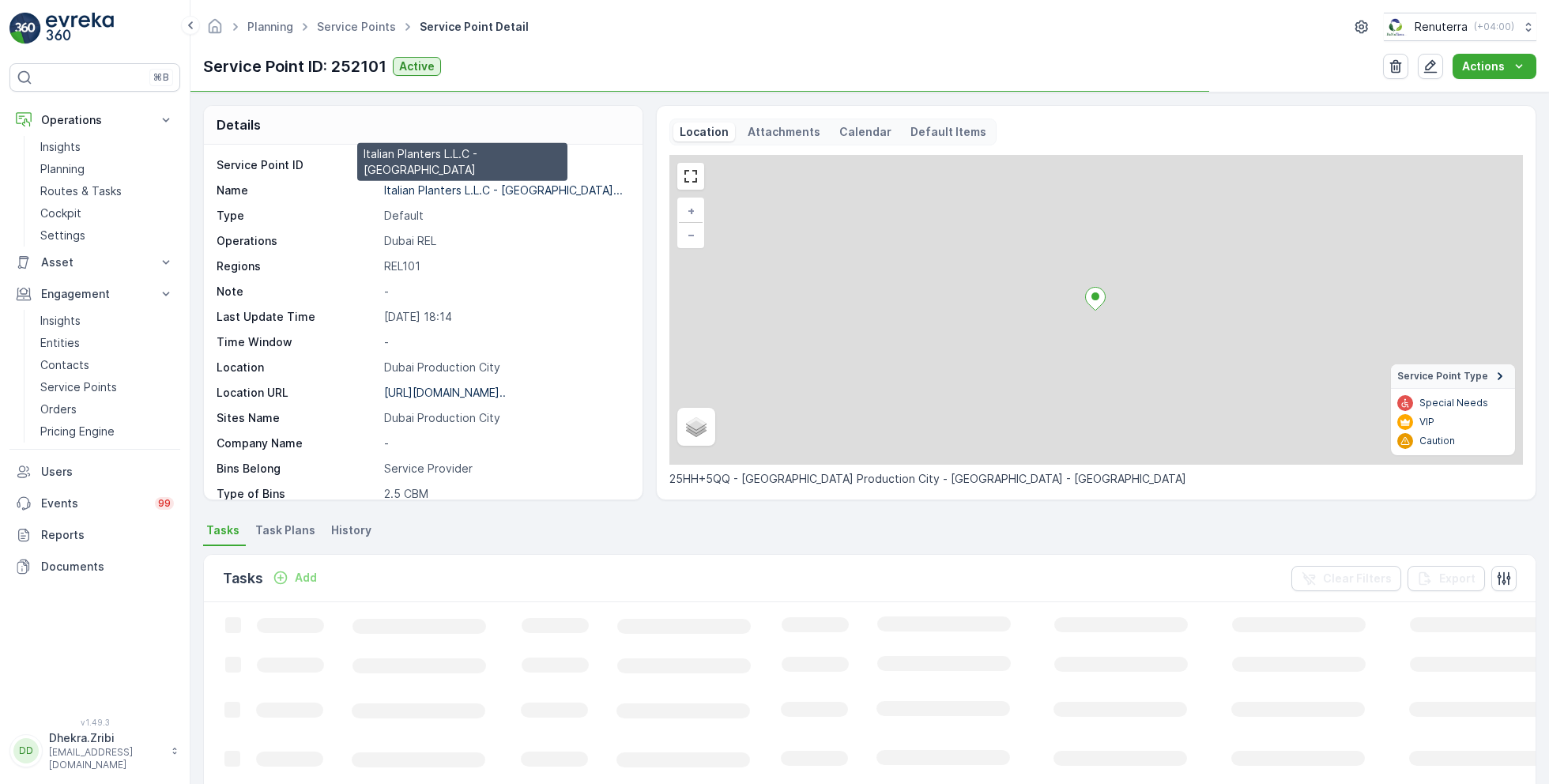
click at [443, 190] on p "Italian Planters L.L.C - [GEOGRAPHIC_DATA]..." at bounding box center [503, 190] width 239 height 13
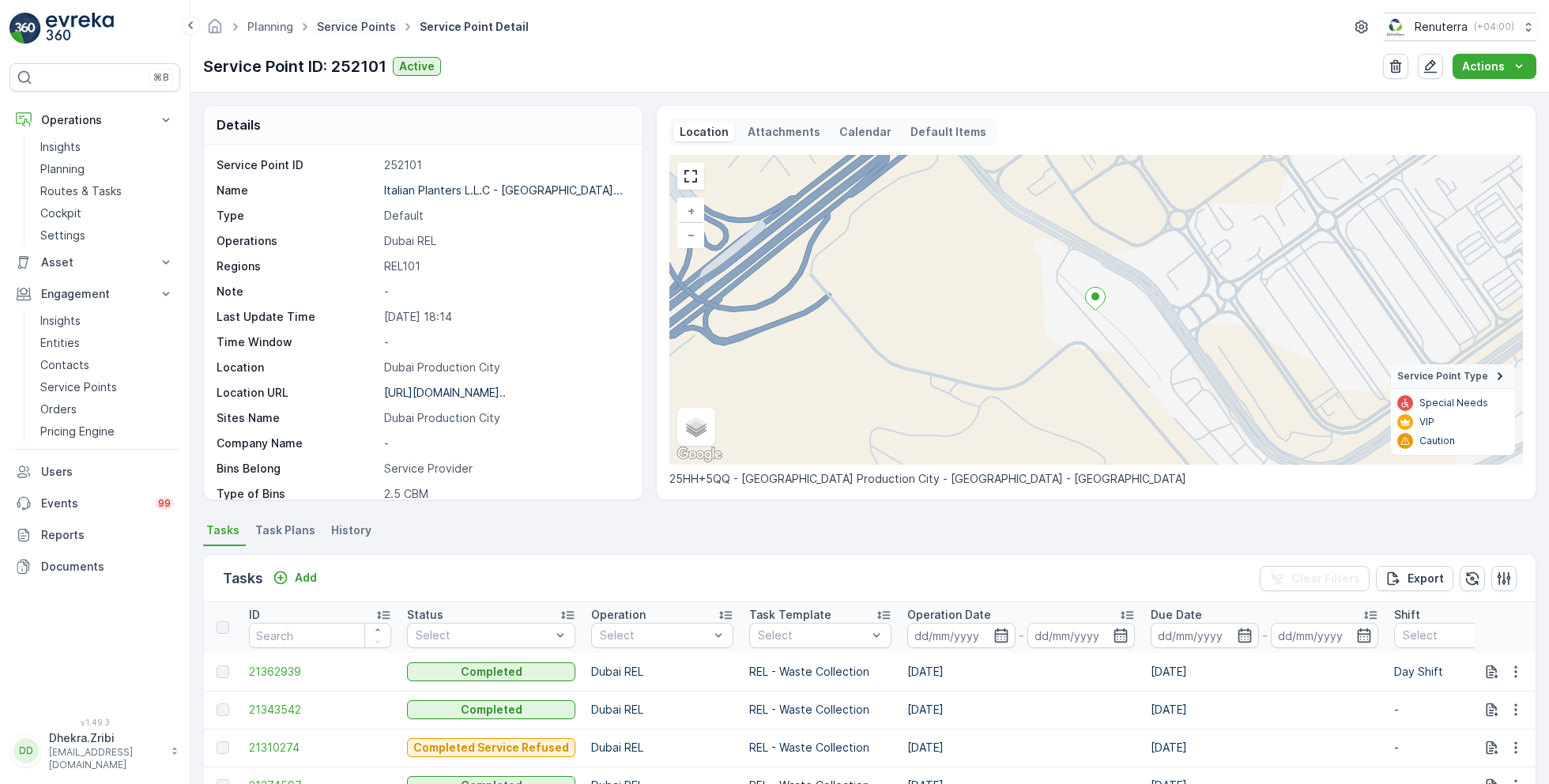
click at [347, 29] on link "Service Points" at bounding box center [356, 27] width 79 height 13
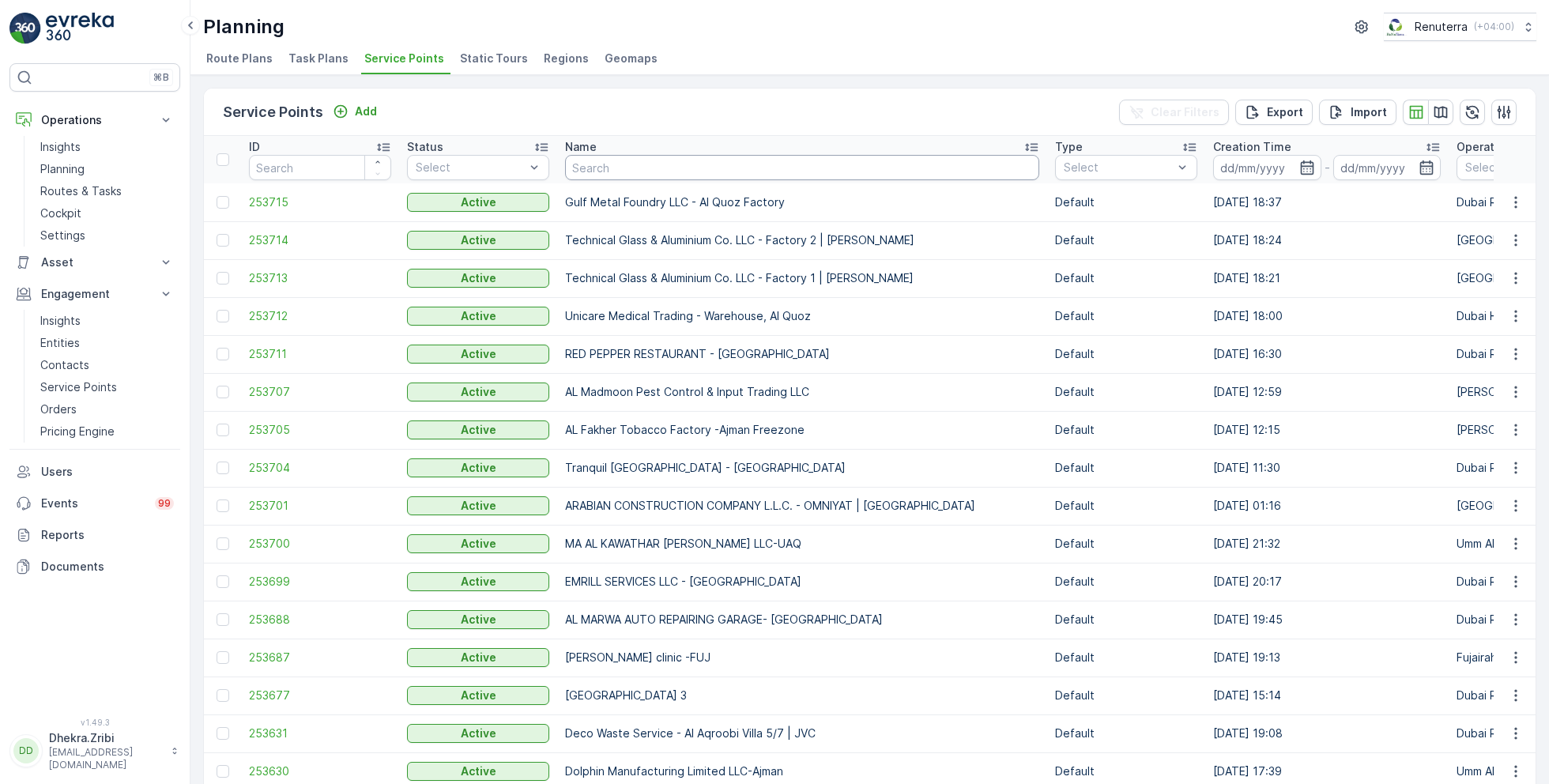
click at [659, 170] on input "text" at bounding box center [802, 168] width 474 height 25
type input "[PERSON_NAME]"
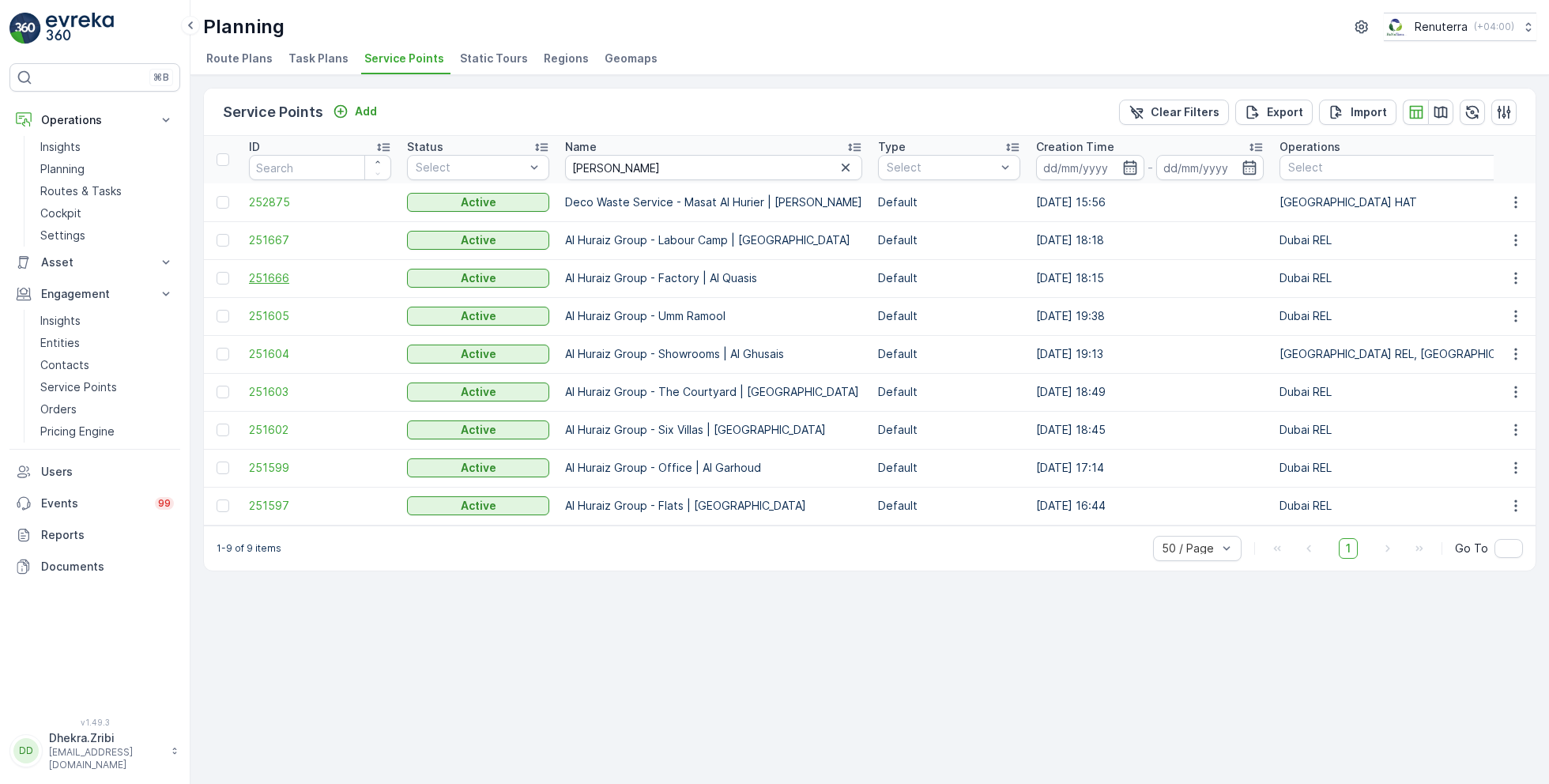
click at [277, 274] on span "251666" at bounding box center [320, 278] width 142 height 16
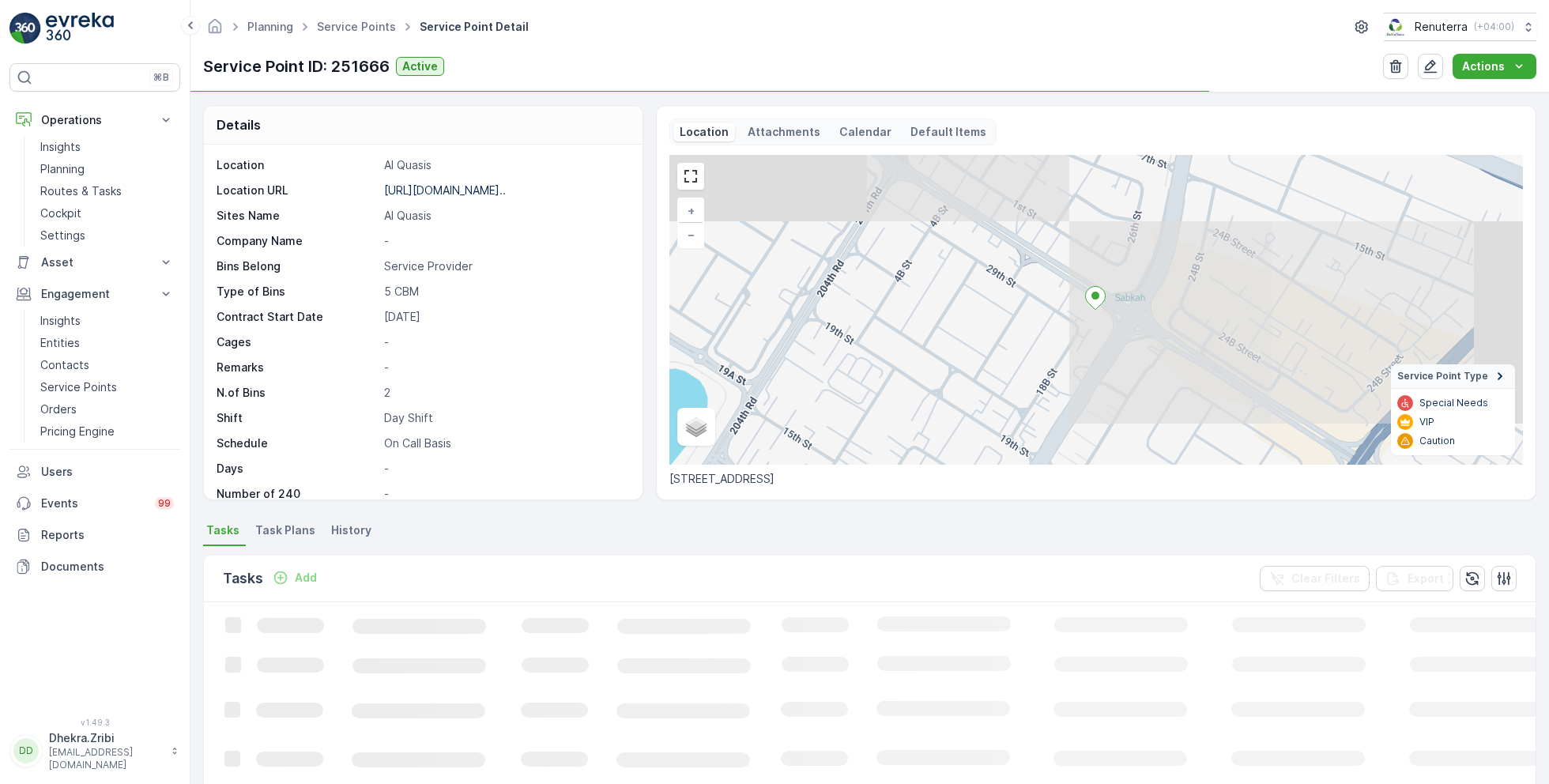
scroll to position [216, 0]
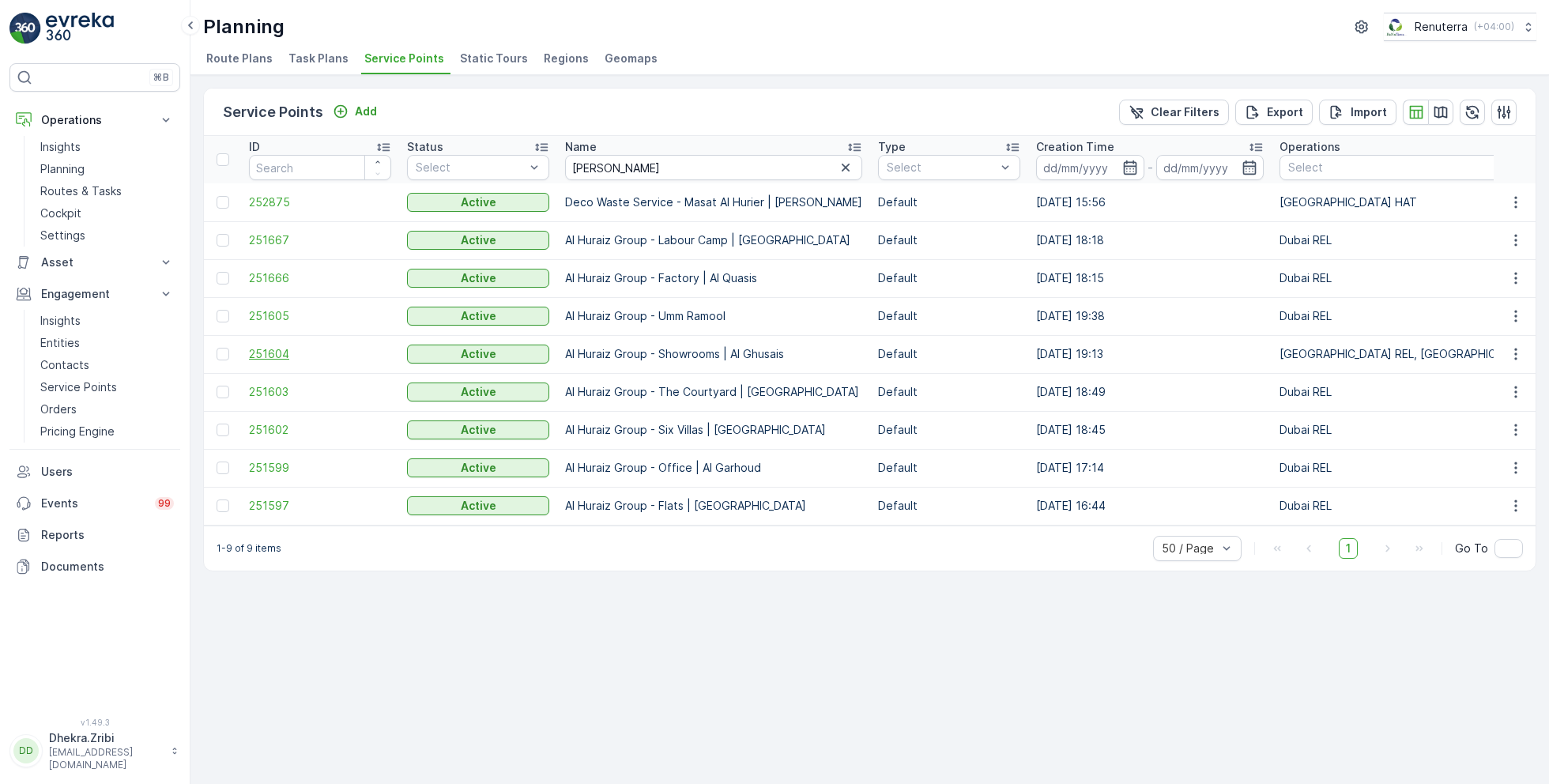
click at [272, 353] on span "251604" at bounding box center [320, 353] width 142 height 16
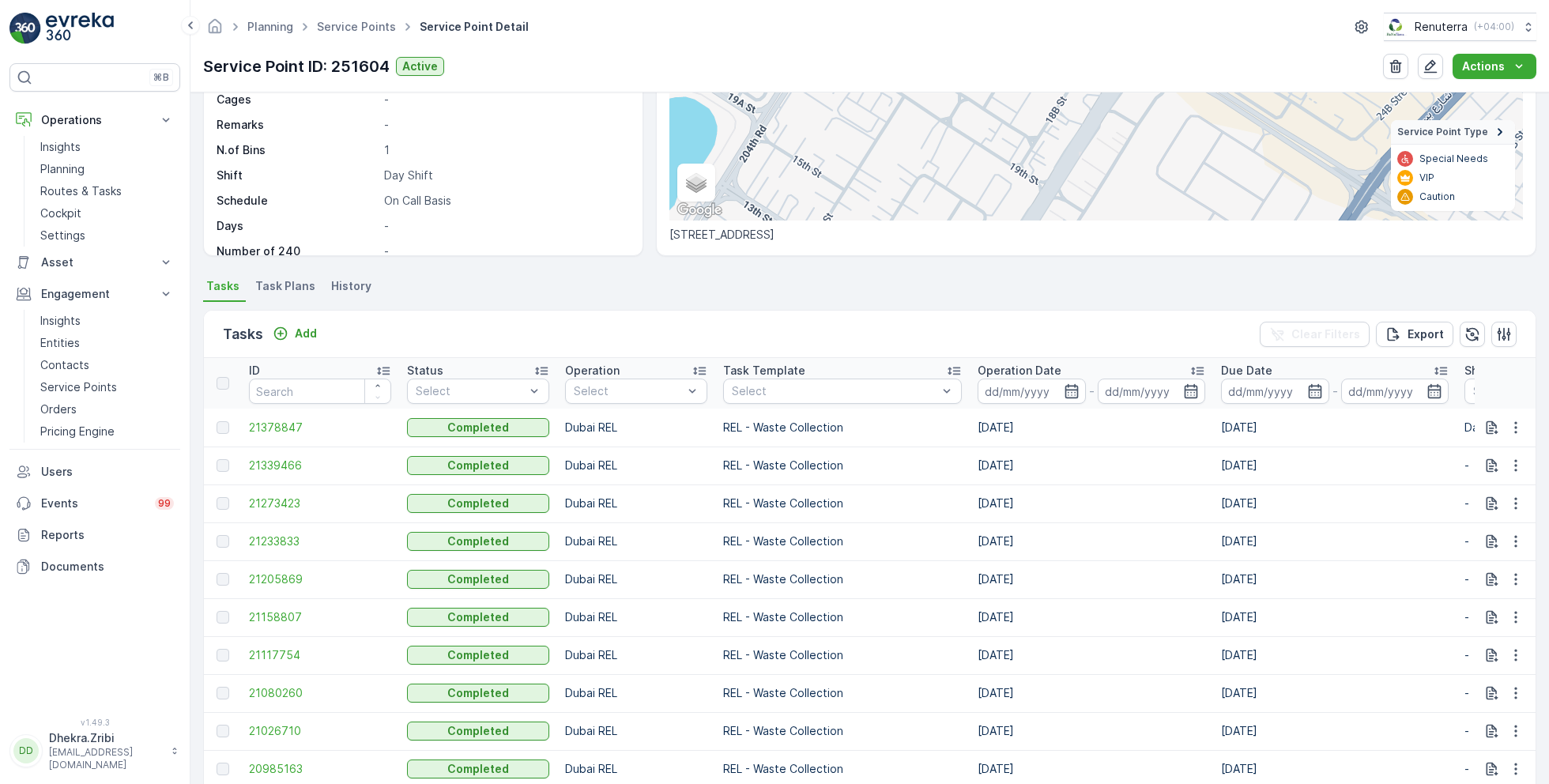
scroll to position [255, 0]
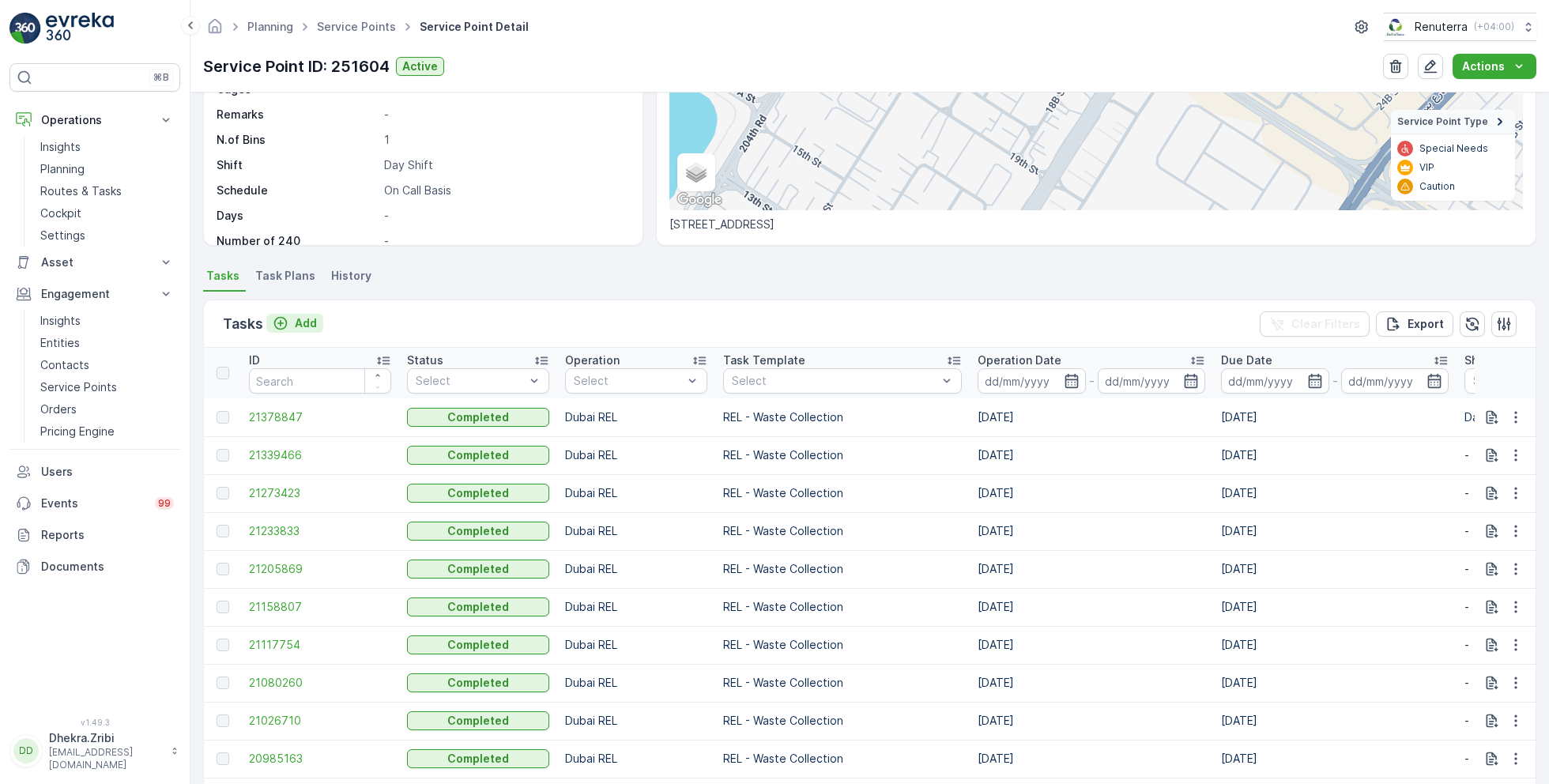
click at [295, 318] on p "Add" at bounding box center [306, 322] width 22 height 16
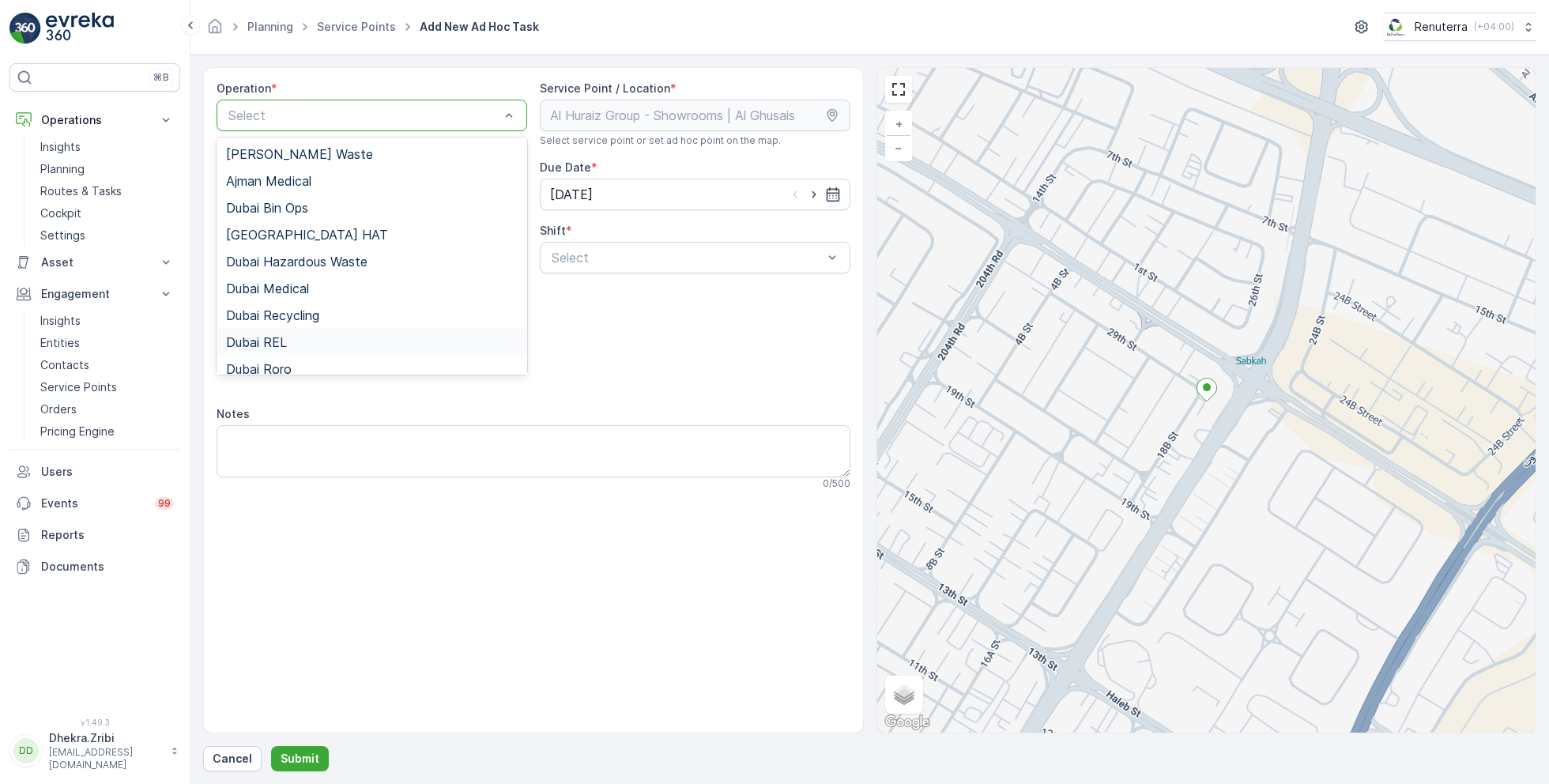
click at [299, 338] on div "Dubai REL" at bounding box center [372, 342] width 292 height 14
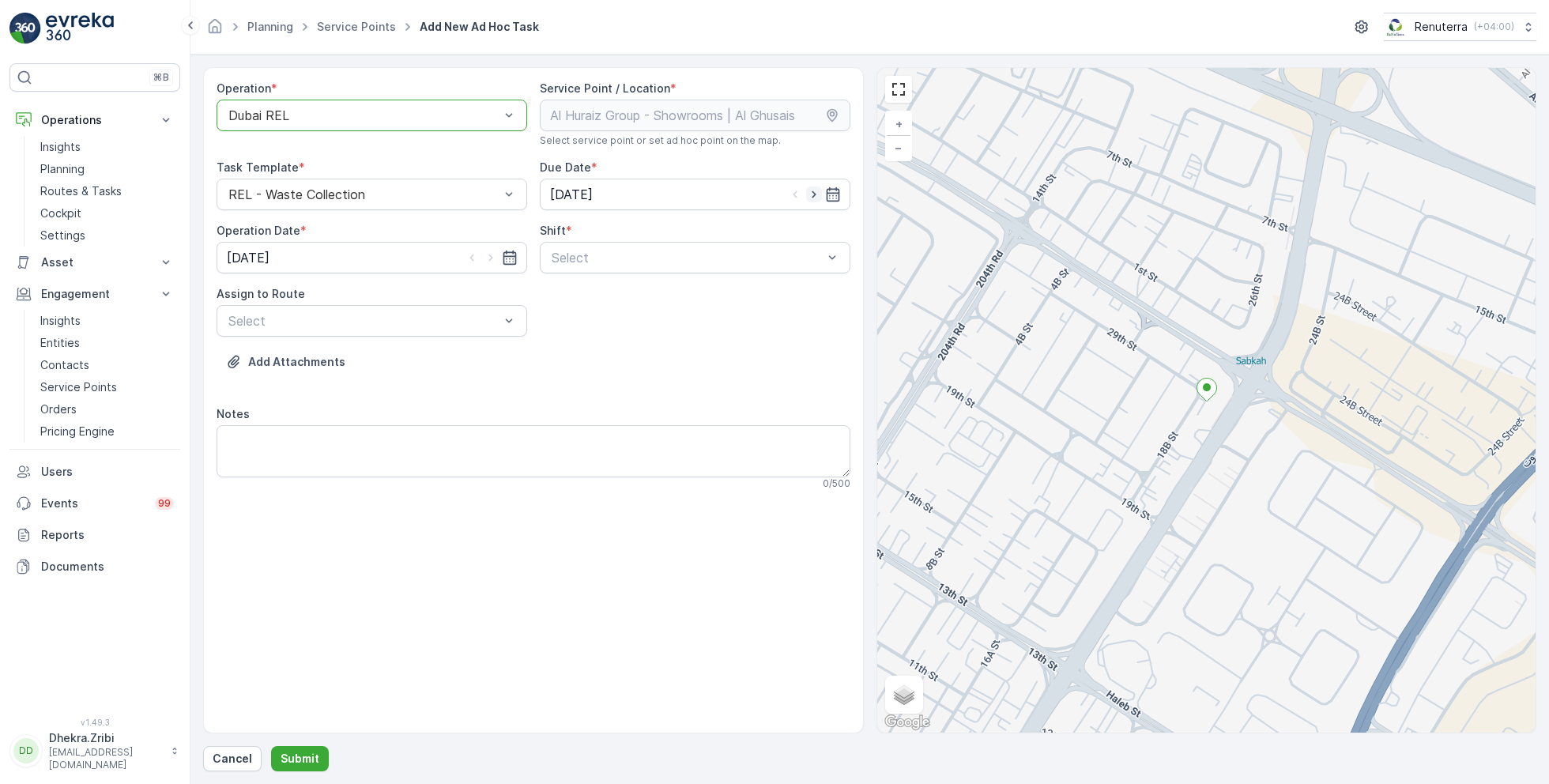
click at [812, 194] on icon "button" at bounding box center [813, 194] width 4 height 7
type input "[DATE]"
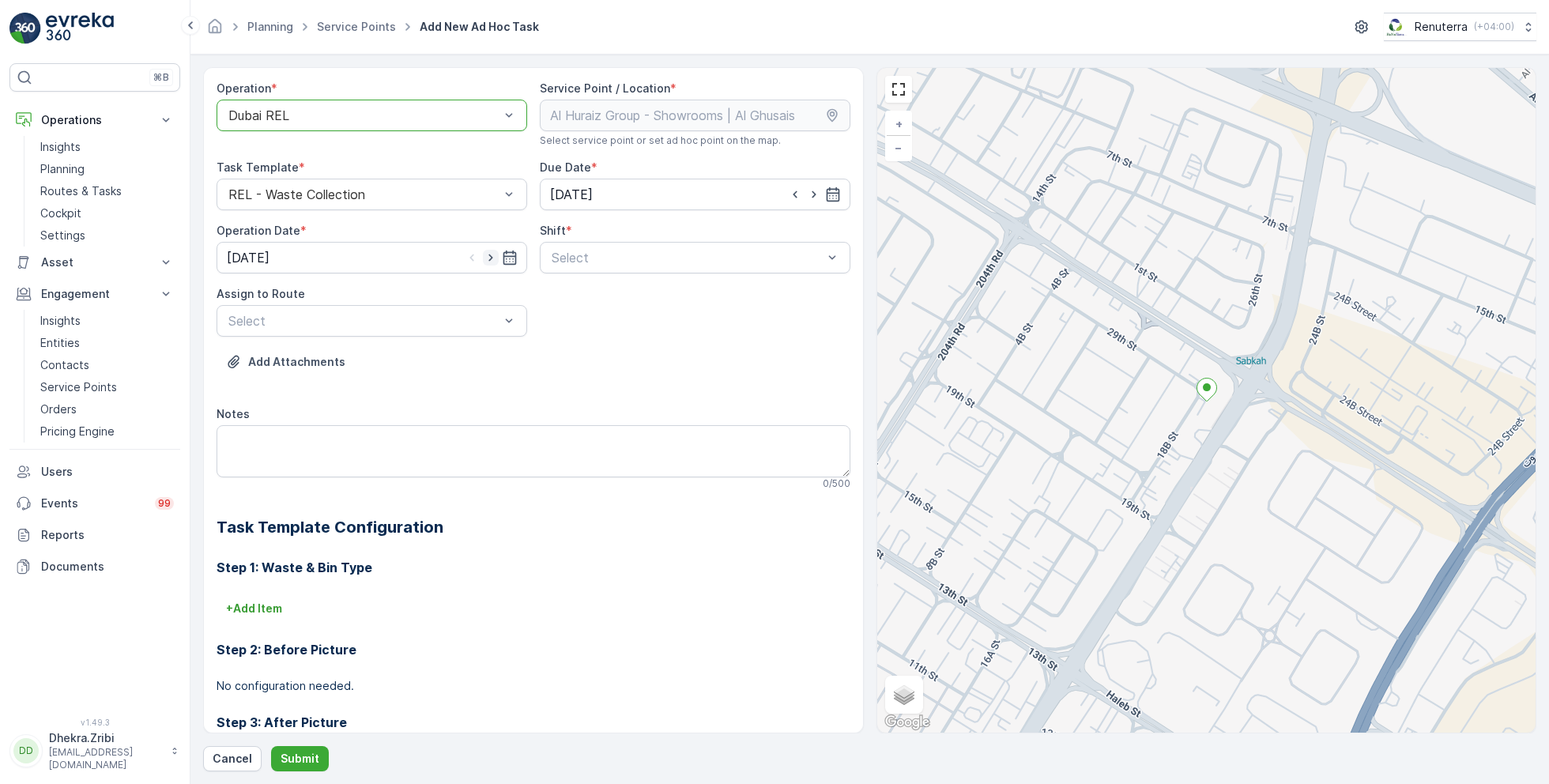
click at [494, 257] on icon "button" at bounding box center [490, 257] width 16 height 16
type input "[DATE]"
click at [622, 244] on div "Select" at bounding box center [694, 258] width 311 height 32
click at [591, 292] on span "Day Shift" at bounding box center [577, 296] width 56 height 14
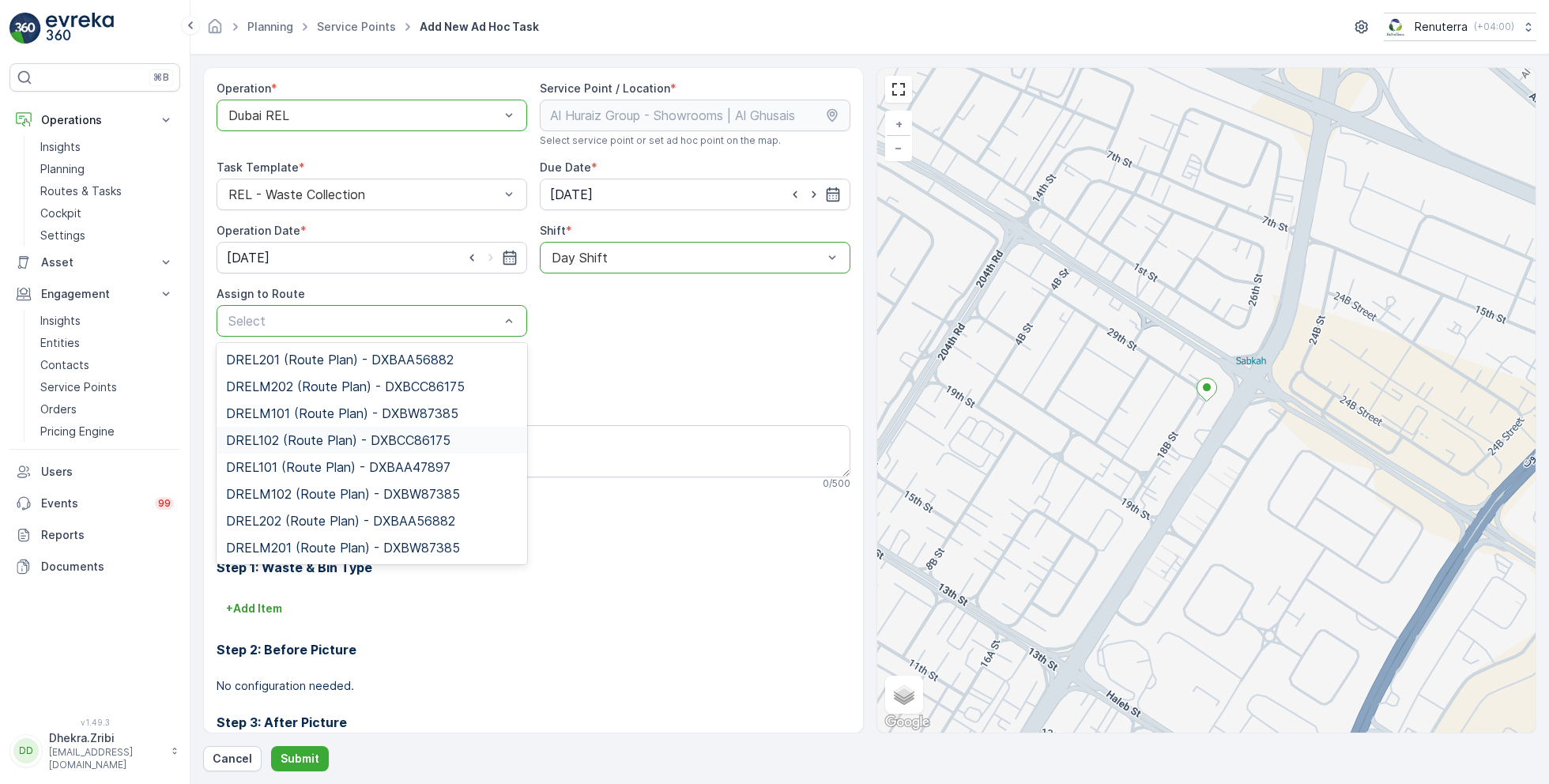
click at [311, 438] on span "DREL102 (Route Plan) - DXBCC86175" at bounding box center [338, 440] width 225 height 14
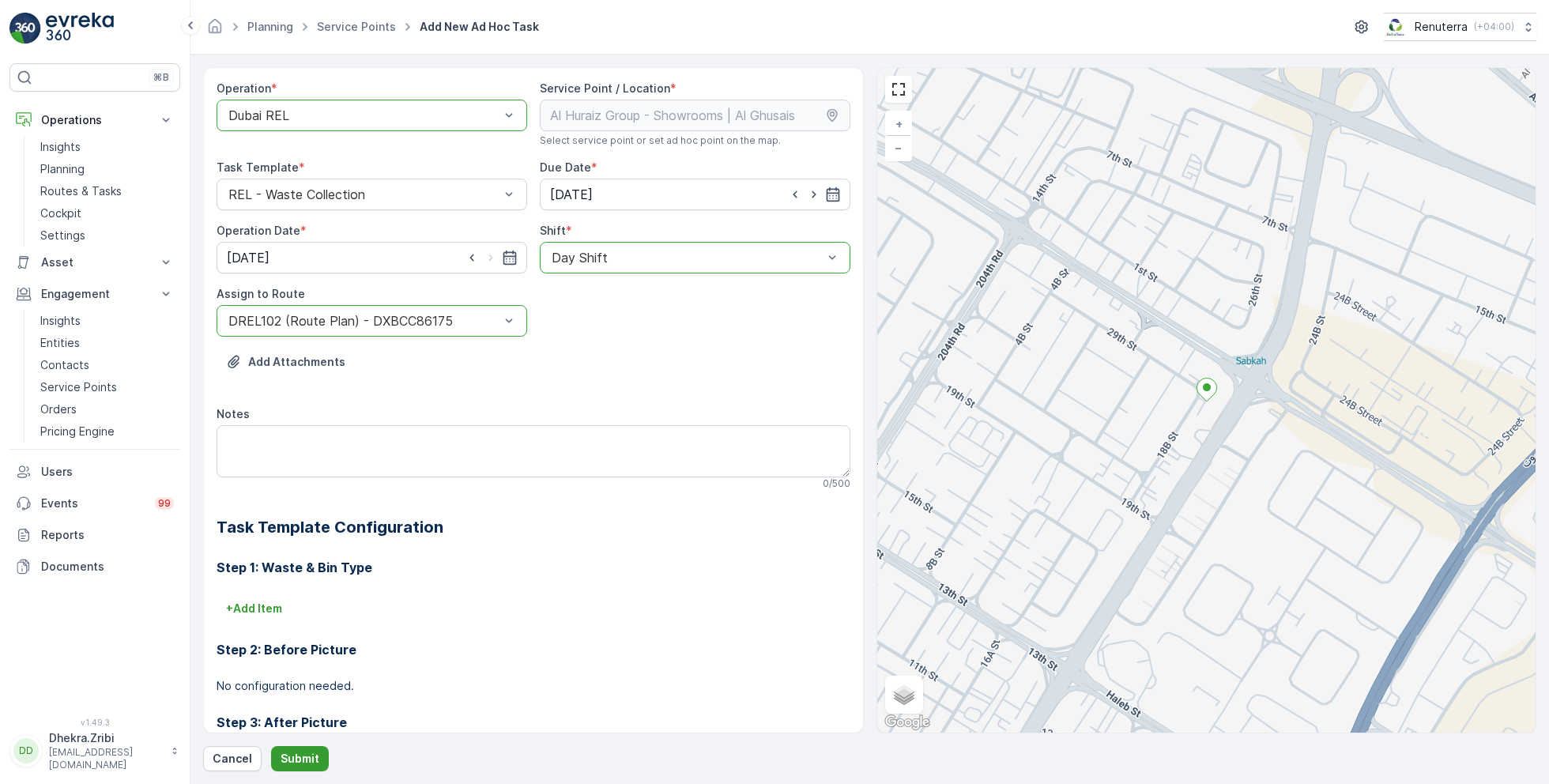
click at [300, 756] on p "Submit" at bounding box center [300, 758] width 39 height 16
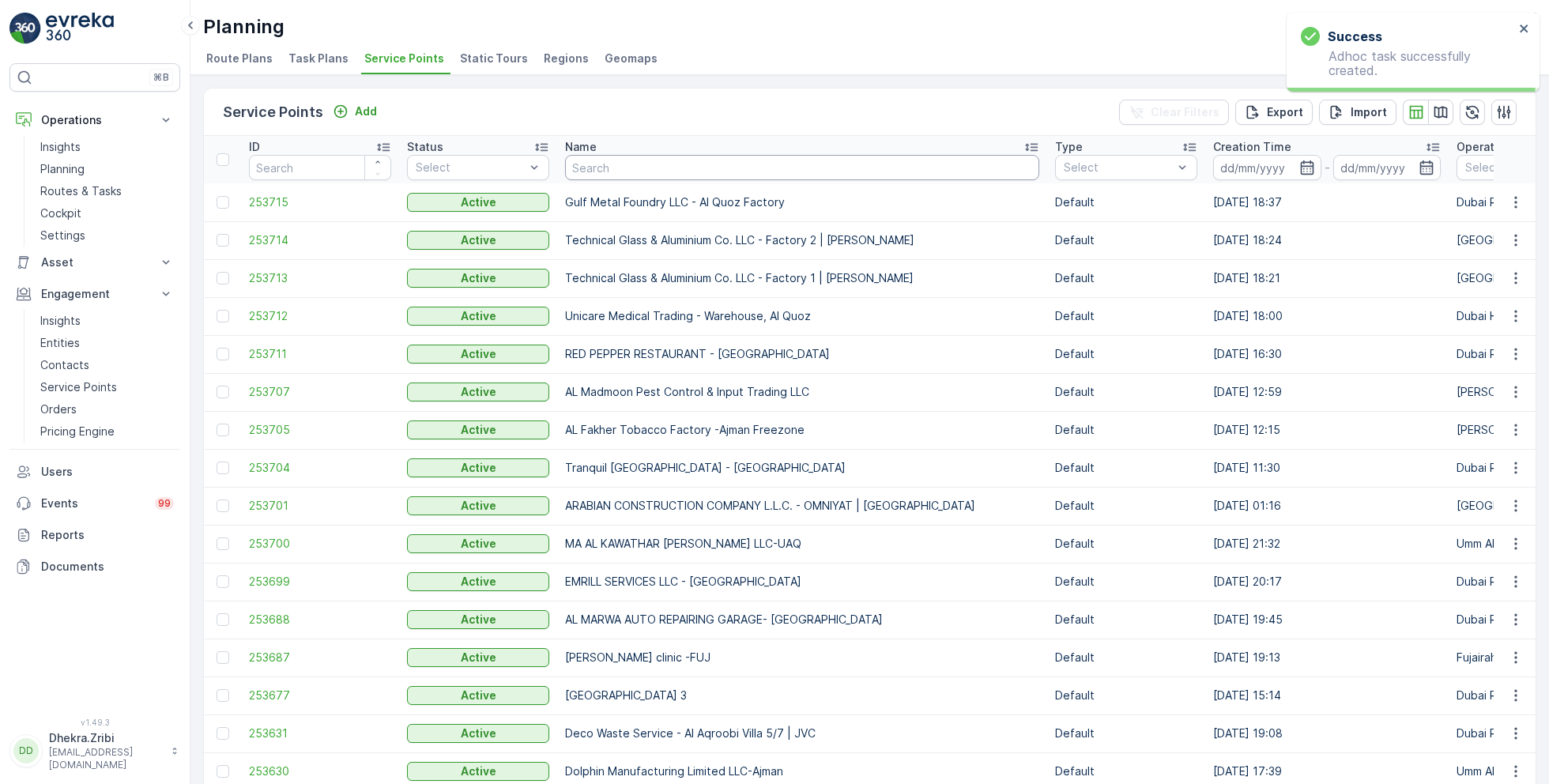
click at [617, 168] on input "text" at bounding box center [802, 168] width 474 height 25
type input "acc"
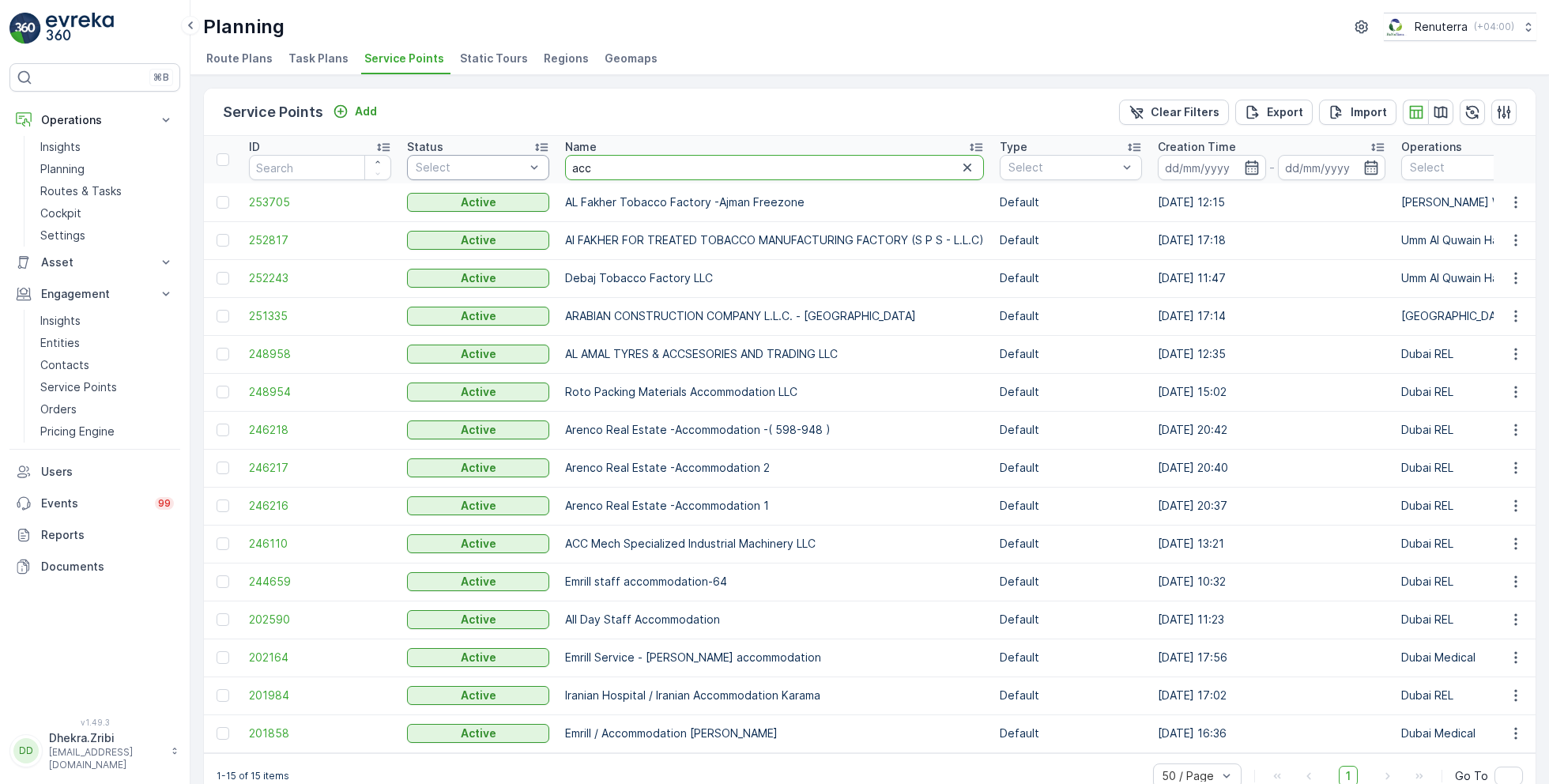
drag, startPoint x: 632, startPoint y: 171, endPoint x: 525, endPoint y: 168, distance: 107.0
type input "arabian"
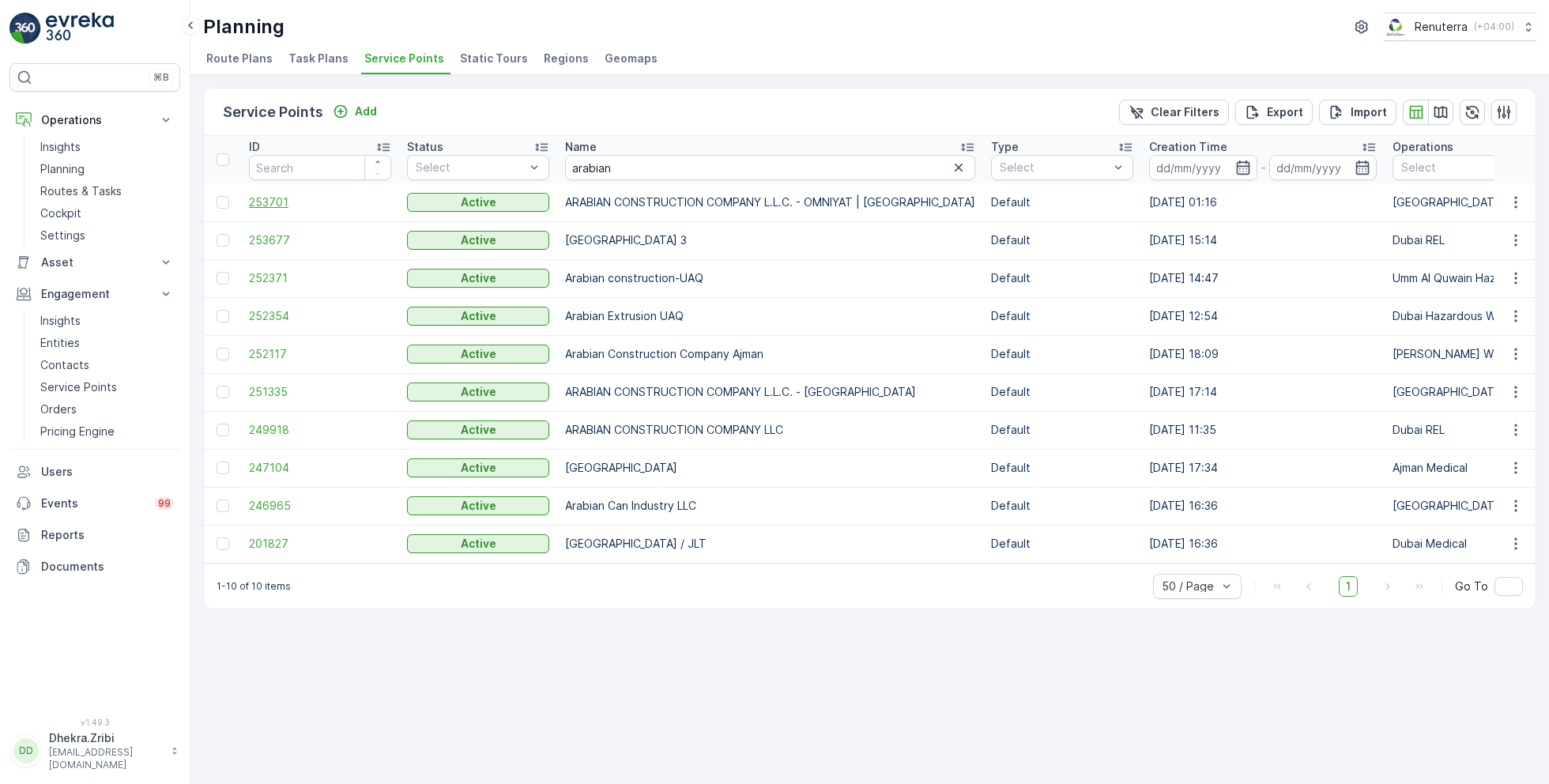
click at [268, 201] on span "253701" at bounding box center [320, 202] width 142 height 16
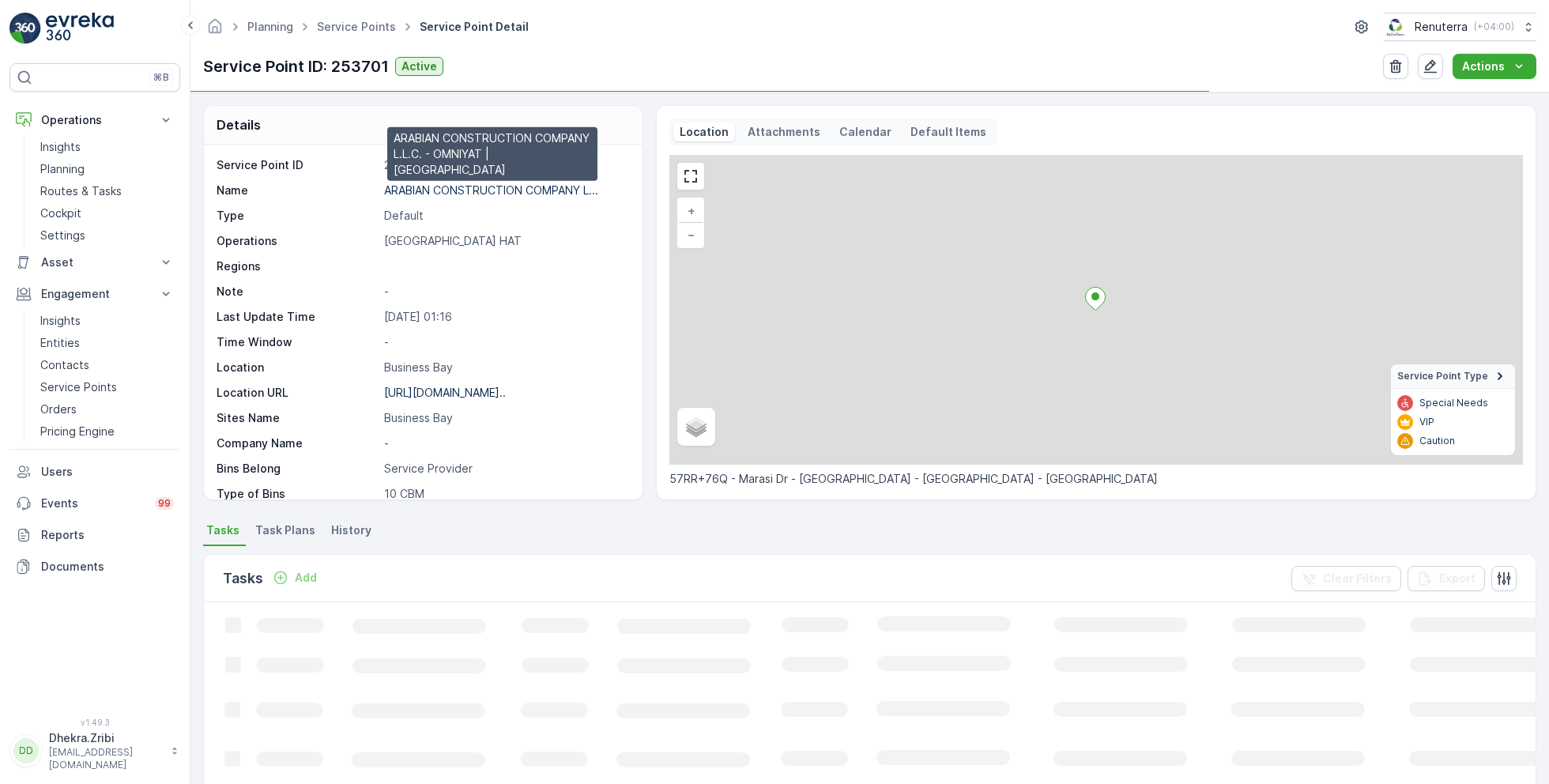
click at [466, 188] on p "ARABIAN CONSTRUCTION COMPANY L..." at bounding box center [491, 190] width 214 height 13
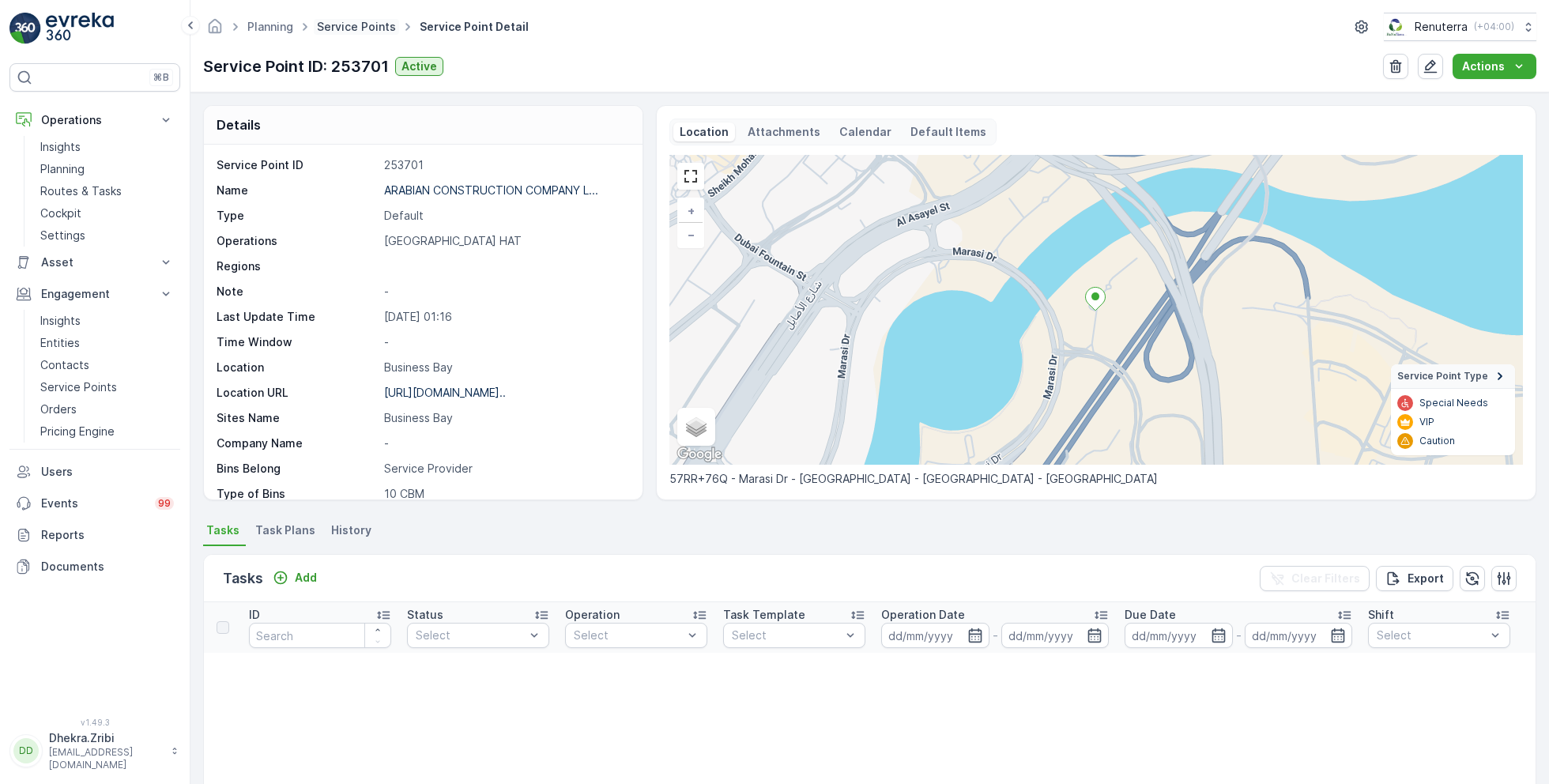
click at [355, 23] on link "Service Points" at bounding box center [356, 27] width 79 height 13
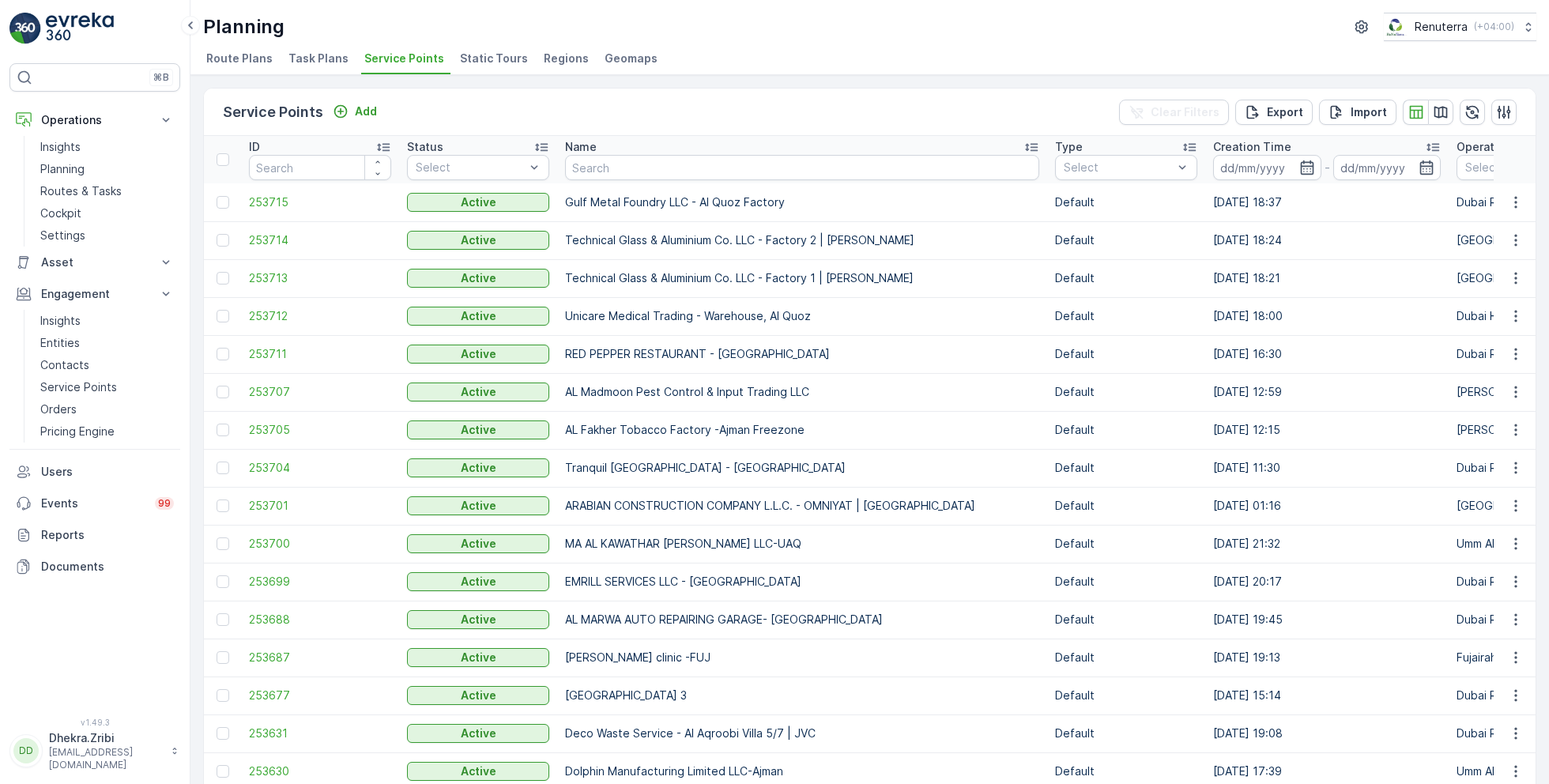
click at [678, 162] on input "text" at bounding box center [802, 168] width 474 height 25
type input "[PERSON_NAME]"
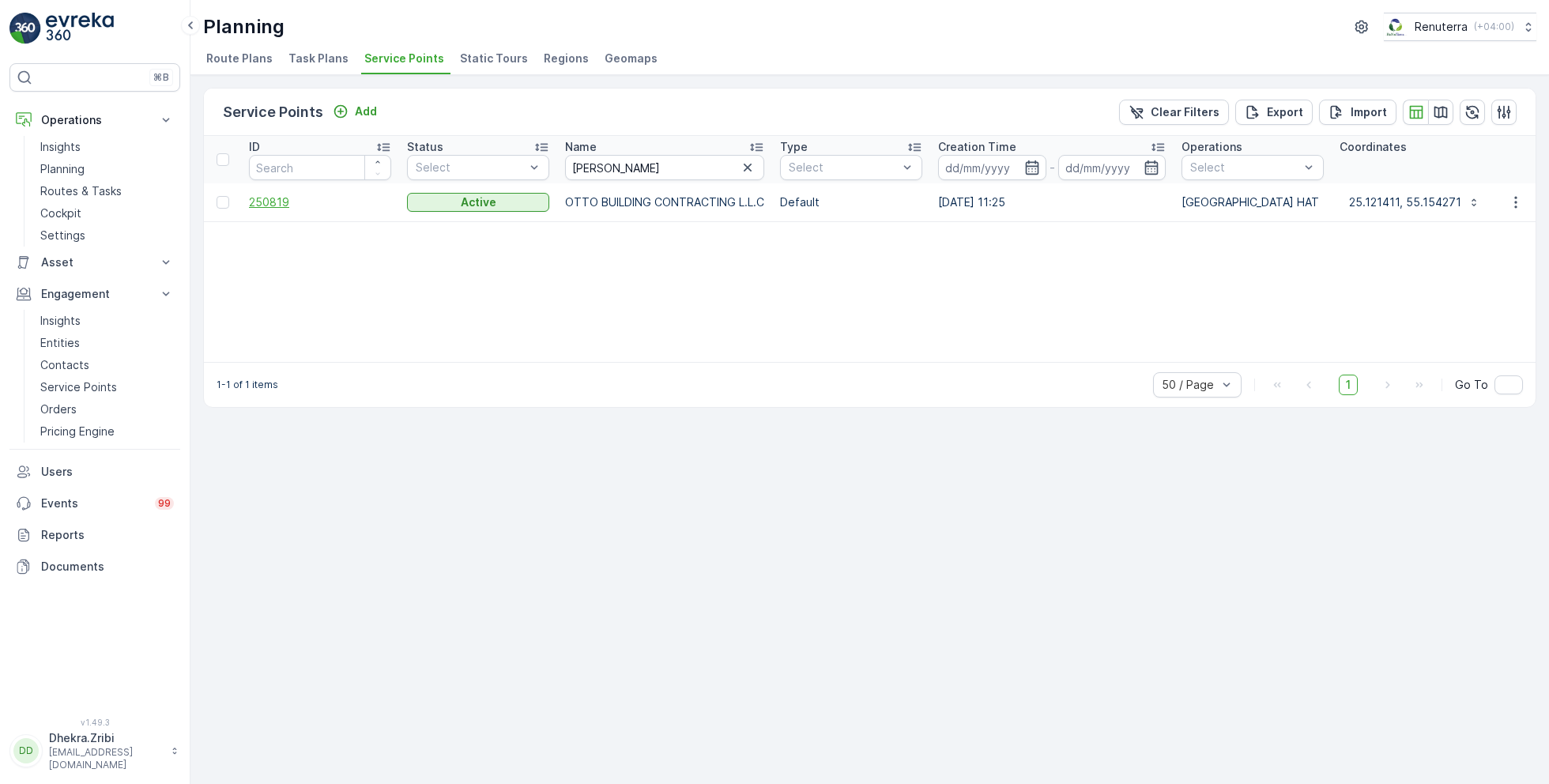
click at [275, 198] on span "250819" at bounding box center [320, 202] width 142 height 16
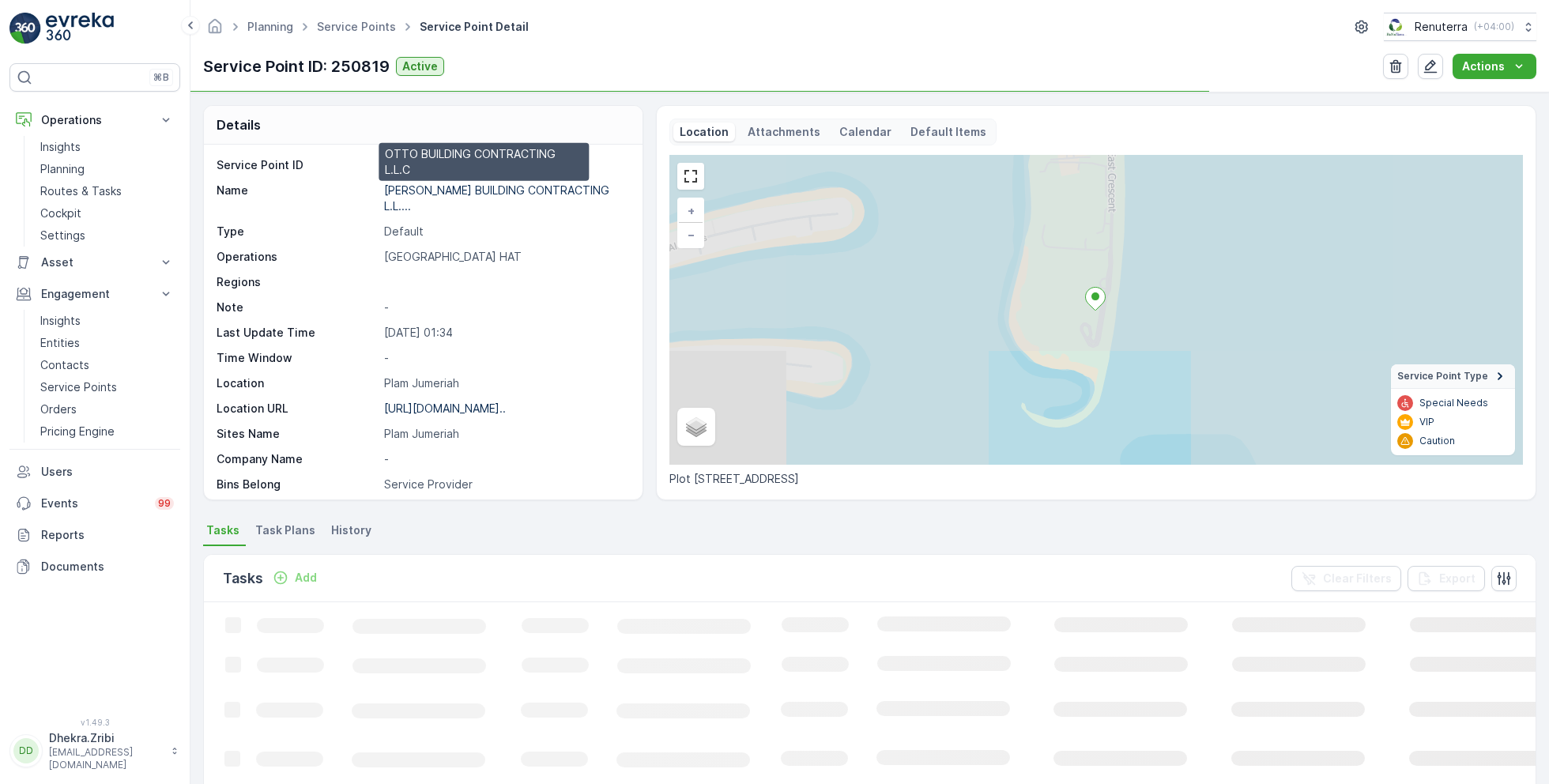
click at [436, 184] on p "[PERSON_NAME] BUILDING CONTRACTING L.L...." at bounding box center [496, 198] width 225 height 29
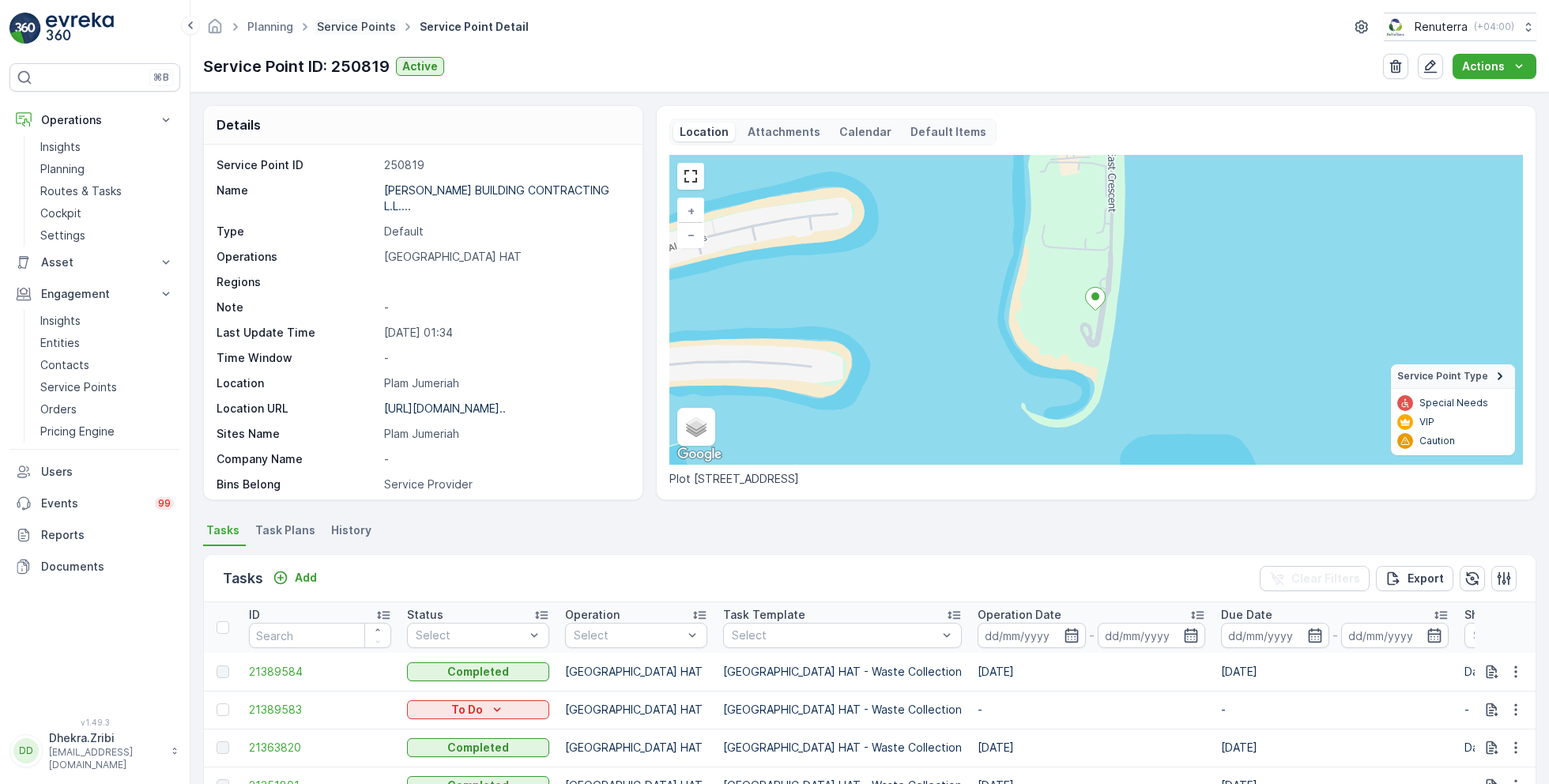
click at [373, 22] on link "Service Points" at bounding box center [356, 27] width 79 height 13
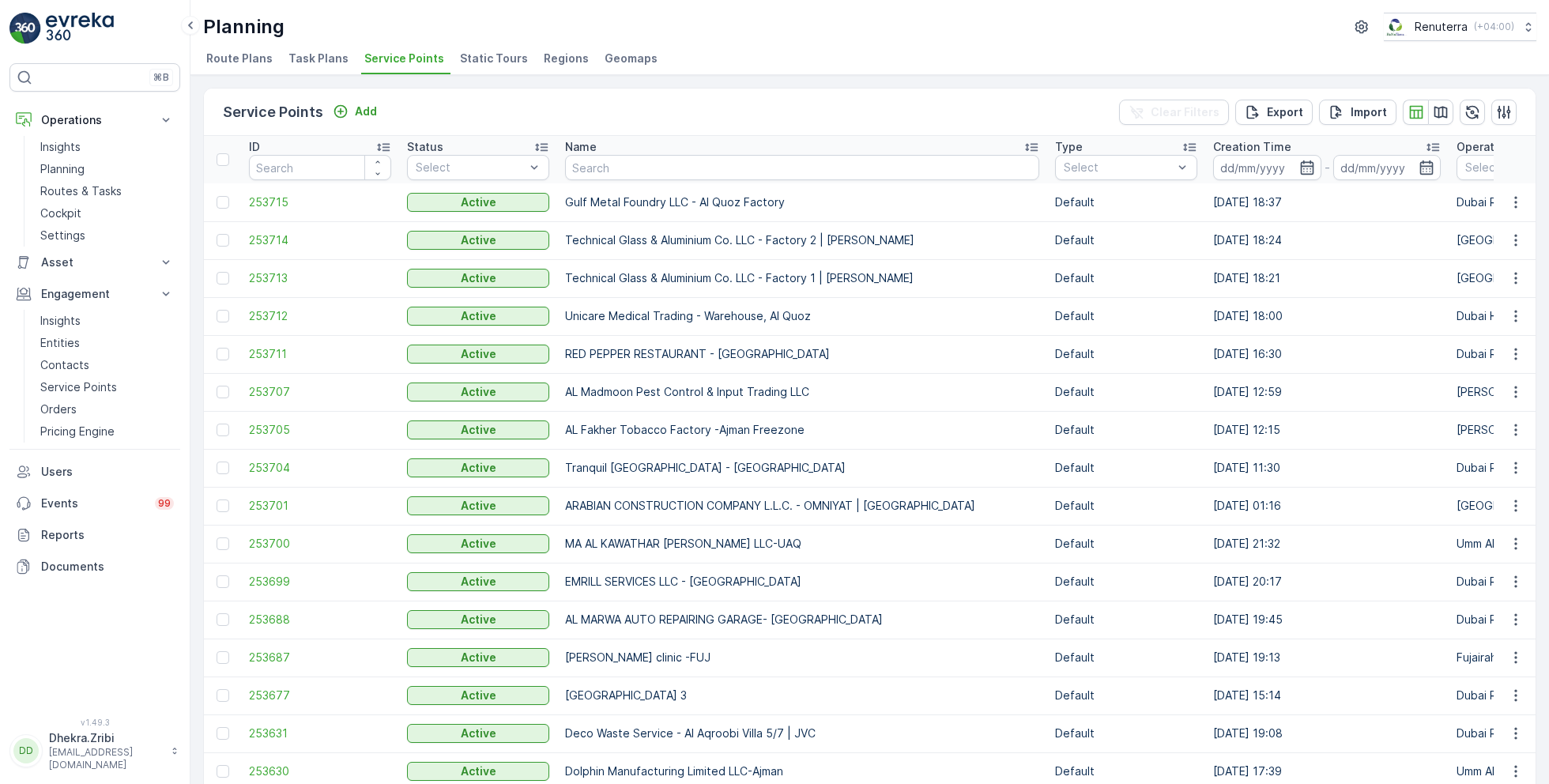
click at [621, 157] on input "text" at bounding box center [802, 168] width 474 height 25
paste input "Modern Marvels Building Contracting LLC"
type input "Modern Marvels Building Contracting LLC"
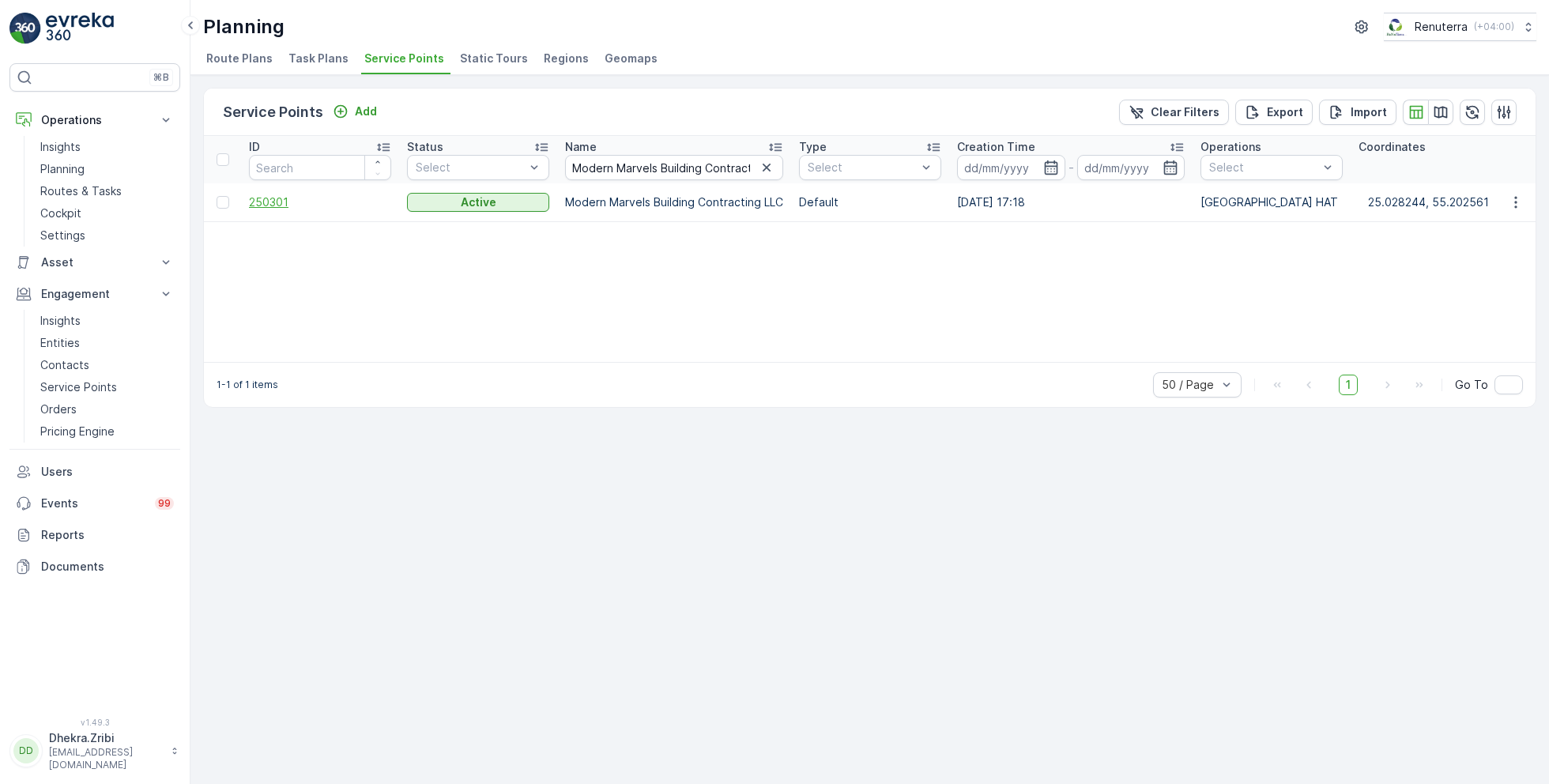
click at [279, 200] on span "250301" at bounding box center [320, 202] width 142 height 16
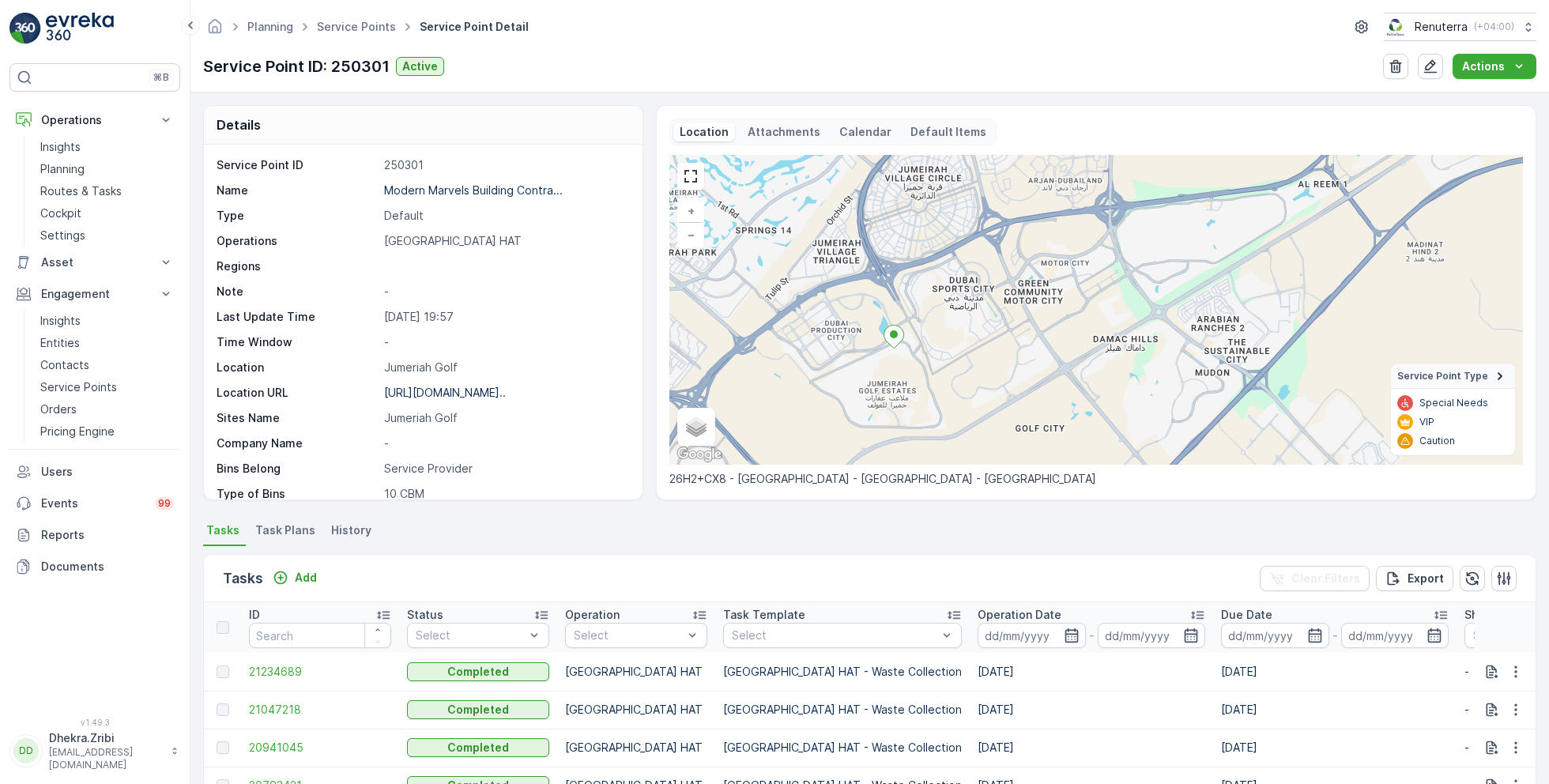
drag, startPoint x: 885, startPoint y: 355, endPoint x: 893, endPoint y: 392, distance: 37.9
click at [893, 393] on div "+ − Satellite Roadmap Terrain Hybrid Leaflet Keyboard shortcuts Map Data Map da…" at bounding box center [1096, 310] width 854 height 310
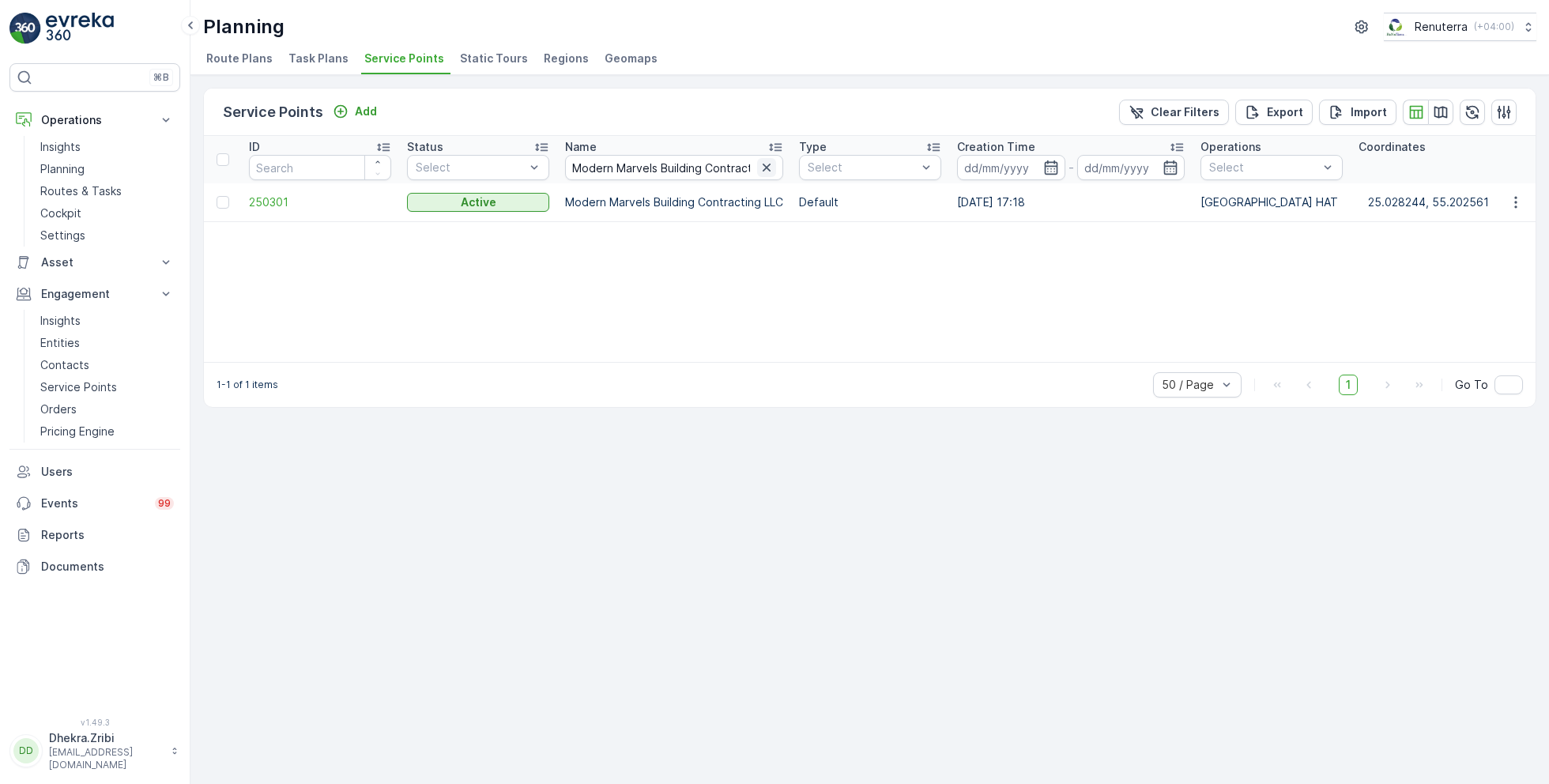
click at [767, 167] on icon "button" at bounding box center [767, 168] width 16 height 16
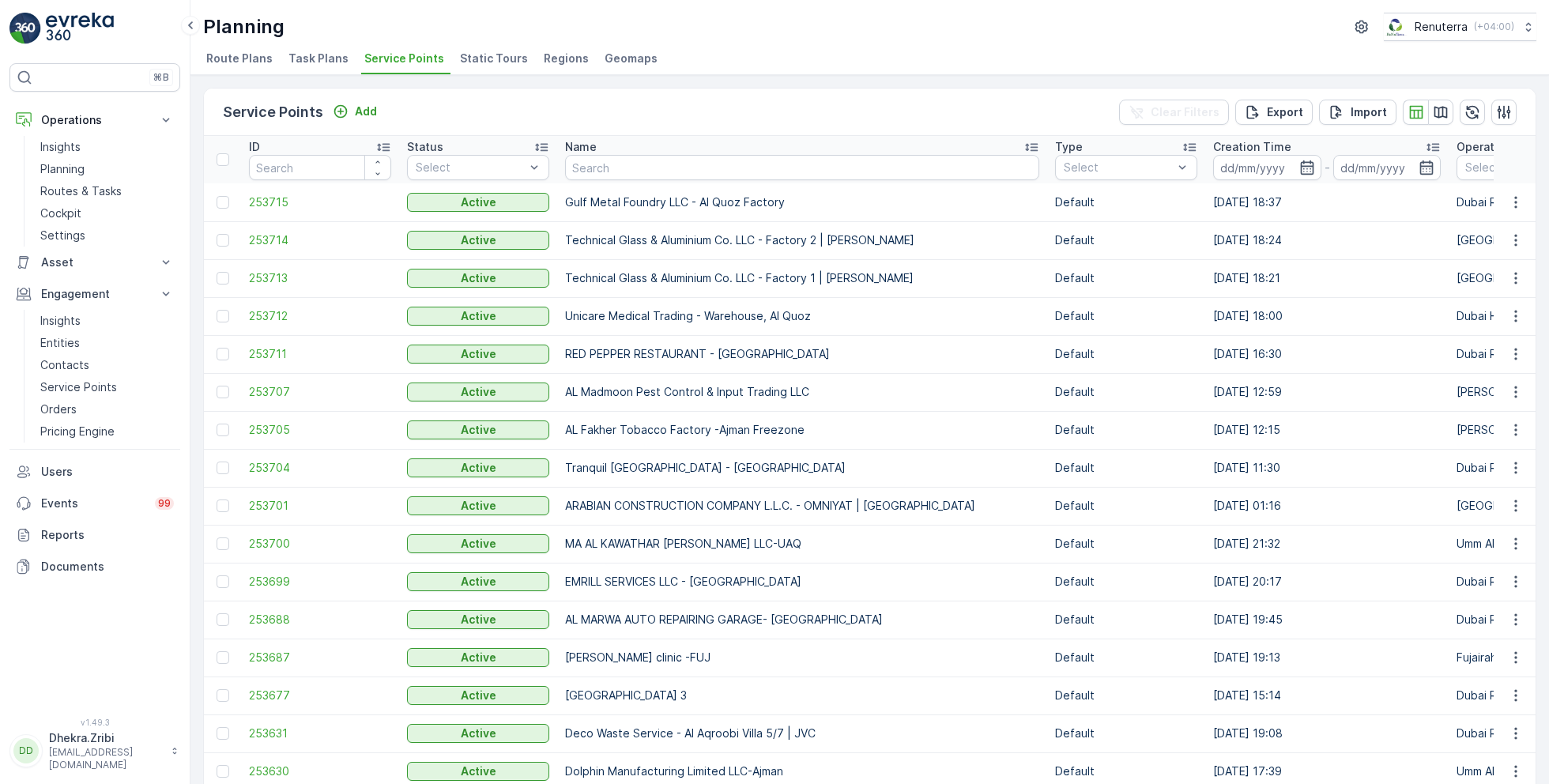
click at [658, 168] on input "text" at bounding box center [802, 168] width 474 height 25
paste input "Dutch Foundation & Concrete Processing Co. LLC -[GEOGRAPHIC_DATA]"
type input "Dutch Foundation & Concrete Processing Co. LLC -[GEOGRAPHIC_DATA]"
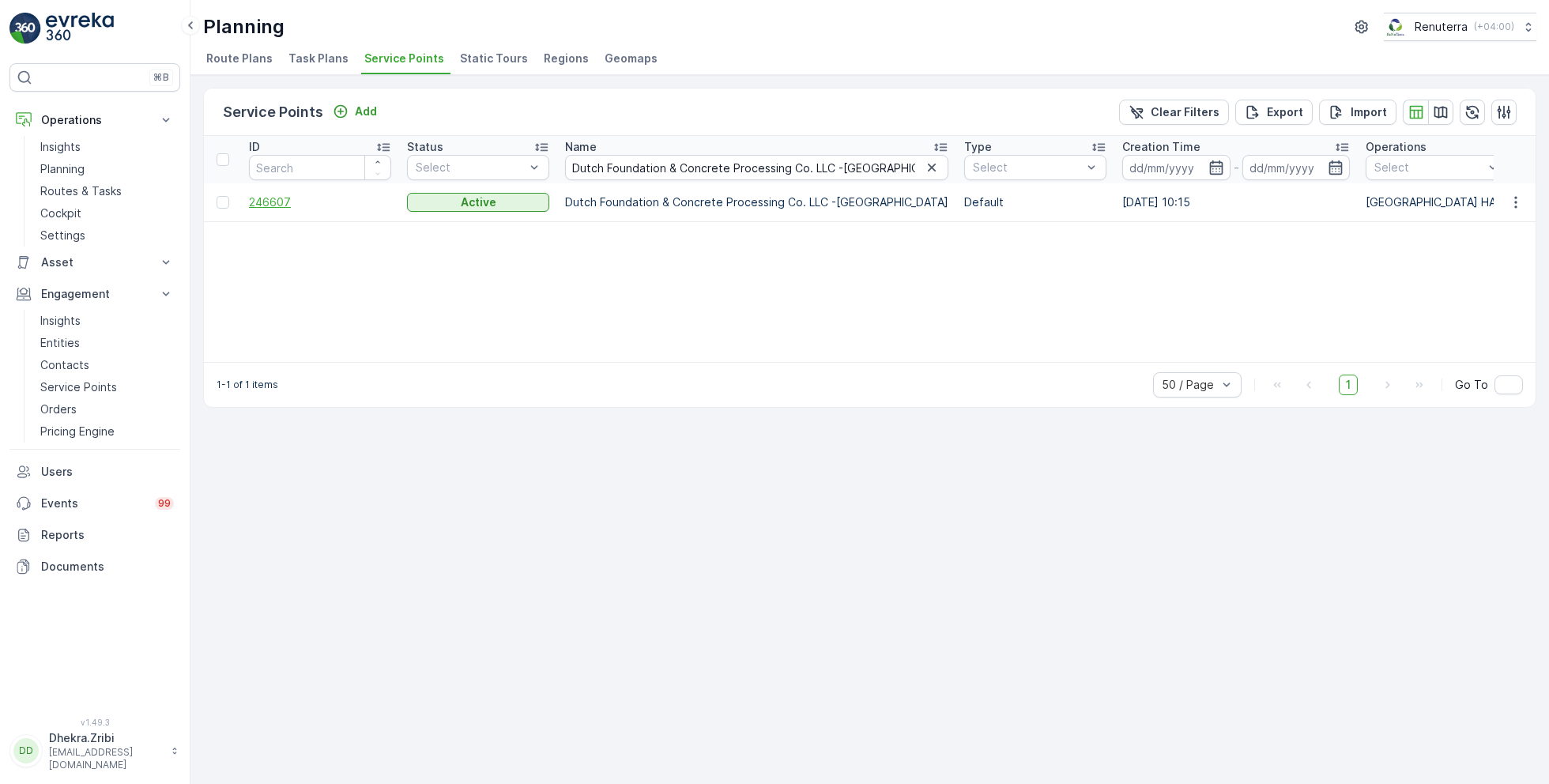
click at [271, 194] on span "246607" at bounding box center [320, 202] width 142 height 16
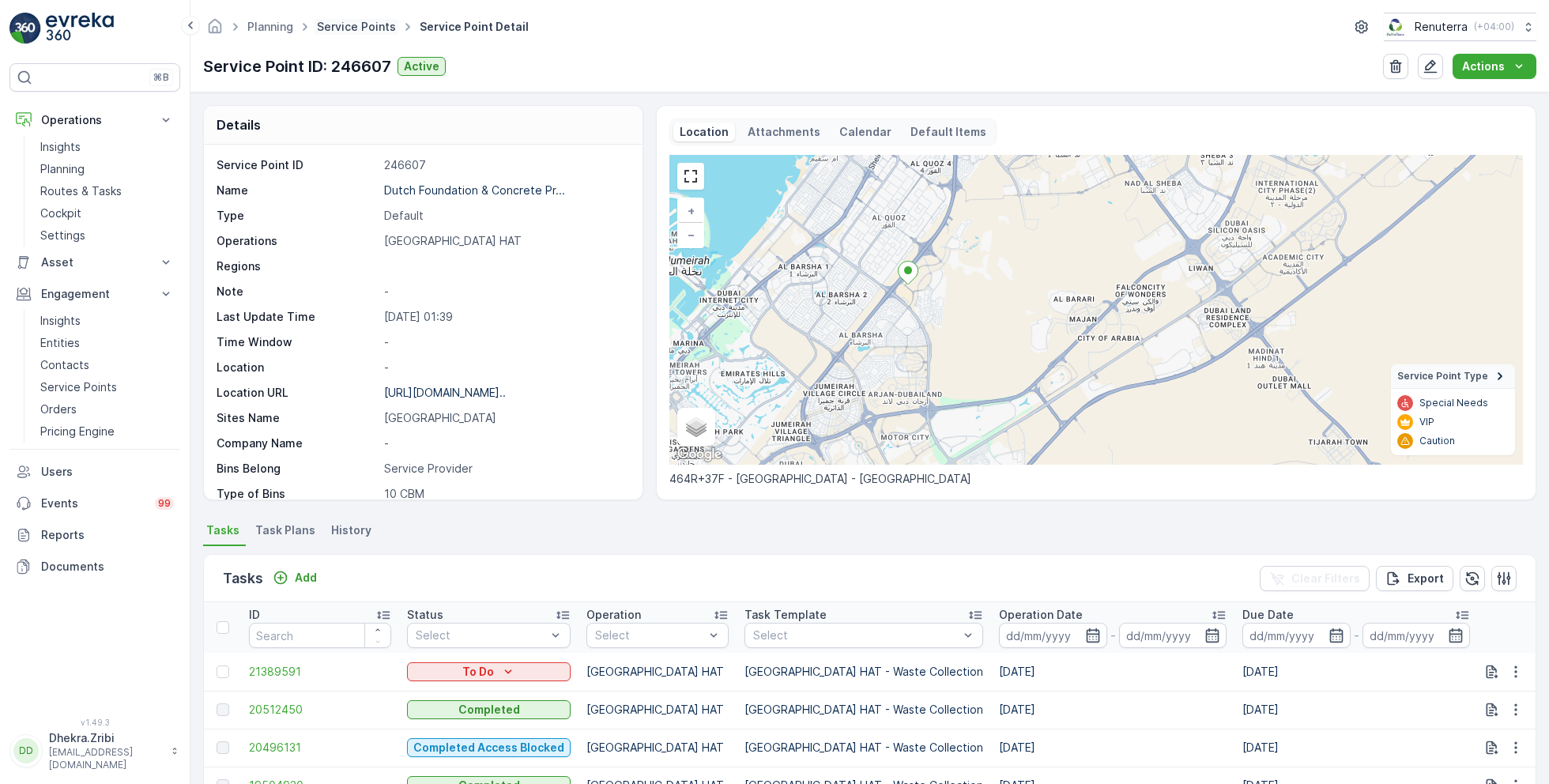
click at [348, 26] on link "Service Points" at bounding box center [356, 27] width 79 height 13
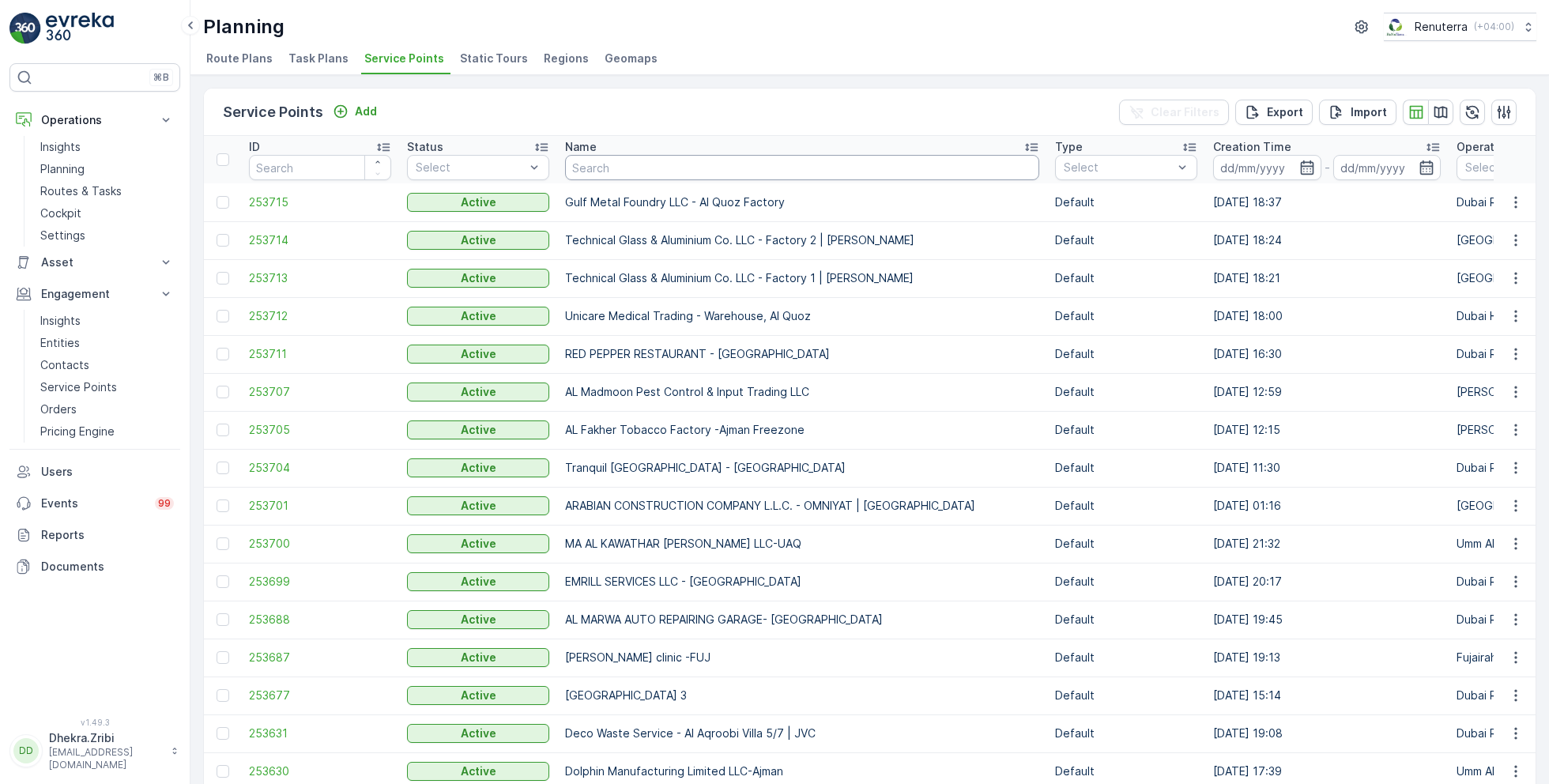
click at [688, 178] on input "text" at bounding box center [802, 168] width 474 height 25
type input "besix"
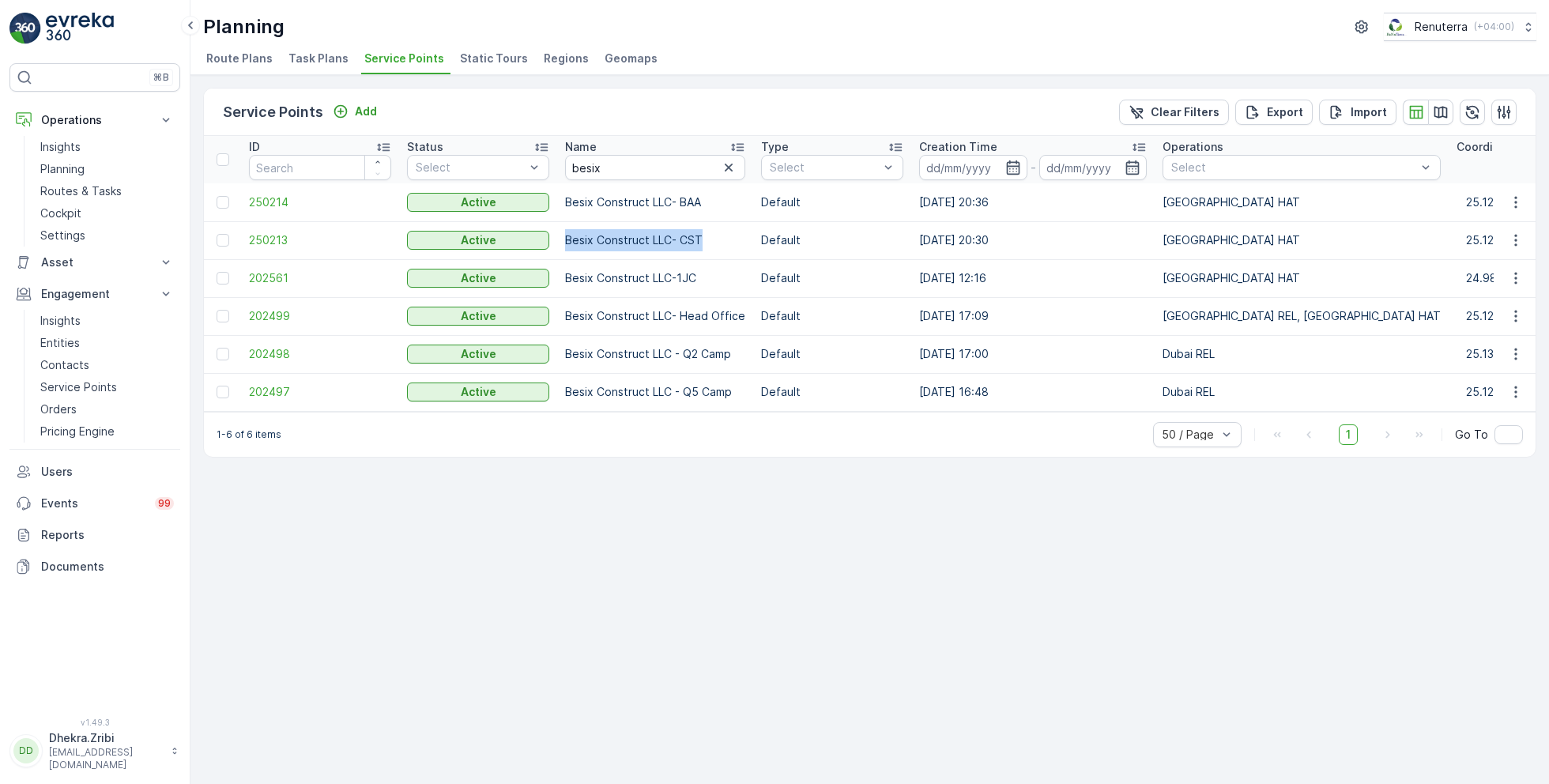
drag, startPoint x: 564, startPoint y: 239, endPoint x: 721, endPoint y: 236, distance: 157.0
click at [724, 239] on td "Besix Construct LLC- CST" at bounding box center [655, 240] width 196 height 38
copy td "Besix Construct LLC- CST"
drag, startPoint x: 622, startPoint y: 160, endPoint x: 514, endPoint y: 163, distance: 108.0
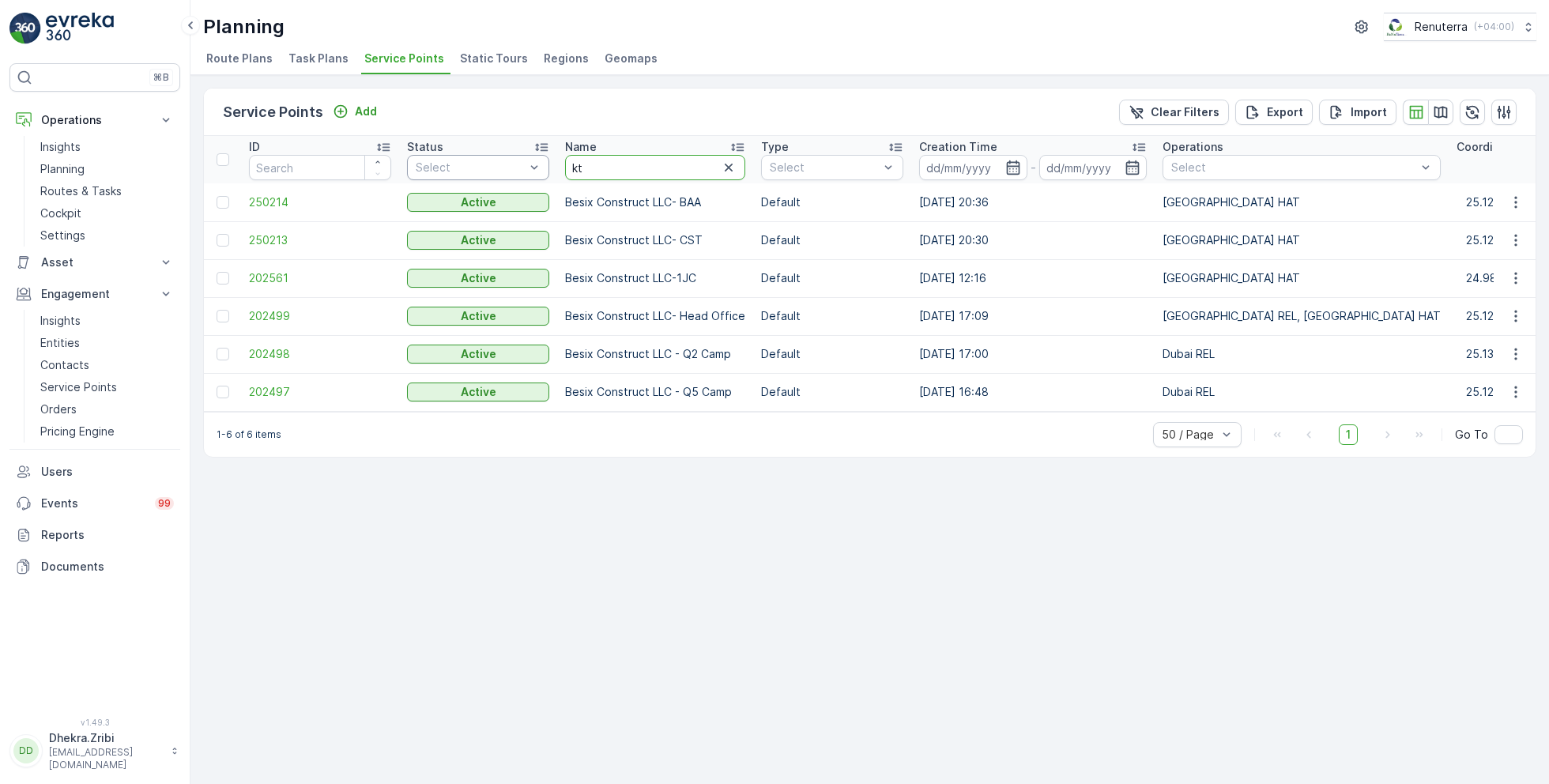
type input "ktc"
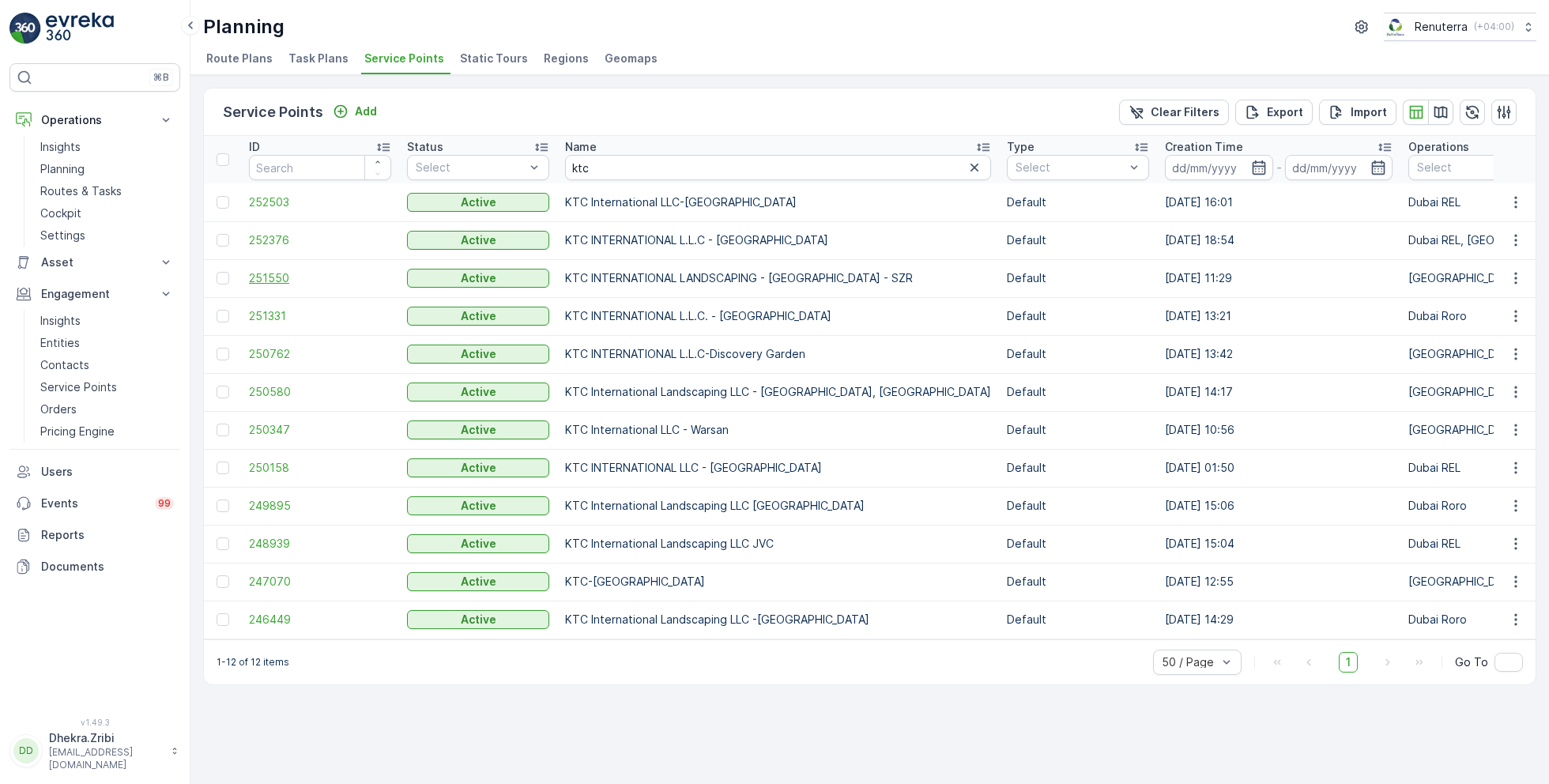
click at [281, 276] on span "251550" at bounding box center [320, 278] width 142 height 16
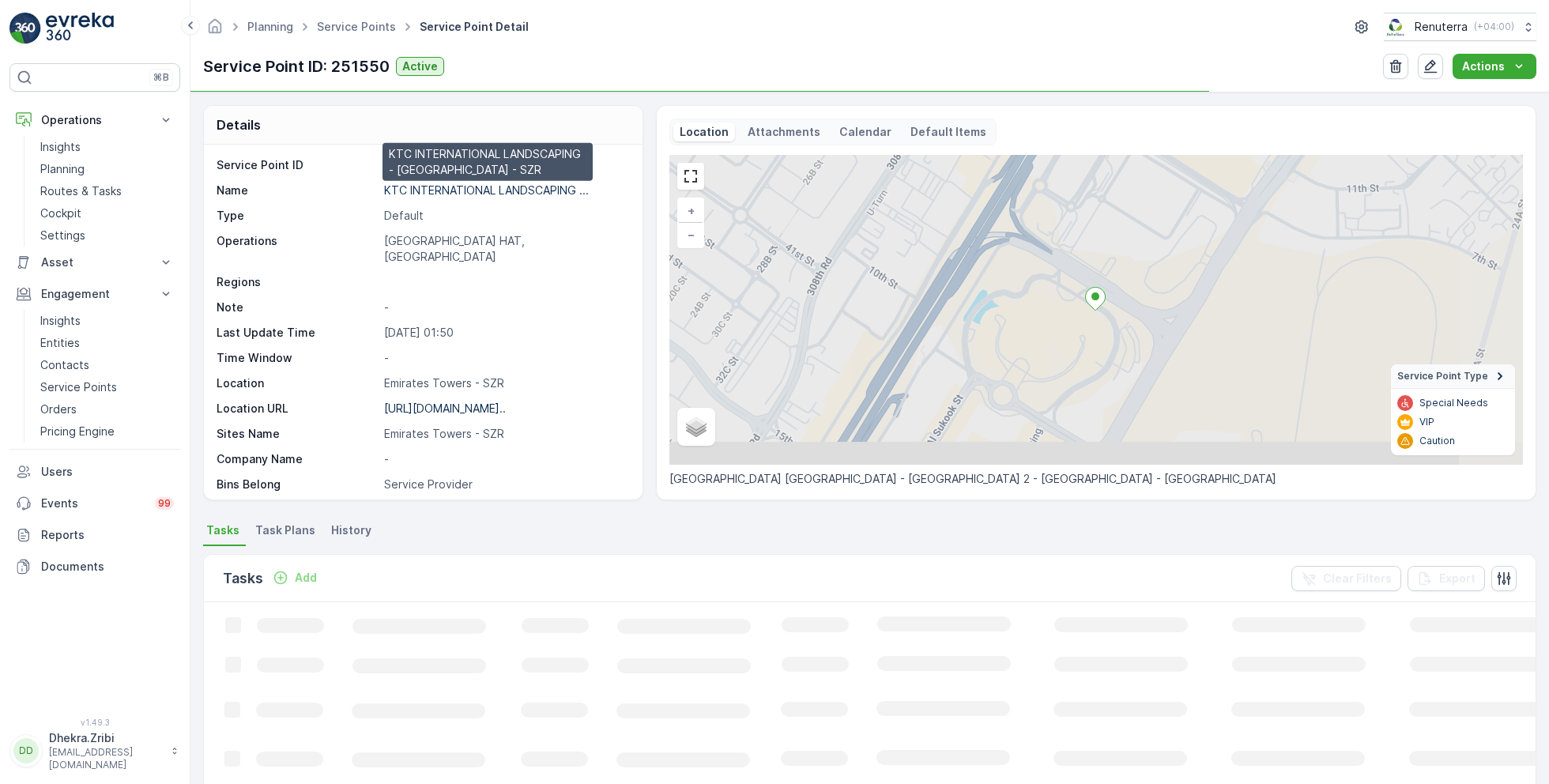
click at [435, 190] on p "KTC INTERNATIONAL LANDSCAPING ..." at bounding box center [486, 190] width 204 height 13
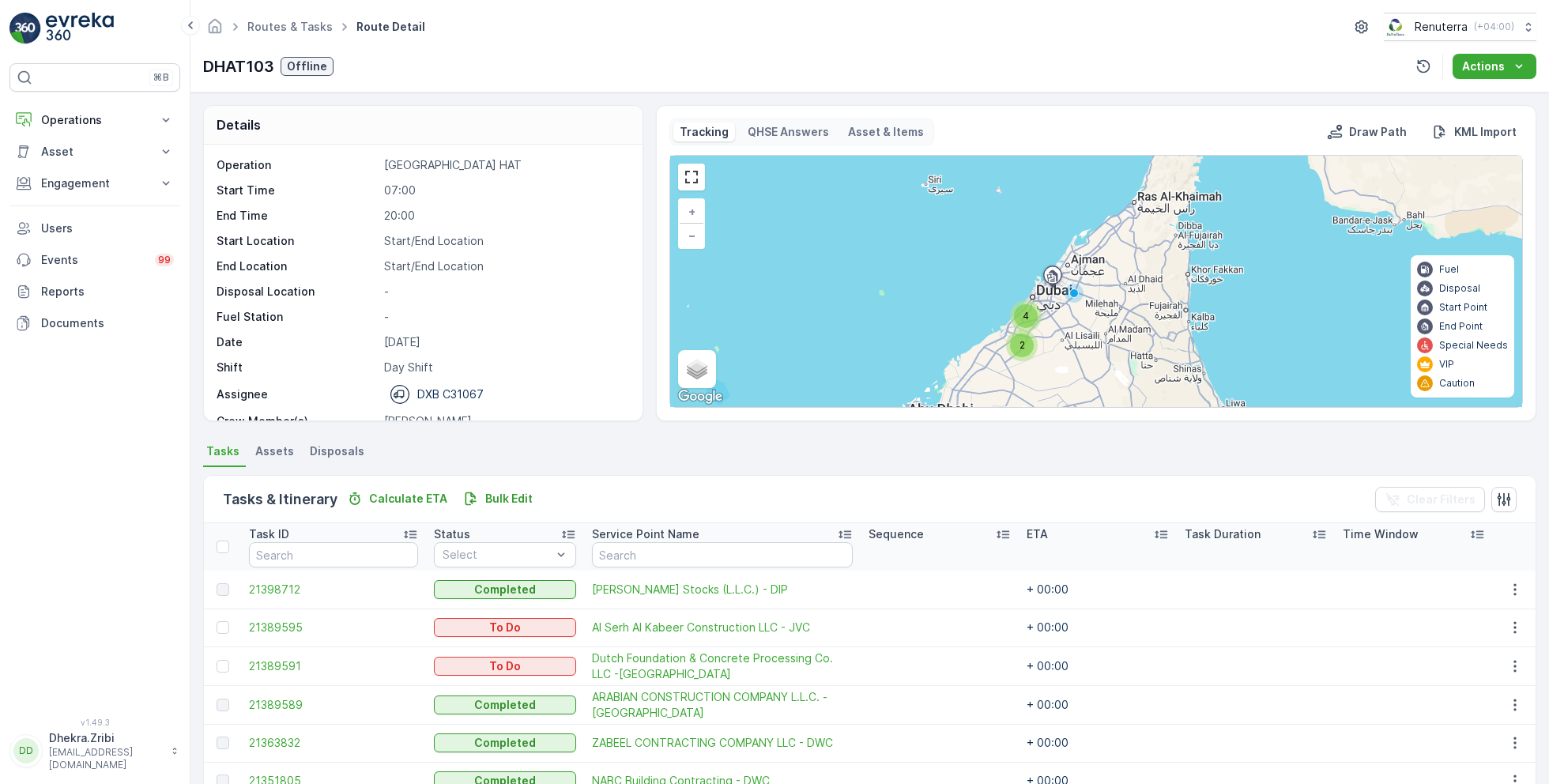
scroll to position [49, 0]
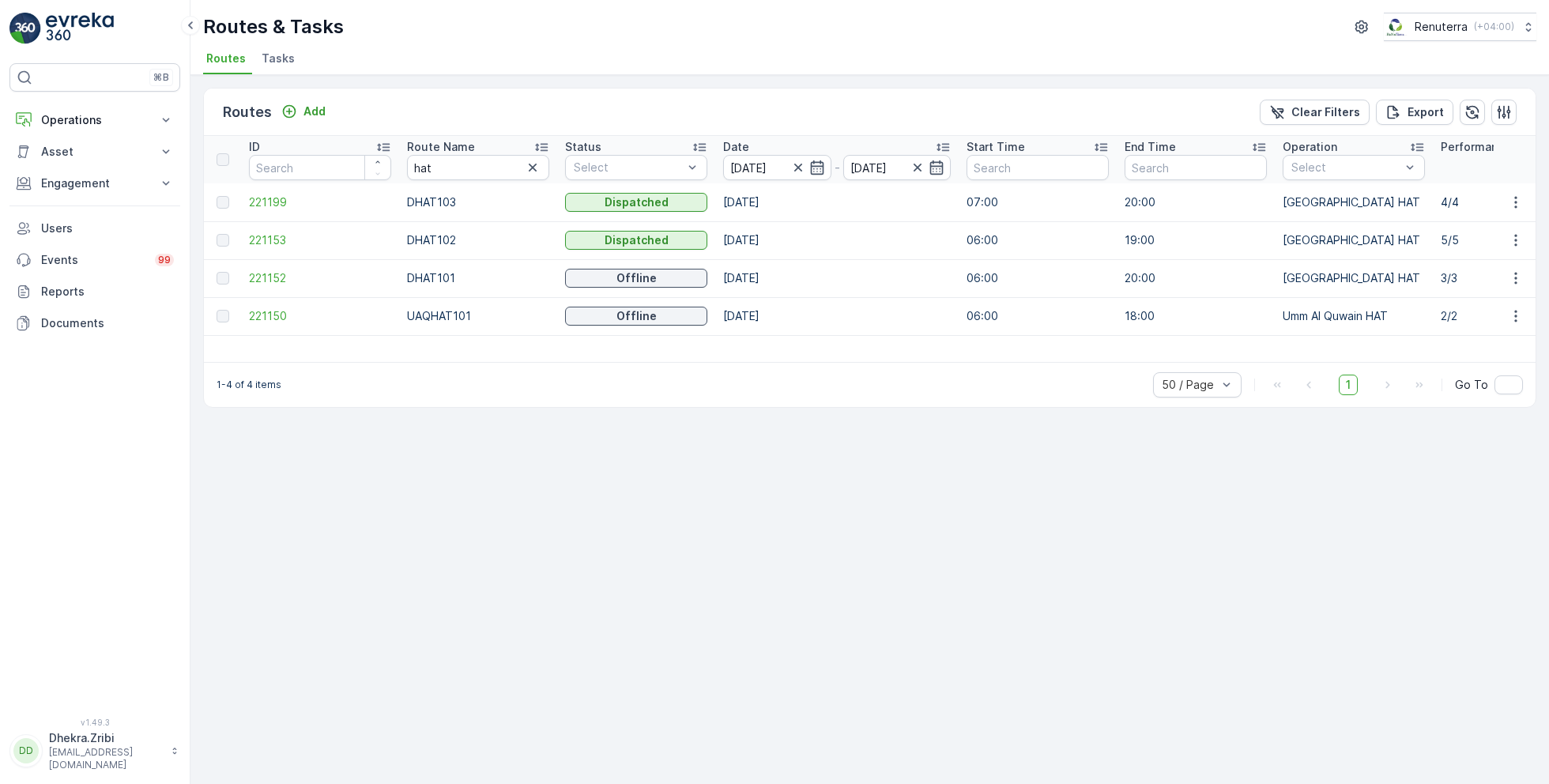
click at [534, 147] on icon at bounding box center [541, 147] width 16 height 16
click at [267, 200] on span "221152" at bounding box center [320, 202] width 142 height 16
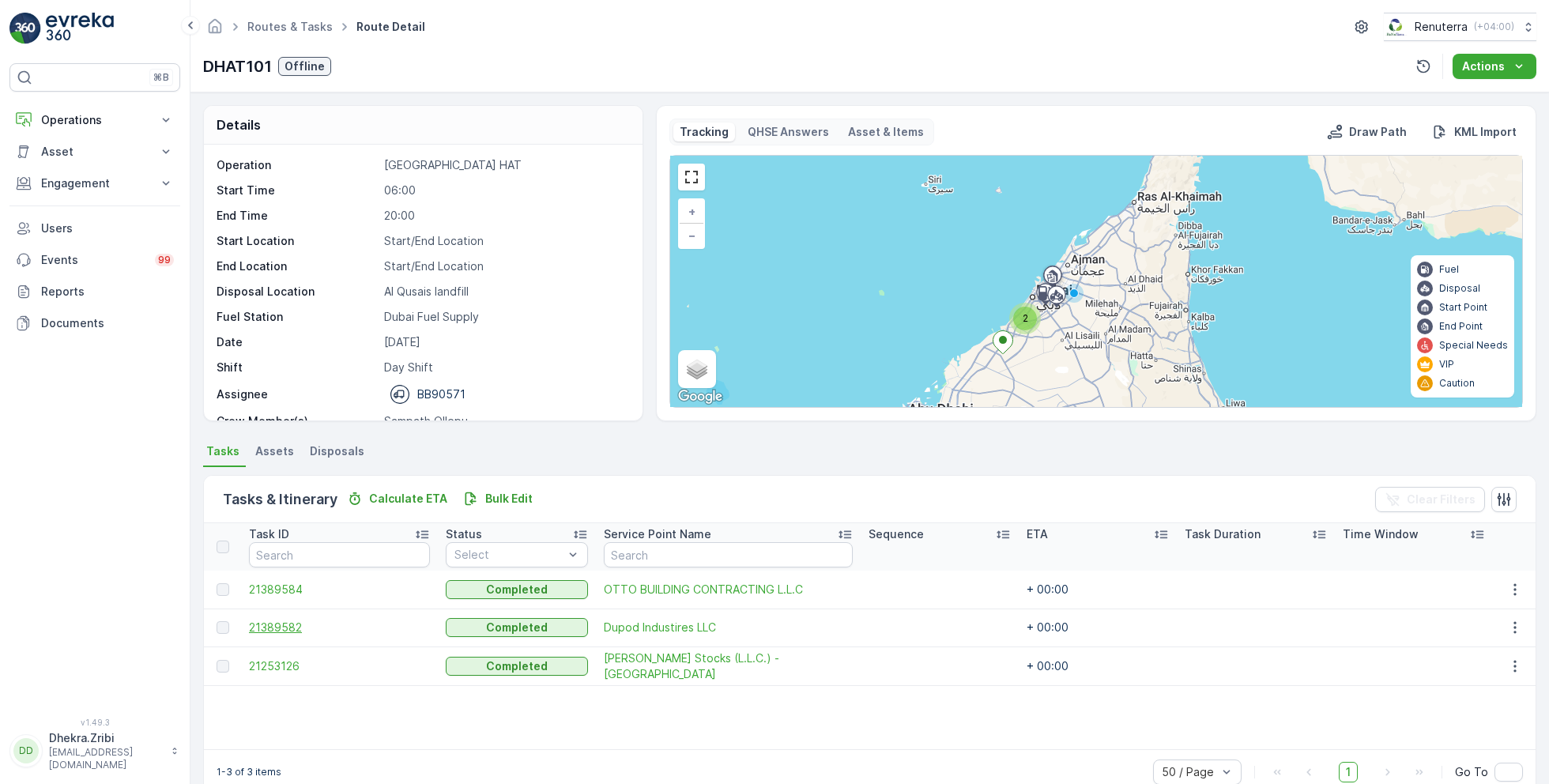
click at [285, 627] on span "21389582" at bounding box center [339, 627] width 181 height 16
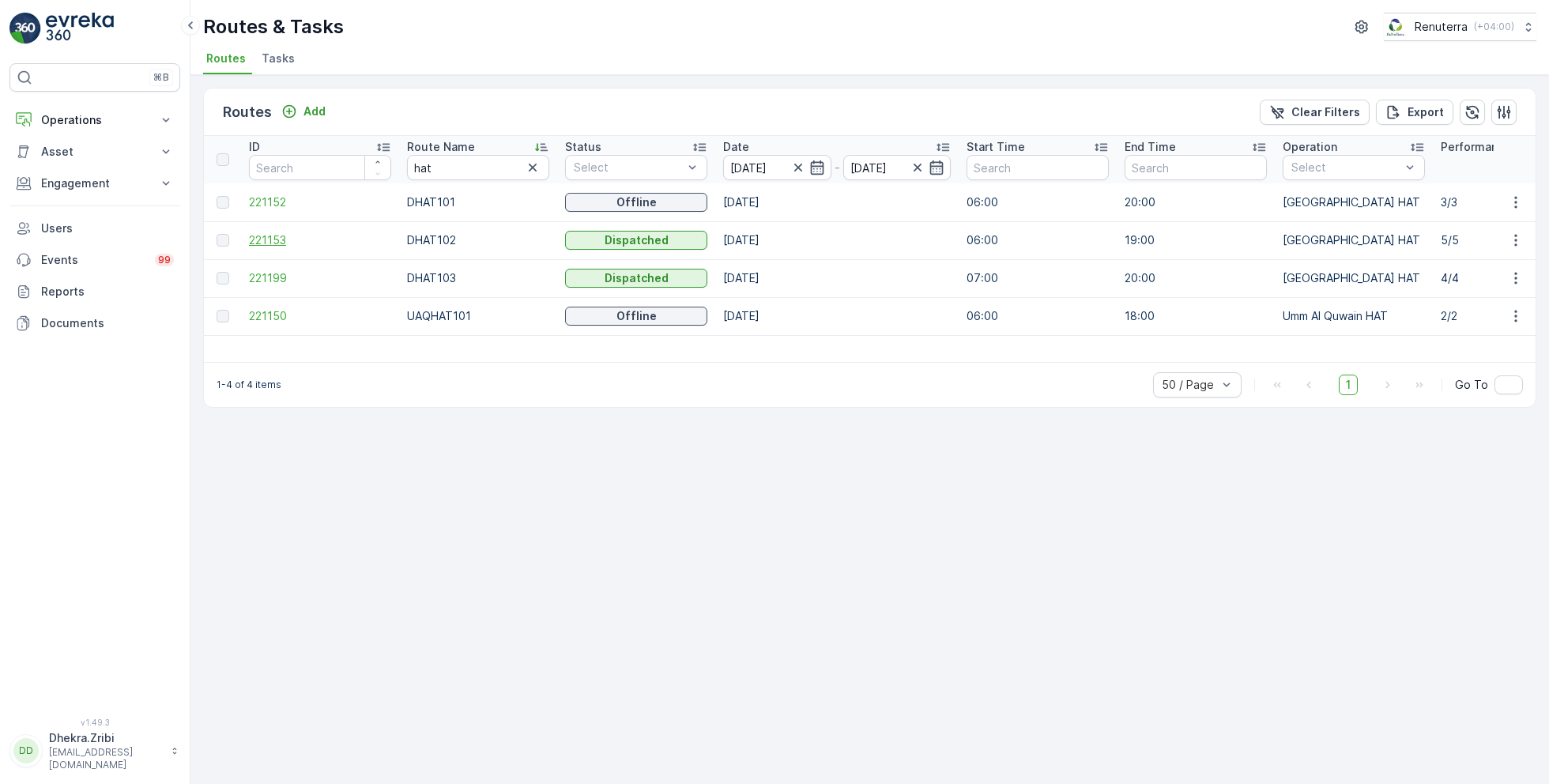
click at [274, 241] on span "221153" at bounding box center [320, 240] width 142 height 16
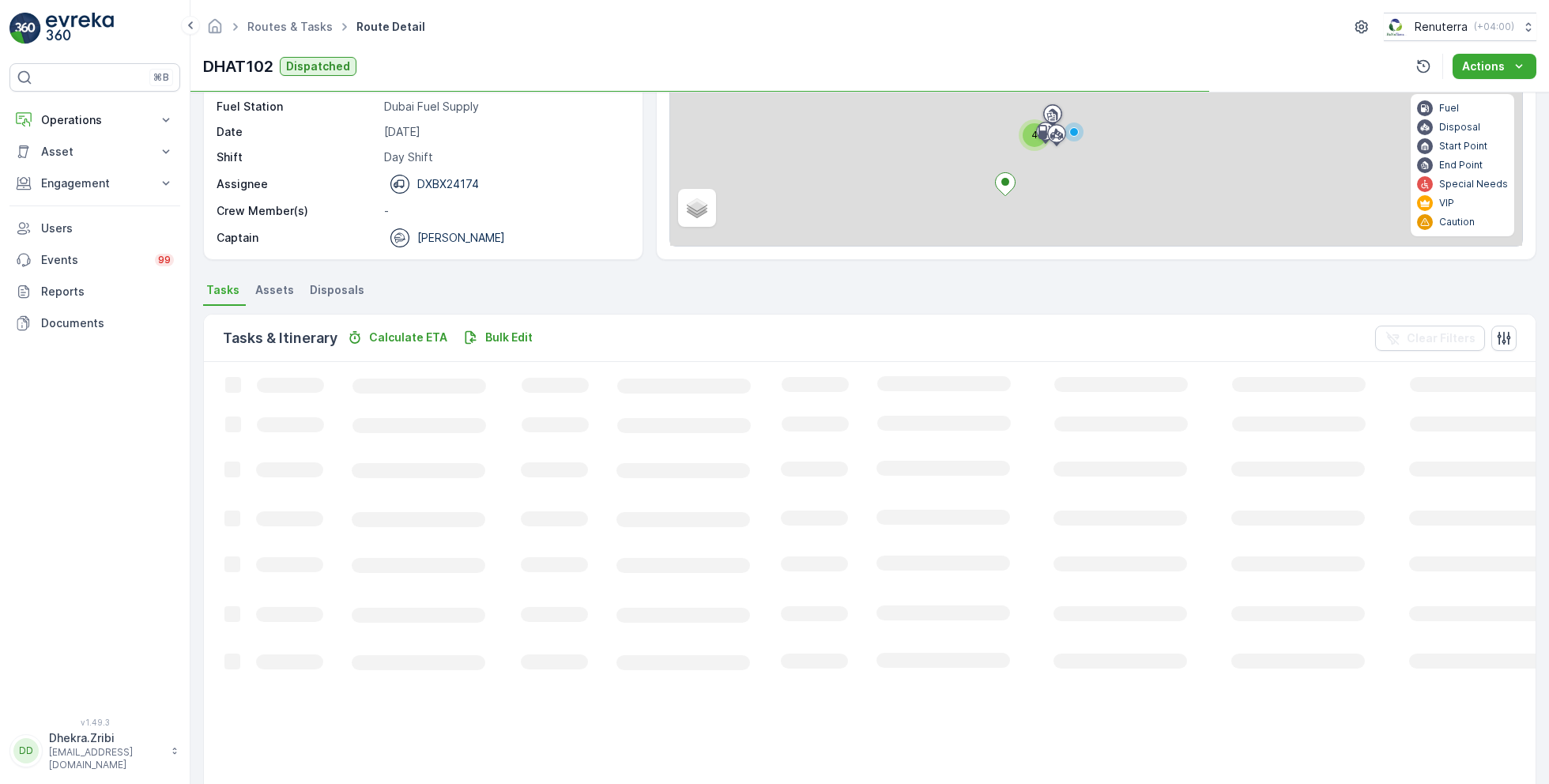
scroll to position [43, 0]
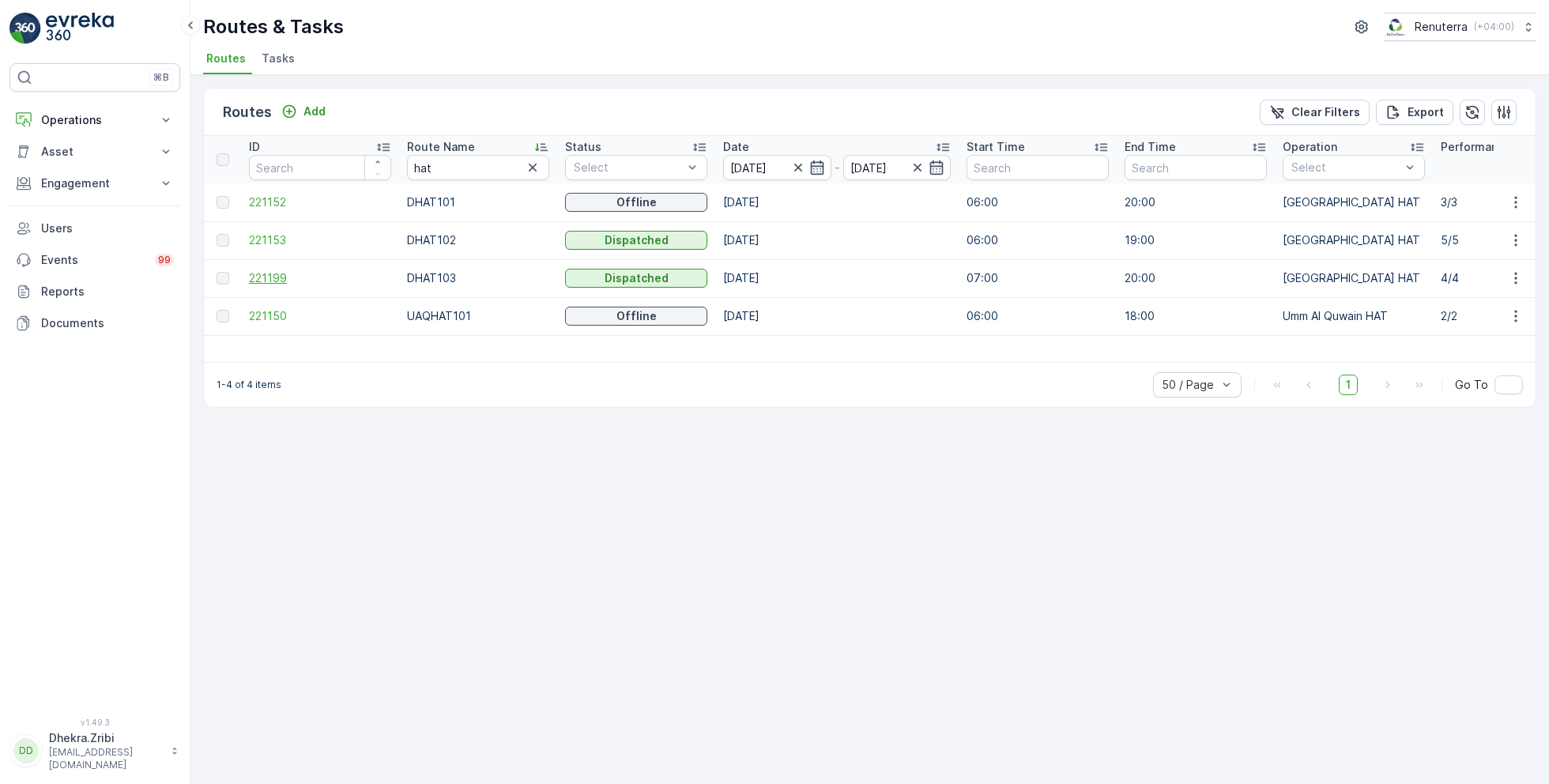
click at [272, 277] on span "221199" at bounding box center [320, 278] width 142 height 16
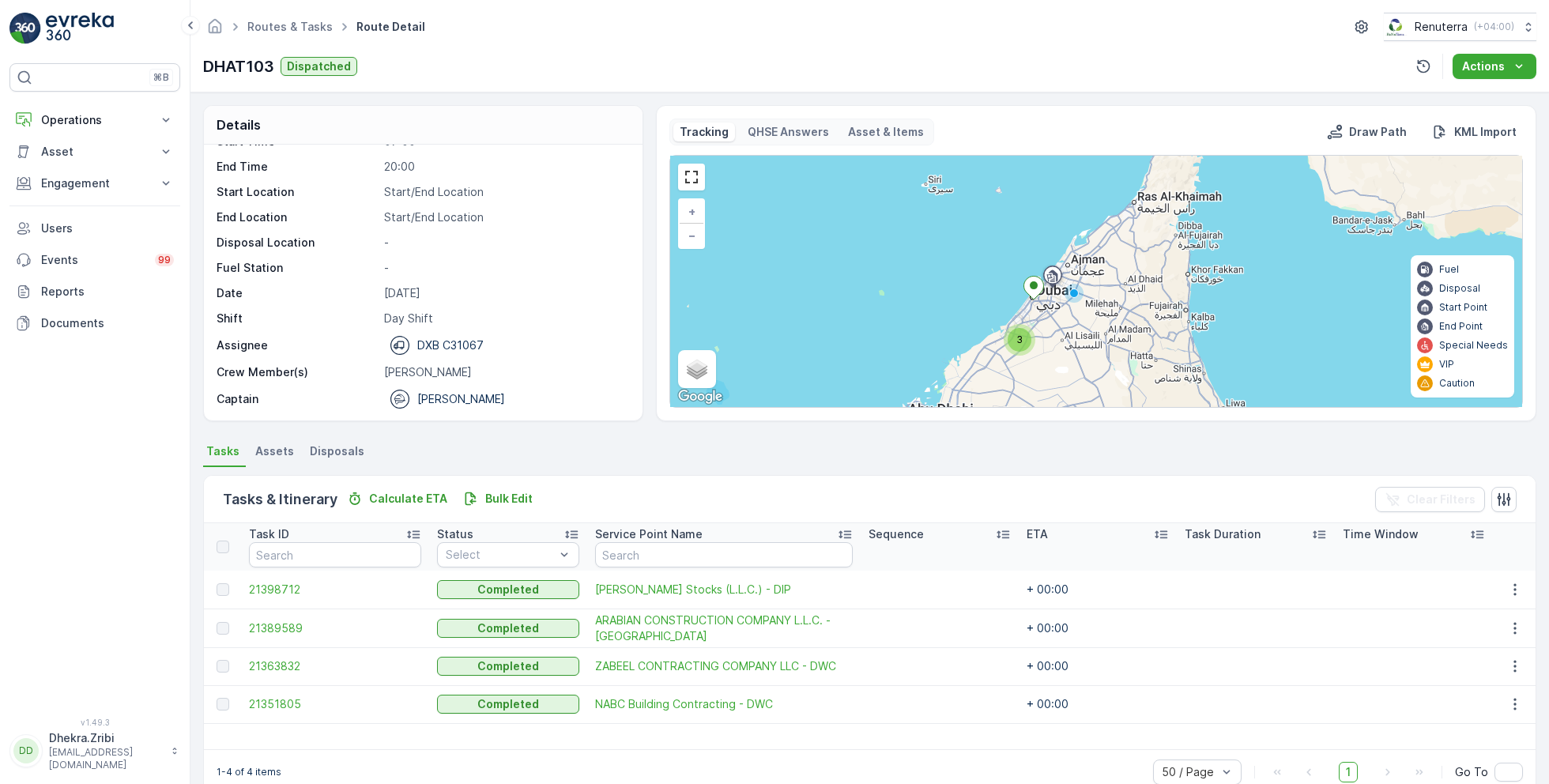
scroll to position [30, 0]
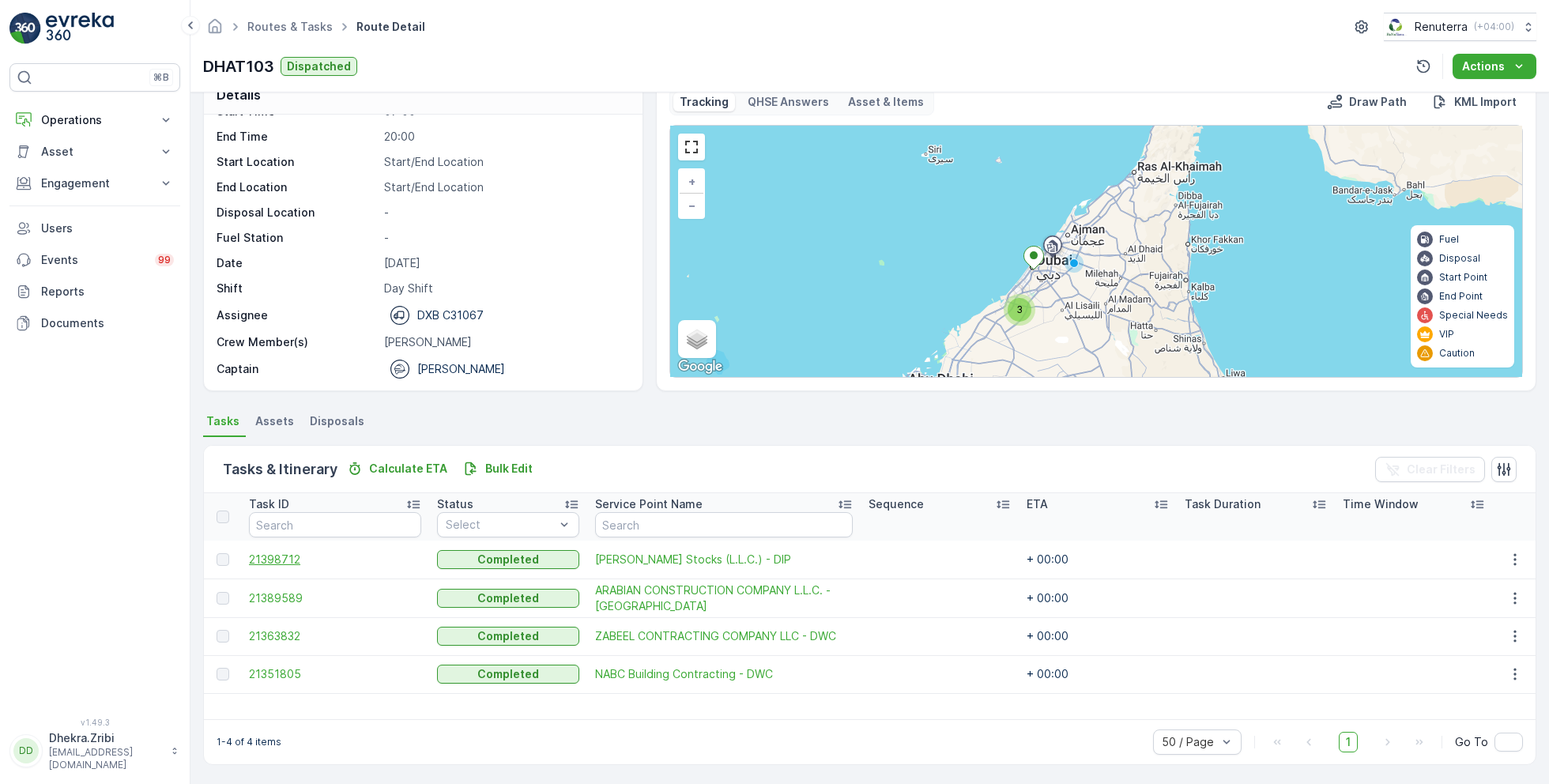
click at [286, 560] on span "21398712" at bounding box center [335, 559] width 173 height 16
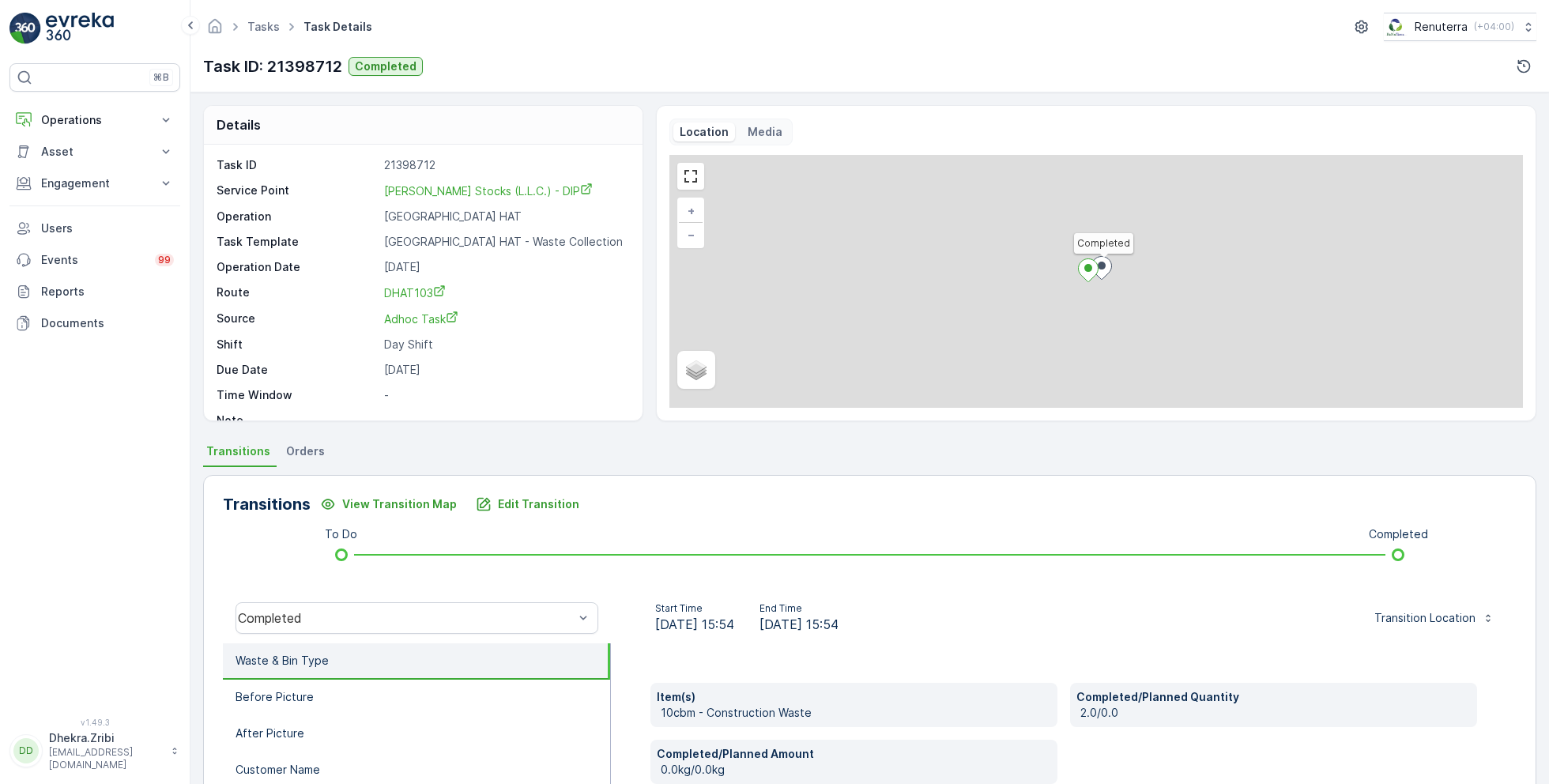
scroll to position [21, 0]
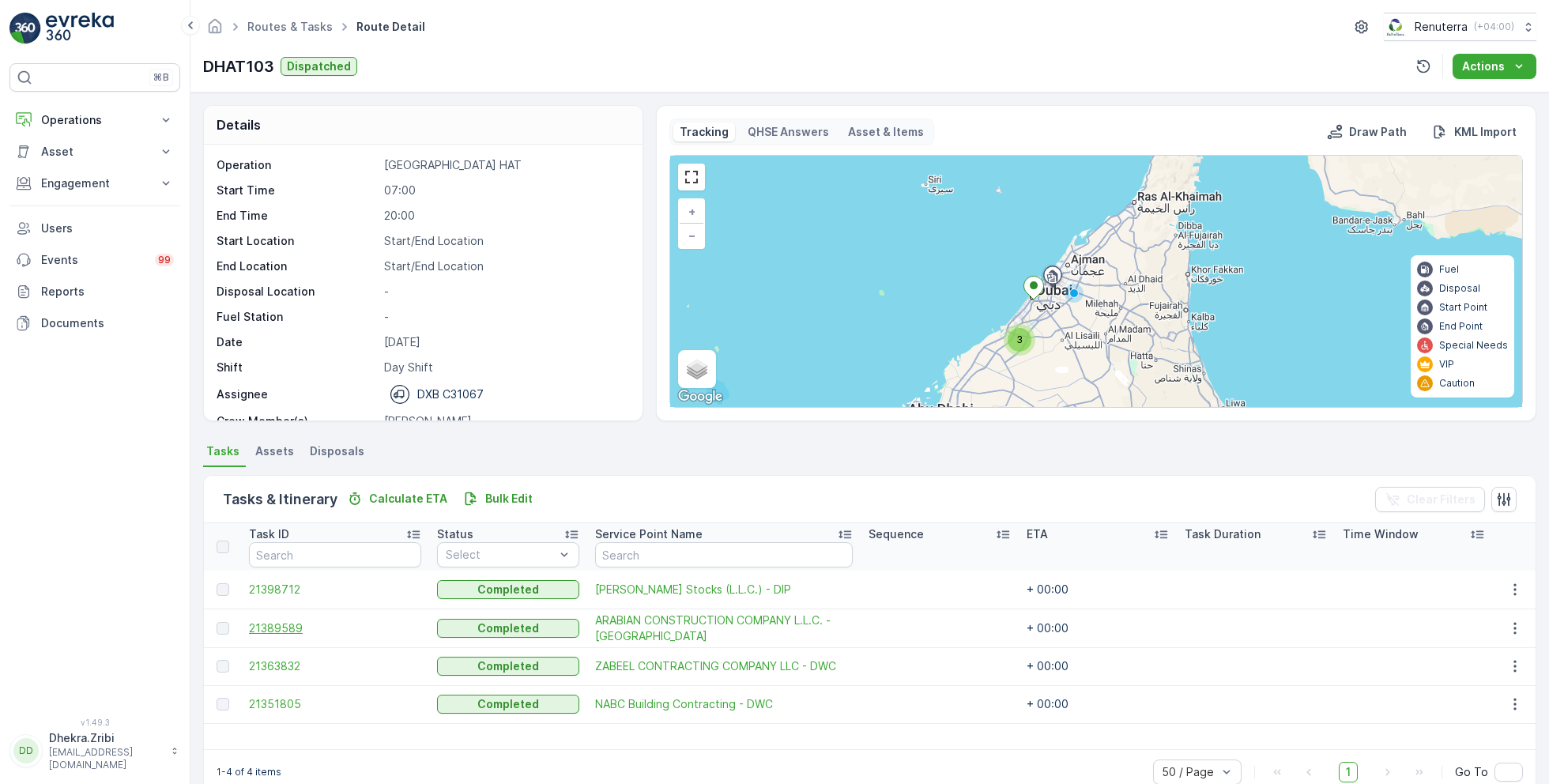
click at [292, 627] on span "21389589" at bounding box center [335, 627] width 173 height 16
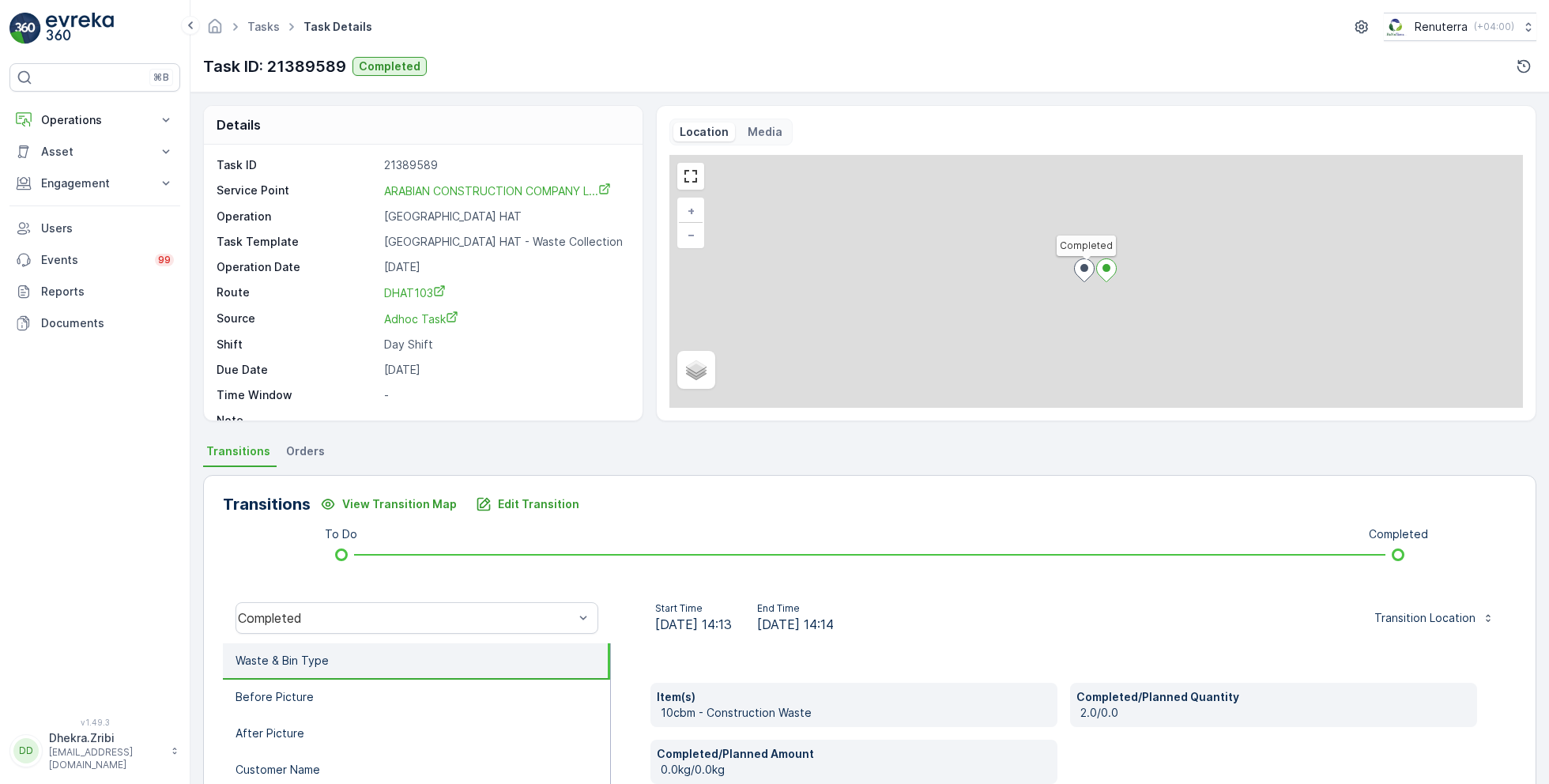
scroll to position [21, 0]
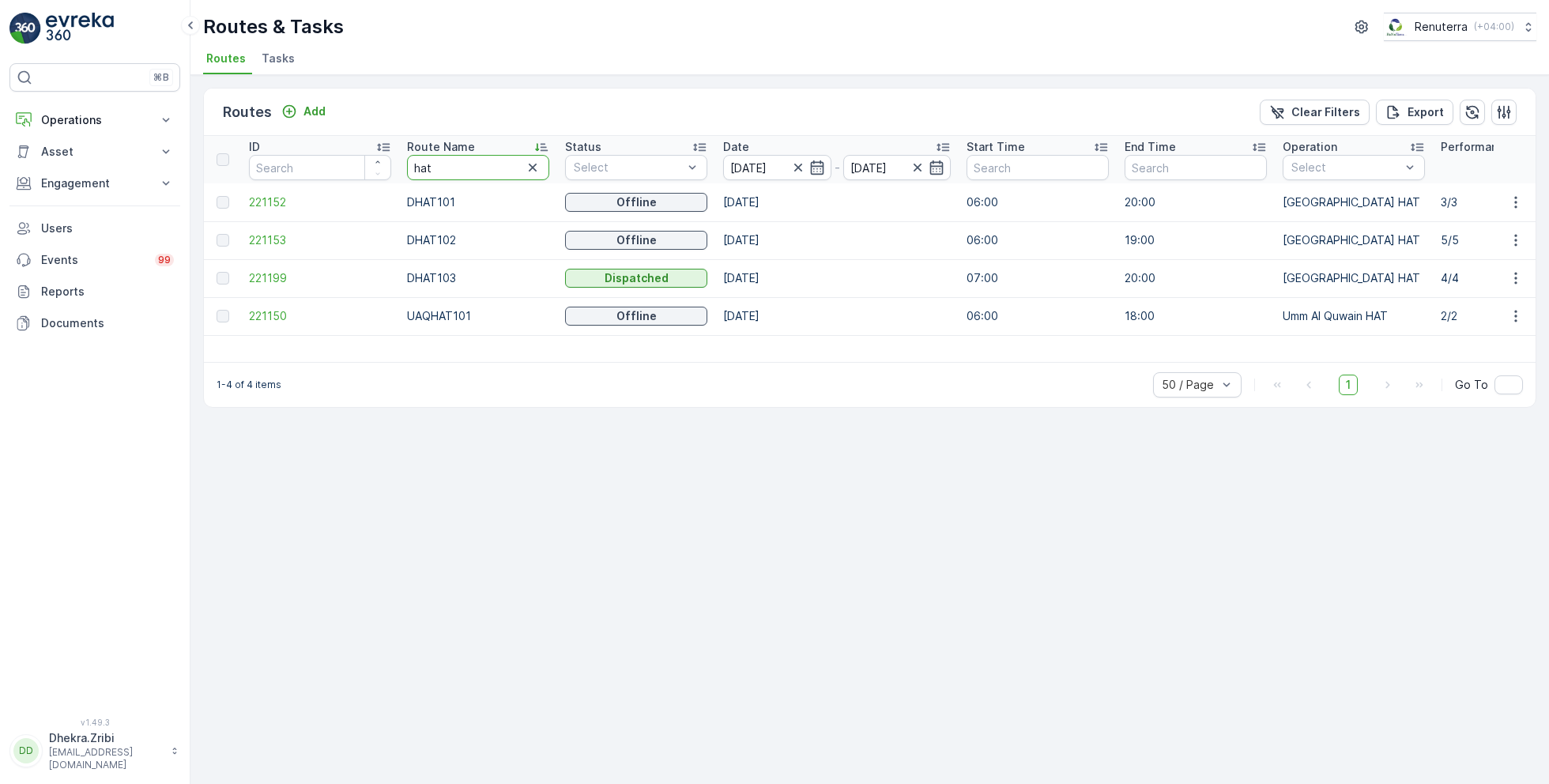
type input "roro"
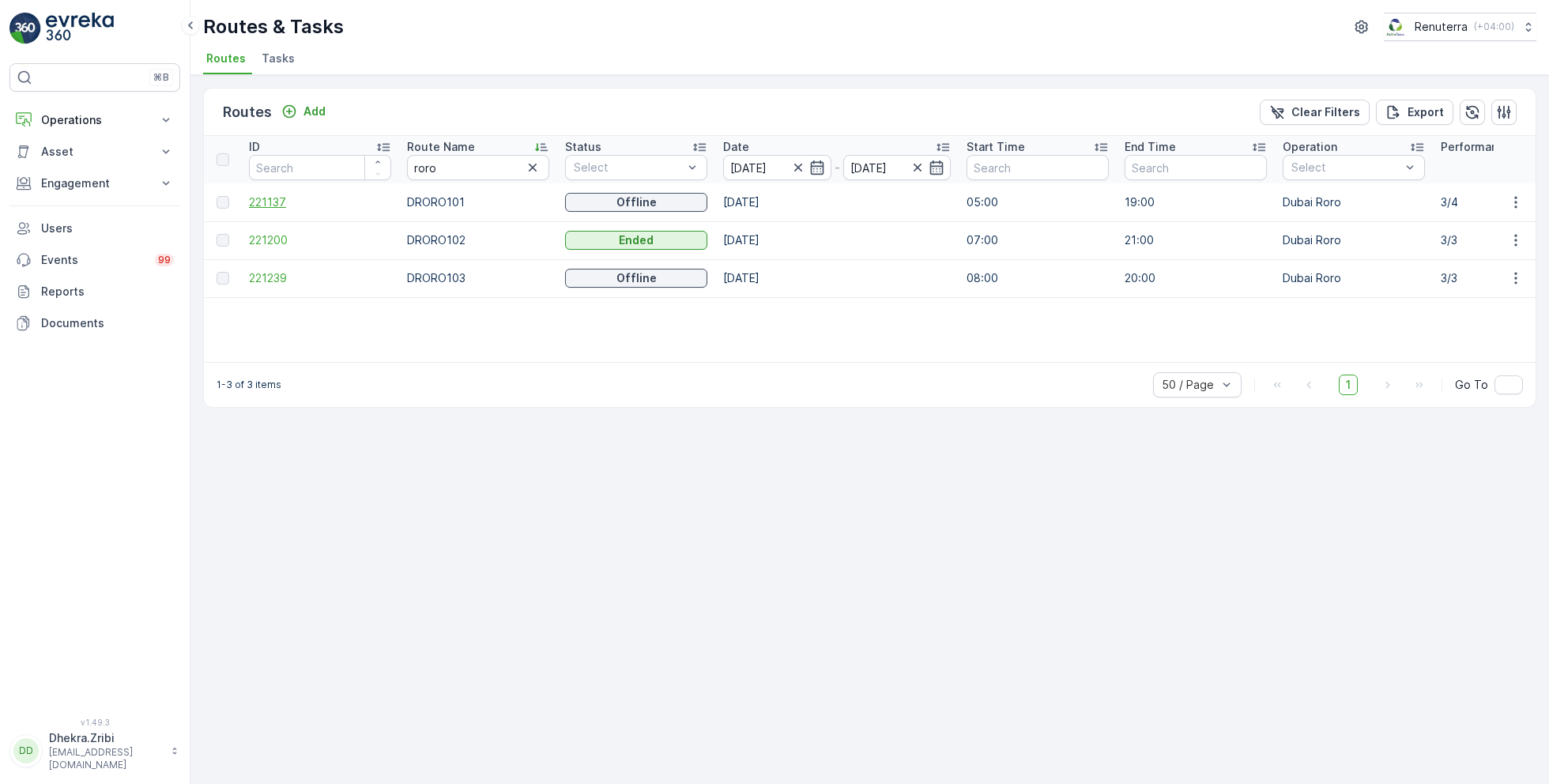
click at [269, 200] on span "221137" at bounding box center [320, 202] width 142 height 16
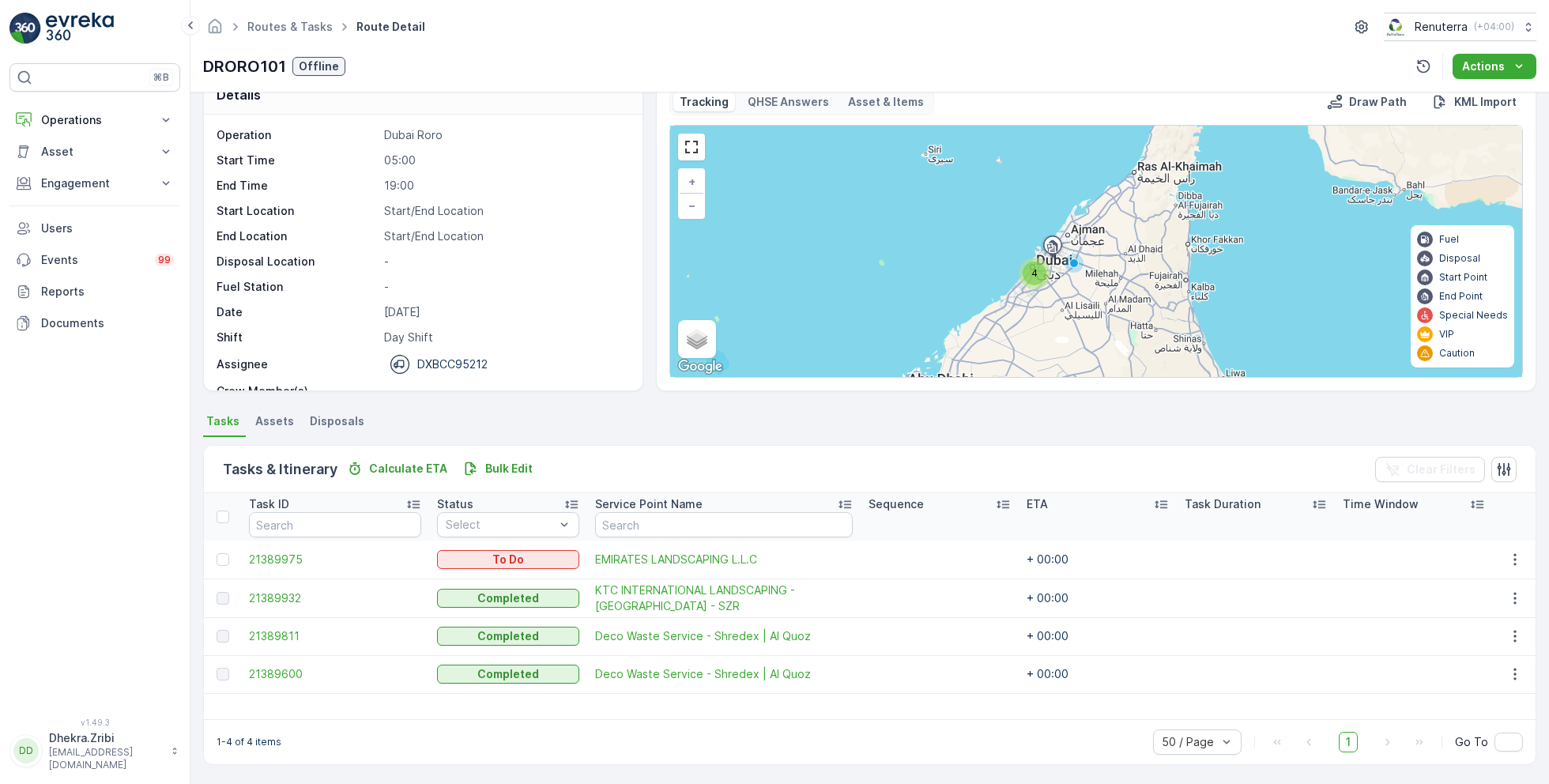
scroll to position [49, 0]
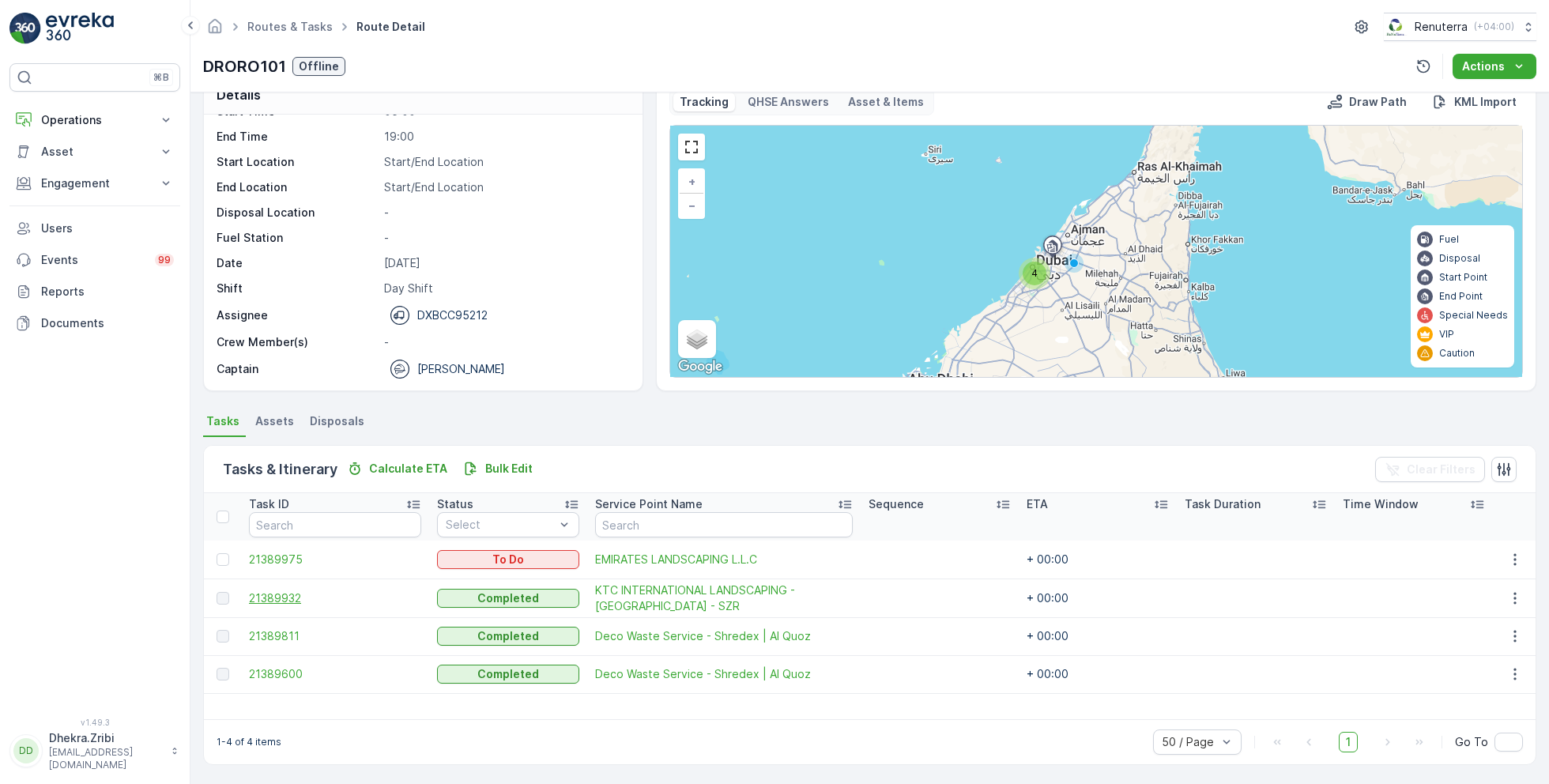
click at [283, 592] on span "21389932" at bounding box center [335, 598] width 173 height 16
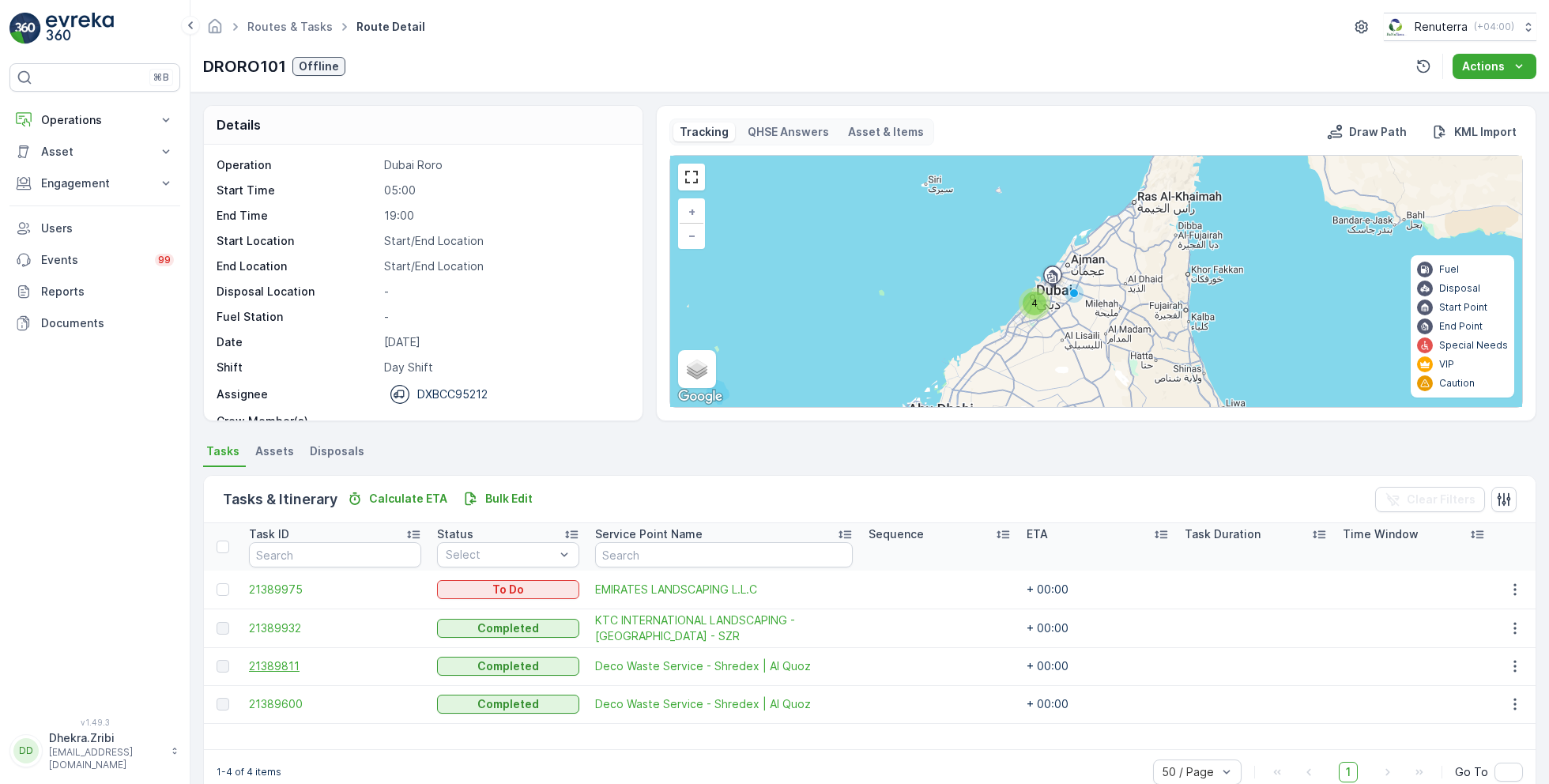
click at [280, 658] on span "21389811" at bounding box center [335, 666] width 173 height 16
click at [291, 704] on span "21389600" at bounding box center [335, 704] width 173 height 16
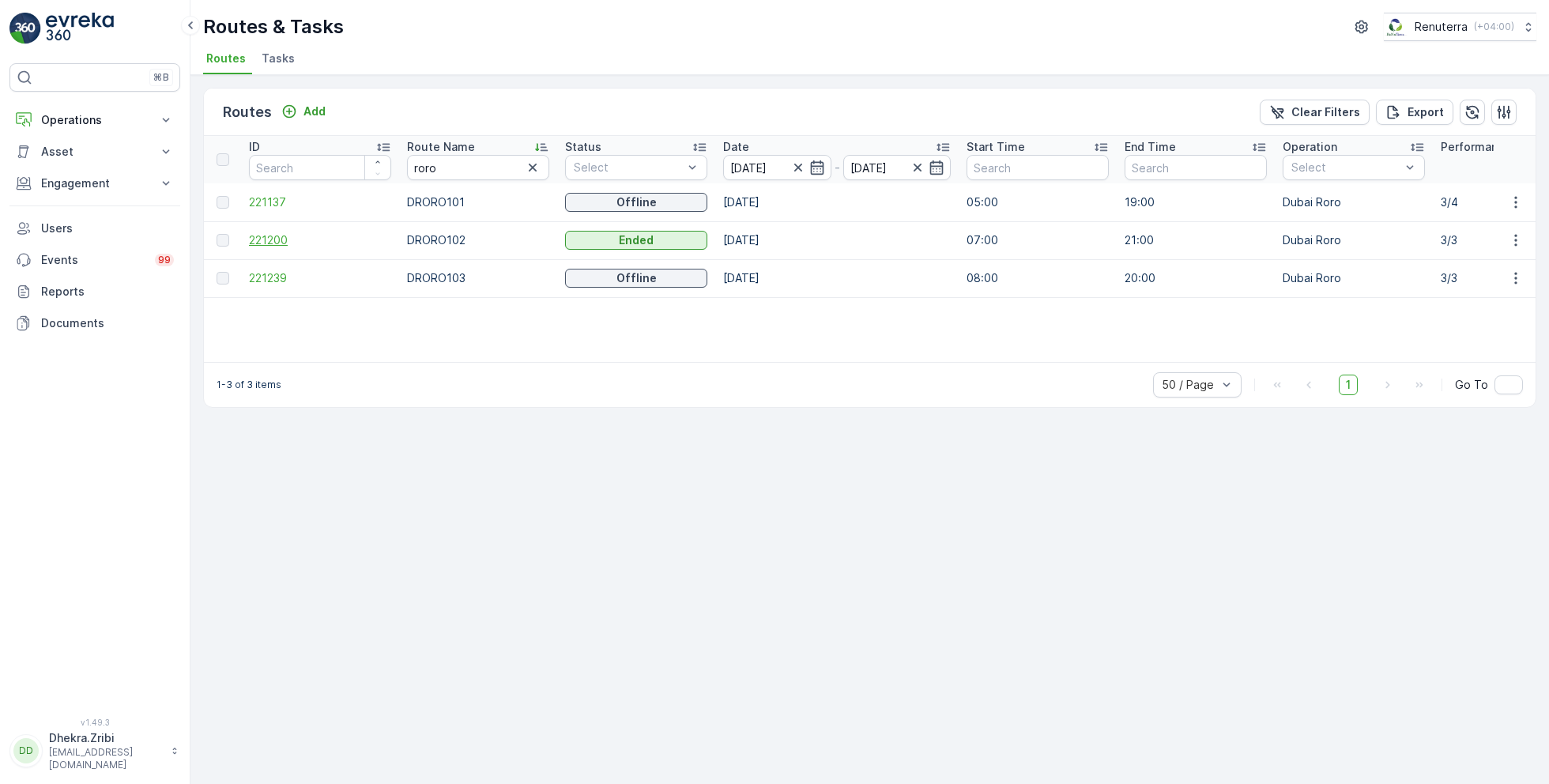
click at [271, 234] on span "221200" at bounding box center [320, 240] width 142 height 16
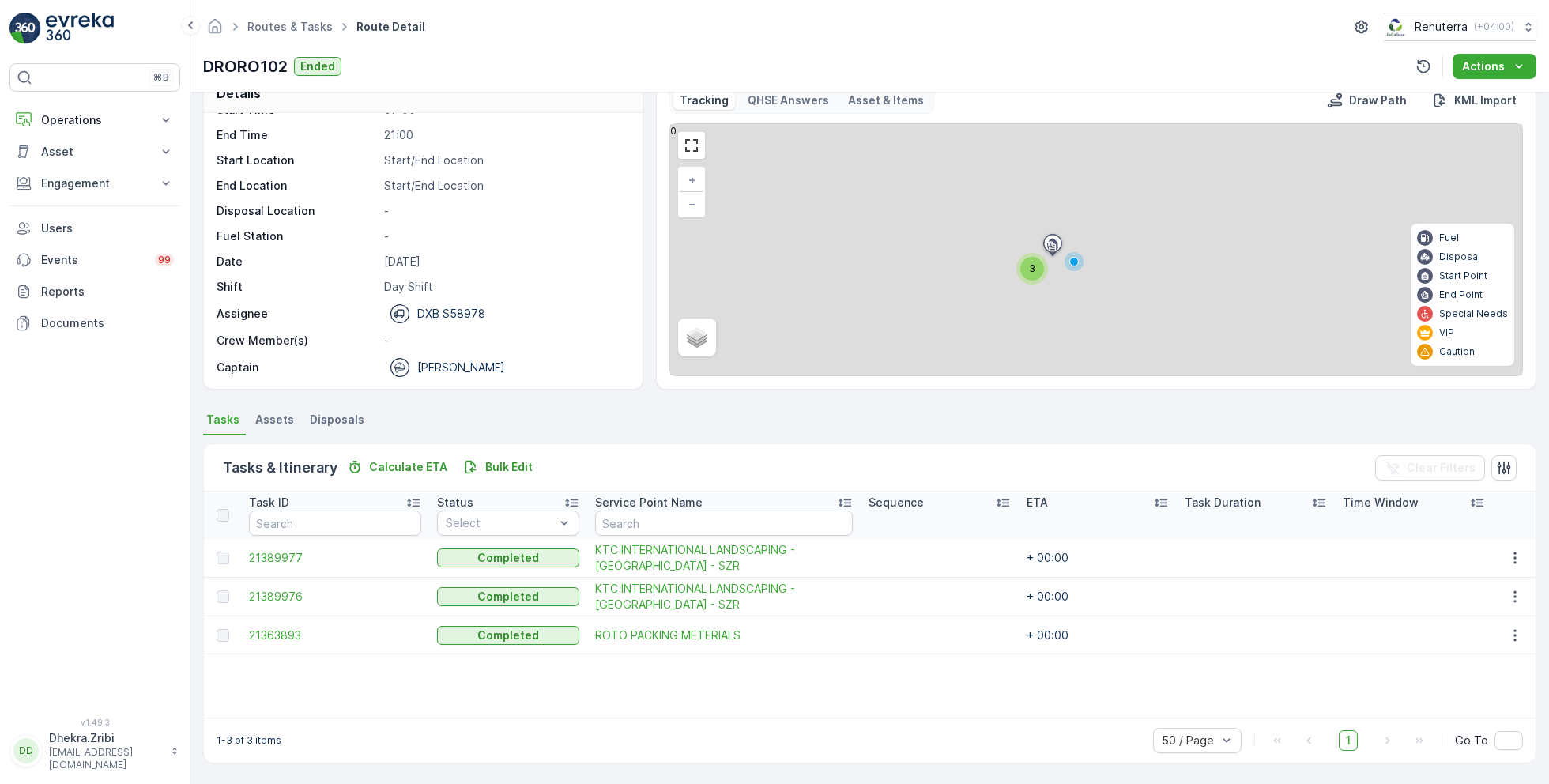
scroll to position [30, 0]
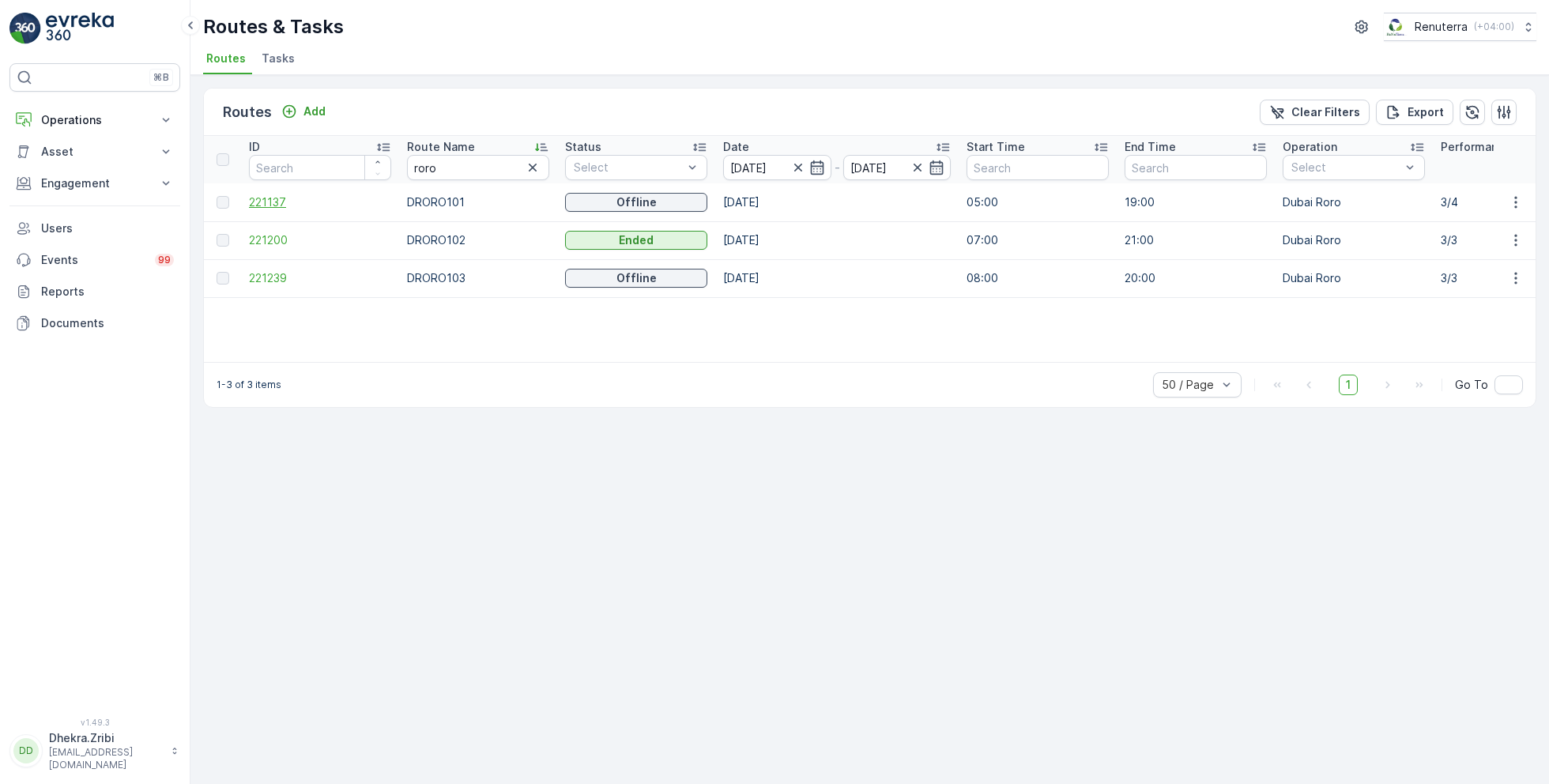
click at [267, 201] on span "221137" at bounding box center [320, 202] width 142 height 16
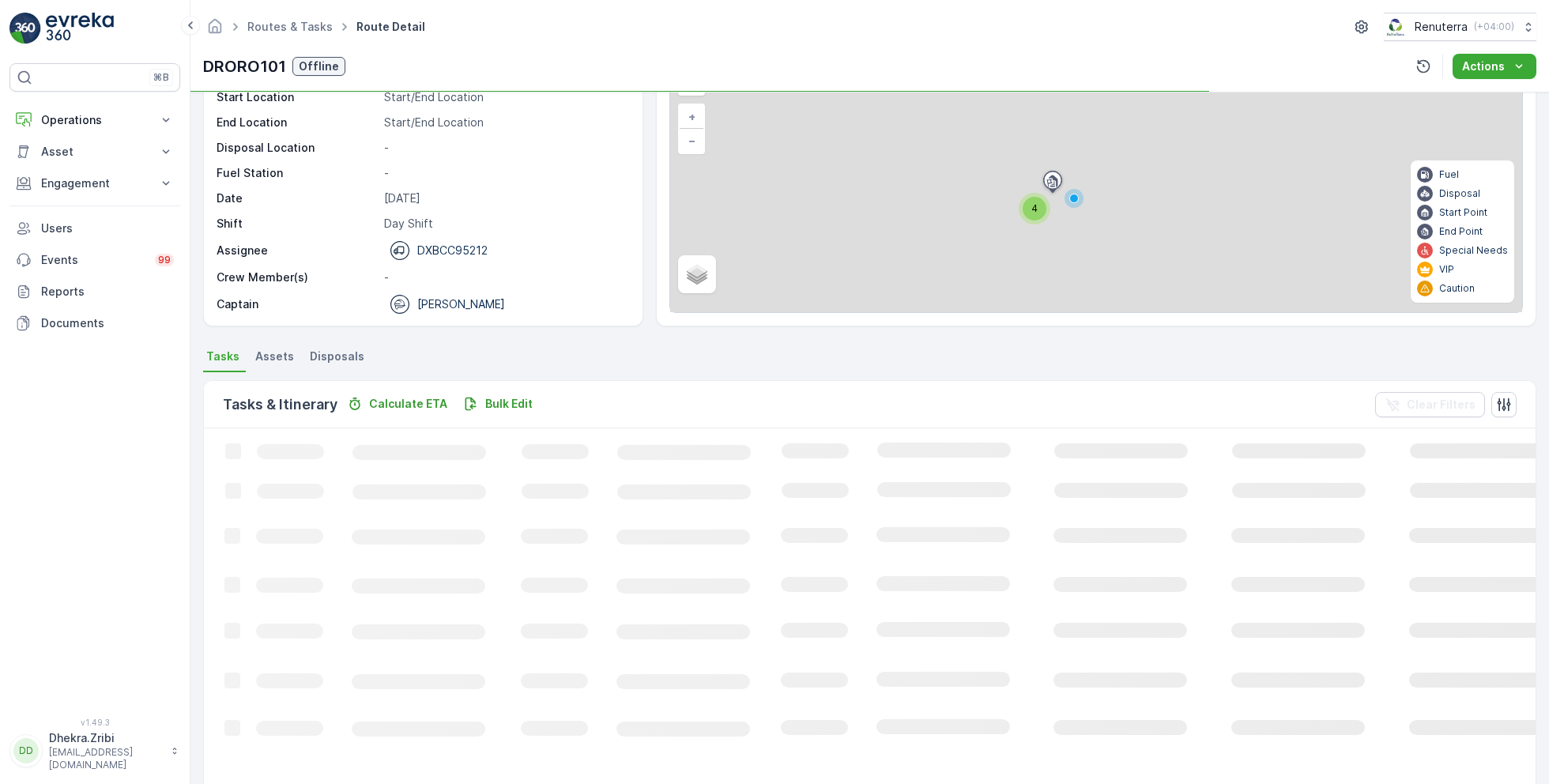
scroll to position [30, 0]
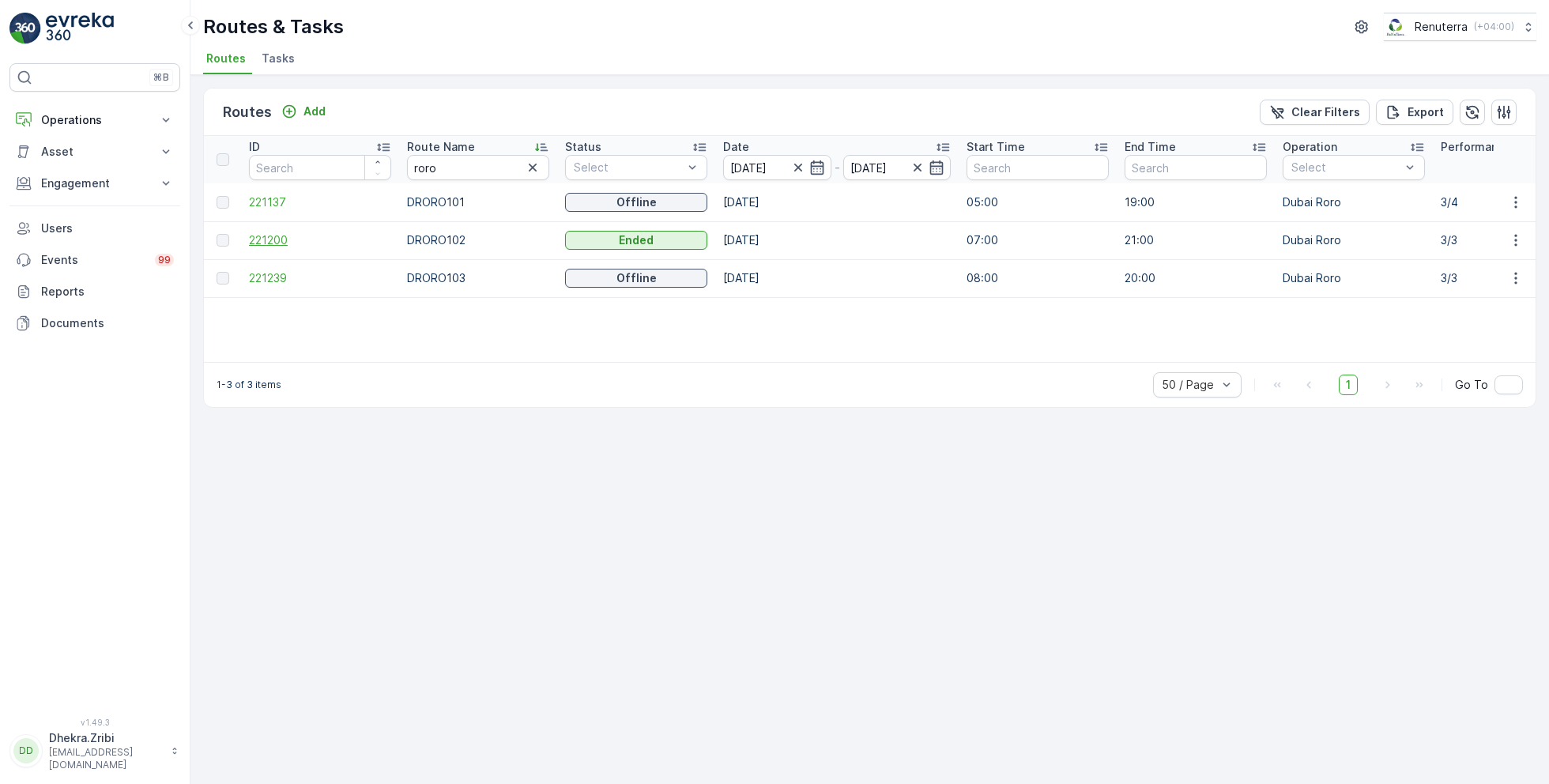
click at [266, 244] on span "221200" at bounding box center [320, 240] width 142 height 16
